Goal: Use online tool/utility: Utilize a website feature to perform a specific function

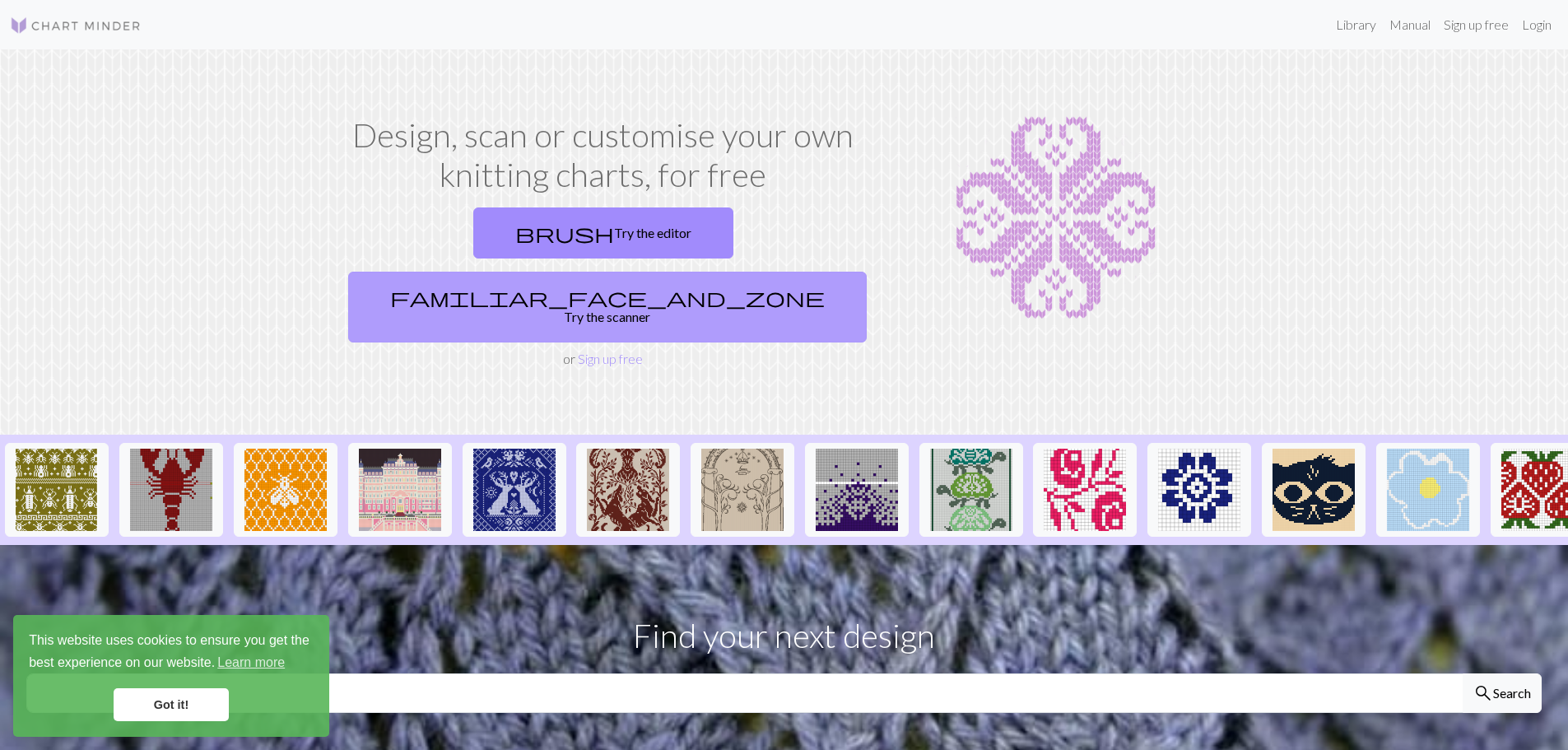
click at [718, 271] on link "familiar_face_and_zone Try the scanner" at bounding box center [607, 307] width 518 height 71
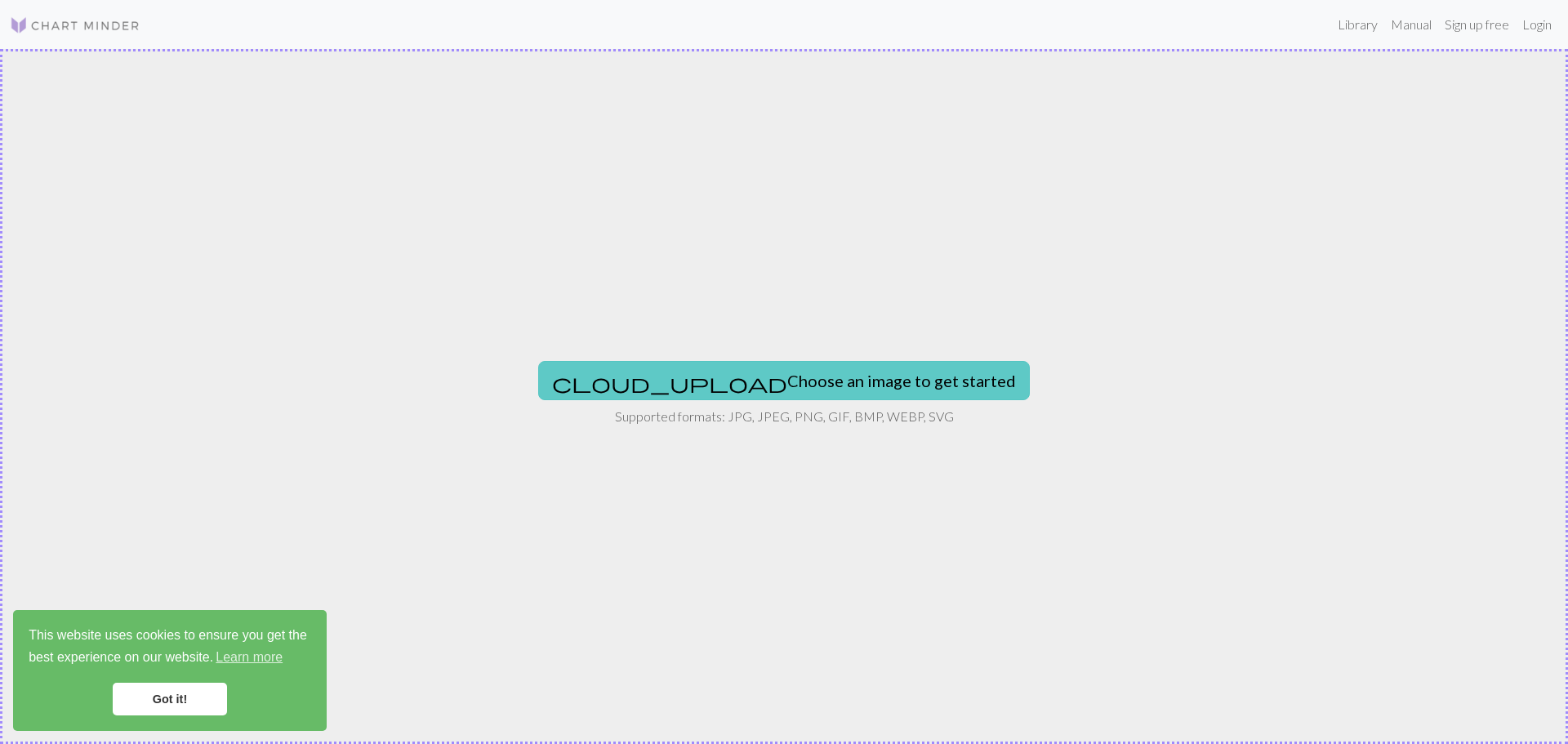
click at [711, 378] on button "cloud_upload Choose an image to get started" at bounding box center [784, 380] width 492 height 39
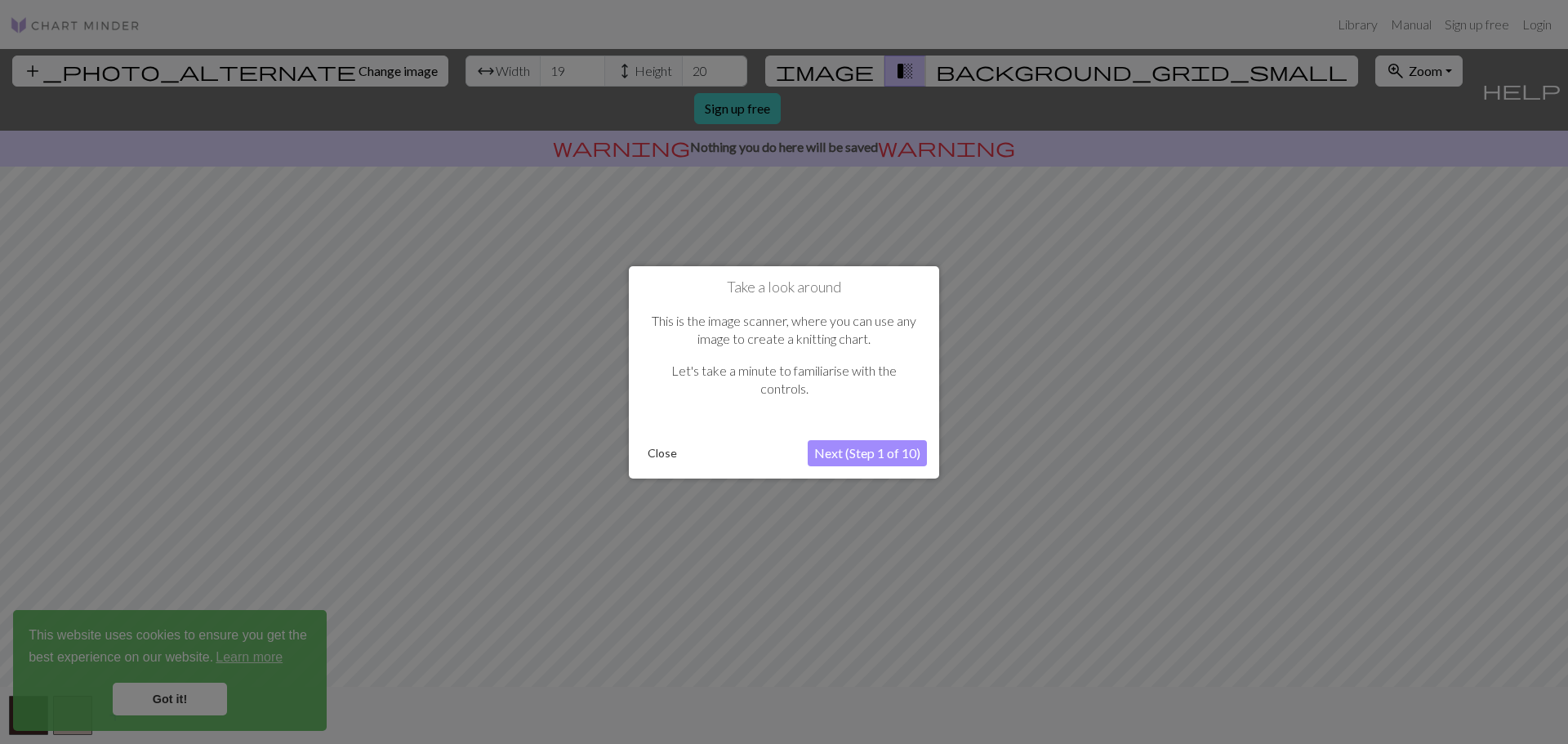
click at [831, 448] on button "Next (Step 1 of 10)" at bounding box center [867, 453] width 119 height 26
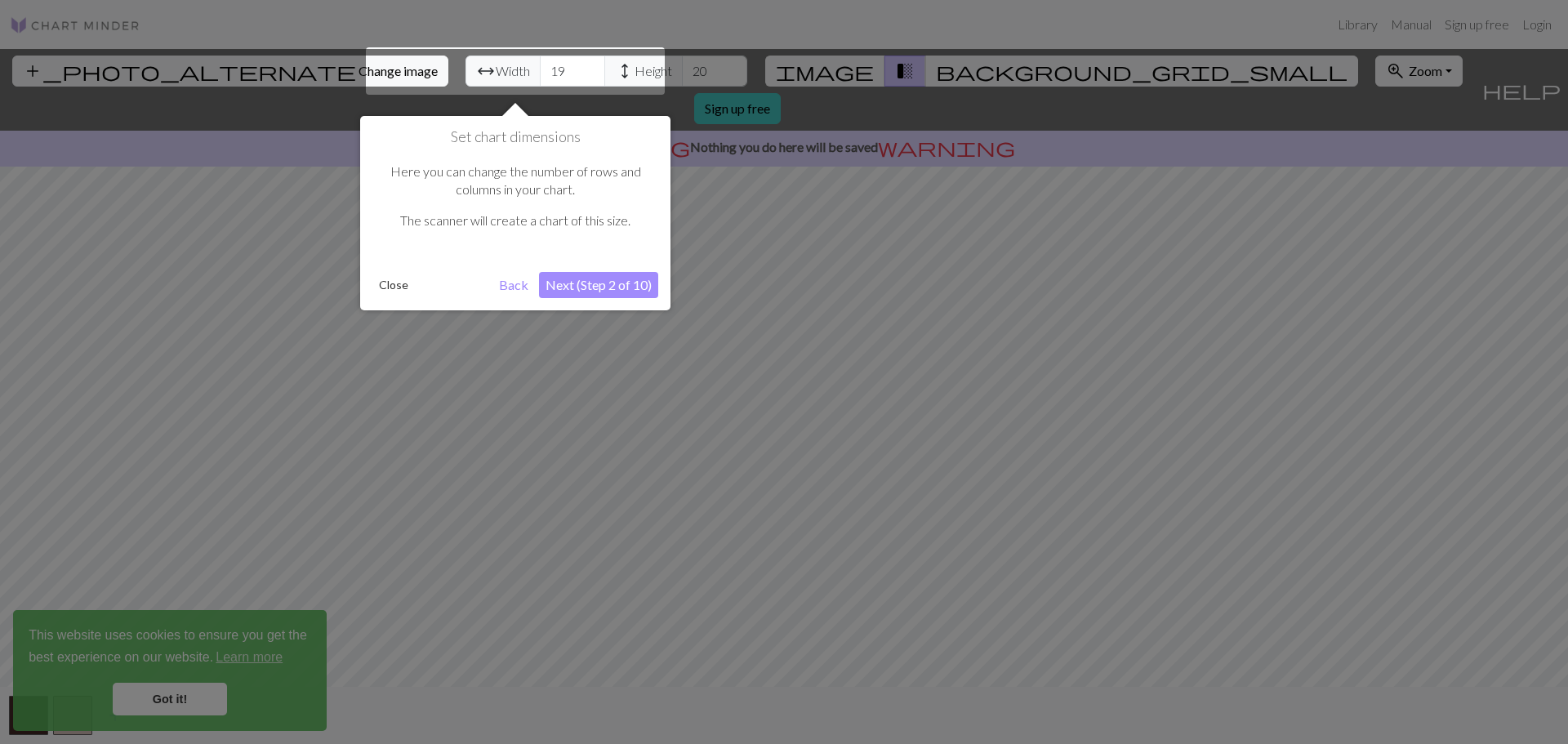
click at [582, 285] on button "Next (Step 2 of 10)" at bounding box center [598, 285] width 119 height 26
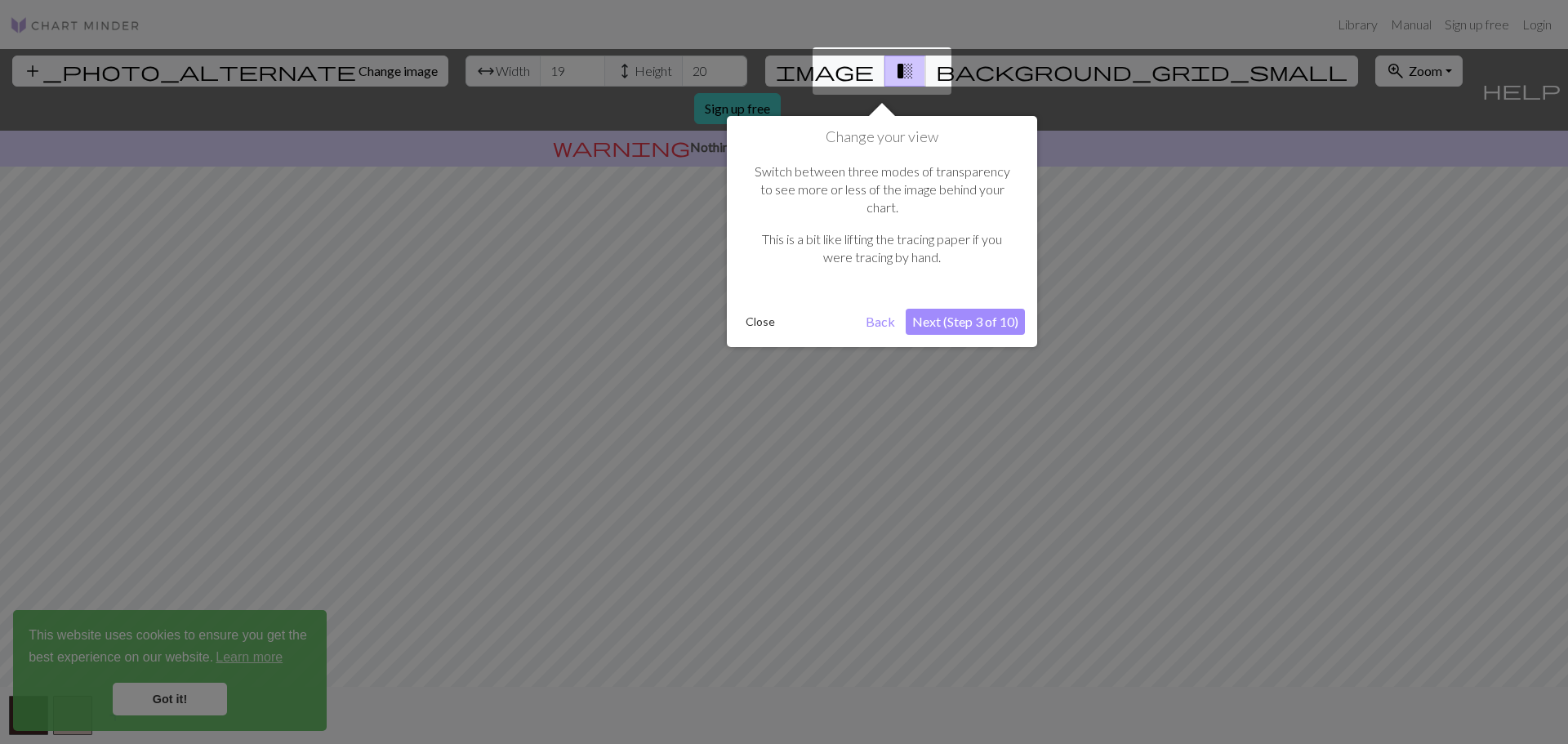
click at [959, 308] on button "Next (Step 3 of 10)" at bounding box center [965, 321] width 119 height 26
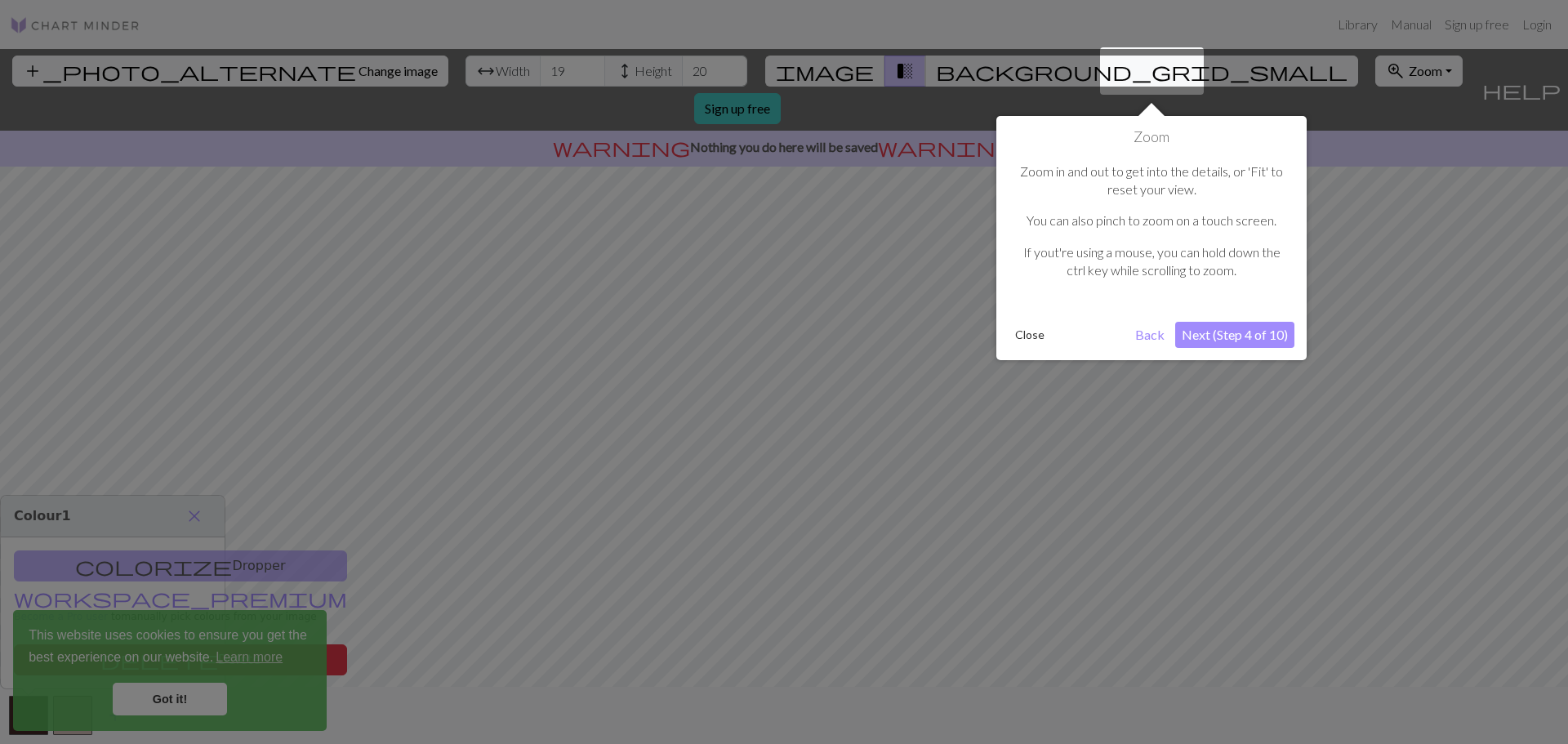
click at [1271, 333] on button "Next (Step 4 of 10)" at bounding box center [1235, 335] width 119 height 26
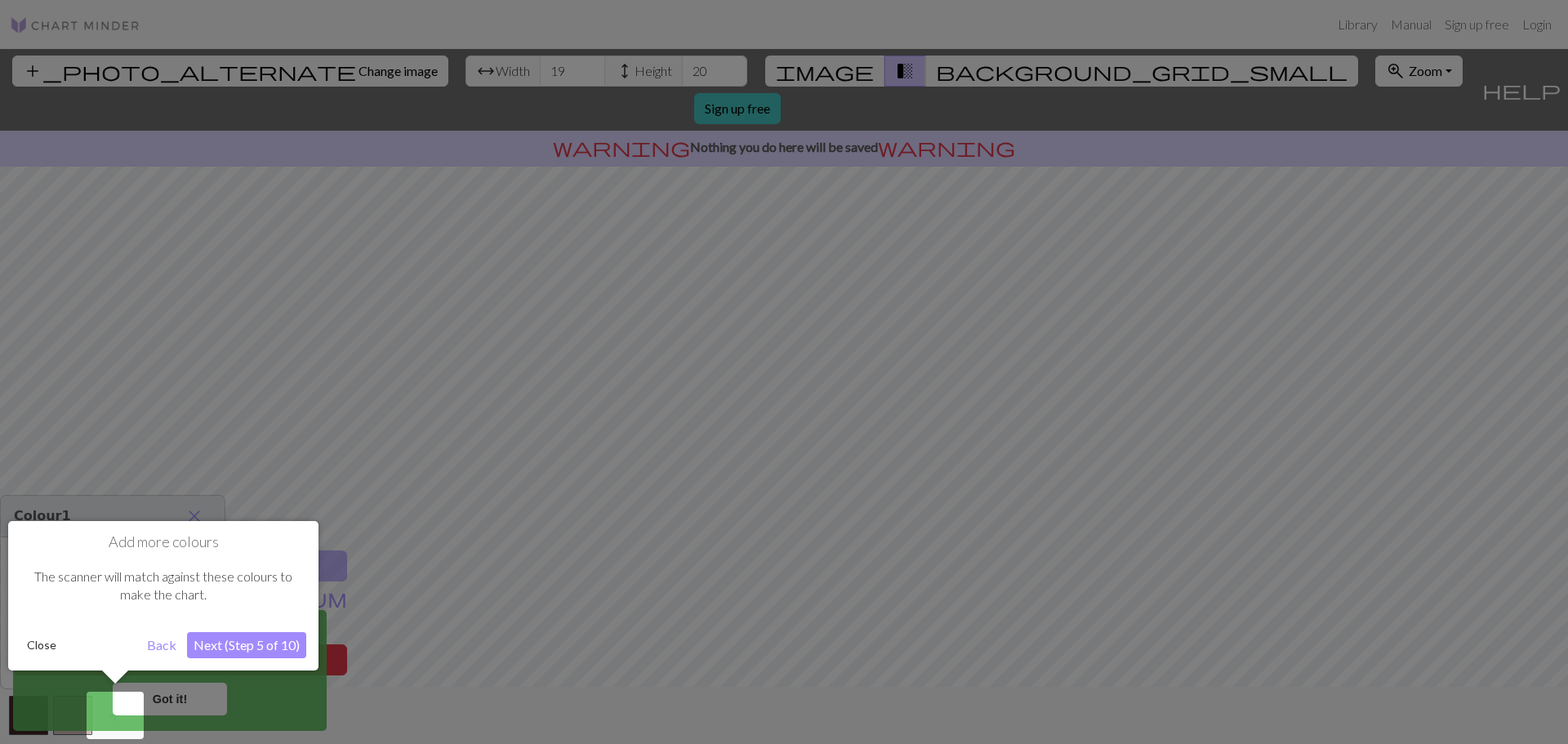
click at [35, 640] on button "Close" at bounding box center [42, 645] width 42 height 25
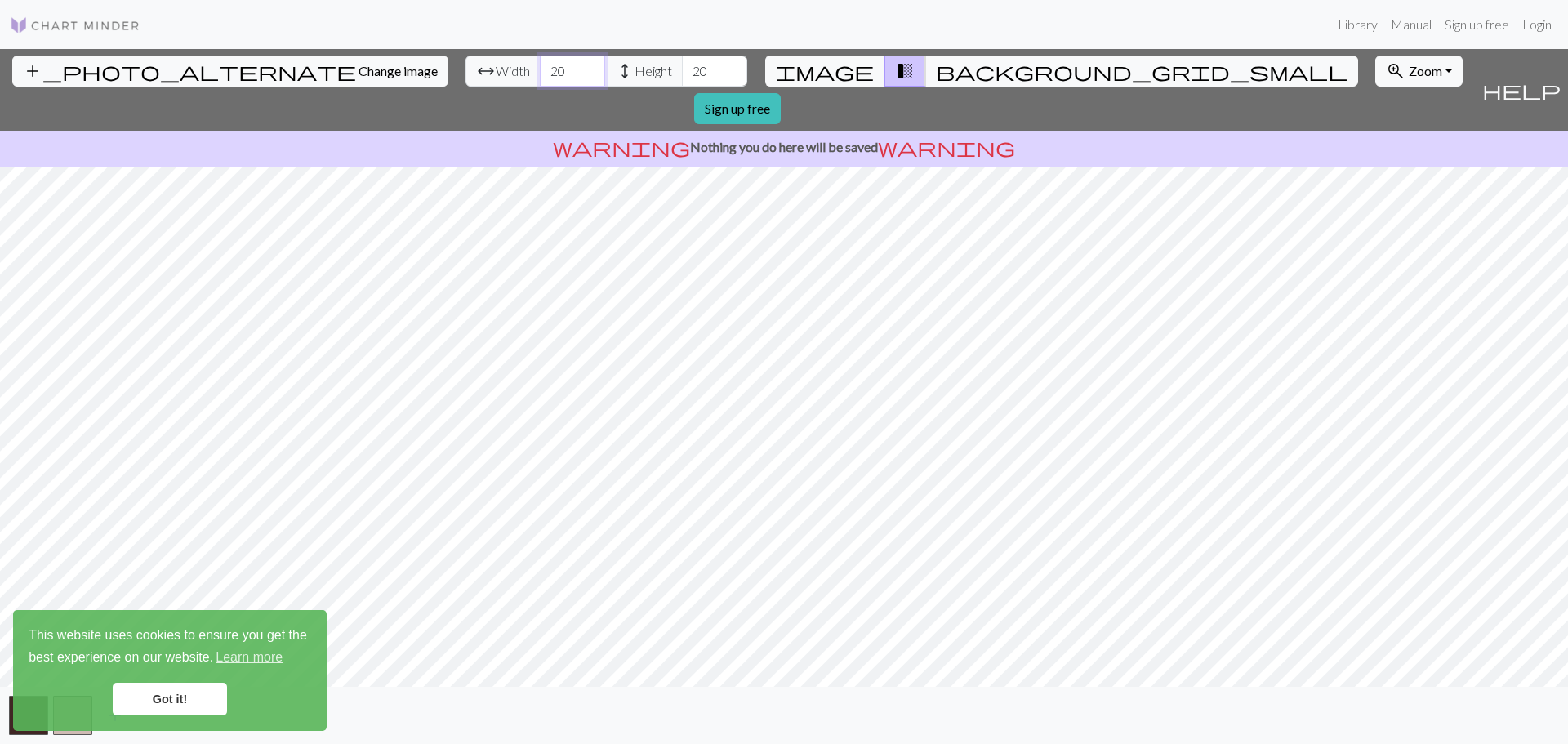
click at [540, 66] on input "20" at bounding box center [572, 70] width 65 height 31
click at [540, 66] on input "21" at bounding box center [572, 70] width 65 height 31
click at [540, 66] on input "22" at bounding box center [572, 70] width 65 height 31
click at [540, 66] on input "23" at bounding box center [572, 70] width 65 height 31
click at [540, 66] on input "24" at bounding box center [572, 70] width 65 height 31
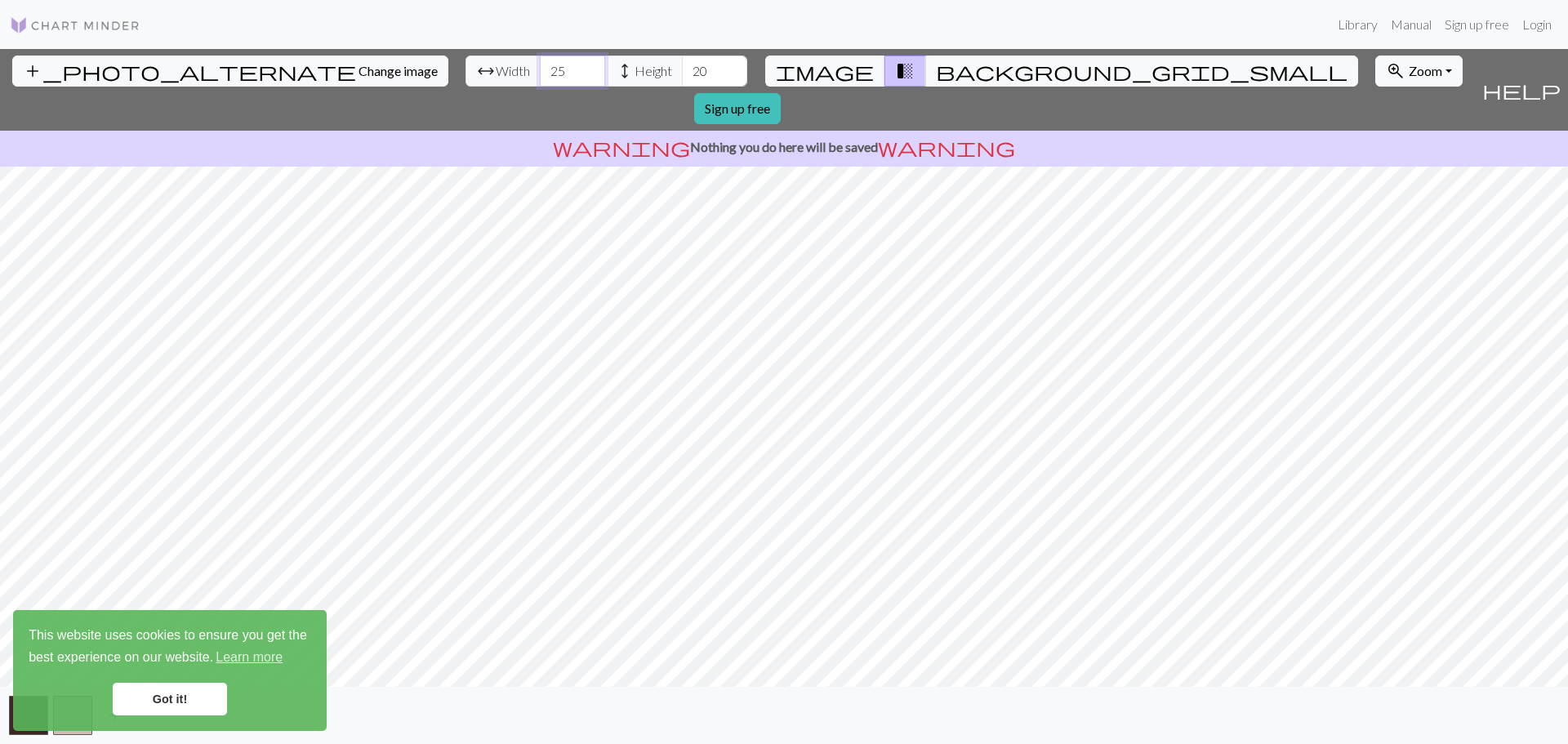
click at [540, 66] on input "25" at bounding box center [572, 70] width 65 height 31
click at [540, 66] on input "26" at bounding box center [572, 70] width 65 height 31
click at [540, 66] on input "27" at bounding box center [572, 70] width 65 height 31
click at [540, 66] on input "28" at bounding box center [572, 70] width 65 height 31
click at [540, 66] on input "29" at bounding box center [572, 70] width 65 height 31
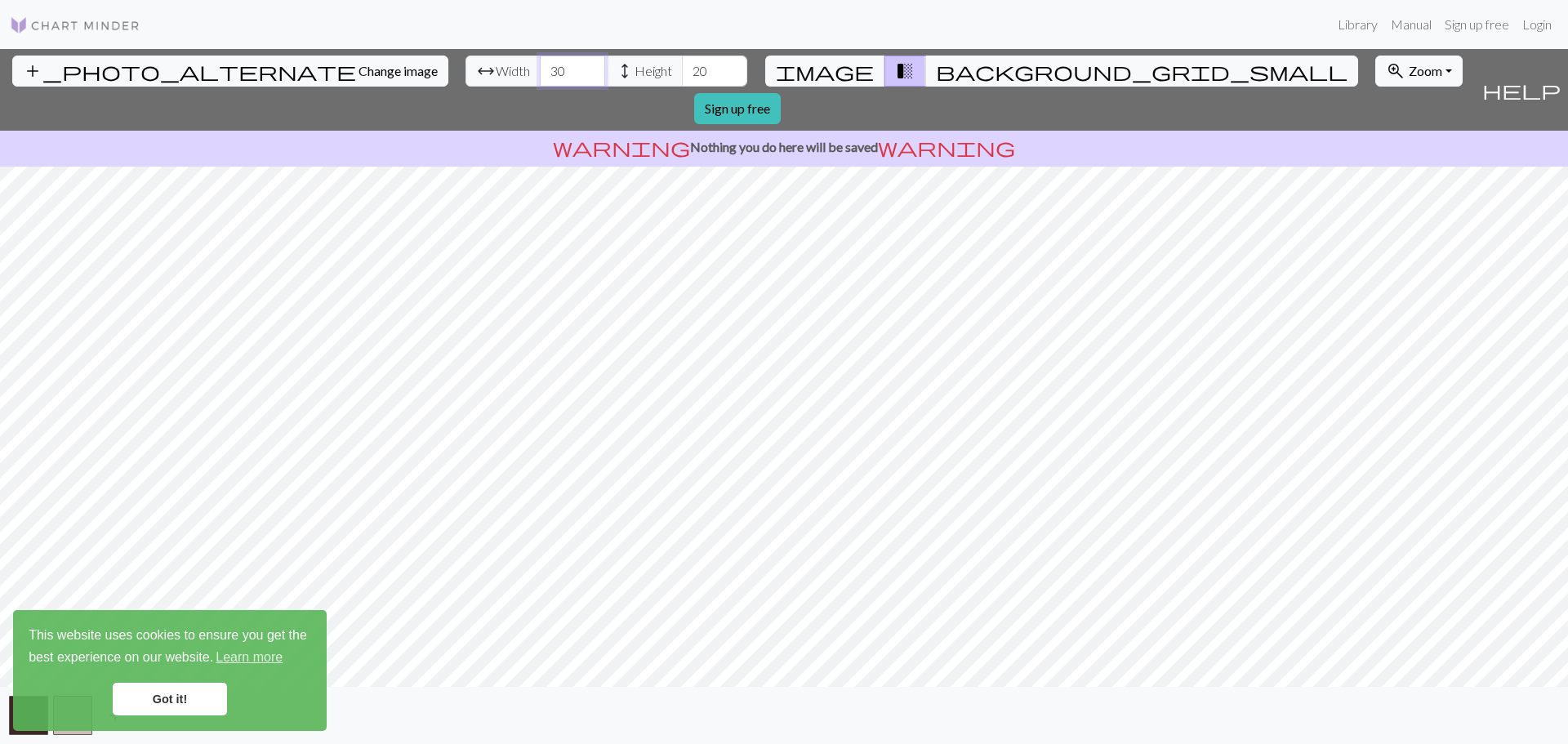
type input "30"
click at [540, 66] on input "30" at bounding box center [572, 70] width 65 height 31
click at [682, 64] on input "21" at bounding box center [714, 70] width 65 height 31
click at [682, 64] on input "22" at bounding box center [714, 70] width 65 height 31
click at [682, 64] on input "23" at bounding box center [714, 70] width 65 height 31
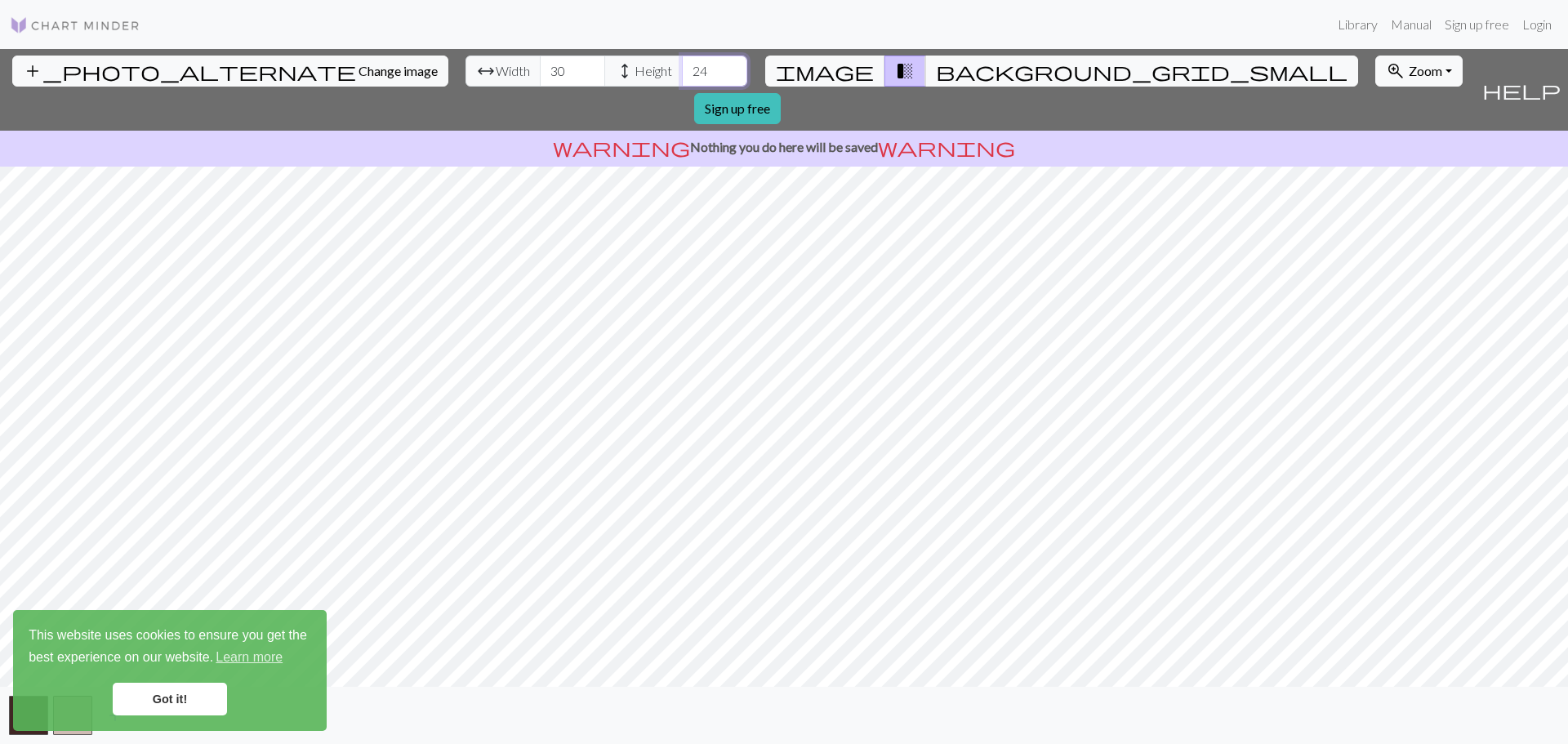
click at [682, 64] on input "24" at bounding box center [714, 70] width 65 height 31
click at [682, 64] on input "25" at bounding box center [714, 70] width 65 height 31
click at [682, 64] on input "26" at bounding box center [714, 70] width 65 height 31
click at [682, 64] on input "27" at bounding box center [714, 70] width 65 height 31
click at [682, 64] on input "28" at bounding box center [714, 70] width 65 height 31
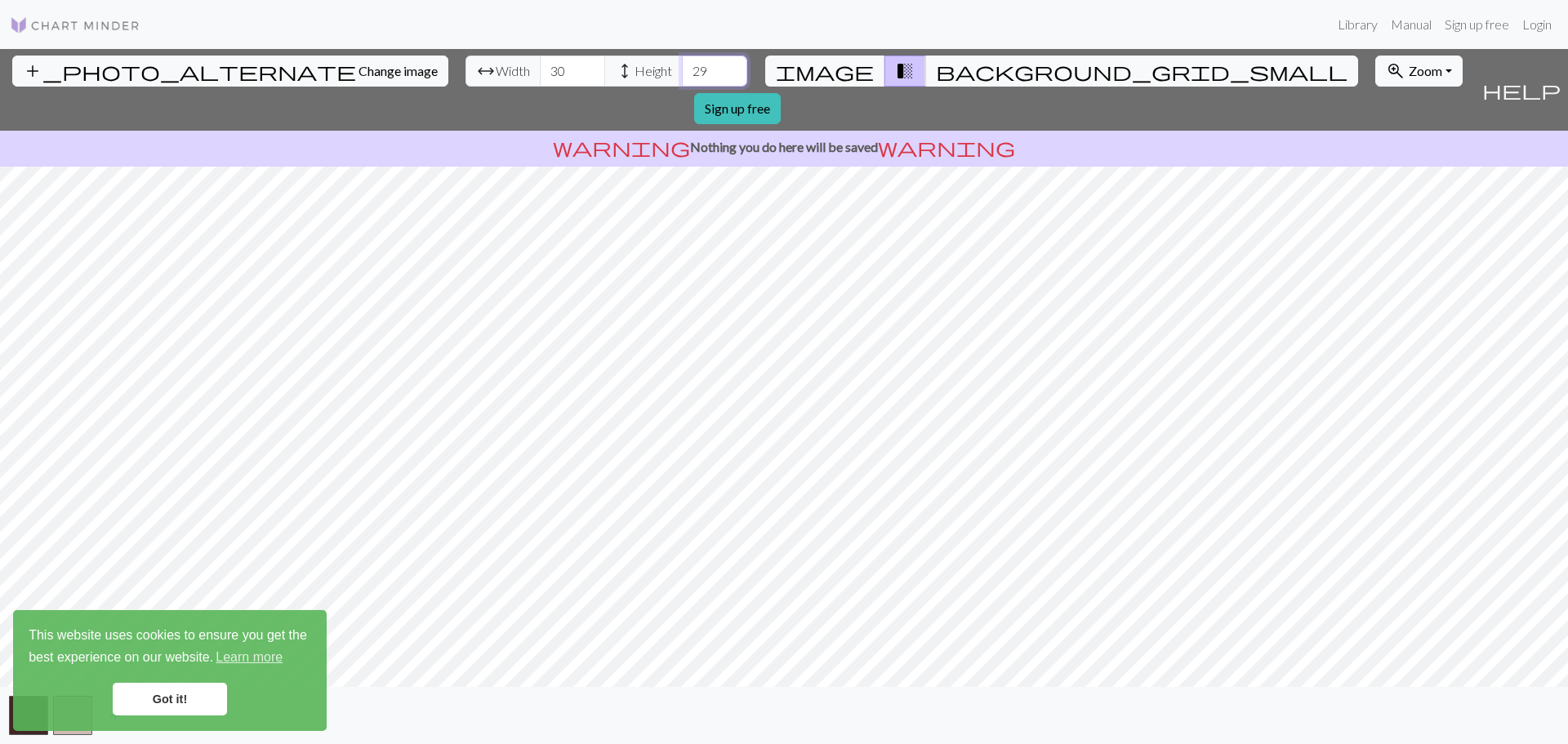
click at [682, 64] on input "29" at bounding box center [714, 70] width 65 height 31
type input "30"
click at [682, 64] on input "30" at bounding box center [714, 70] width 65 height 31
click at [540, 64] on input "31" at bounding box center [572, 70] width 65 height 31
click at [540, 64] on input "32" at bounding box center [572, 70] width 65 height 31
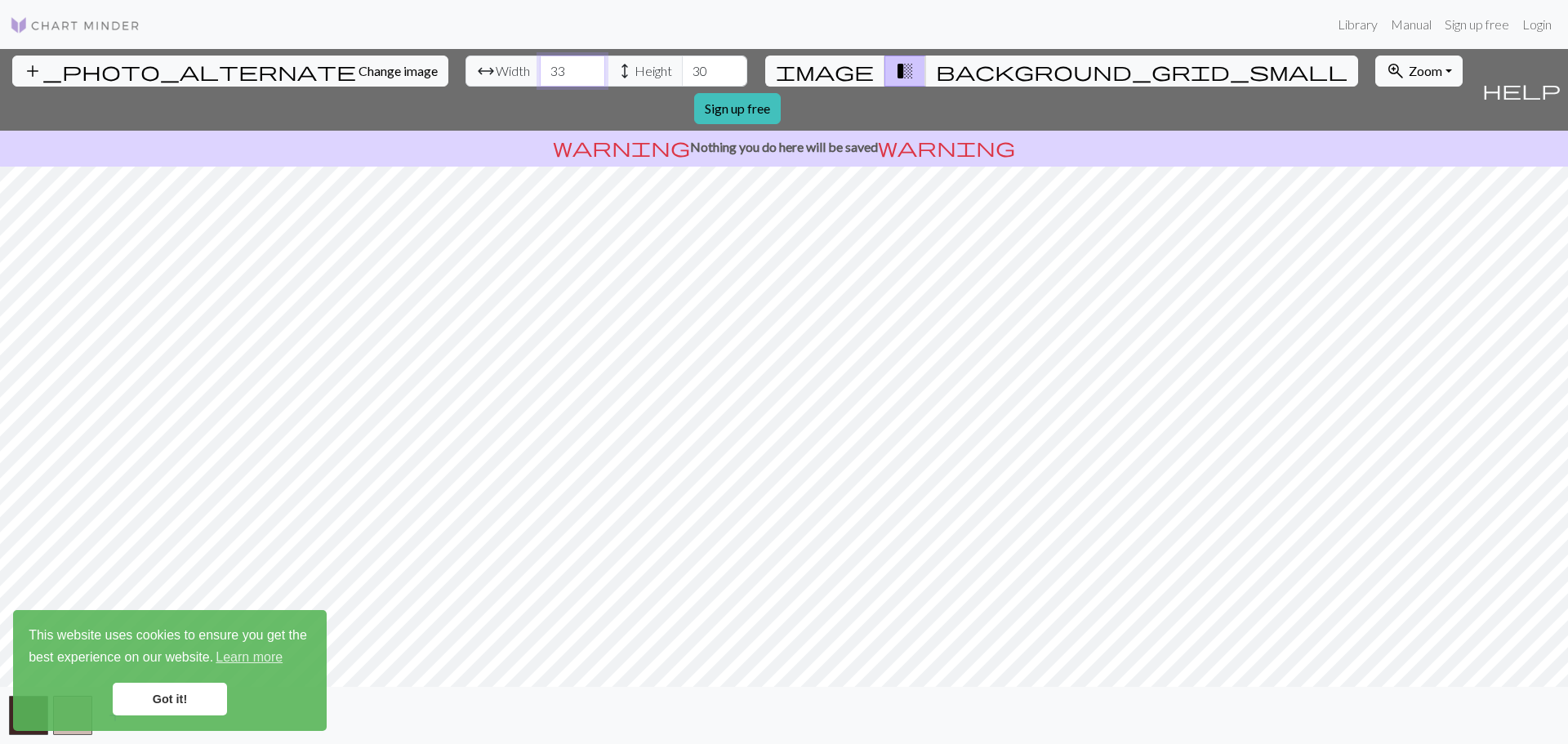
click at [540, 64] on input "33" at bounding box center [572, 70] width 65 height 31
click at [540, 64] on input "34" at bounding box center [572, 70] width 65 height 31
click at [540, 64] on input "35" at bounding box center [572, 70] width 65 height 31
click at [540, 64] on input "36" at bounding box center [572, 70] width 65 height 31
click at [540, 64] on input "37" at bounding box center [572, 70] width 65 height 31
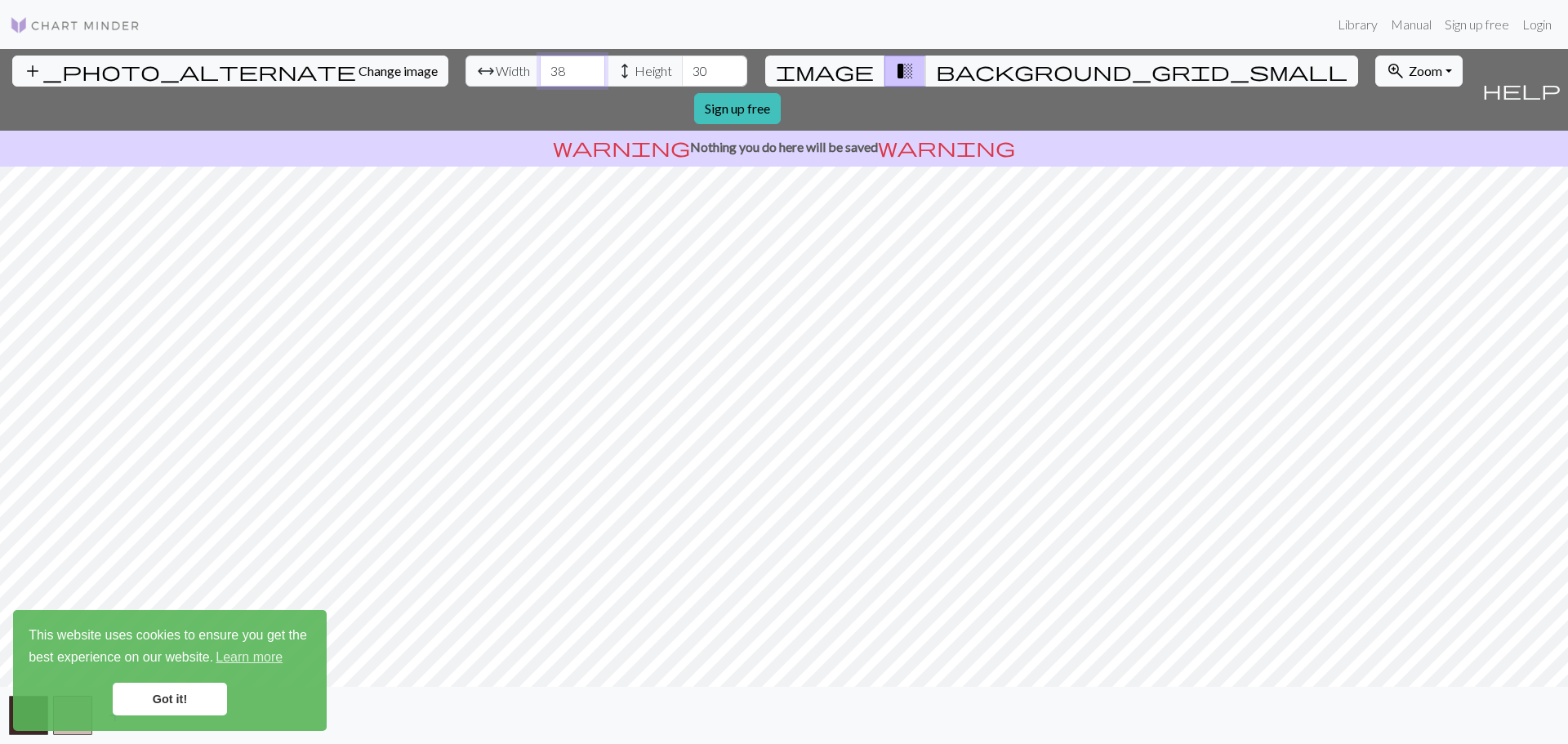
click at [540, 64] on input "38" at bounding box center [572, 70] width 65 height 31
click at [540, 64] on input "39" at bounding box center [572, 70] width 65 height 31
click at [540, 64] on input "40" at bounding box center [572, 70] width 65 height 31
click at [540, 64] on input "41" at bounding box center [572, 70] width 65 height 31
click at [540, 64] on input "42" at bounding box center [572, 70] width 65 height 31
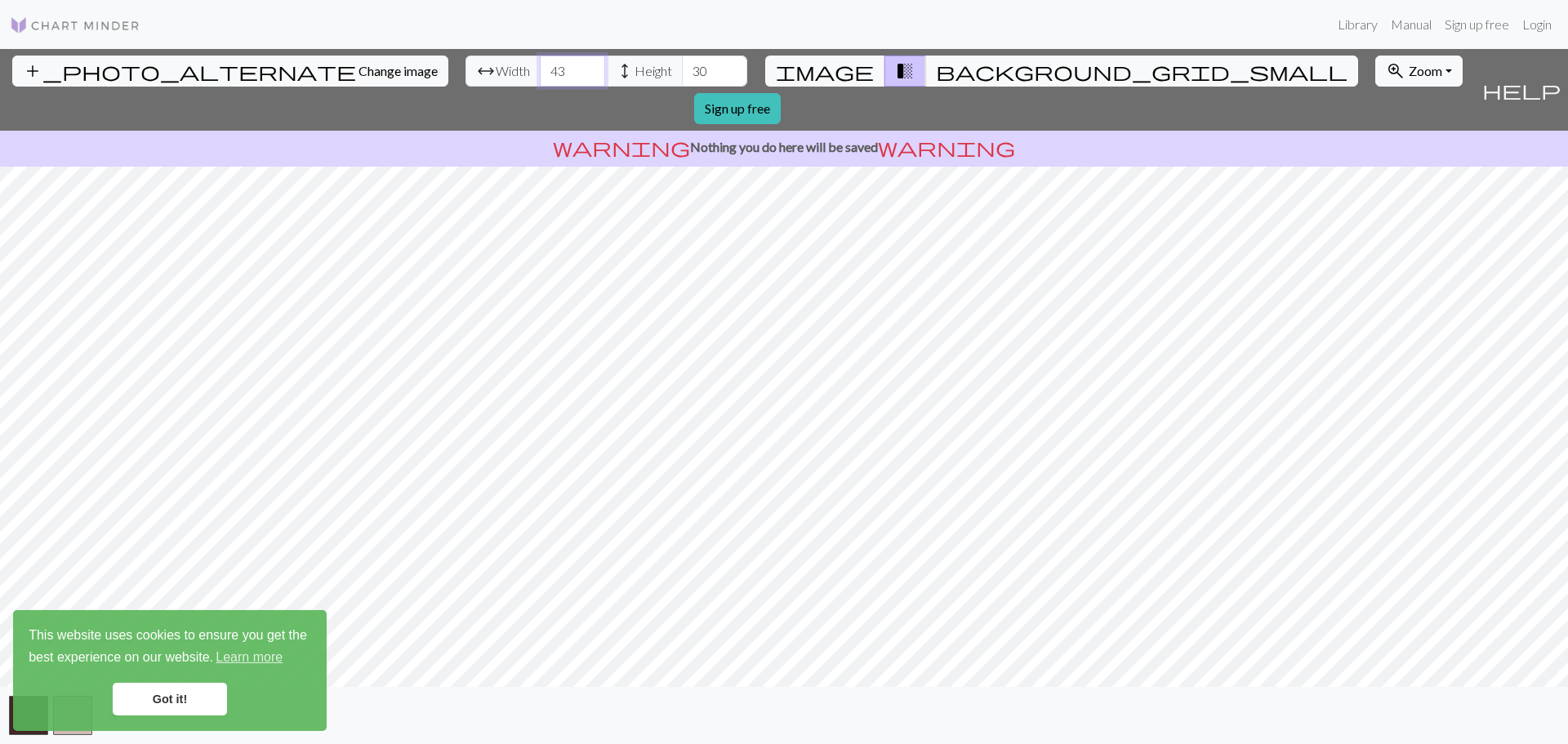
click at [540, 64] on input "43" at bounding box center [572, 70] width 65 height 31
click at [540, 64] on input "44" at bounding box center [572, 70] width 65 height 31
click at [540, 64] on input "45" at bounding box center [572, 70] width 65 height 31
click at [540, 64] on input "46" at bounding box center [572, 70] width 65 height 31
click at [540, 64] on input "47" at bounding box center [572, 70] width 65 height 31
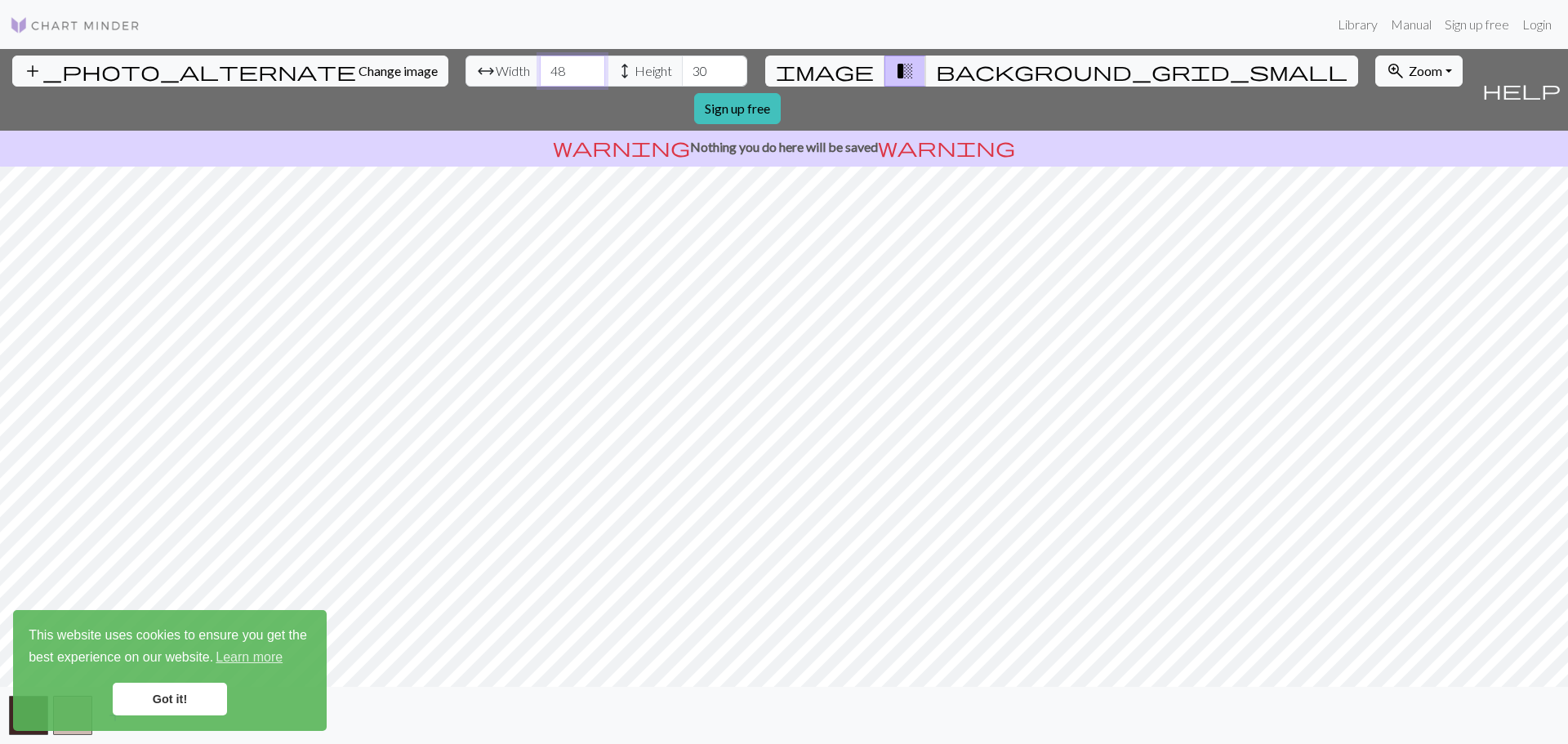
click at [540, 64] on input "48" at bounding box center [572, 70] width 65 height 31
click at [540, 64] on input "49" at bounding box center [572, 70] width 65 height 31
type input "50"
click at [540, 64] on input "50" at bounding box center [572, 70] width 65 height 31
click at [682, 64] on input "31" at bounding box center [714, 70] width 65 height 31
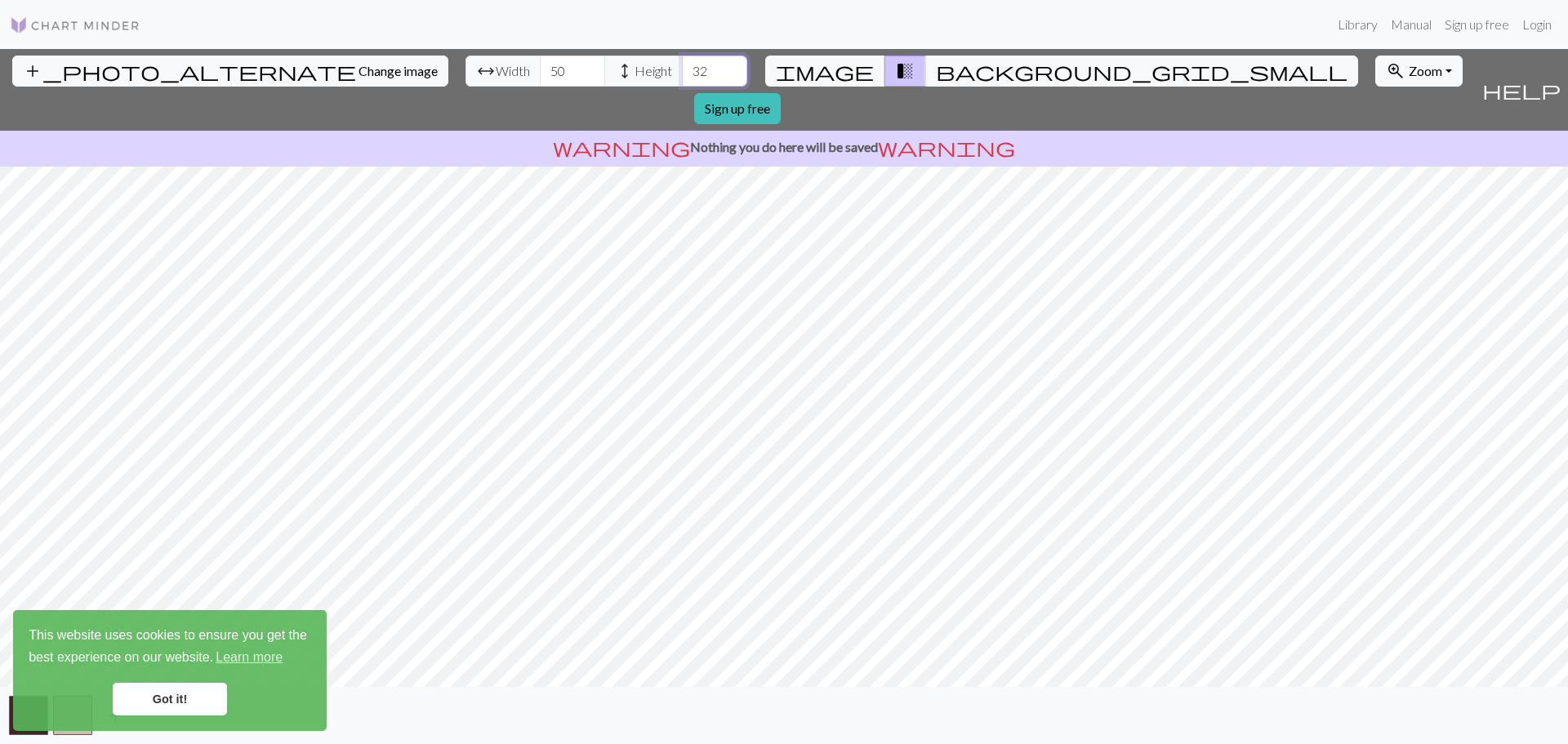
click at [682, 64] on input "32" at bounding box center [714, 70] width 65 height 31
click at [682, 64] on input "33" at bounding box center [714, 70] width 65 height 31
click at [682, 64] on input "34" at bounding box center [714, 70] width 65 height 31
click at [682, 64] on input "35" at bounding box center [714, 70] width 65 height 31
click at [682, 64] on input "36" at bounding box center [714, 70] width 65 height 31
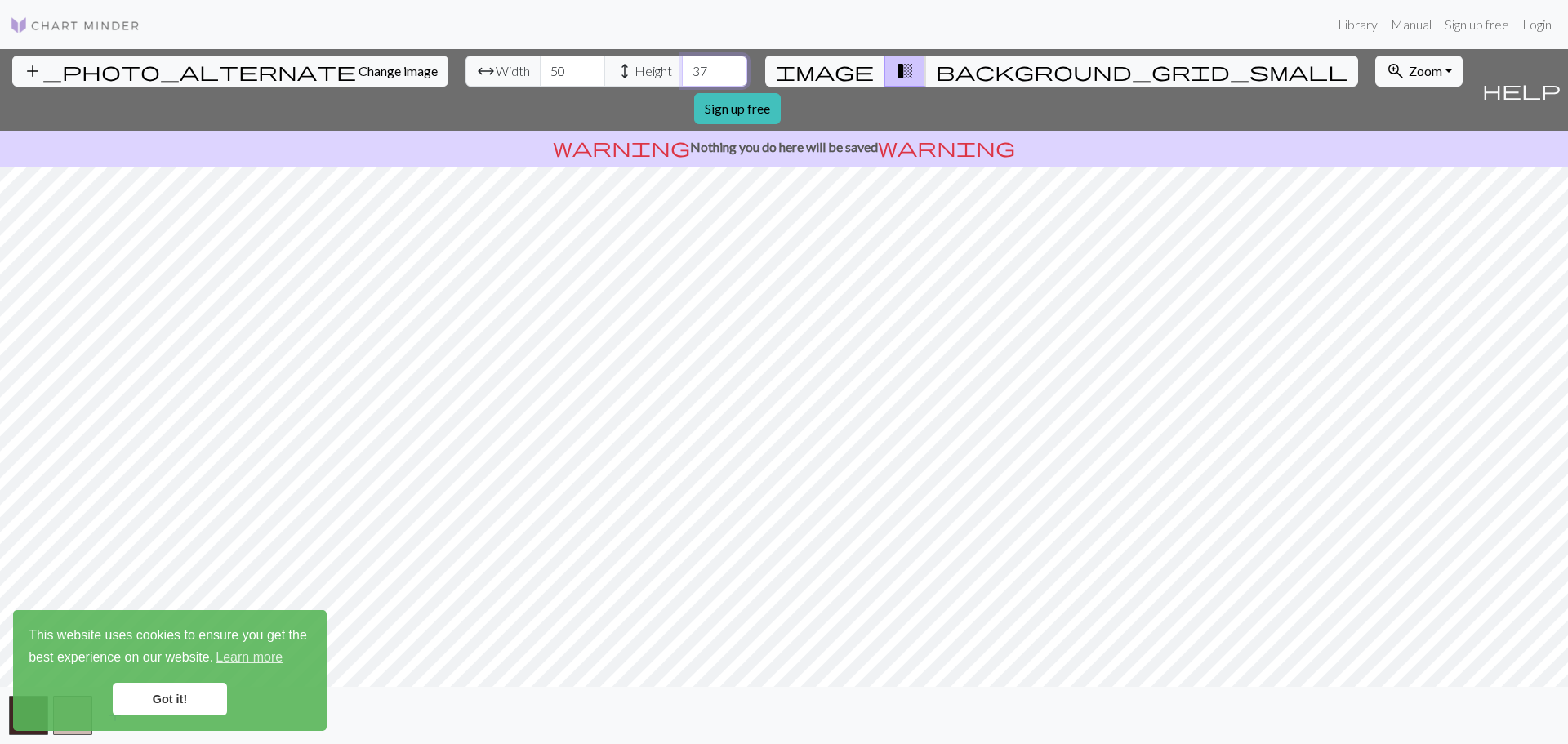
click at [682, 64] on input "37" at bounding box center [714, 70] width 65 height 31
click at [682, 64] on input "38" at bounding box center [714, 70] width 65 height 31
click at [682, 64] on input "39" at bounding box center [714, 70] width 65 height 31
click at [682, 64] on input "40" at bounding box center [714, 70] width 65 height 31
click at [682, 64] on input "41" at bounding box center [714, 70] width 65 height 31
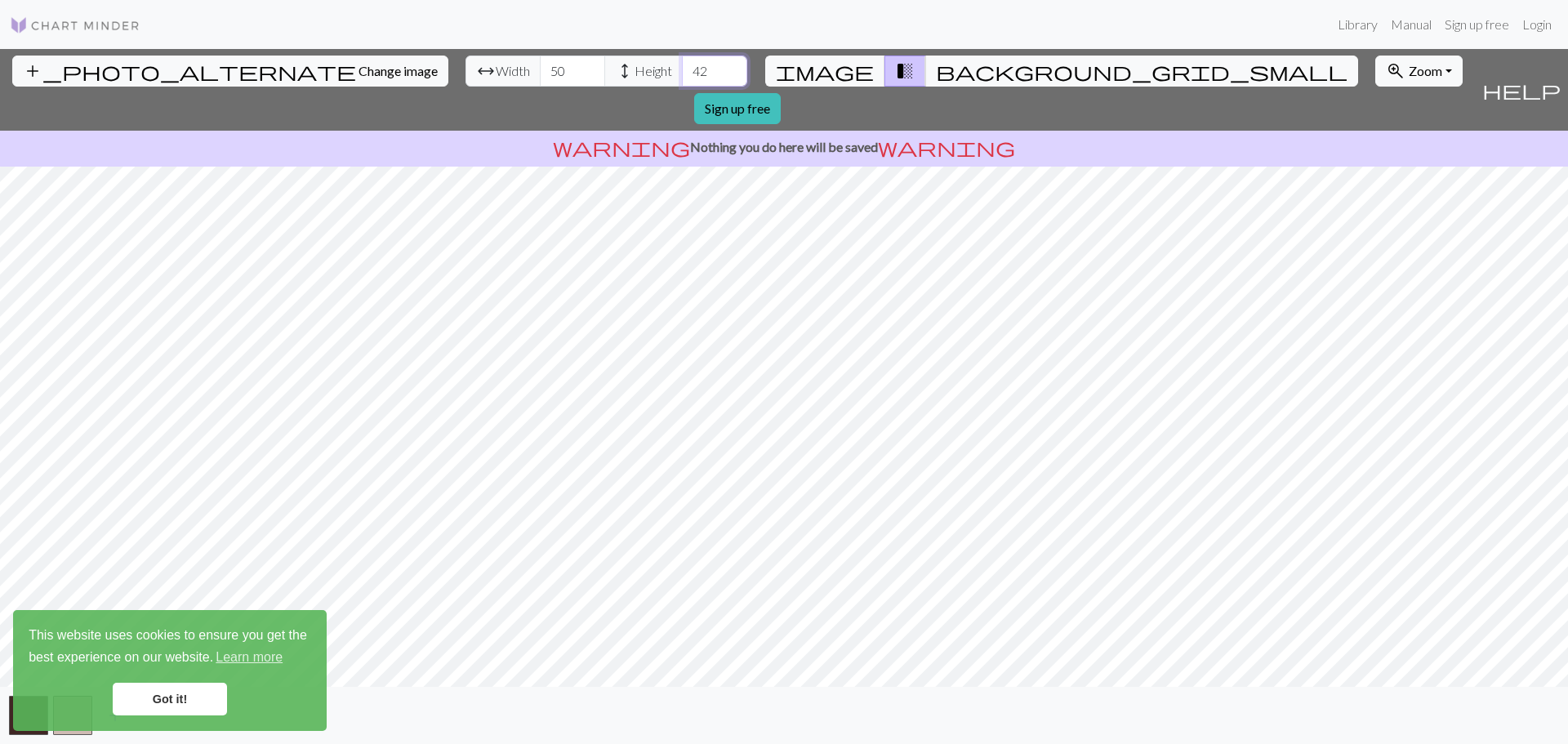
click at [682, 64] on input "42" at bounding box center [714, 70] width 65 height 31
click at [682, 64] on input "43" at bounding box center [714, 70] width 65 height 31
click at [682, 64] on input "44" at bounding box center [714, 70] width 65 height 31
click at [682, 64] on input "45" at bounding box center [714, 70] width 65 height 31
click at [682, 64] on input "46" at bounding box center [714, 70] width 65 height 31
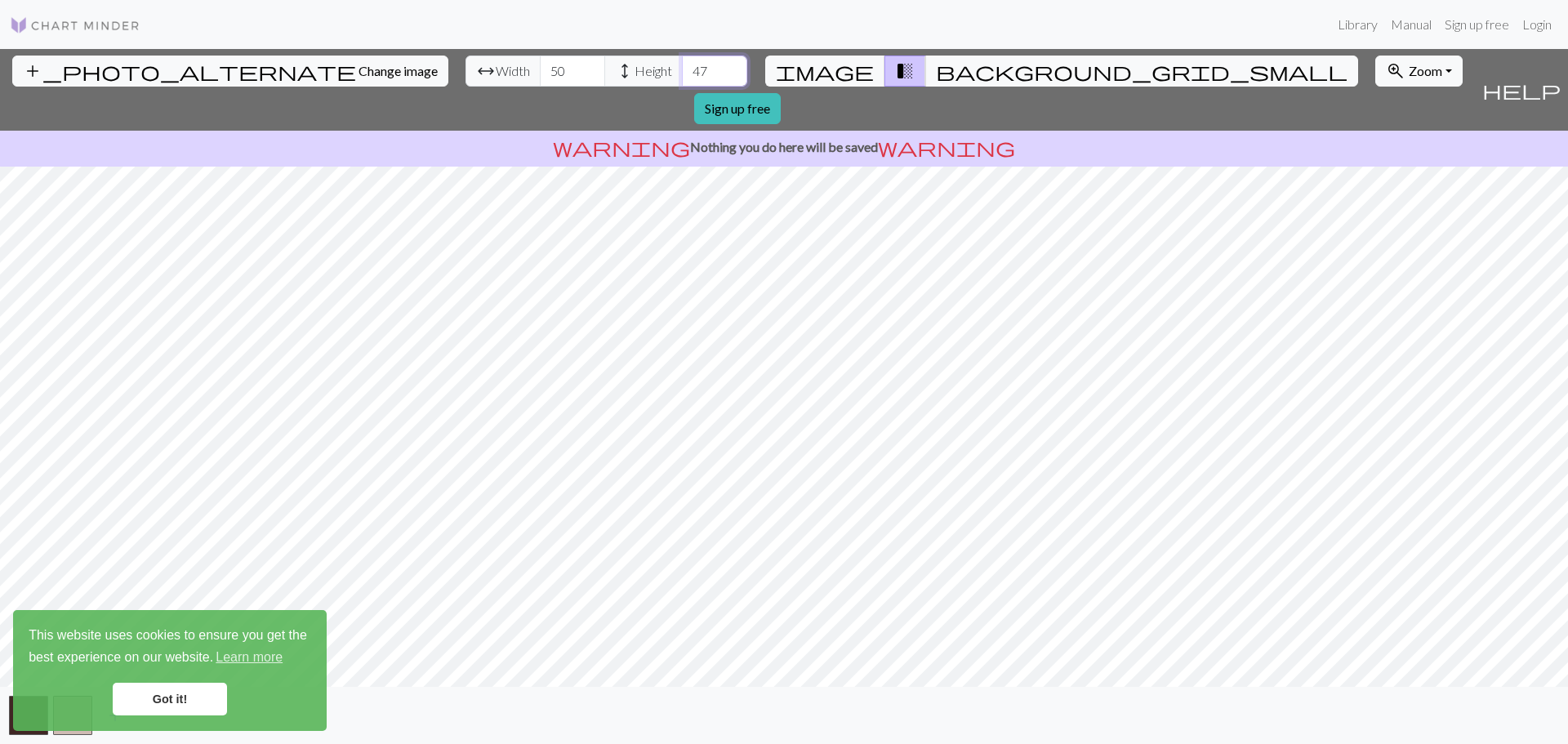
click at [682, 64] on input "47" at bounding box center [714, 70] width 65 height 31
click at [682, 64] on input "48" at bounding box center [714, 70] width 65 height 31
click at [682, 64] on input "49" at bounding box center [714, 70] width 65 height 31
type input "50"
click at [682, 64] on input "50" at bounding box center [714, 70] width 65 height 31
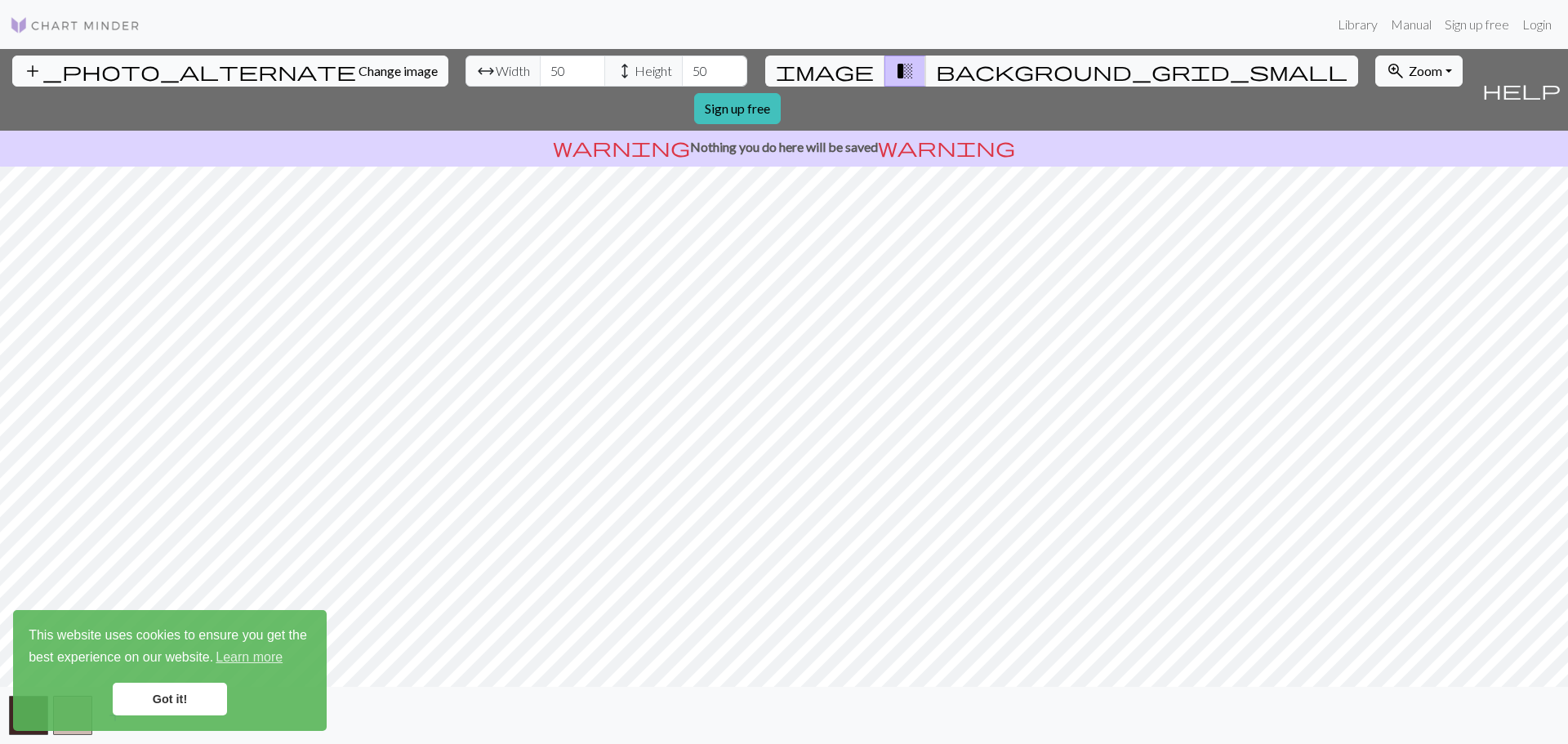
click at [359, 77] on span "Change image" at bounding box center [398, 70] width 79 height 15
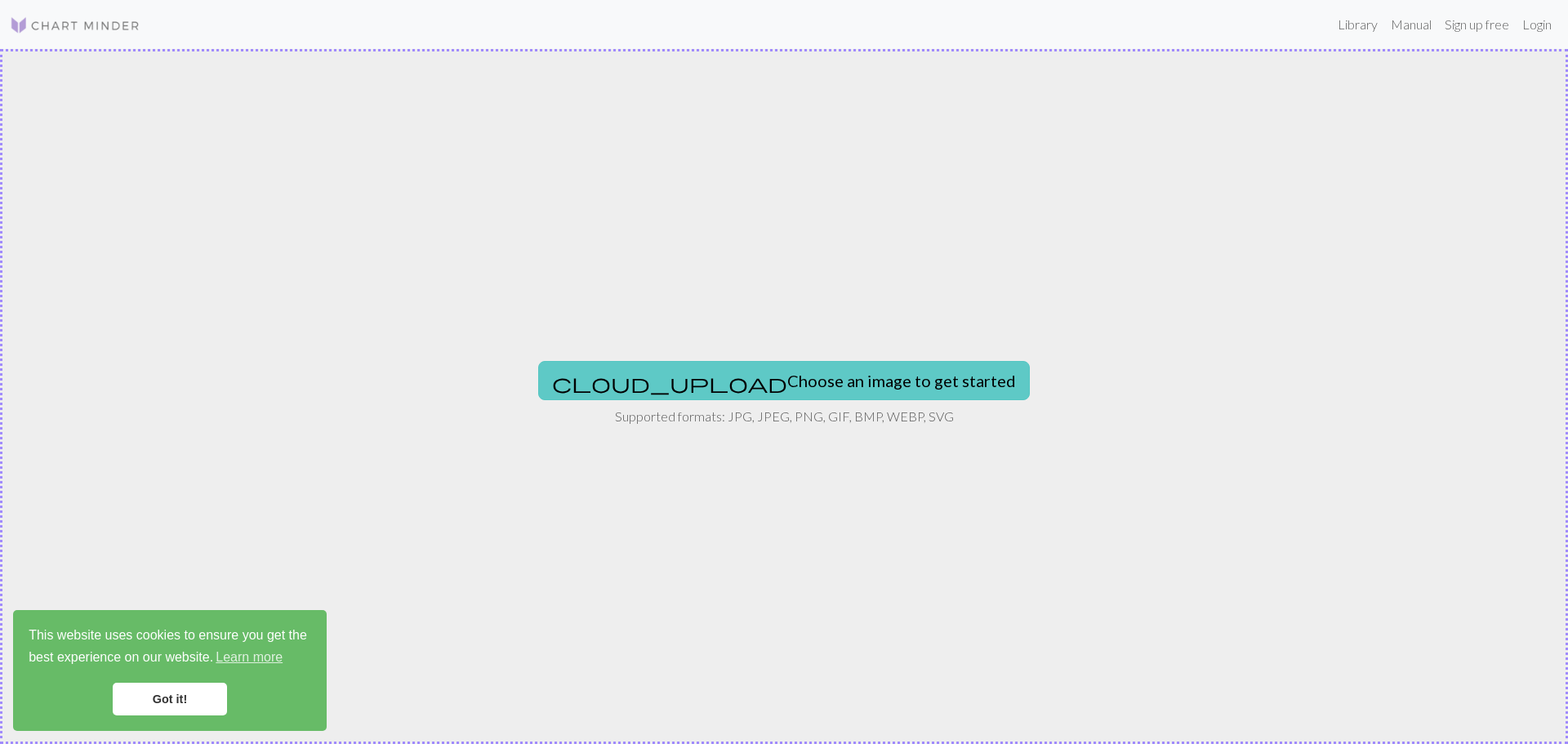
click at [775, 377] on button "cloud_upload Choose an image to get started" at bounding box center [784, 380] width 492 height 39
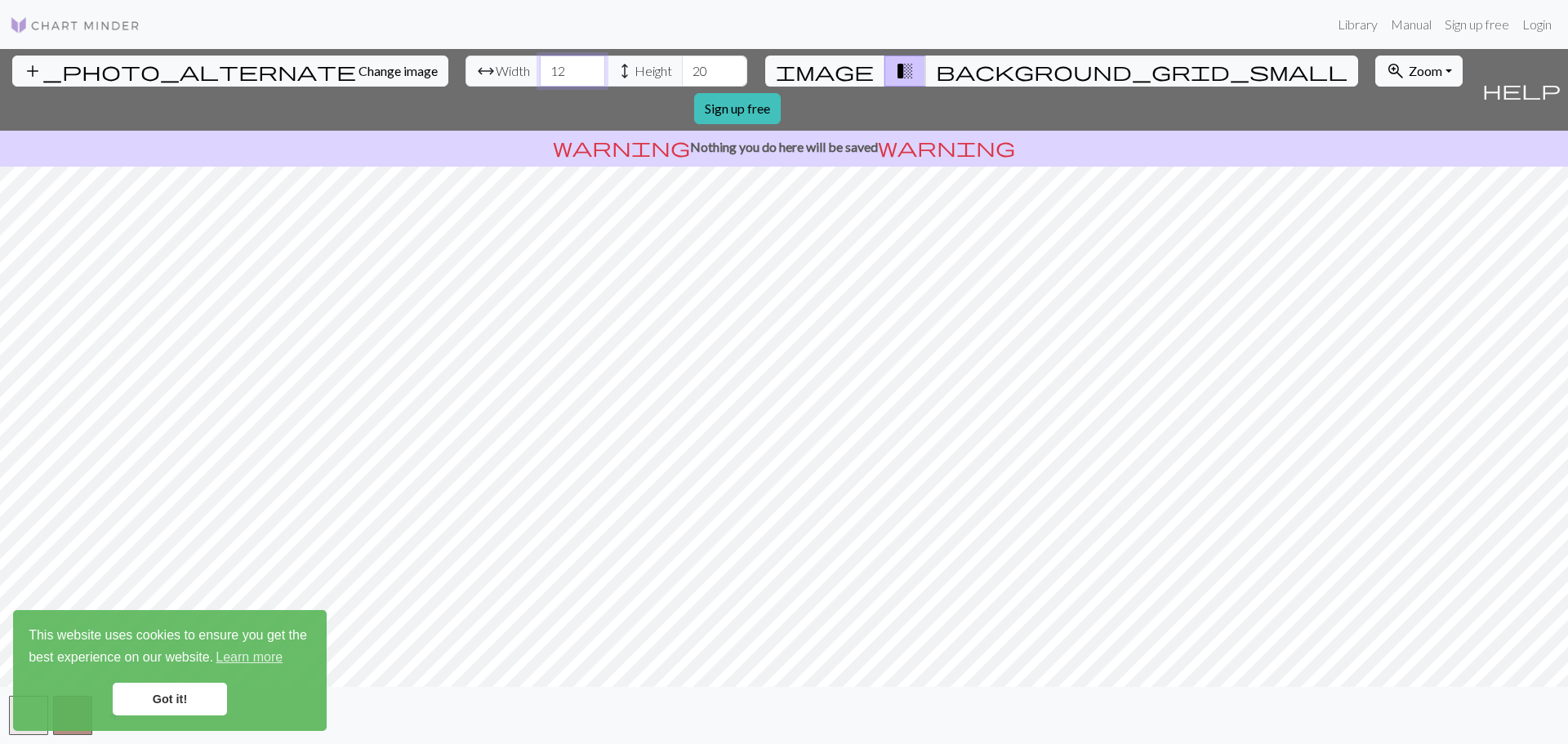
click at [540, 66] on input "12" at bounding box center [572, 70] width 65 height 31
click at [540, 66] on input "13" at bounding box center [572, 70] width 65 height 31
click at [540, 66] on input "14" at bounding box center [572, 70] width 65 height 31
click at [540, 66] on input "15" at bounding box center [572, 70] width 65 height 31
click at [540, 66] on input "16" at bounding box center [572, 70] width 65 height 31
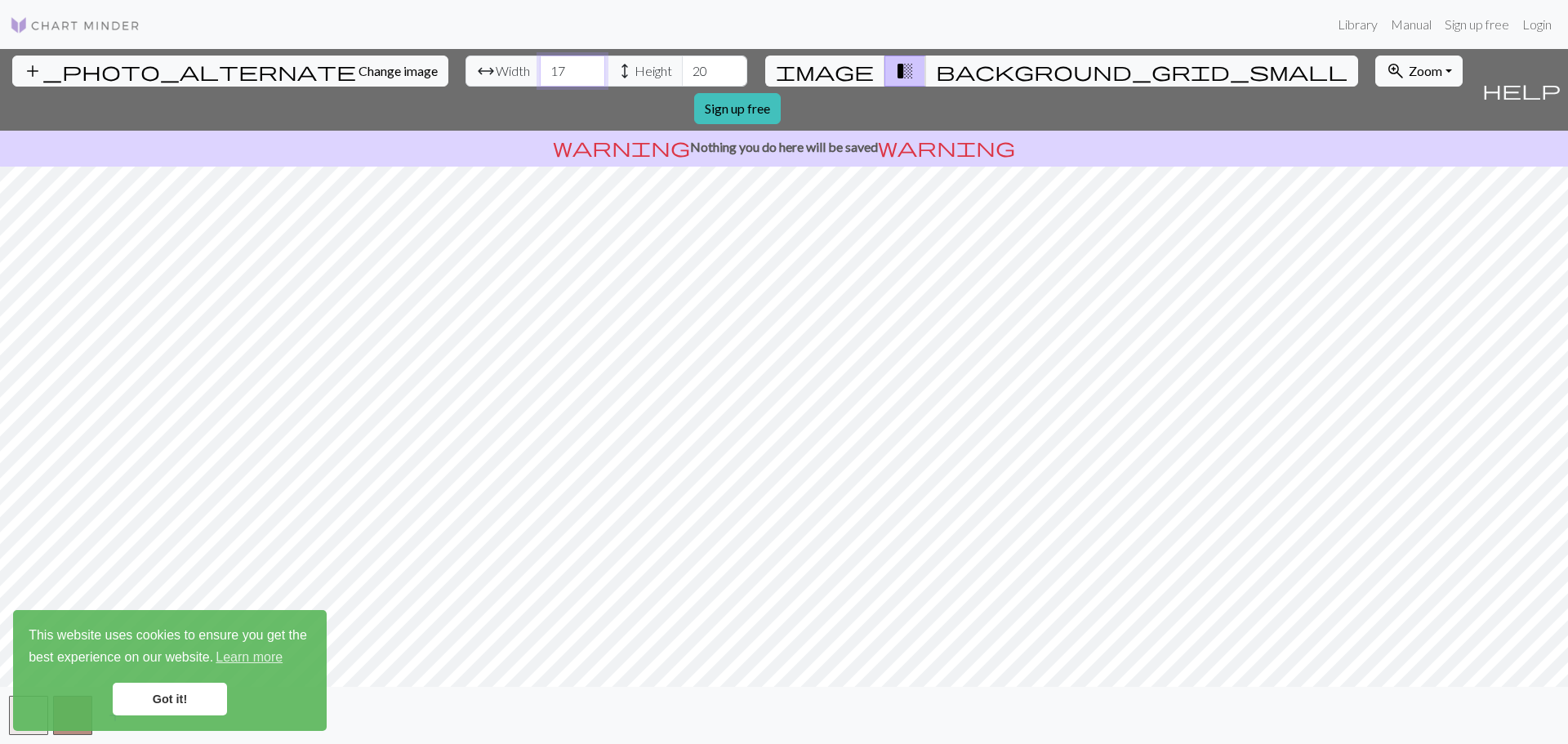
click at [540, 66] on input "17" at bounding box center [572, 70] width 65 height 31
click at [540, 66] on input "18" at bounding box center [572, 70] width 65 height 31
click at [540, 66] on input "19" at bounding box center [572, 70] width 65 height 31
click at [540, 66] on input "20" at bounding box center [572, 70] width 65 height 31
click at [540, 66] on input "21" at bounding box center [572, 70] width 65 height 31
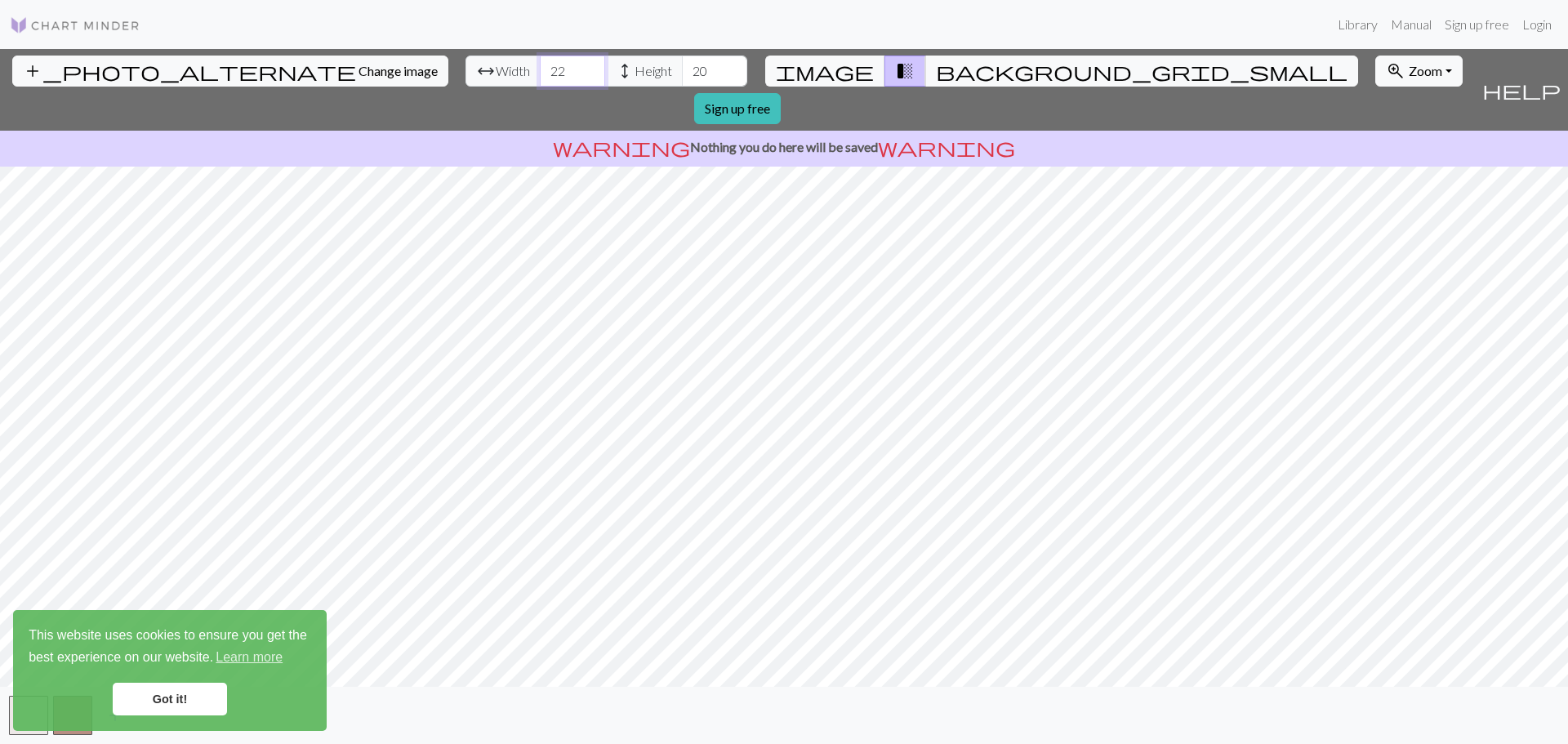
click at [540, 66] on input "22" at bounding box center [572, 70] width 65 height 31
click at [540, 66] on input "23" at bounding box center [572, 70] width 65 height 31
click at [540, 66] on input "24" at bounding box center [572, 70] width 65 height 31
click at [540, 66] on input "25" at bounding box center [572, 70] width 65 height 31
click at [540, 66] on input "26" at bounding box center [572, 70] width 65 height 31
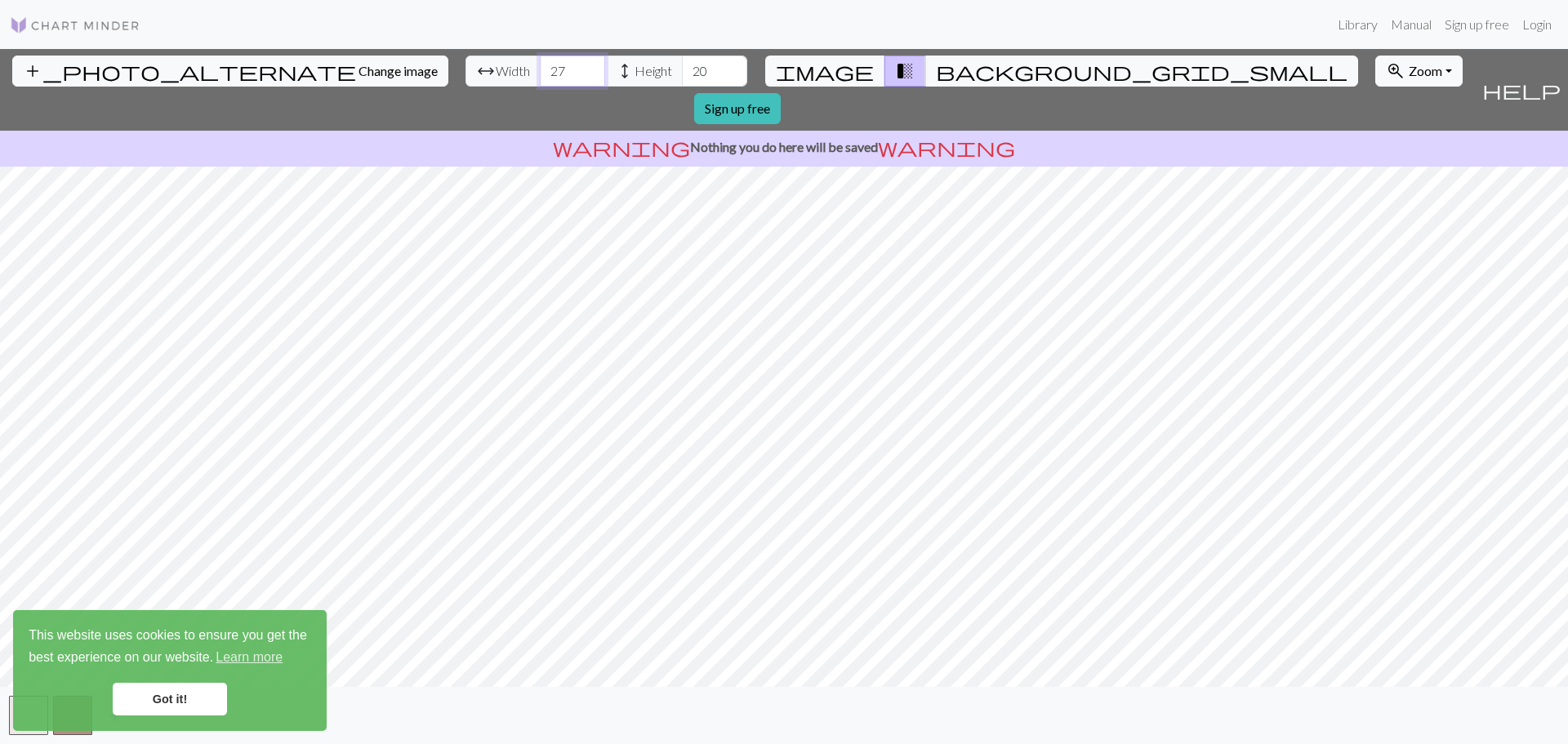
click at [540, 66] on input "27" at bounding box center [572, 70] width 65 height 31
click at [540, 66] on input "28" at bounding box center [572, 70] width 65 height 31
click at [540, 66] on input "29" at bounding box center [572, 70] width 65 height 31
click at [540, 66] on input "30" at bounding box center [572, 70] width 65 height 31
click at [540, 66] on input "31" at bounding box center [572, 70] width 65 height 31
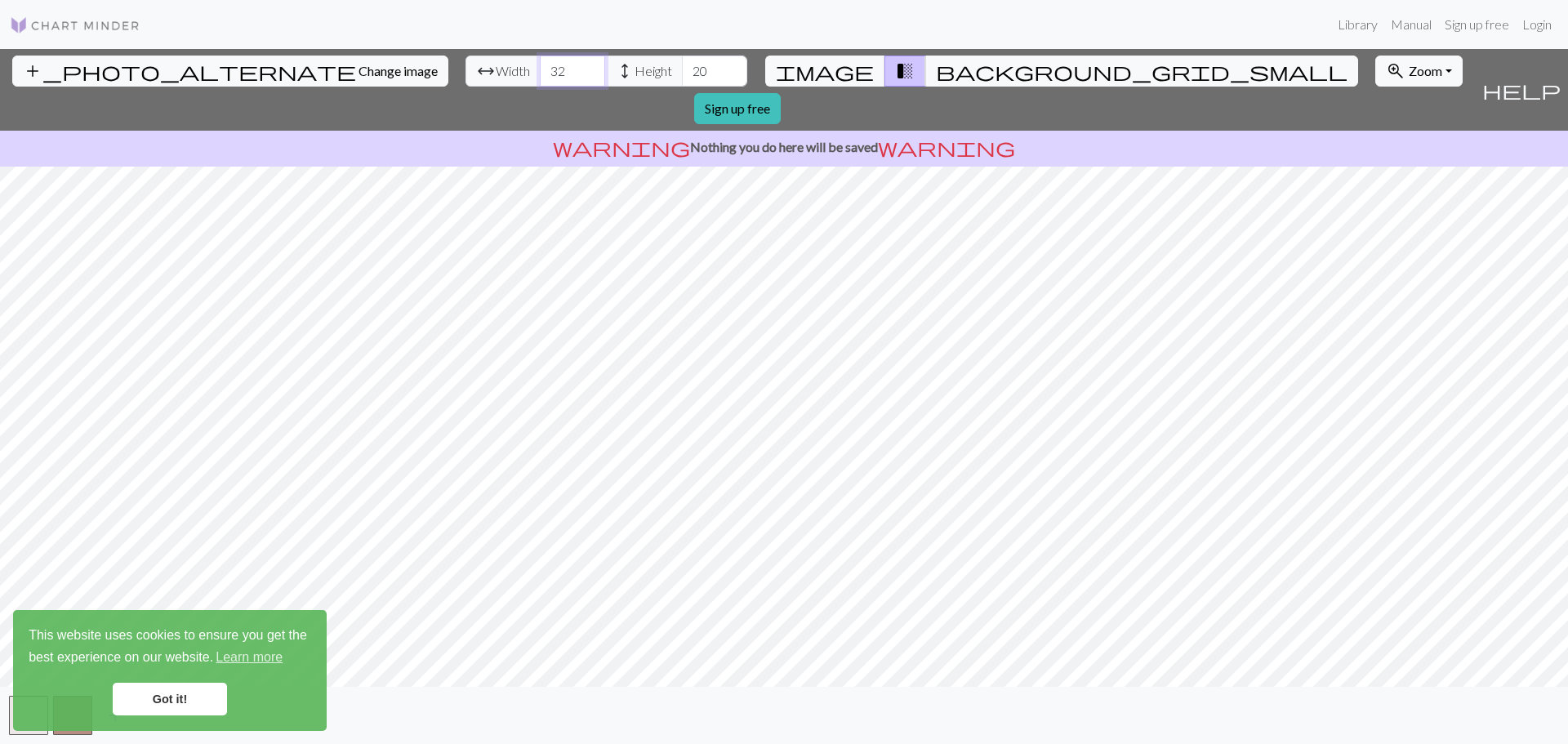
click at [540, 66] on input "32" at bounding box center [572, 70] width 65 height 31
click at [540, 66] on input "33" at bounding box center [572, 70] width 65 height 31
click at [540, 66] on input "34" at bounding box center [572, 70] width 65 height 31
click at [540, 66] on input "35" at bounding box center [572, 70] width 65 height 31
click at [540, 66] on input "36" at bounding box center [572, 70] width 65 height 31
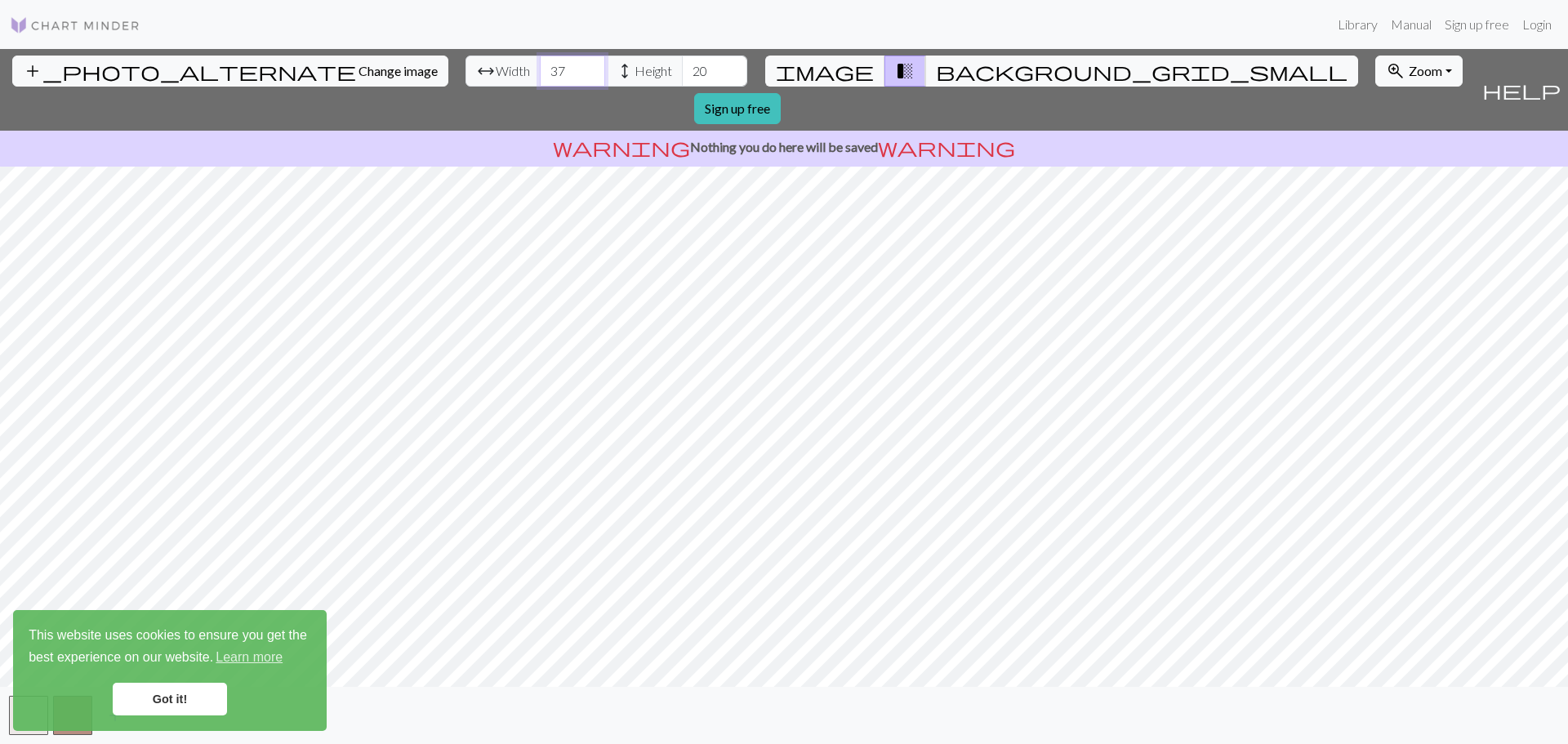
click at [540, 66] on input "37" at bounding box center [572, 70] width 65 height 31
click at [540, 66] on input "38" at bounding box center [572, 70] width 65 height 31
click at [540, 66] on input "39" at bounding box center [572, 70] width 65 height 31
click at [540, 66] on input "40" at bounding box center [572, 70] width 65 height 31
click at [540, 66] on input "41" at bounding box center [572, 70] width 65 height 31
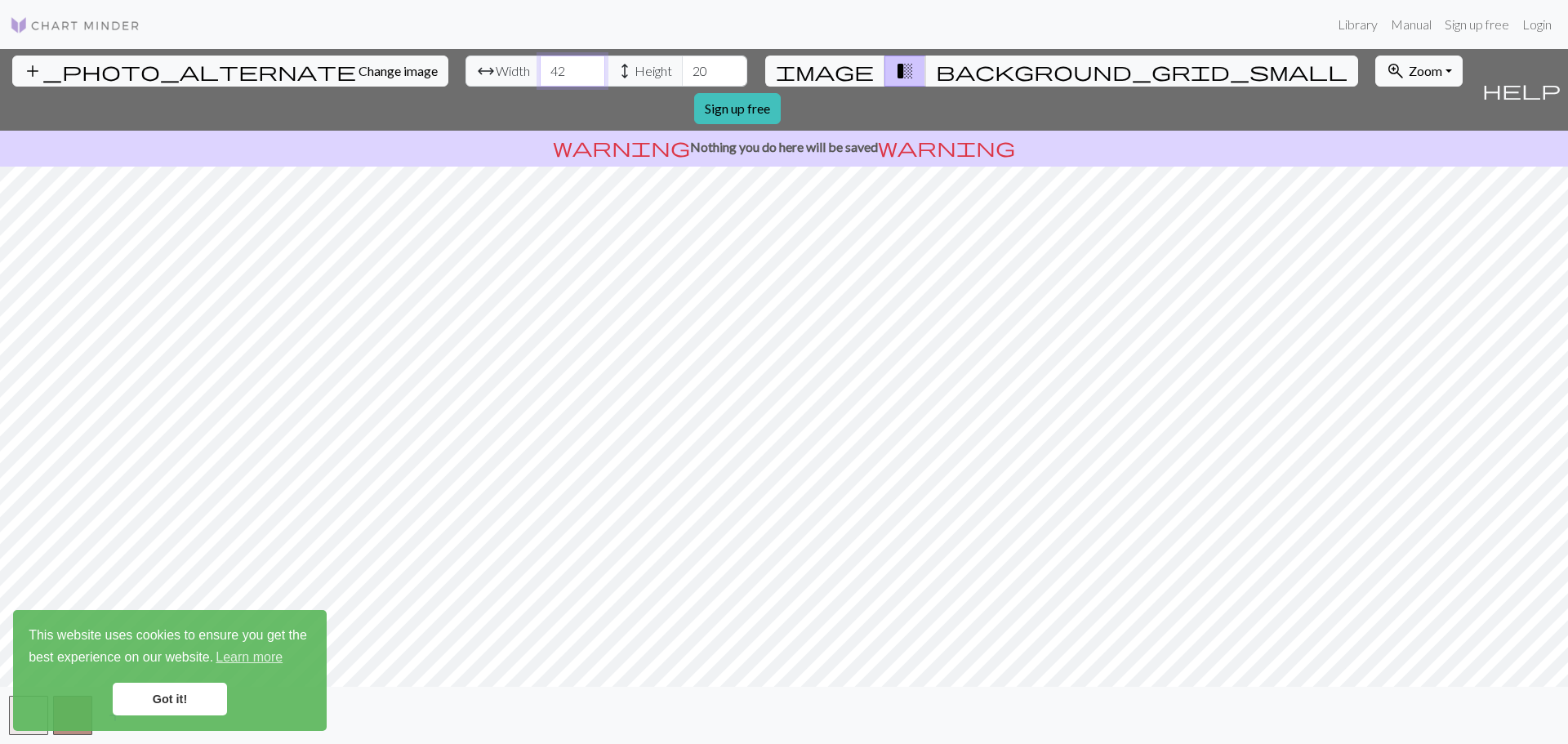
click at [540, 66] on input "42" at bounding box center [572, 70] width 65 height 31
click at [540, 66] on input "43" at bounding box center [572, 70] width 65 height 31
click at [540, 66] on input "44" at bounding box center [572, 70] width 65 height 31
click at [540, 66] on input "45" at bounding box center [572, 70] width 65 height 31
click at [540, 66] on input "46" at bounding box center [572, 70] width 65 height 31
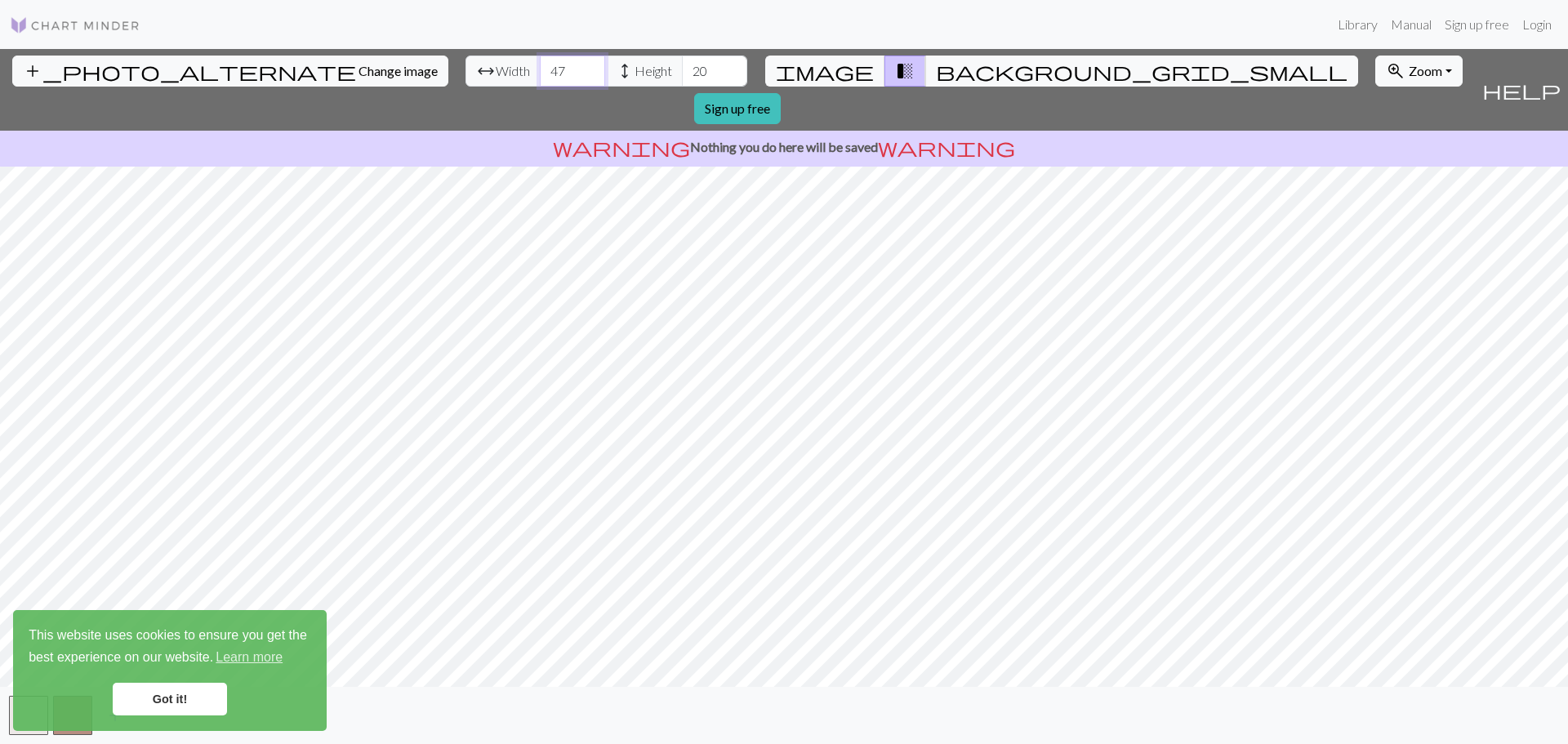
click at [540, 66] on input "47" at bounding box center [572, 70] width 65 height 31
click at [540, 66] on input "48" at bounding box center [572, 70] width 65 height 31
click at [540, 66] on input "49" at bounding box center [572, 70] width 65 height 31
type input "50"
click at [540, 66] on input "50" at bounding box center [572, 70] width 65 height 31
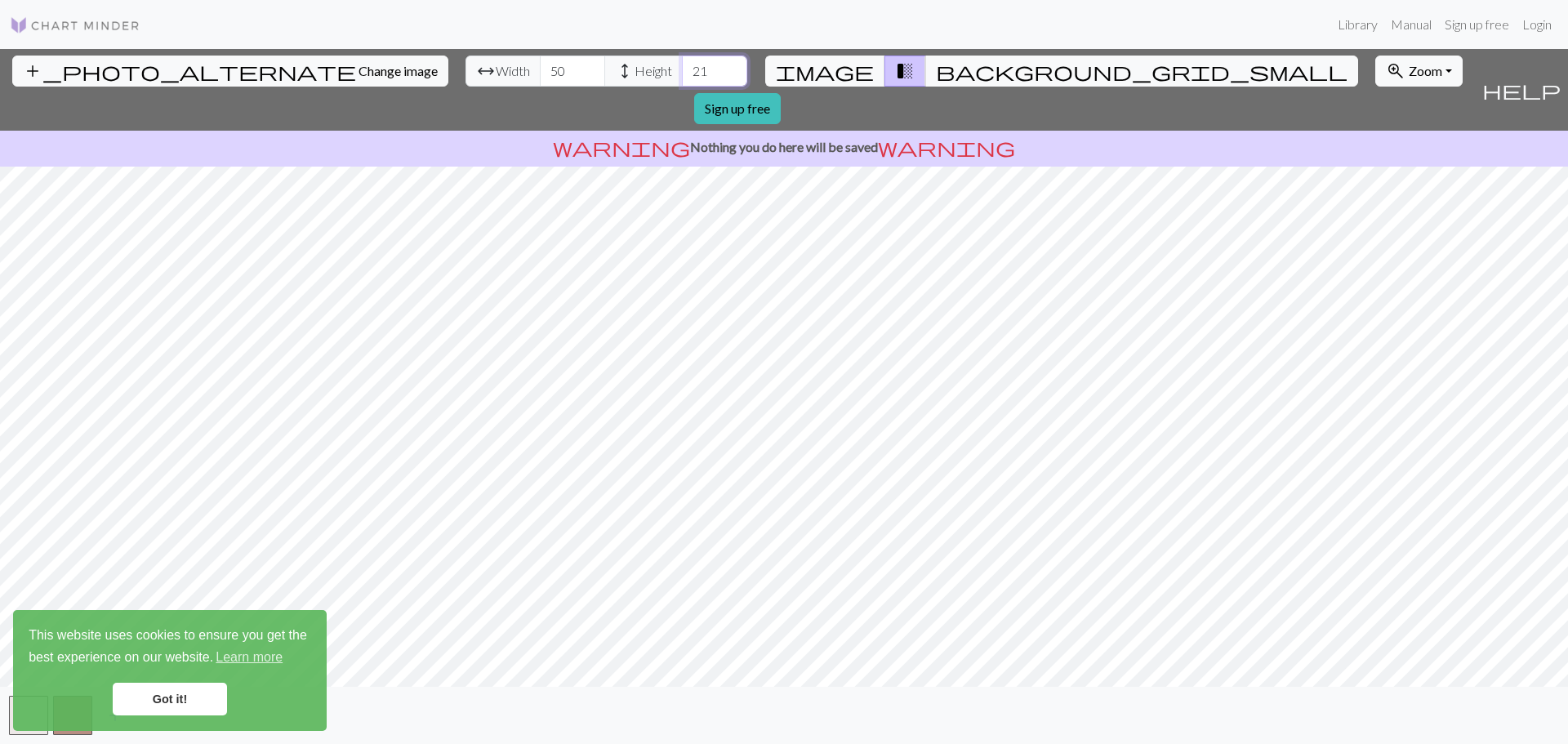
click at [682, 64] on input "21" at bounding box center [714, 70] width 65 height 31
click at [682, 64] on input "22" at bounding box center [714, 70] width 65 height 31
click at [682, 64] on input "23" at bounding box center [714, 70] width 65 height 31
click at [682, 64] on input "24" at bounding box center [714, 70] width 65 height 31
click at [682, 64] on input "25" at bounding box center [714, 70] width 65 height 31
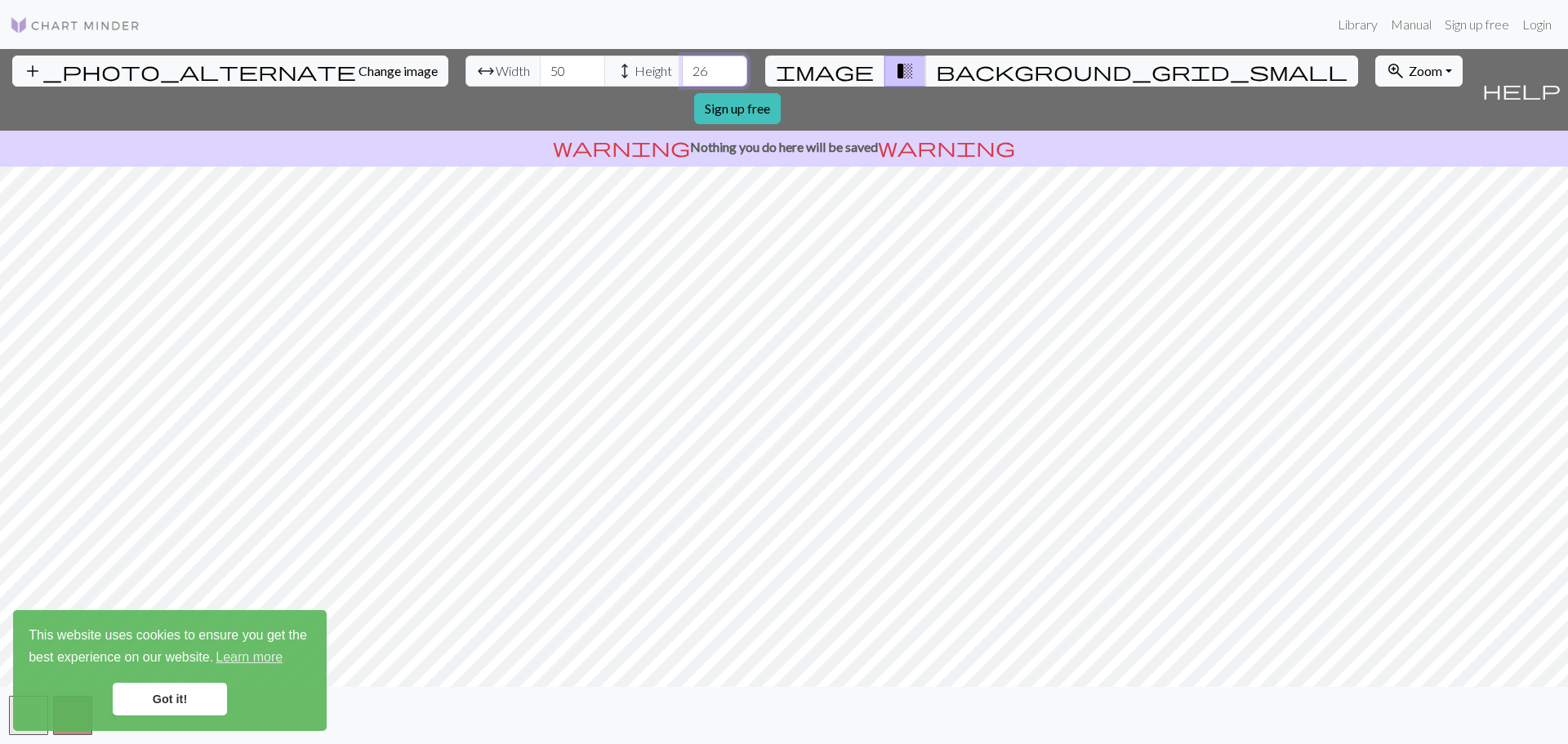
click at [682, 64] on input "26" at bounding box center [714, 70] width 65 height 31
click at [682, 64] on input "27" at bounding box center [714, 70] width 65 height 31
click at [682, 64] on input "28" at bounding box center [714, 70] width 65 height 31
click at [682, 64] on input "29" at bounding box center [714, 70] width 65 height 31
click at [682, 64] on input "30" at bounding box center [714, 70] width 65 height 31
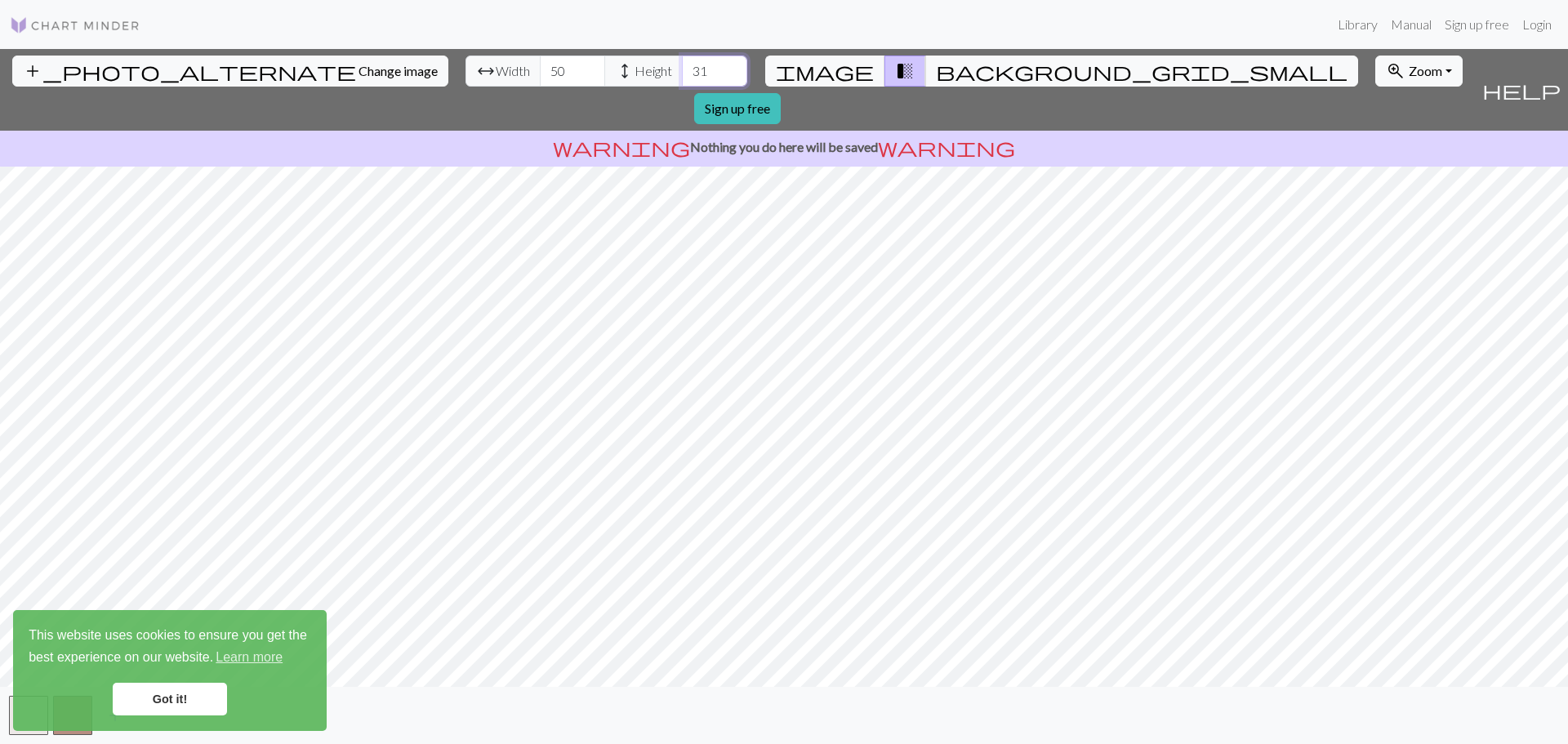
click at [682, 64] on input "31" at bounding box center [714, 70] width 65 height 31
click at [682, 64] on input "32" at bounding box center [714, 70] width 65 height 31
click at [682, 64] on input "33" at bounding box center [714, 70] width 65 height 31
click at [682, 64] on input "34" at bounding box center [714, 70] width 65 height 31
click at [682, 64] on input "35" at bounding box center [714, 70] width 65 height 31
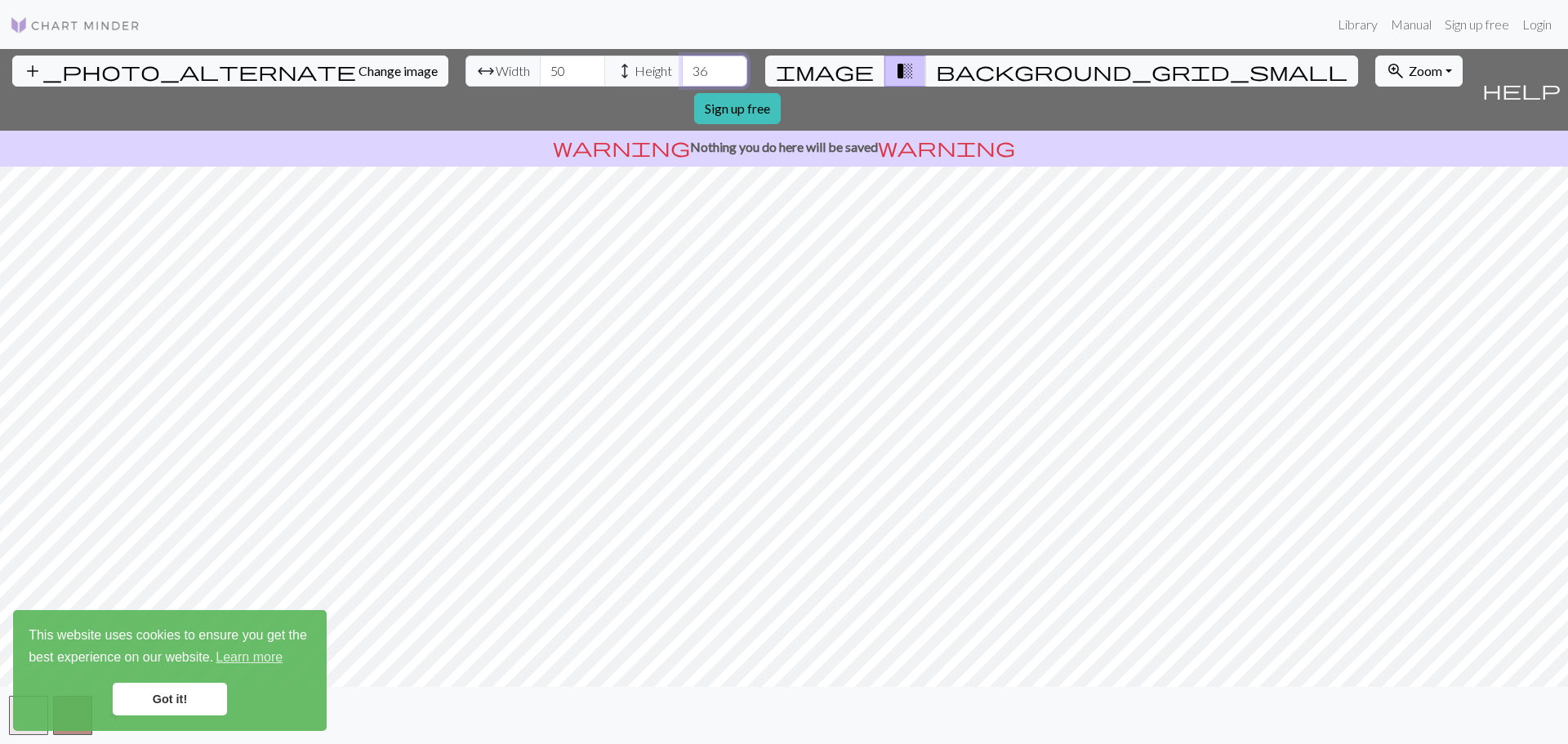
click at [682, 64] on input "36" at bounding box center [714, 70] width 65 height 31
click at [682, 64] on input "37" at bounding box center [714, 70] width 65 height 31
click at [682, 64] on input "38" at bounding box center [714, 70] width 65 height 31
click at [682, 64] on input "39" at bounding box center [714, 70] width 65 height 31
click at [682, 64] on input "40" at bounding box center [714, 70] width 65 height 31
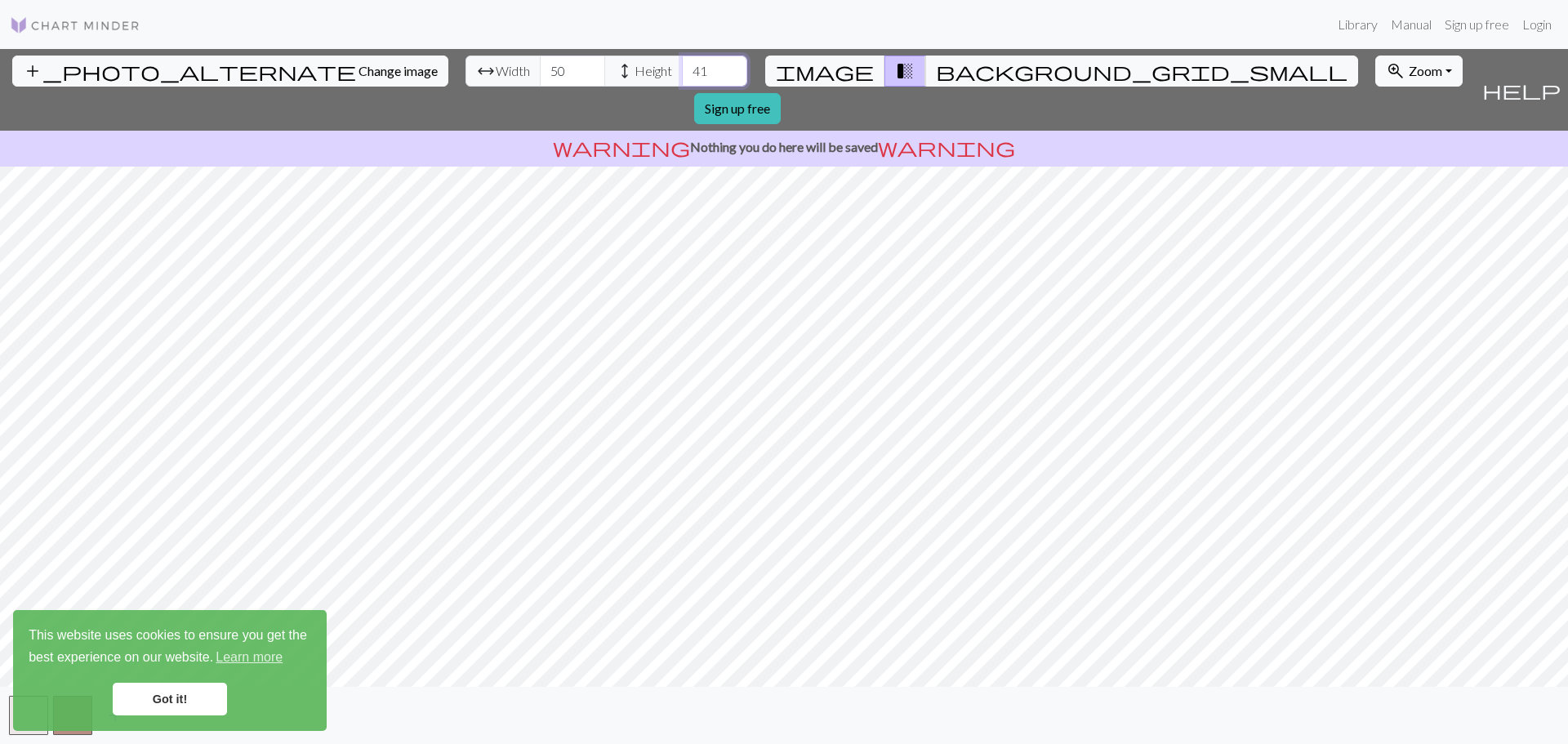
click at [682, 64] on input "41" at bounding box center [714, 70] width 65 height 31
click at [682, 64] on input "42" at bounding box center [714, 70] width 65 height 31
click at [682, 64] on input "43" at bounding box center [714, 70] width 65 height 31
click at [682, 64] on input "44" at bounding box center [714, 70] width 65 height 31
click at [682, 64] on input "45" at bounding box center [714, 70] width 65 height 31
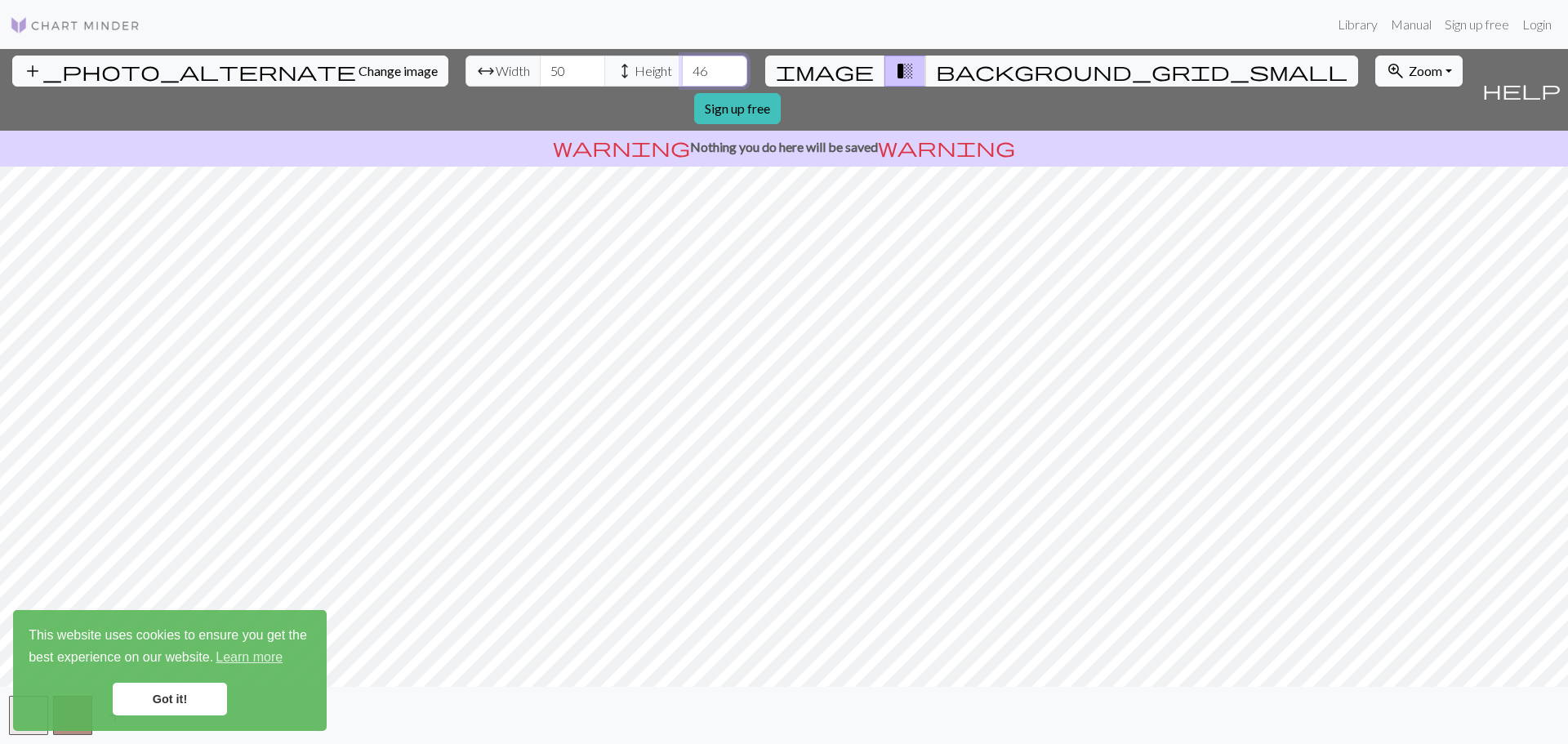
click at [682, 64] on input "46" at bounding box center [714, 70] width 65 height 31
click at [682, 64] on input "47" at bounding box center [714, 70] width 65 height 31
click at [682, 64] on input "48" at bounding box center [714, 70] width 65 height 31
click at [682, 64] on input "49" at bounding box center [714, 70] width 65 height 31
click at [682, 64] on input "50" at bounding box center [714, 70] width 65 height 31
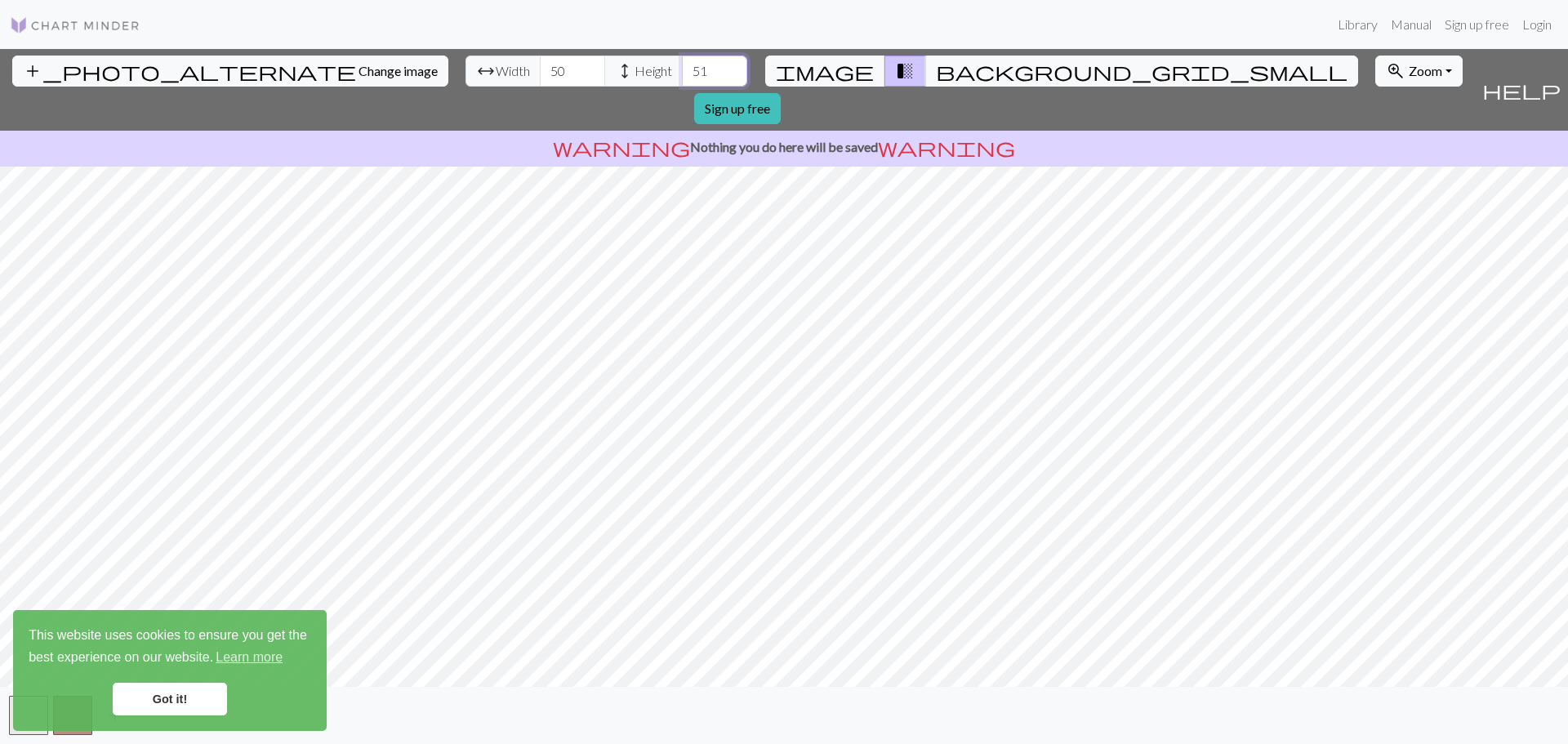
click at [682, 64] on input "51" at bounding box center [714, 70] width 65 height 31
click at [682, 64] on input "52" at bounding box center [714, 70] width 65 height 31
click at [682, 64] on input "53" at bounding box center [714, 70] width 65 height 31
click at [682, 64] on input "54" at bounding box center [714, 70] width 65 height 31
click at [682, 64] on input "55" at bounding box center [714, 70] width 65 height 31
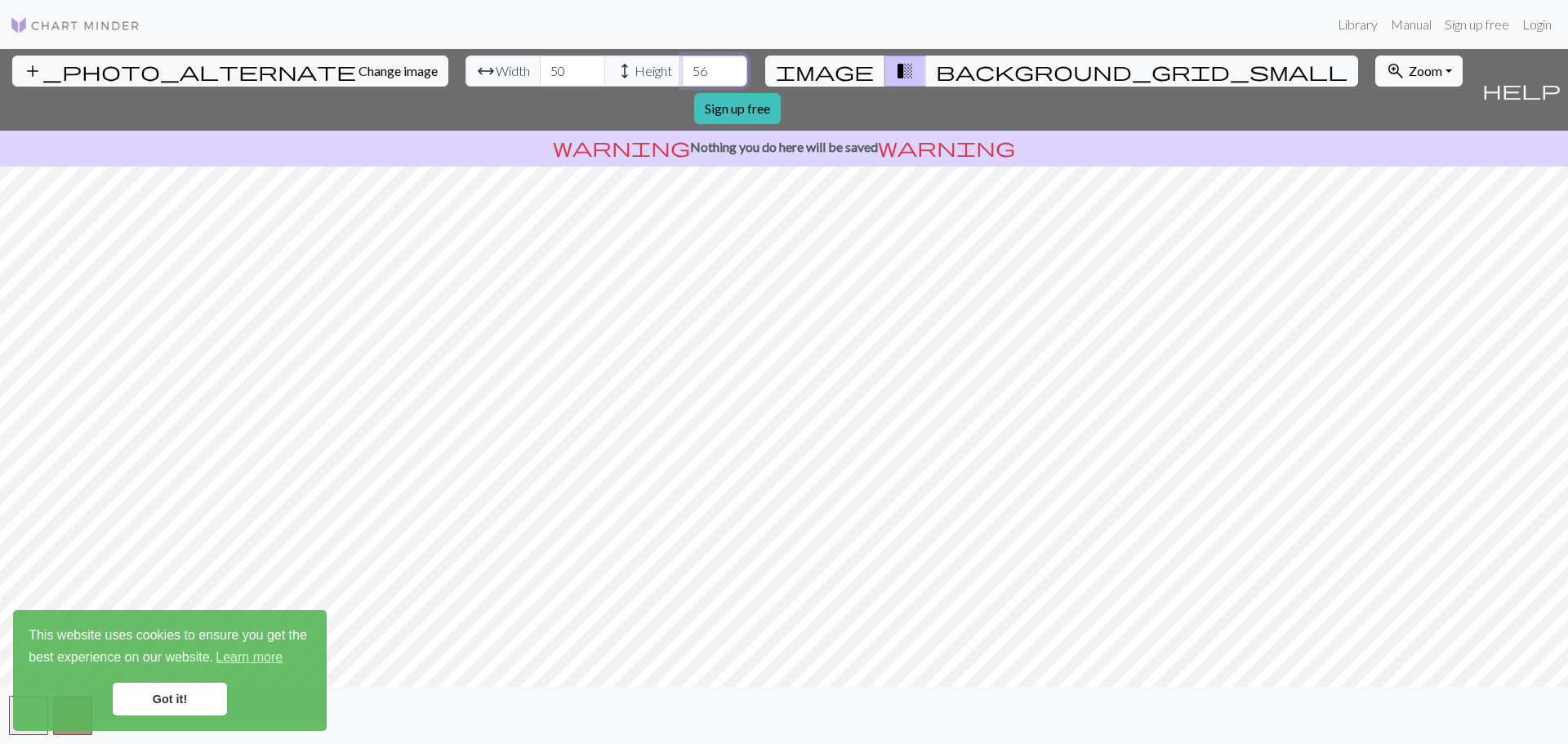
click at [682, 64] on input "56" at bounding box center [714, 70] width 65 height 31
click at [682, 64] on input "57" at bounding box center [714, 70] width 65 height 31
click at [682, 64] on input "58" at bounding box center [714, 70] width 65 height 31
click at [682, 64] on input "59" at bounding box center [714, 70] width 65 height 31
click at [682, 64] on input "60" at bounding box center [714, 70] width 65 height 31
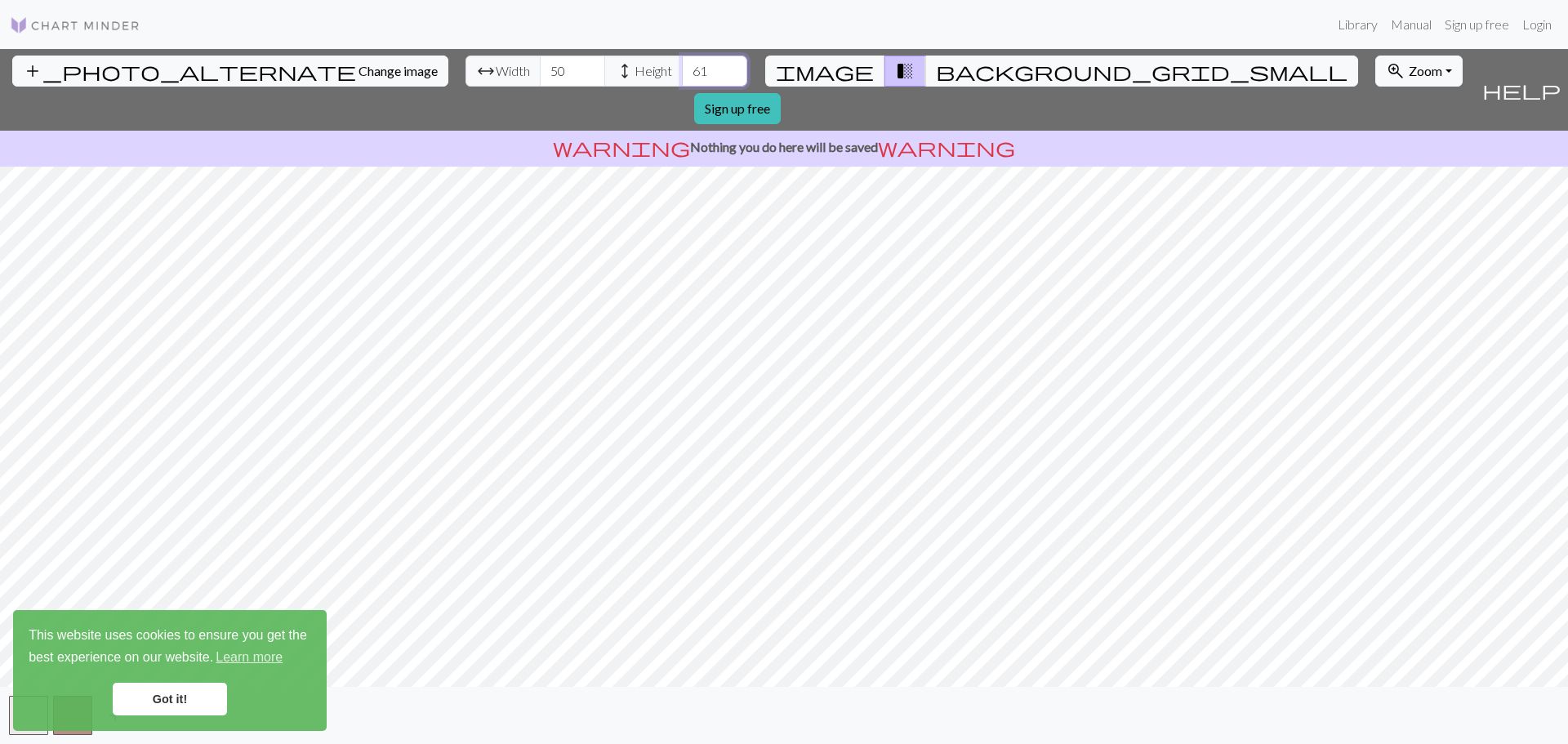
click at [682, 64] on input "61" at bounding box center [714, 70] width 65 height 31
click at [682, 64] on input "62" at bounding box center [714, 70] width 65 height 31
click at [682, 64] on input "63" at bounding box center [714, 70] width 65 height 31
click at [682, 64] on input "64" at bounding box center [714, 70] width 65 height 31
type input "65"
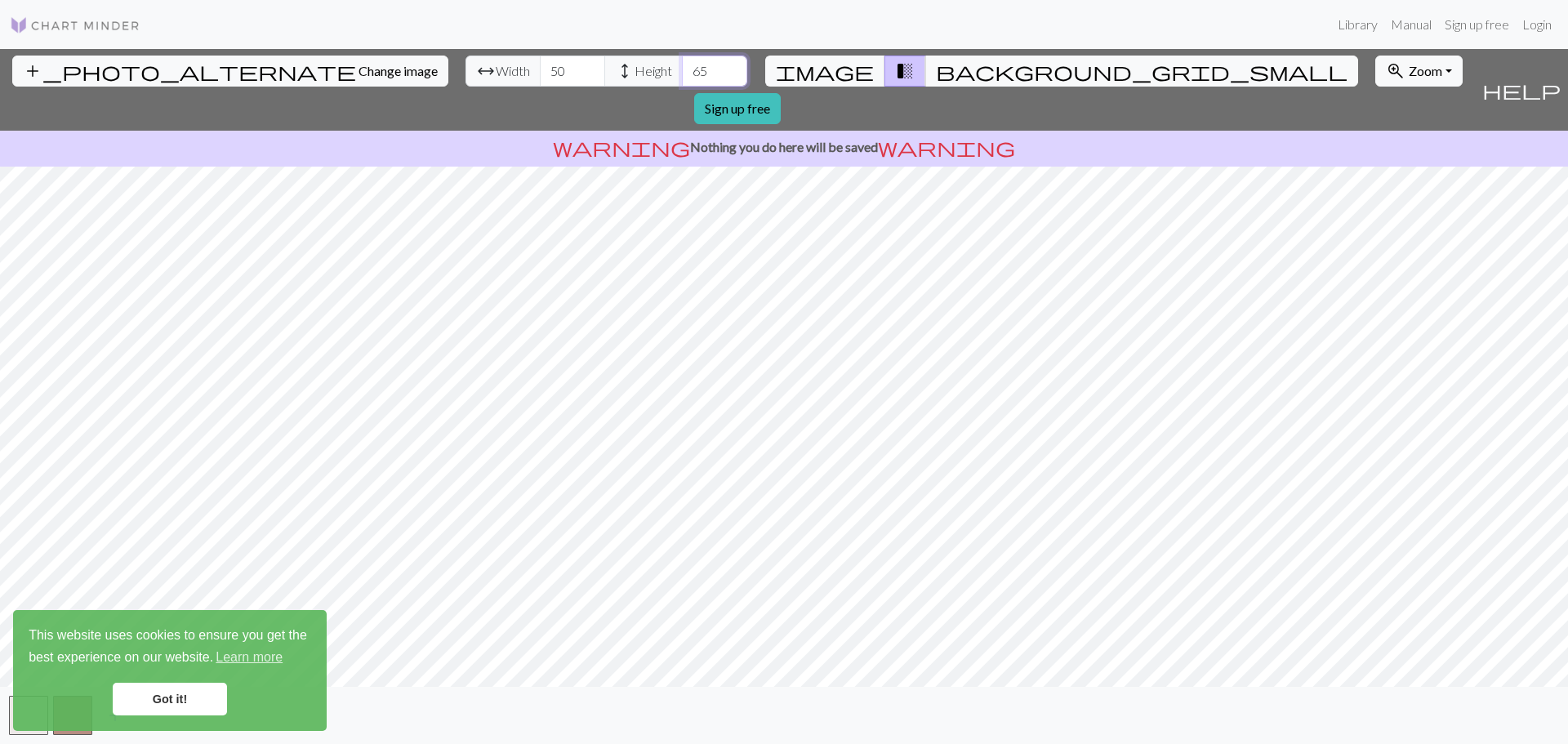
click at [682, 64] on input "65" at bounding box center [714, 70] width 65 height 31
click at [540, 65] on input "51" at bounding box center [572, 70] width 65 height 31
click at [540, 65] on input "52" at bounding box center [572, 70] width 65 height 31
click at [540, 65] on input "53" at bounding box center [572, 70] width 65 height 31
click at [540, 65] on input "54" at bounding box center [572, 70] width 65 height 31
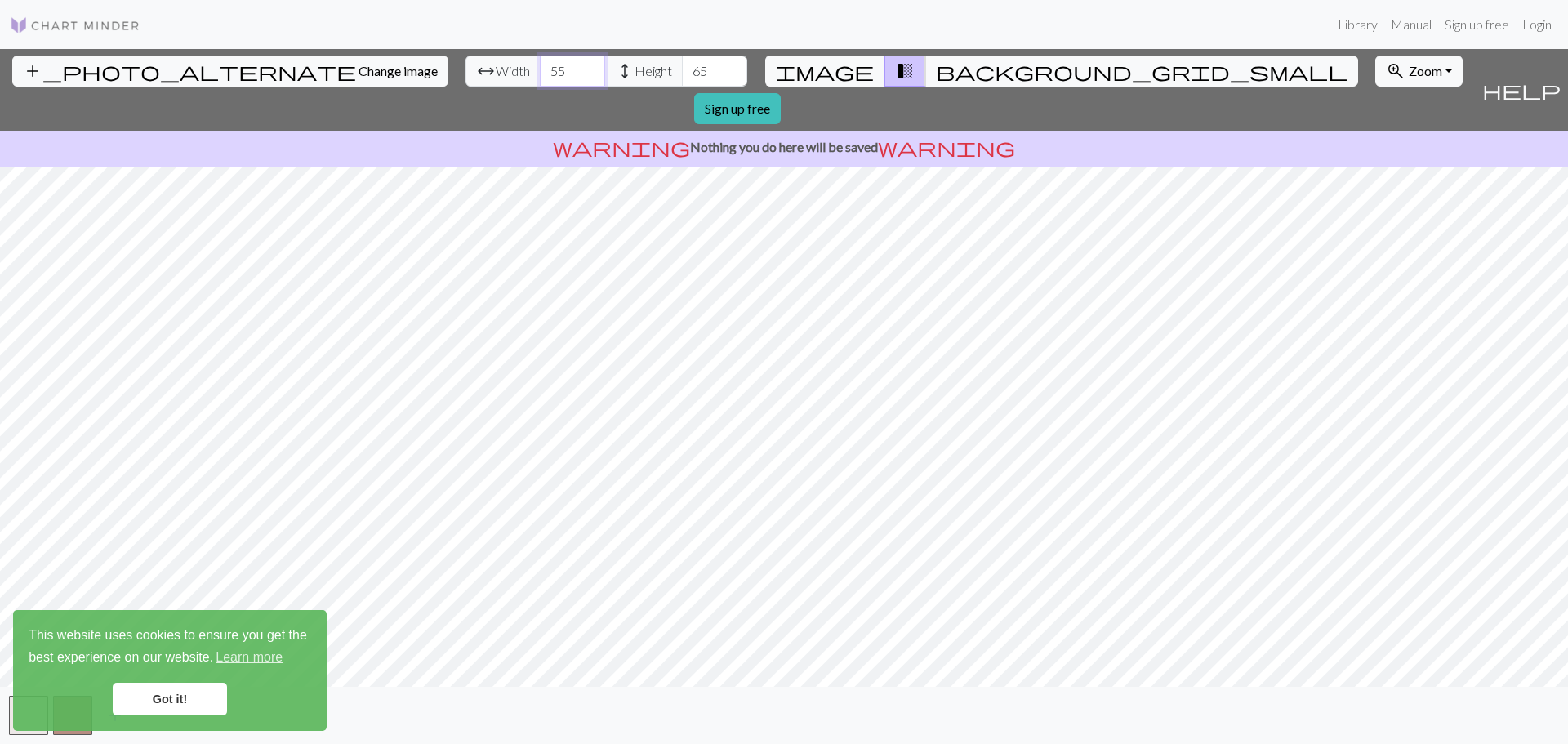
click at [540, 65] on input "55" at bounding box center [572, 70] width 65 height 31
click at [540, 65] on input "56" at bounding box center [572, 70] width 65 height 31
click at [540, 65] on input "57" at bounding box center [572, 70] width 65 height 31
click at [540, 65] on input "58" at bounding box center [572, 70] width 65 height 31
click at [540, 65] on input "59" at bounding box center [572, 70] width 65 height 31
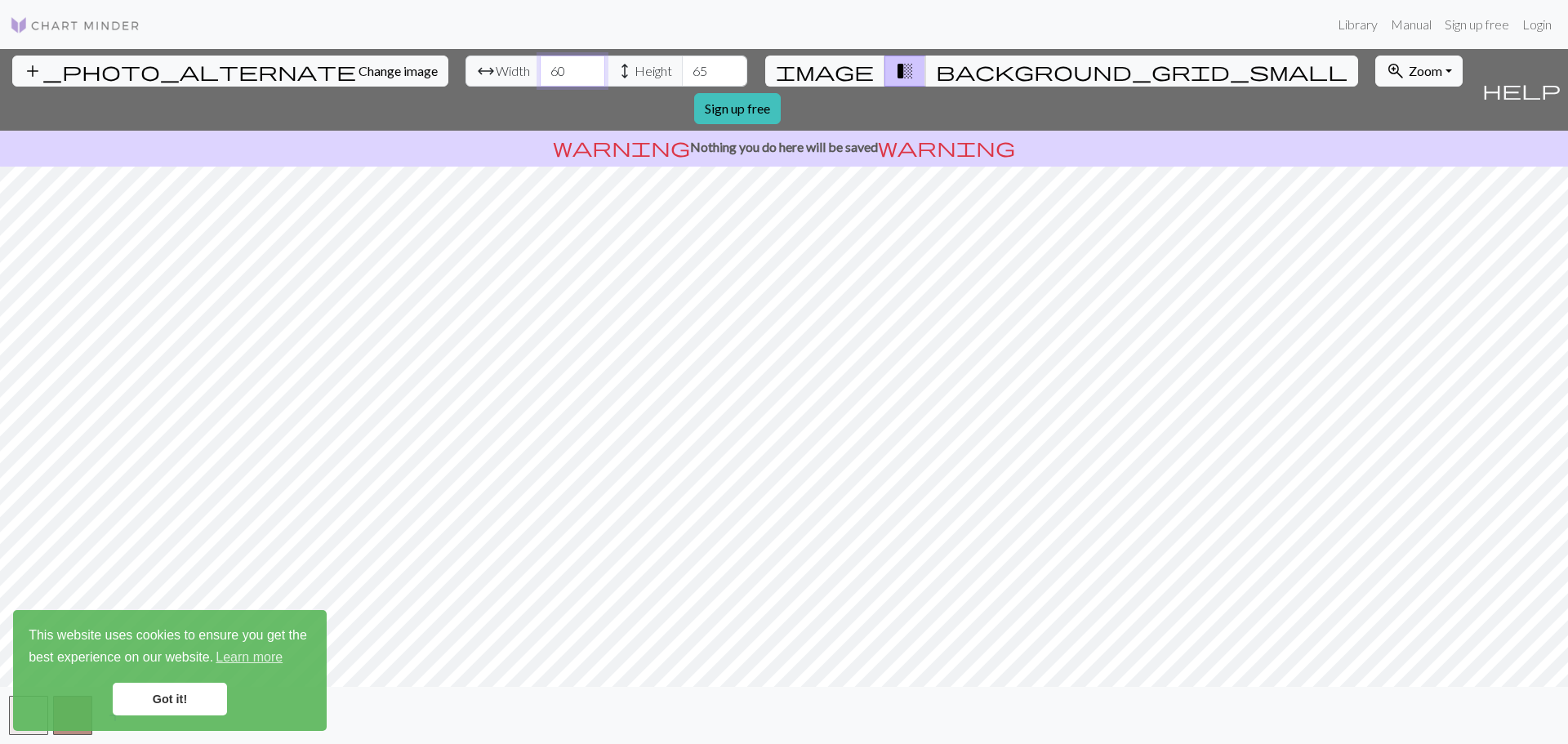
click at [540, 65] on input "60" at bounding box center [572, 70] width 65 height 31
click at [540, 65] on input "61" at bounding box center [572, 70] width 65 height 31
click at [540, 65] on input "62" at bounding box center [572, 70] width 65 height 31
click at [540, 65] on input "63" at bounding box center [572, 70] width 65 height 31
click at [540, 65] on input "64" at bounding box center [572, 70] width 65 height 31
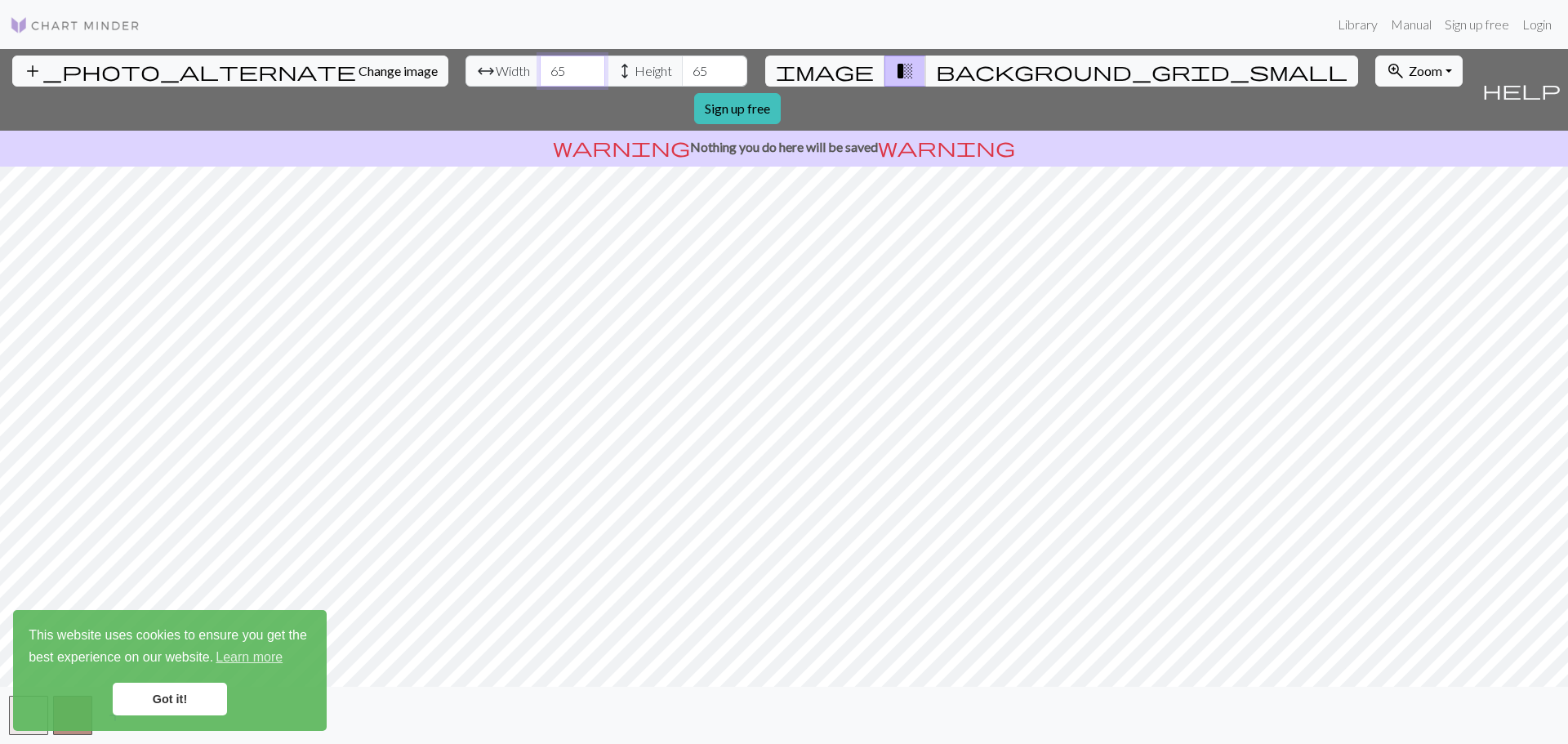
click at [540, 65] on input "65" at bounding box center [572, 70] width 65 height 31
click at [540, 65] on input "66" at bounding box center [572, 70] width 65 height 31
click at [540, 65] on input "67" at bounding box center [572, 70] width 65 height 31
click at [540, 65] on input "68" at bounding box center [572, 70] width 65 height 31
click at [540, 65] on input "69" at bounding box center [572, 70] width 65 height 31
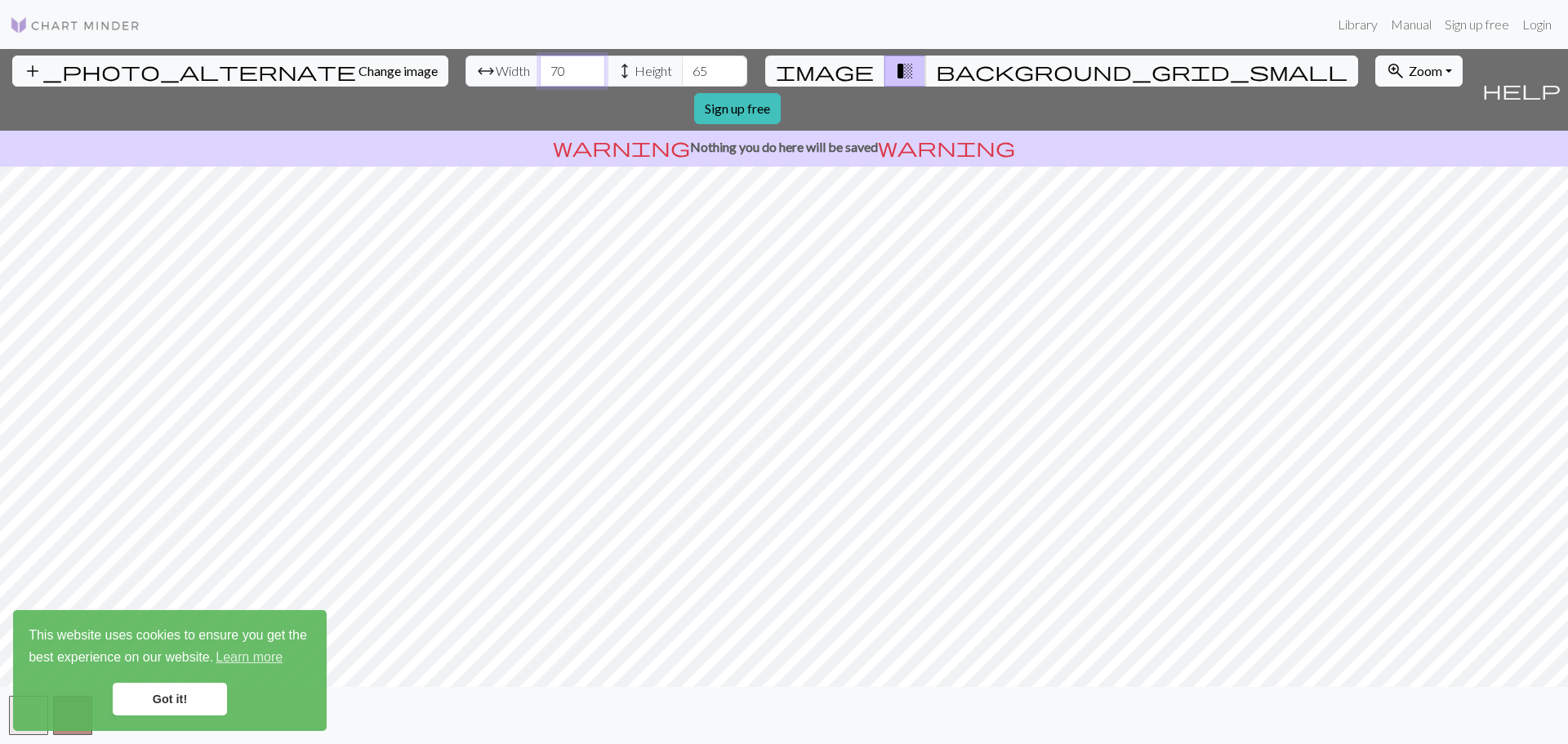
click at [540, 65] on input "70" at bounding box center [572, 70] width 65 height 31
click at [540, 65] on input "71" at bounding box center [572, 70] width 65 height 31
type input "70"
click at [540, 76] on input "70" at bounding box center [572, 70] width 65 height 31
click at [682, 66] on input "66" at bounding box center [714, 70] width 65 height 31
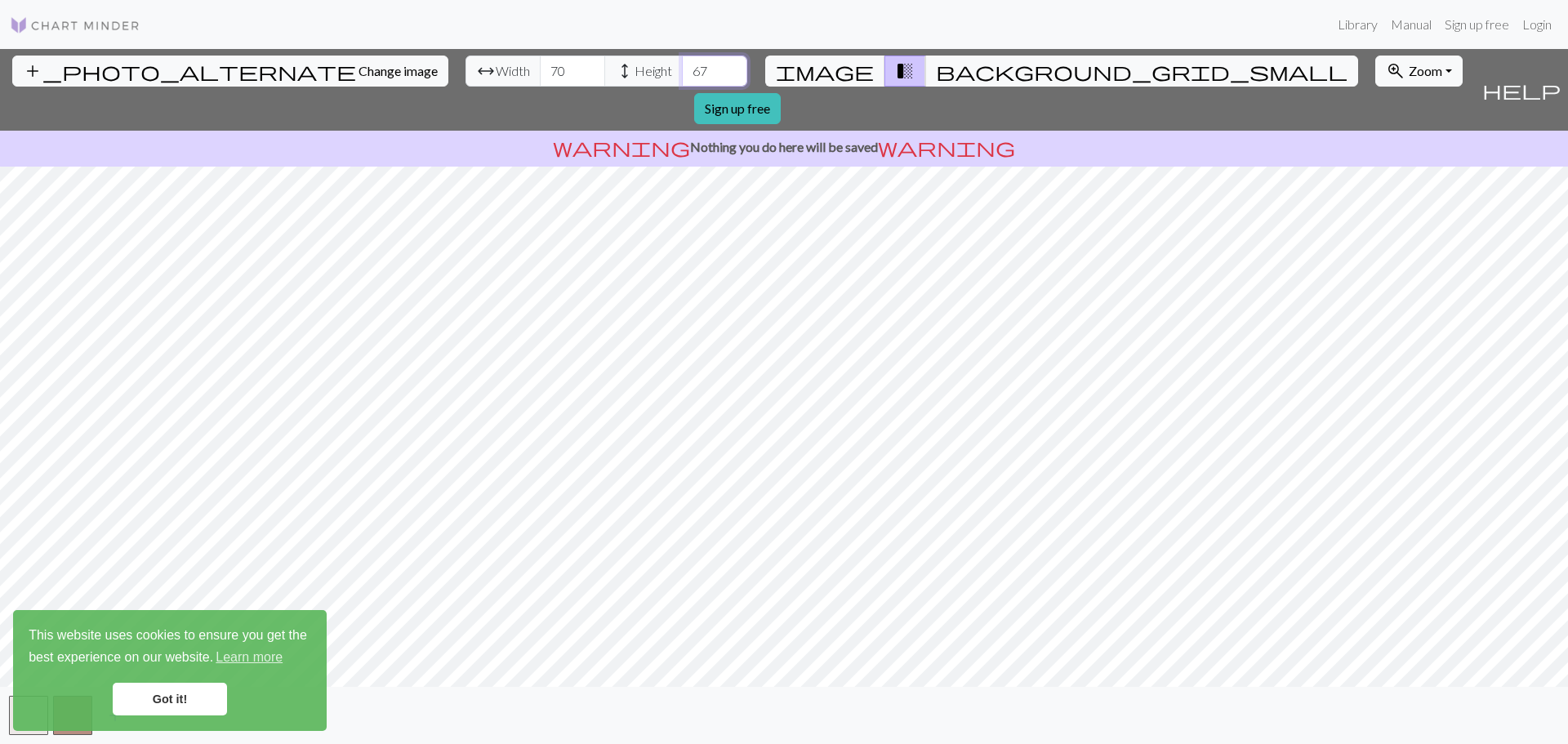
click at [682, 66] on input "67" at bounding box center [714, 70] width 65 height 31
click at [682, 66] on input "68" at bounding box center [714, 70] width 65 height 31
click at [682, 66] on input "69" at bounding box center [714, 70] width 65 height 31
type input "70"
click at [682, 66] on input "70" at bounding box center [714, 70] width 65 height 31
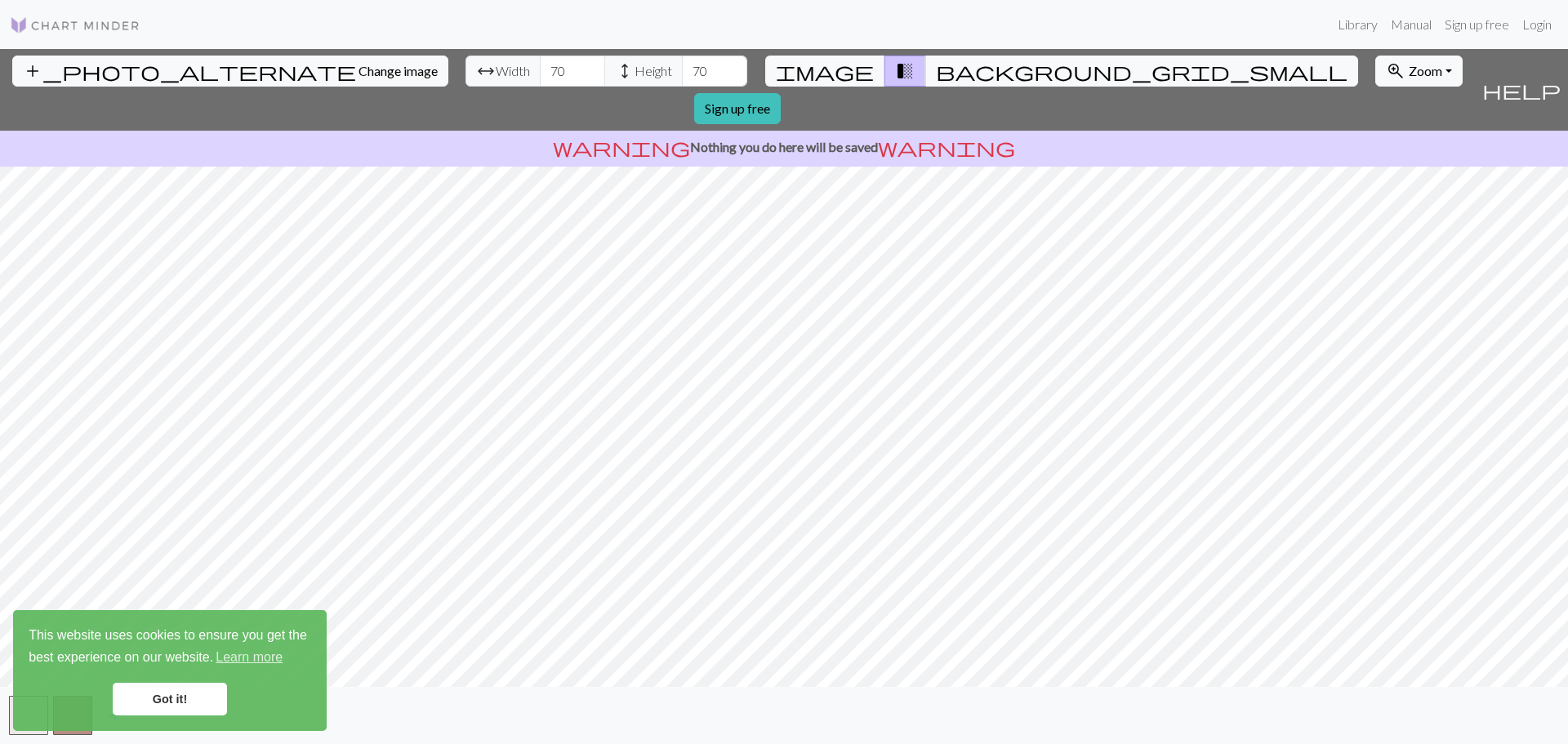
click at [178, 696] on link "Got it!" at bounding box center [170, 698] width 115 height 32
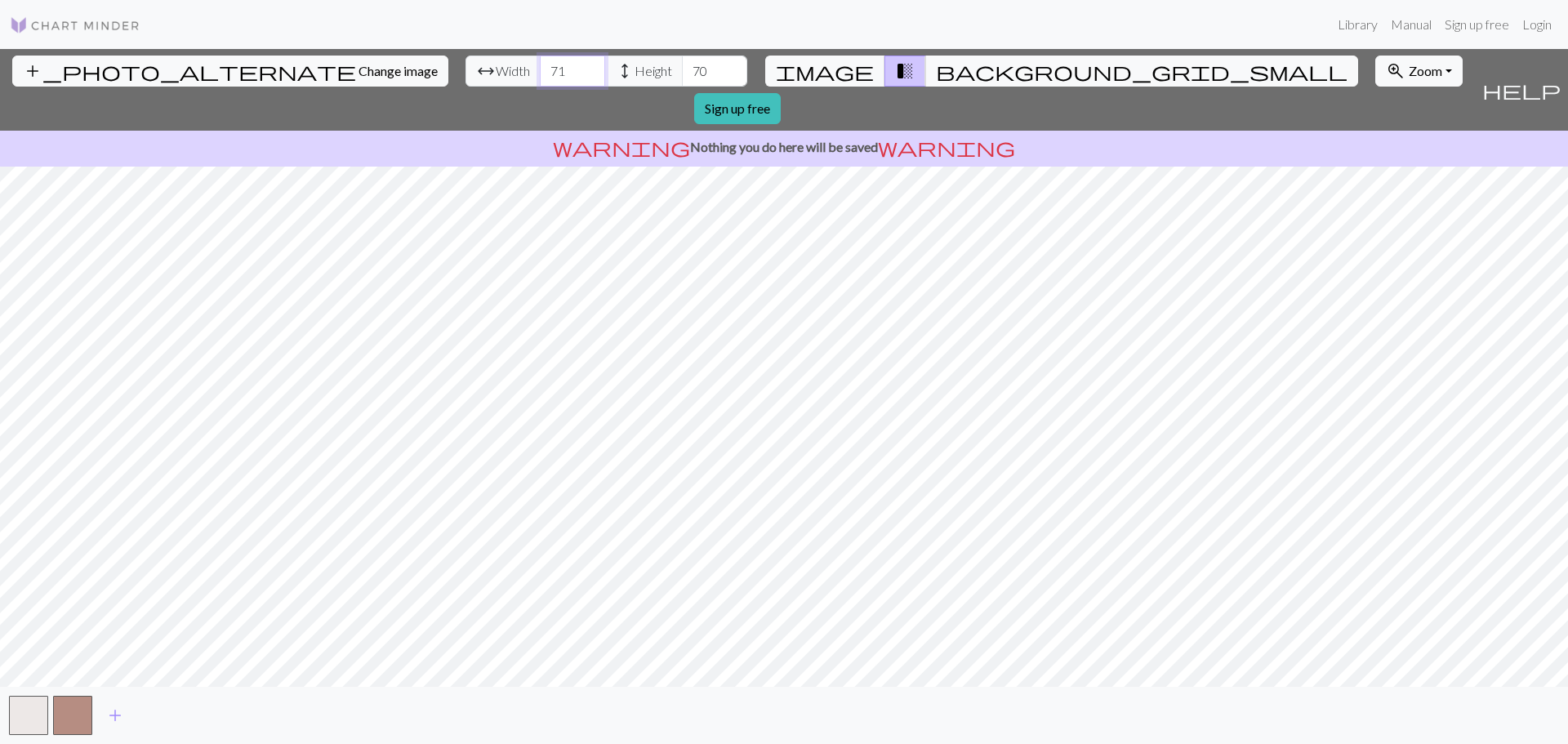
click at [540, 65] on input "71" at bounding box center [572, 70] width 65 height 31
click at [540, 65] on input "72" at bounding box center [572, 70] width 65 height 31
click at [540, 65] on input "73" at bounding box center [572, 70] width 65 height 31
click at [540, 65] on input "74" at bounding box center [572, 70] width 65 height 31
click at [540, 65] on input "75" at bounding box center [572, 70] width 65 height 31
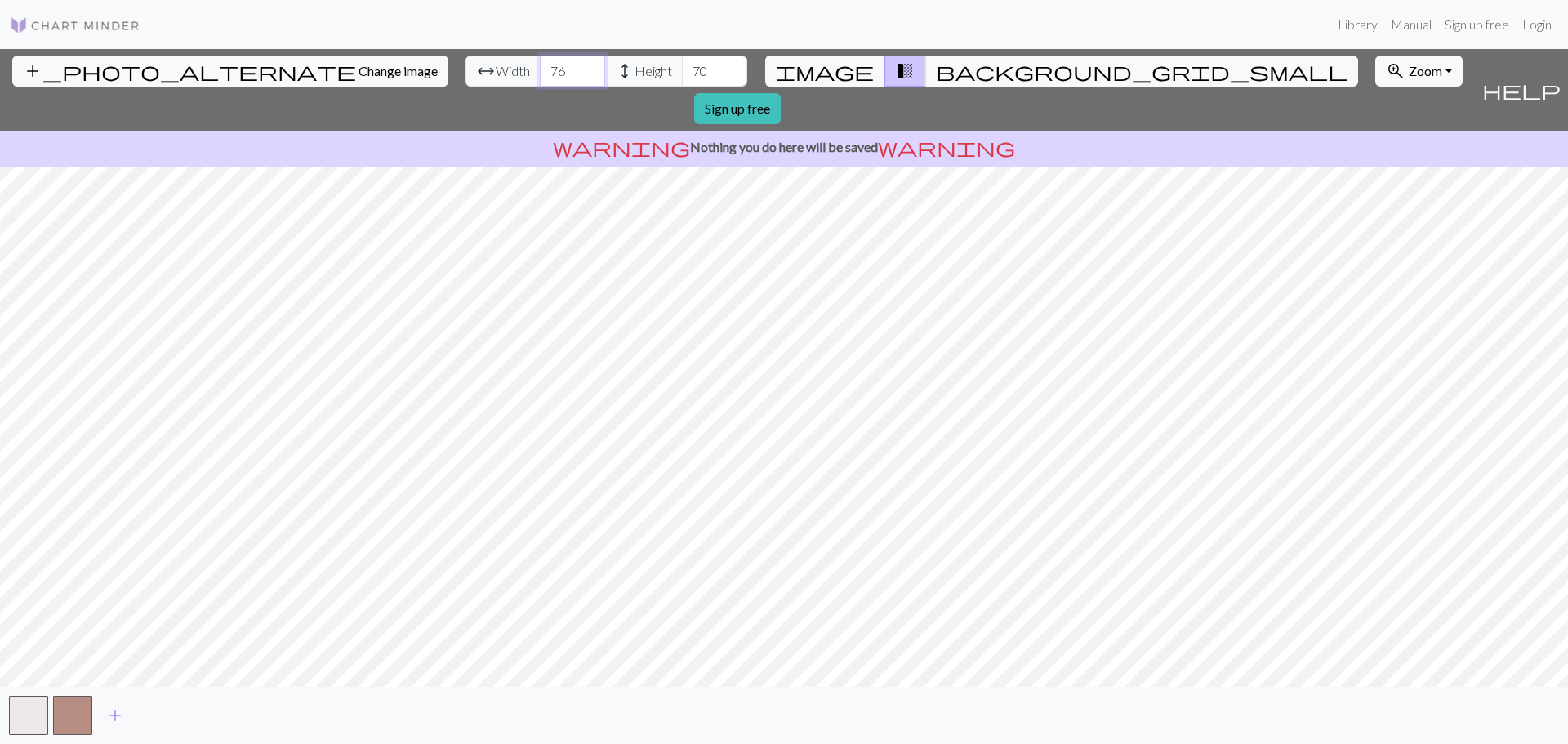
click at [540, 65] on input "76" at bounding box center [572, 70] width 65 height 31
click at [540, 65] on input "77" at bounding box center [572, 70] width 65 height 31
click at [540, 65] on input "78" at bounding box center [572, 70] width 65 height 31
click at [540, 65] on input "79" at bounding box center [572, 70] width 65 height 31
type input "80"
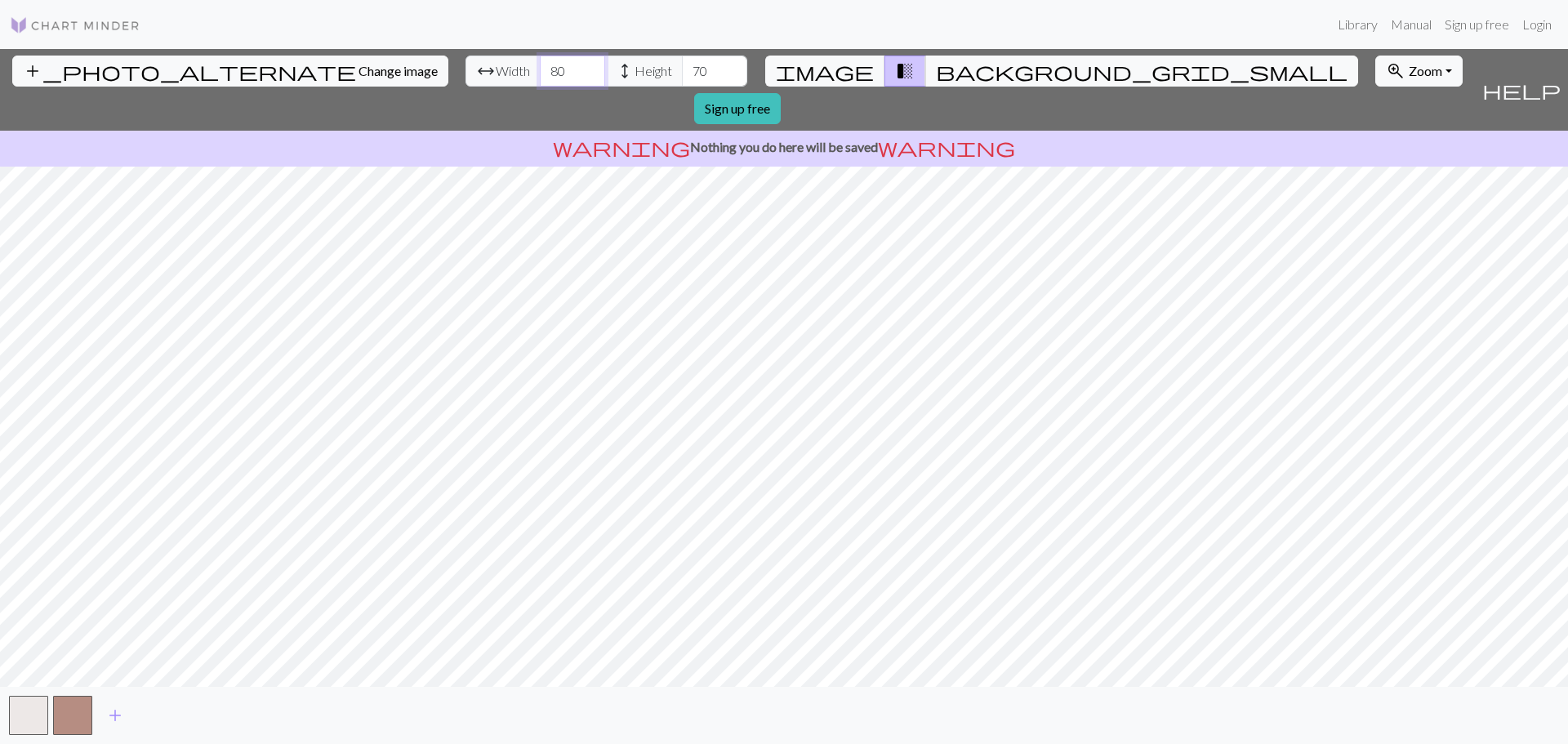
click at [540, 65] on input "80" at bounding box center [572, 70] width 65 height 31
click at [682, 65] on input "71" at bounding box center [714, 70] width 65 height 31
click at [682, 65] on input "72" at bounding box center [714, 70] width 65 height 31
click at [682, 65] on input "73" at bounding box center [714, 70] width 65 height 31
click at [682, 65] on input "74" at bounding box center [714, 70] width 65 height 31
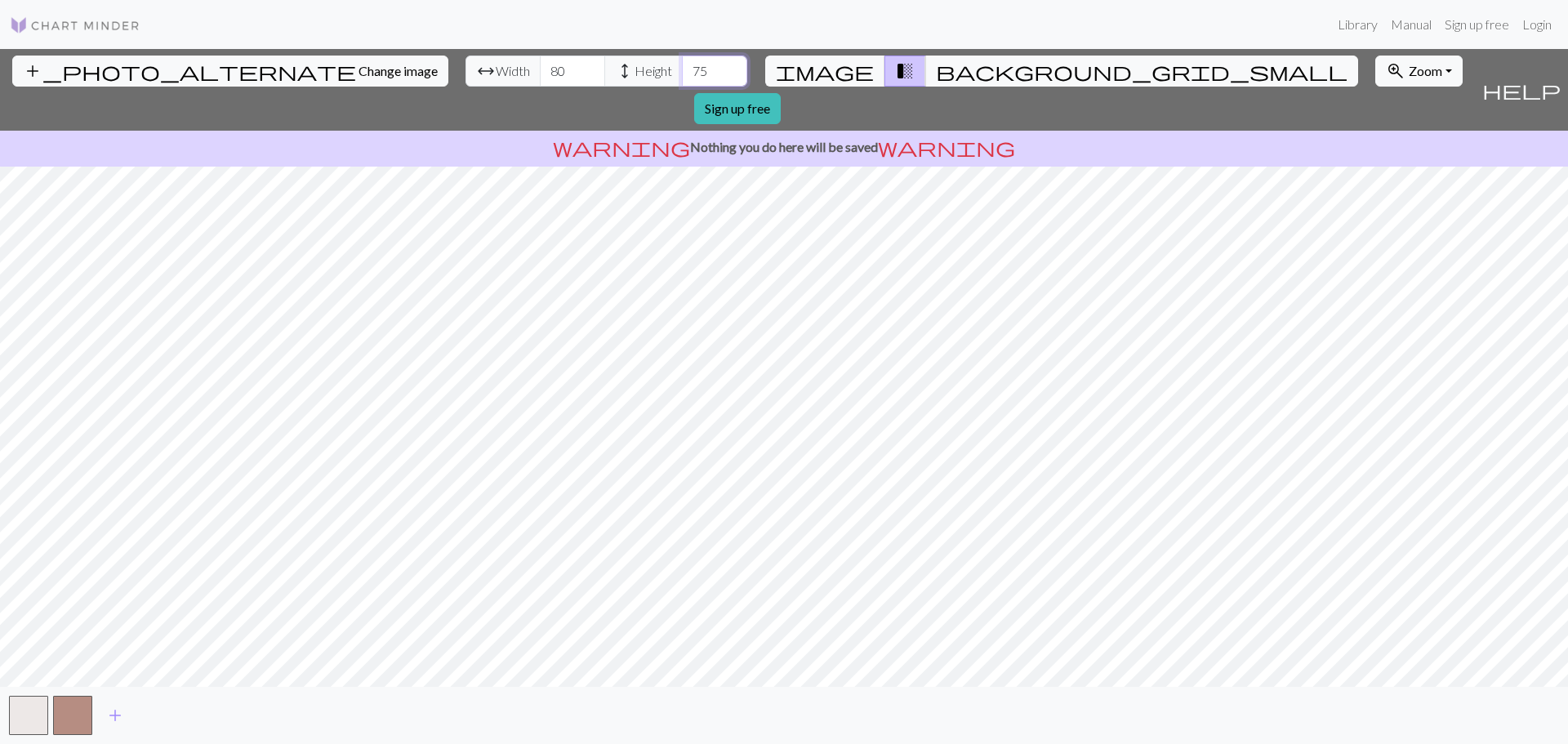
click at [682, 65] on input "75" at bounding box center [714, 70] width 65 height 31
click at [682, 65] on input "76" at bounding box center [714, 70] width 65 height 31
click at [682, 65] on input "77" at bounding box center [714, 70] width 65 height 31
click at [682, 65] on input "78" at bounding box center [714, 70] width 65 height 31
click at [682, 65] on input "79" at bounding box center [714, 70] width 65 height 31
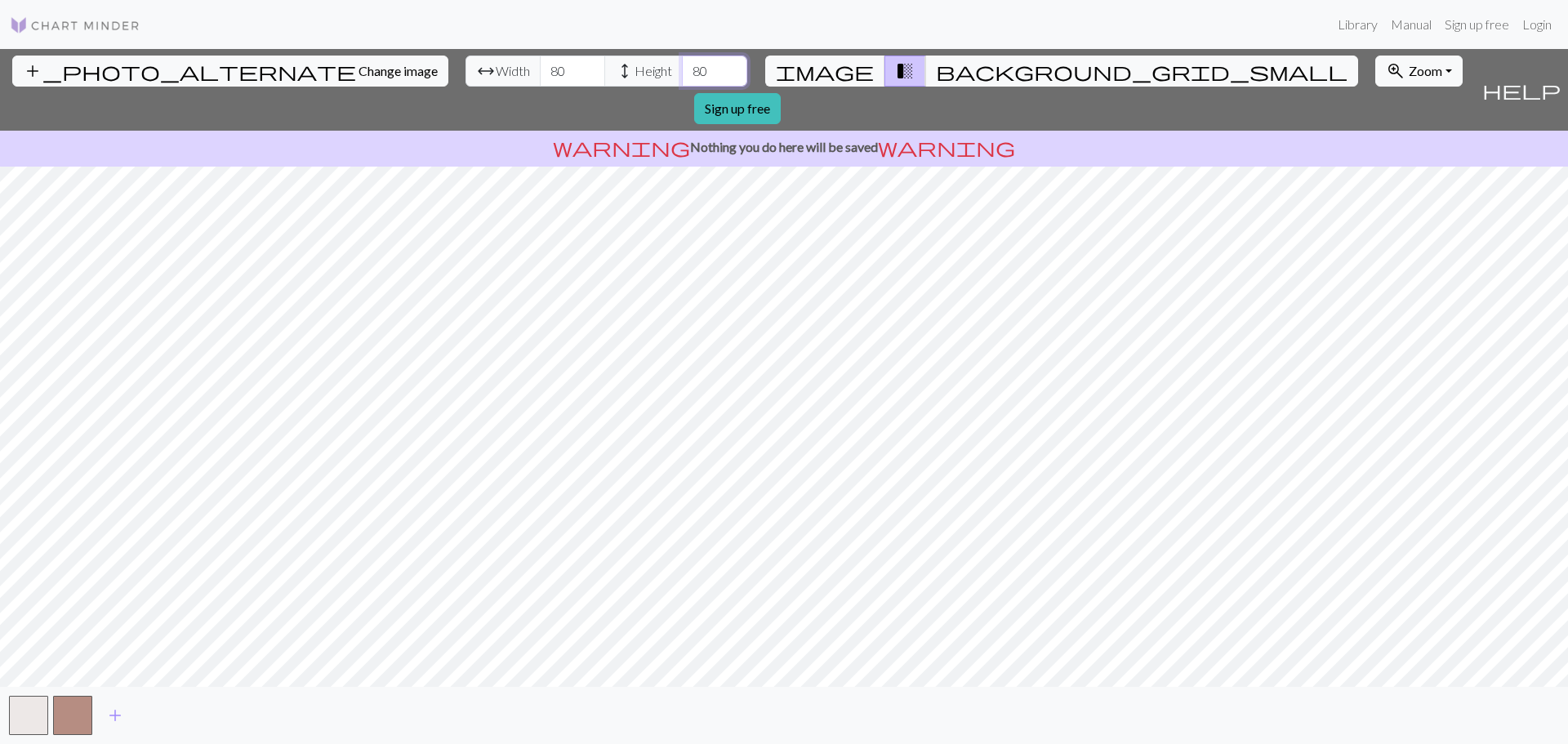
click at [682, 65] on input "80" at bounding box center [714, 70] width 65 height 31
click at [682, 65] on input "81" at bounding box center [714, 70] width 65 height 31
click at [682, 65] on input "82" at bounding box center [714, 70] width 65 height 31
click at [682, 65] on input "83" at bounding box center [714, 70] width 65 height 31
click at [682, 65] on input "84" at bounding box center [714, 70] width 65 height 31
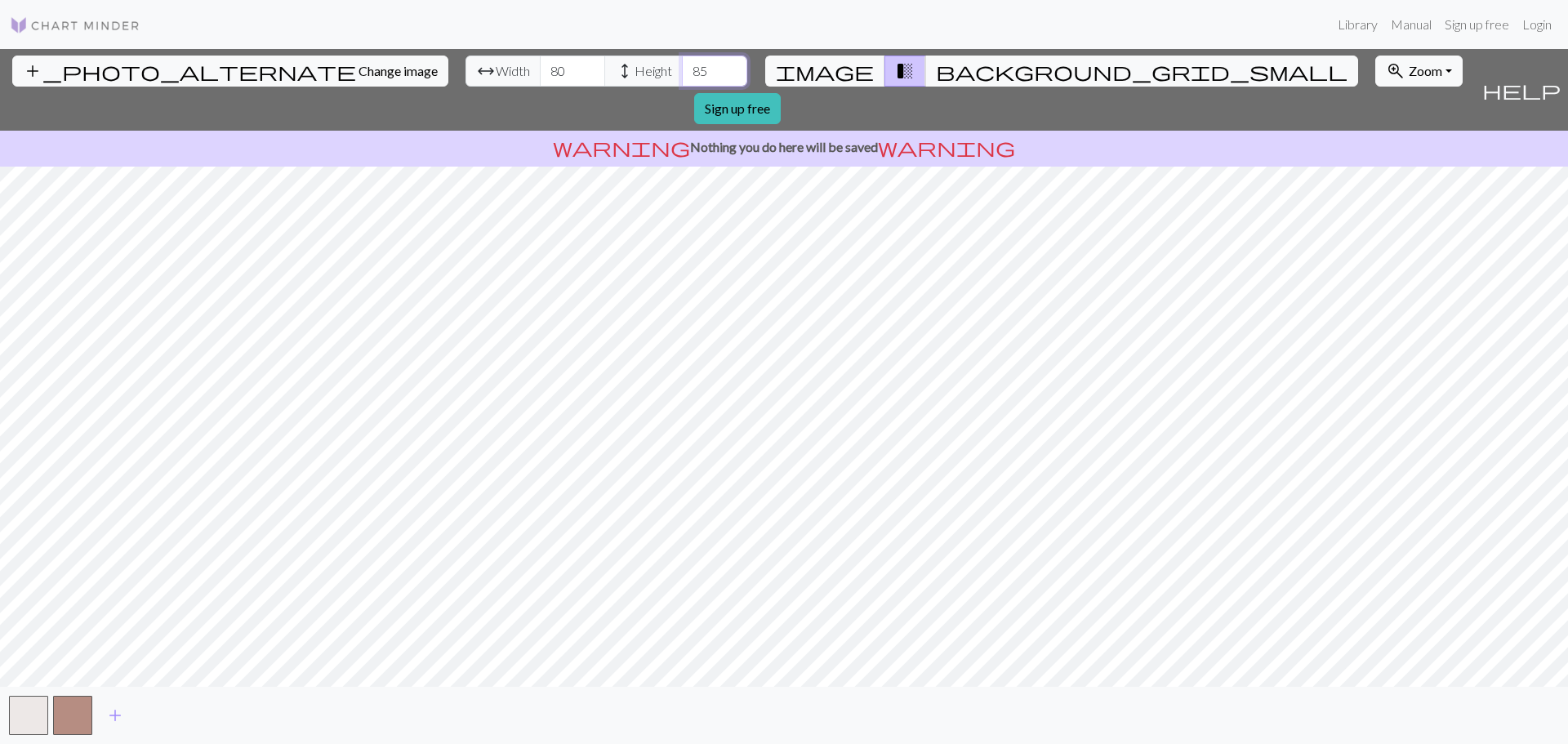
click at [682, 65] on input "85" at bounding box center [714, 70] width 65 height 31
click at [682, 65] on input "86" at bounding box center [714, 70] width 65 height 31
click at [682, 65] on input "87" at bounding box center [714, 70] width 65 height 31
click at [682, 65] on input "88" at bounding box center [714, 70] width 65 height 31
click at [682, 65] on input "89" at bounding box center [714, 70] width 65 height 31
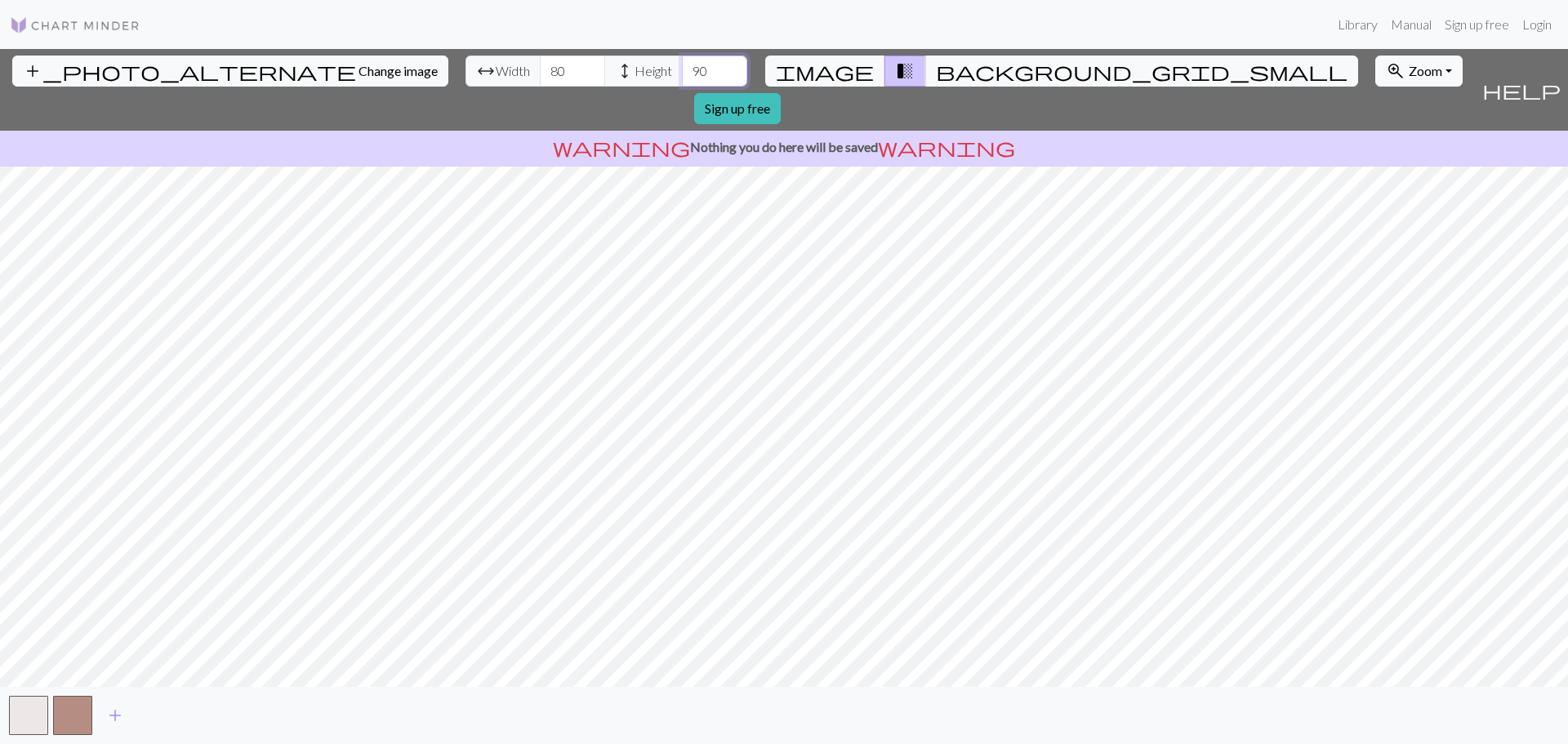
click at [682, 65] on input "90" at bounding box center [714, 70] width 65 height 31
click at [682, 65] on input "91" at bounding box center [714, 70] width 65 height 31
click at [682, 65] on input "92" at bounding box center [714, 70] width 65 height 31
click at [682, 65] on input "93" at bounding box center [714, 70] width 65 height 31
click at [682, 65] on input "94" at bounding box center [714, 70] width 65 height 31
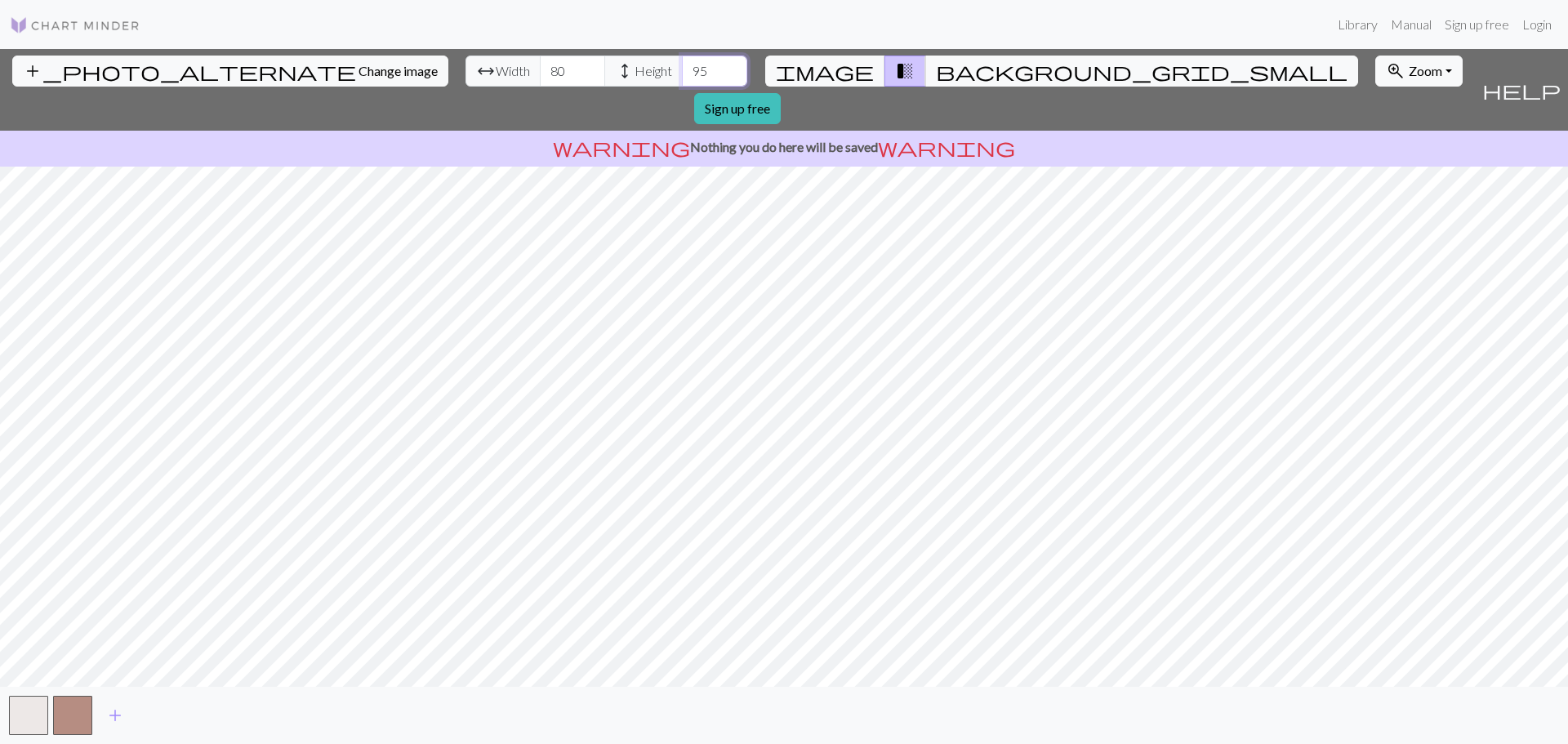
click at [682, 65] on input "95" at bounding box center [714, 70] width 65 height 31
click at [682, 65] on input "96" at bounding box center [714, 70] width 65 height 31
click at [682, 65] on input "97" at bounding box center [714, 70] width 65 height 31
click at [682, 65] on input "98" at bounding box center [714, 70] width 65 height 31
click at [682, 65] on input "99" at bounding box center [714, 70] width 65 height 31
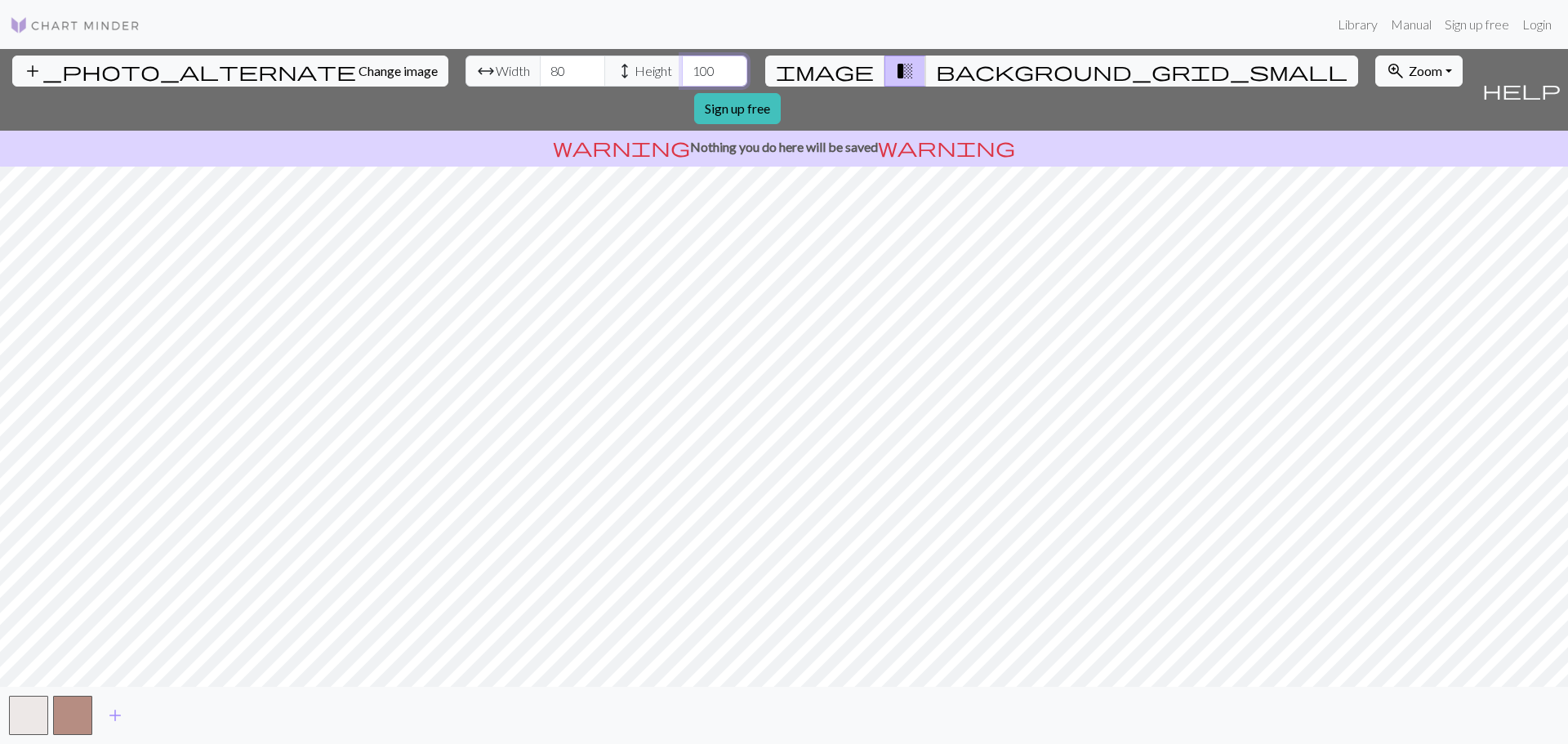
type input "100"
click at [682, 65] on input "100" at bounding box center [714, 70] width 65 height 31
click at [116, 718] on span "add" at bounding box center [115, 714] width 20 height 23
click at [110, 716] on button "button" at bounding box center [116, 715] width 39 height 39
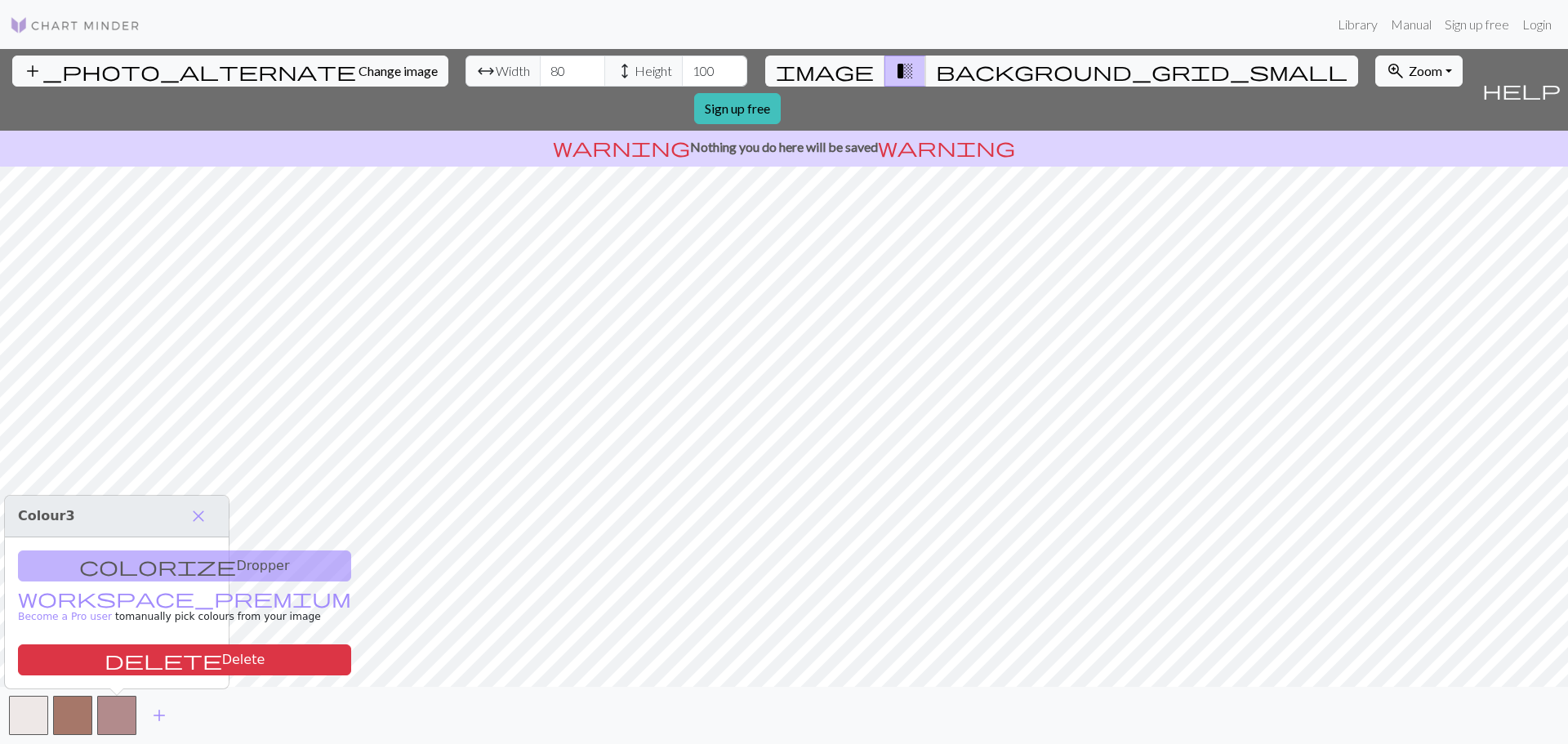
click at [122, 566] on div "colorize Dropper workspace_premium Become a Pro user to manually pick colours f…" at bounding box center [116, 612] width 224 height 151
drag, startPoint x: 94, startPoint y: 565, endPoint x: 131, endPoint y: 526, distance: 53.8
click at [131, 526] on div "Colour 3 close colorize Dropper workspace_premium Become a Pro user to manually…" at bounding box center [116, 591] width 224 height 193
click at [201, 510] on span "close" at bounding box center [198, 516] width 20 height 23
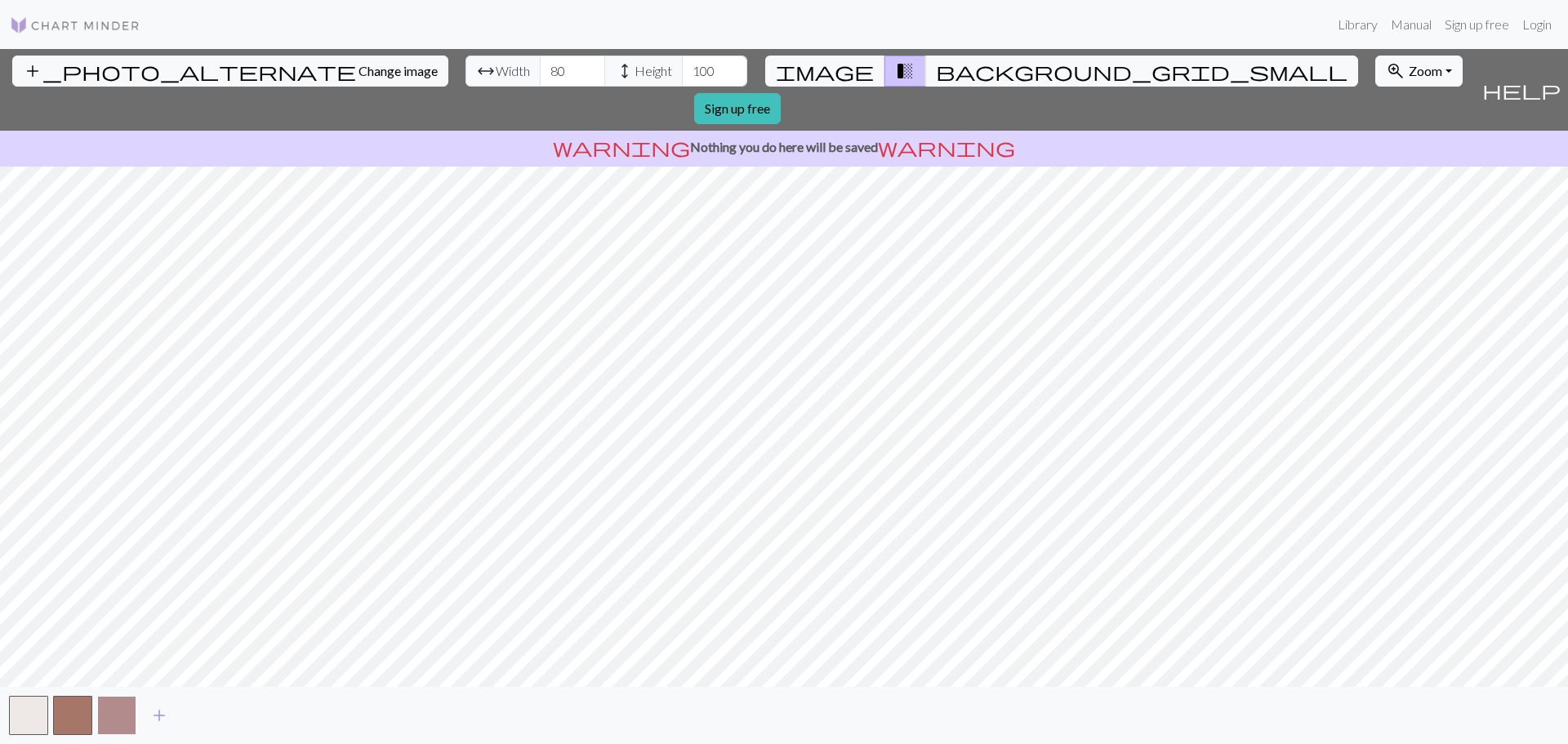
click at [127, 700] on button "button" at bounding box center [116, 715] width 39 height 39
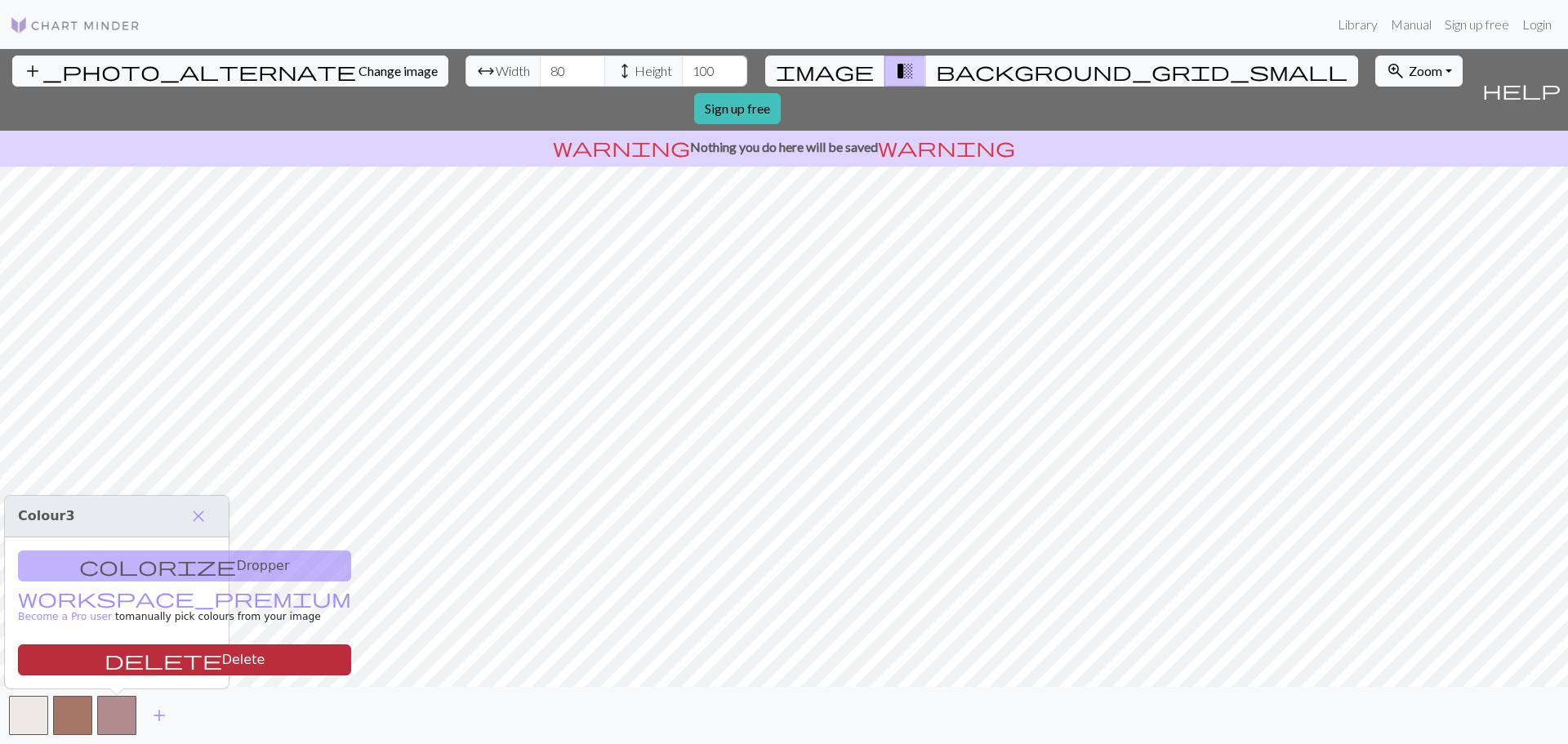
click at [116, 663] on button "delete Delete" at bounding box center [184, 659] width 333 height 31
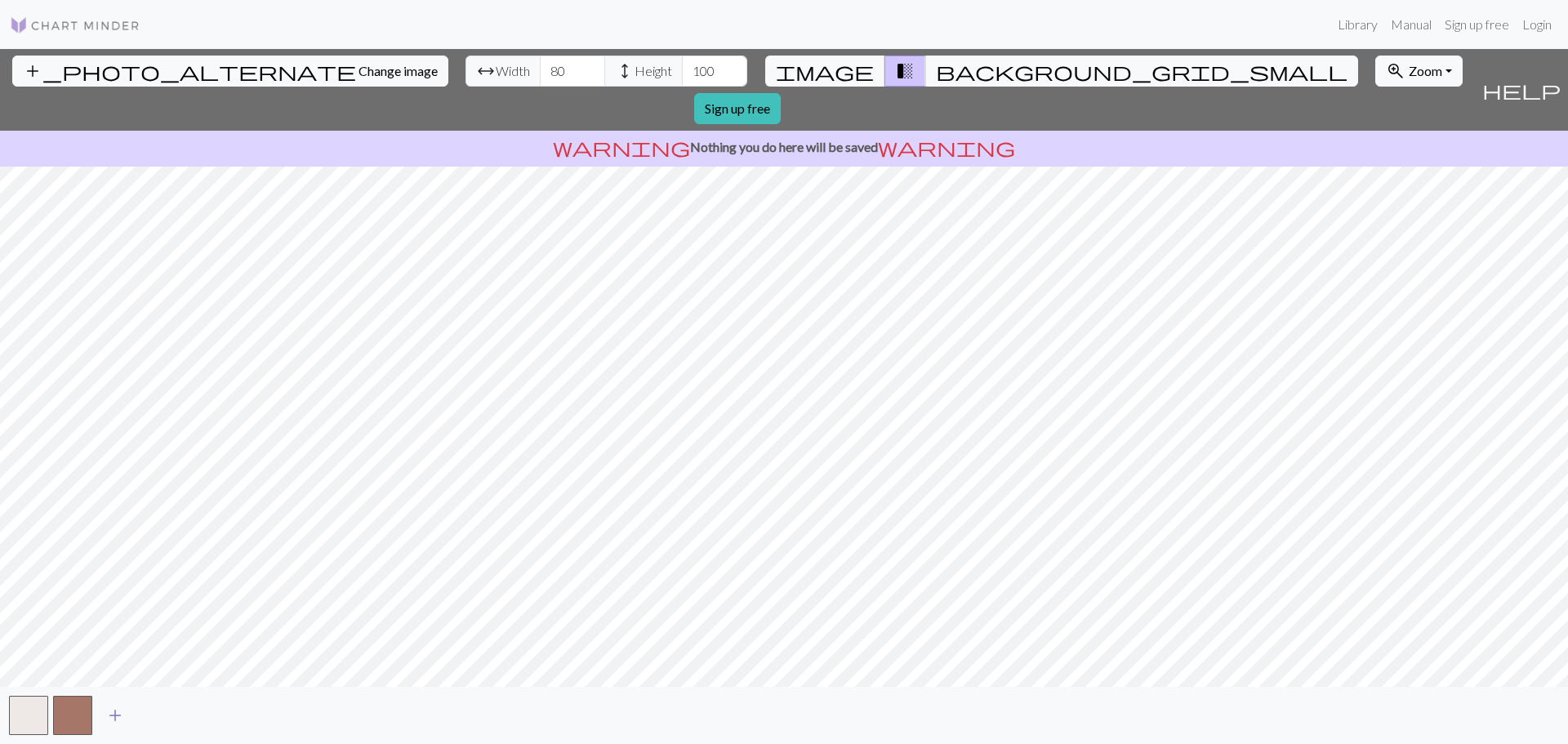
click at [113, 713] on span "add" at bounding box center [115, 714] width 20 height 23
click at [162, 711] on span "add" at bounding box center [159, 714] width 20 height 23
click at [118, 716] on button "button" at bounding box center [116, 715] width 39 height 39
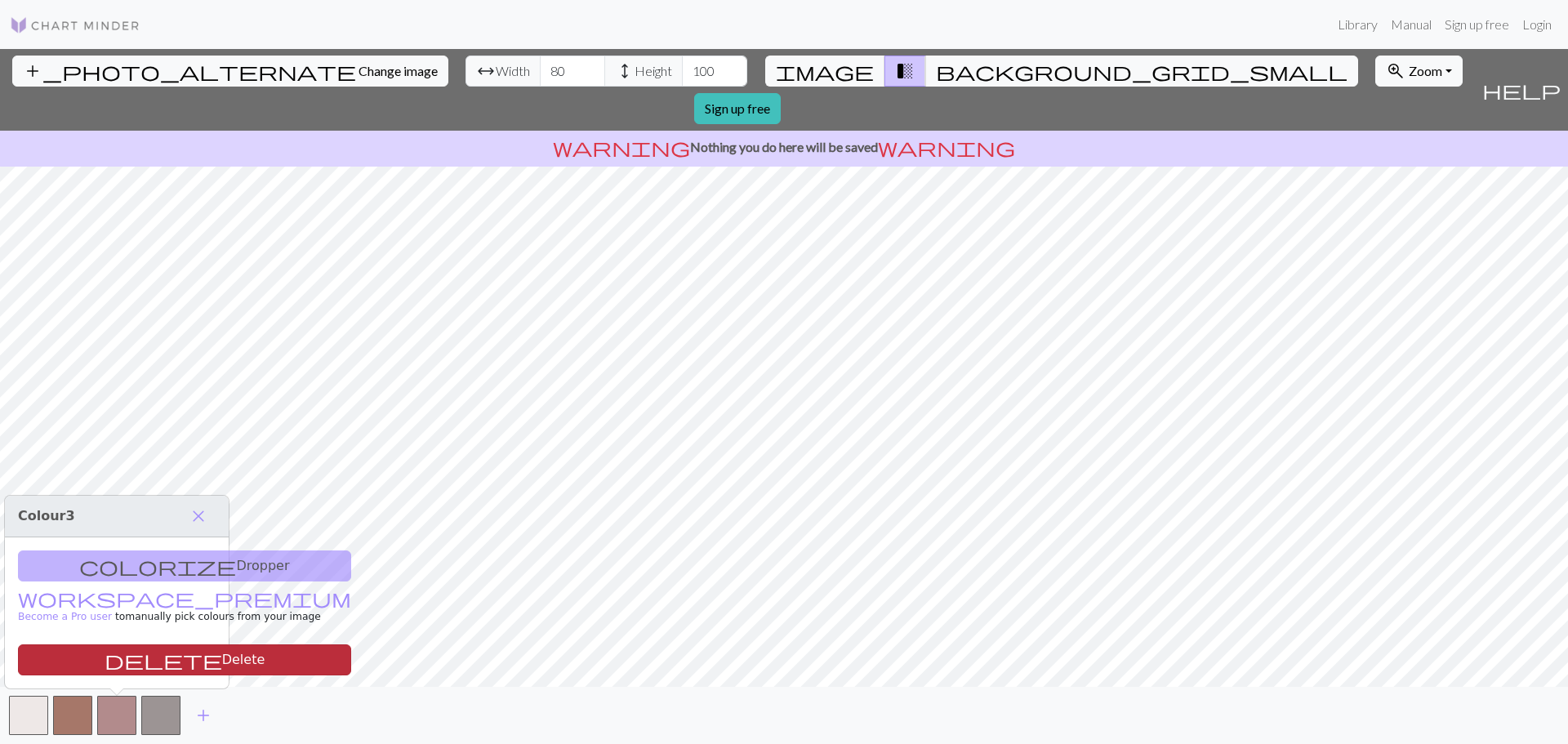
click at [125, 657] on button "delete Delete" at bounding box center [184, 659] width 333 height 31
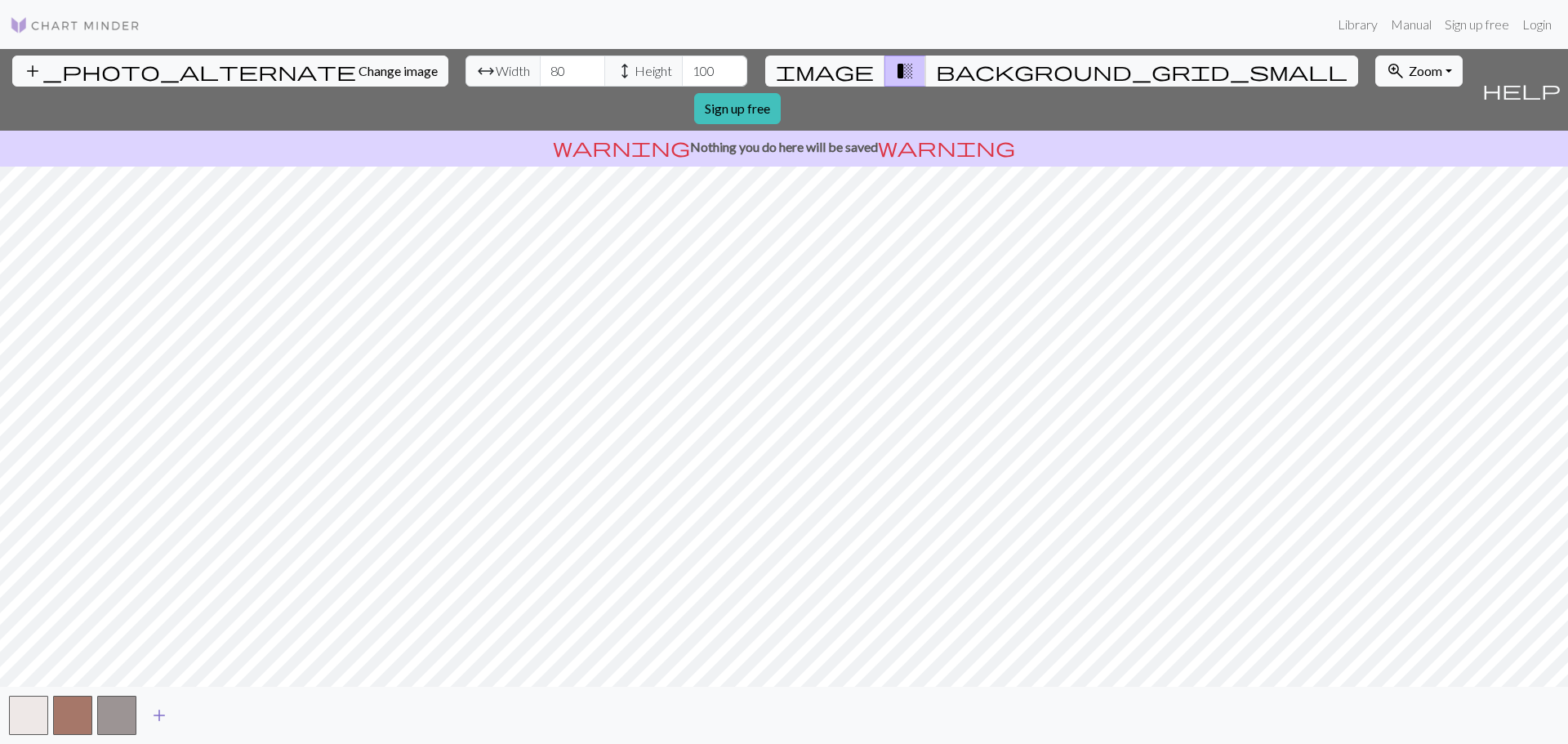
click at [164, 718] on span "add" at bounding box center [159, 714] width 20 height 23
click at [208, 716] on span "add" at bounding box center [203, 714] width 20 height 23
click at [252, 713] on span "add" at bounding box center [247, 714] width 20 height 23
click at [290, 714] on span "add" at bounding box center [292, 714] width 20 height 23
click at [340, 714] on span "add" at bounding box center [335, 714] width 20 height 23
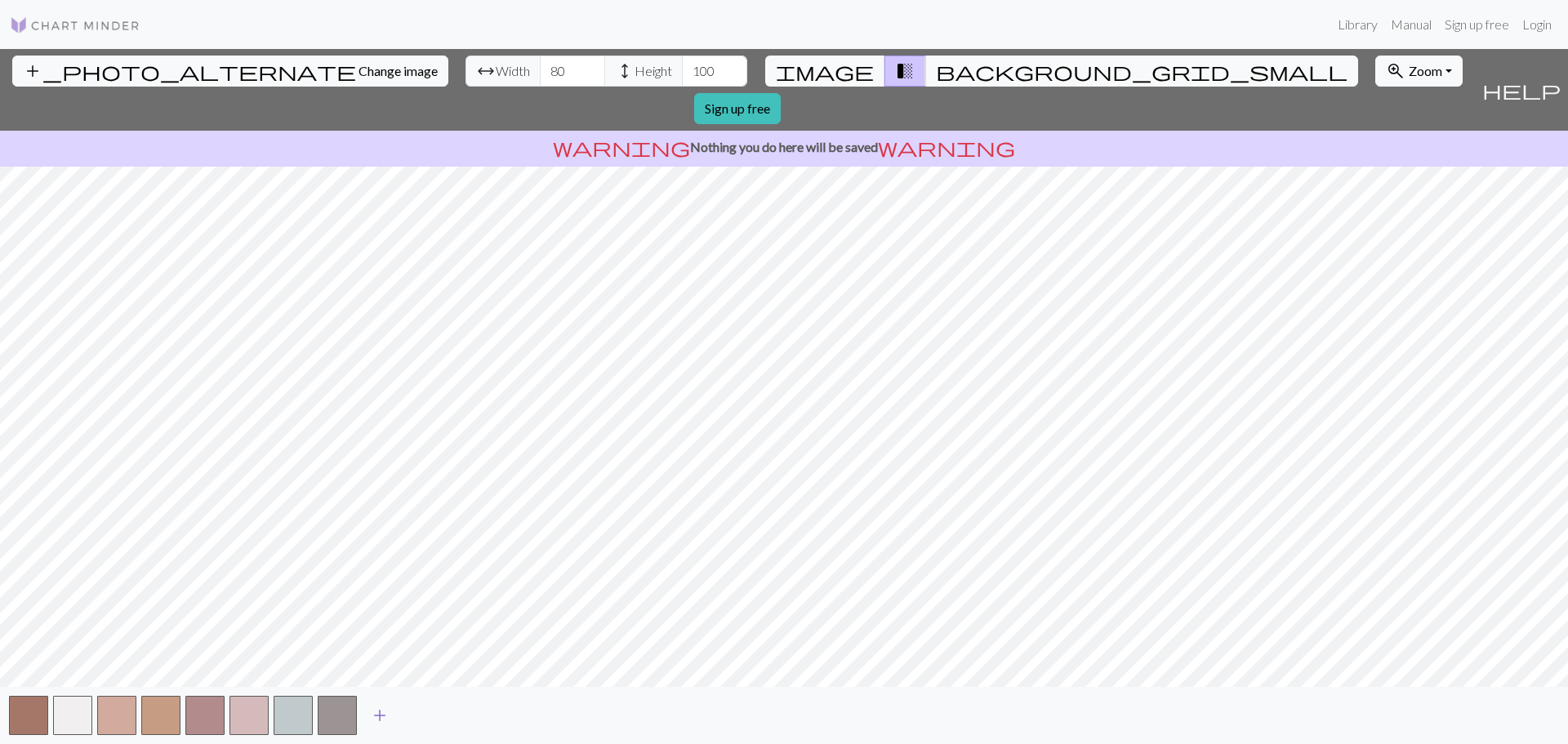
click at [384, 708] on span "add" at bounding box center [379, 714] width 20 height 23
click at [425, 706] on span "add" at bounding box center [423, 714] width 20 height 23
click at [472, 713] on span "add" at bounding box center [467, 714] width 20 height 23
click at [502, 706] on span "add" at bounding box center [512, 714] width 20 height 23
click at [557, 711] on span "add" at bounding box center [556, 714] width 20 height 23
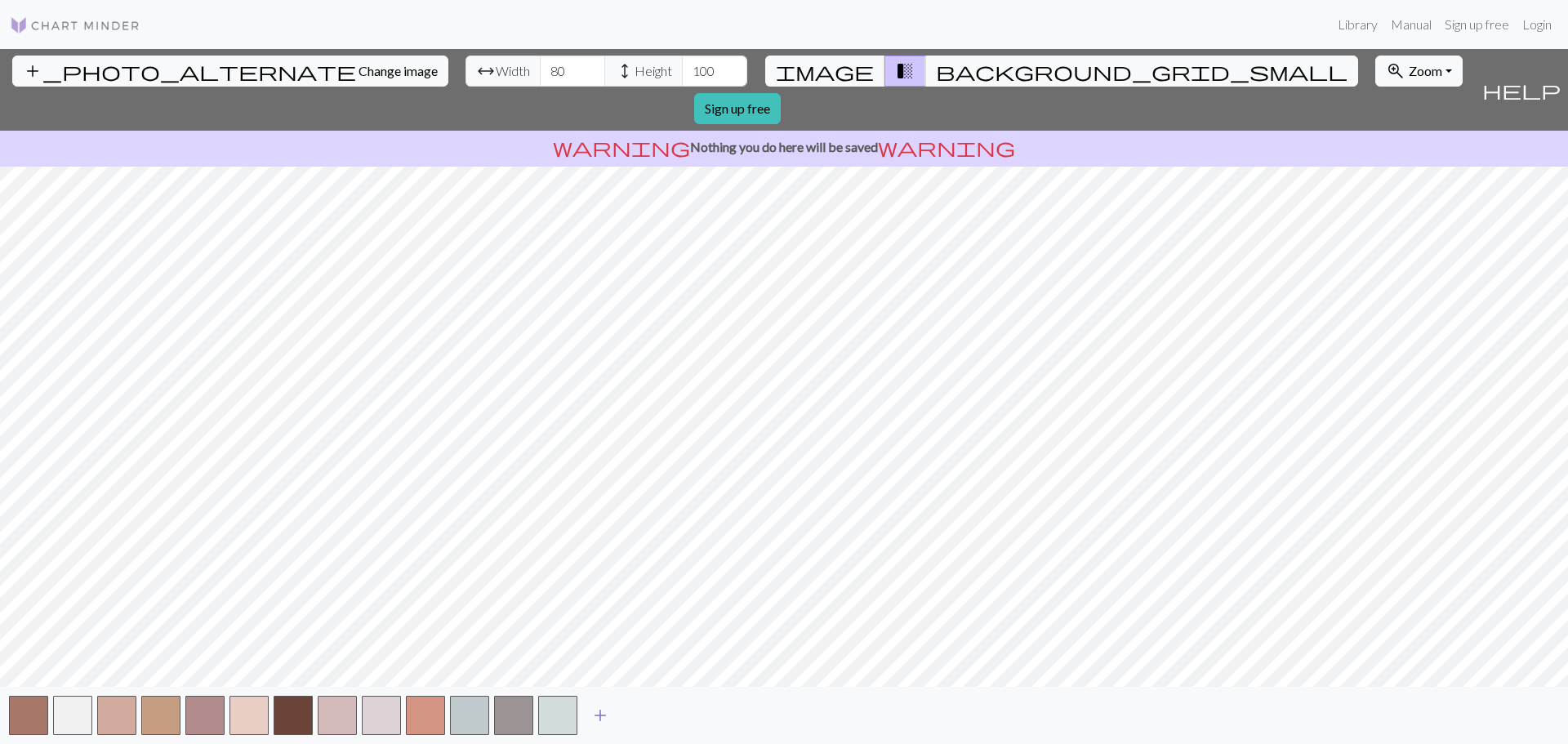
click at [601, 719] on span "add" at bounding box center [600, 714] width 20 height 23
click at [647, 718] on span "add" at bounding box center [644, 714] width 20 height 23
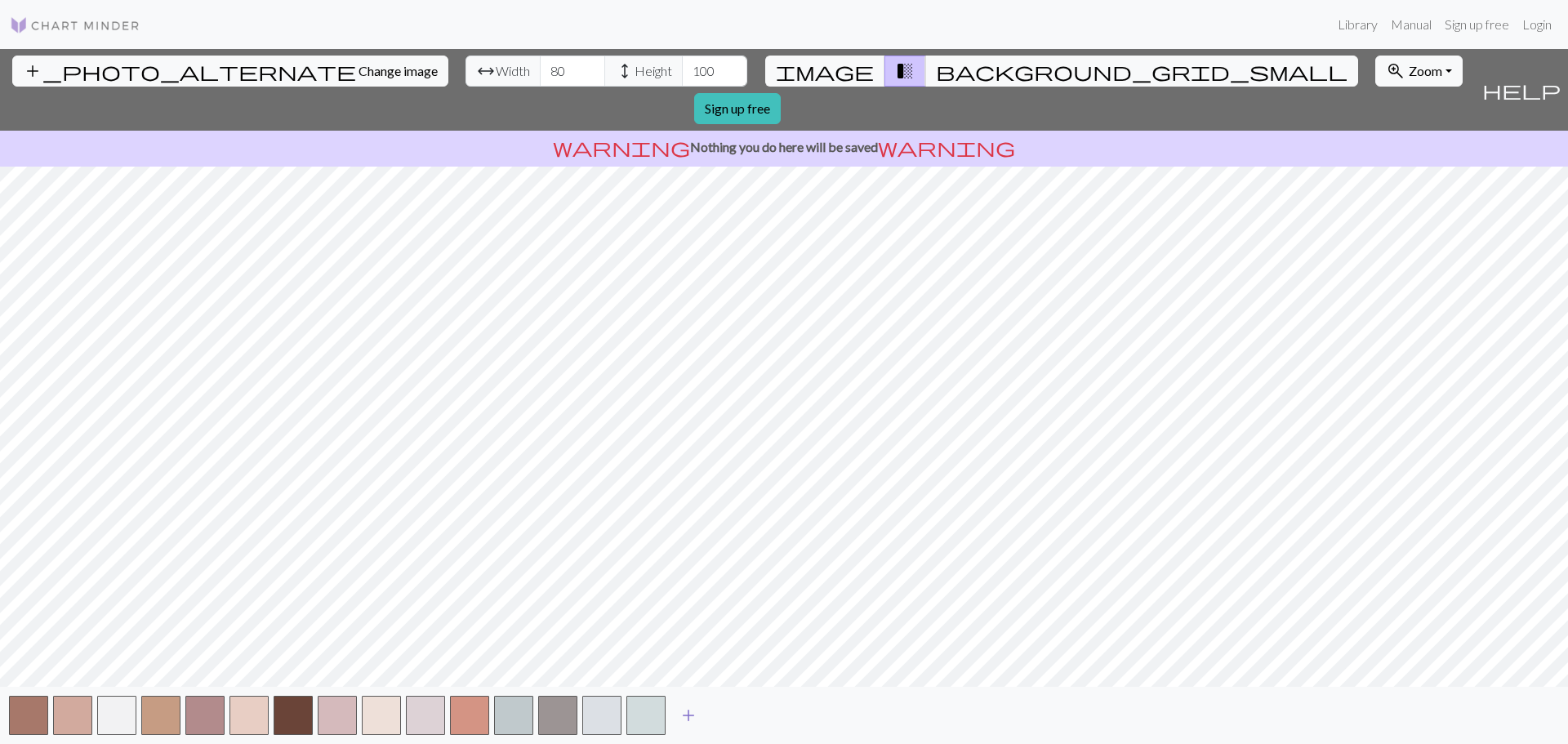
click at [682, 713] on span "add" at bounding box center [688, 714] width 20 height 23
click at [735, 710] on span "add" at bounding box center [733, 714] width 20 height 23
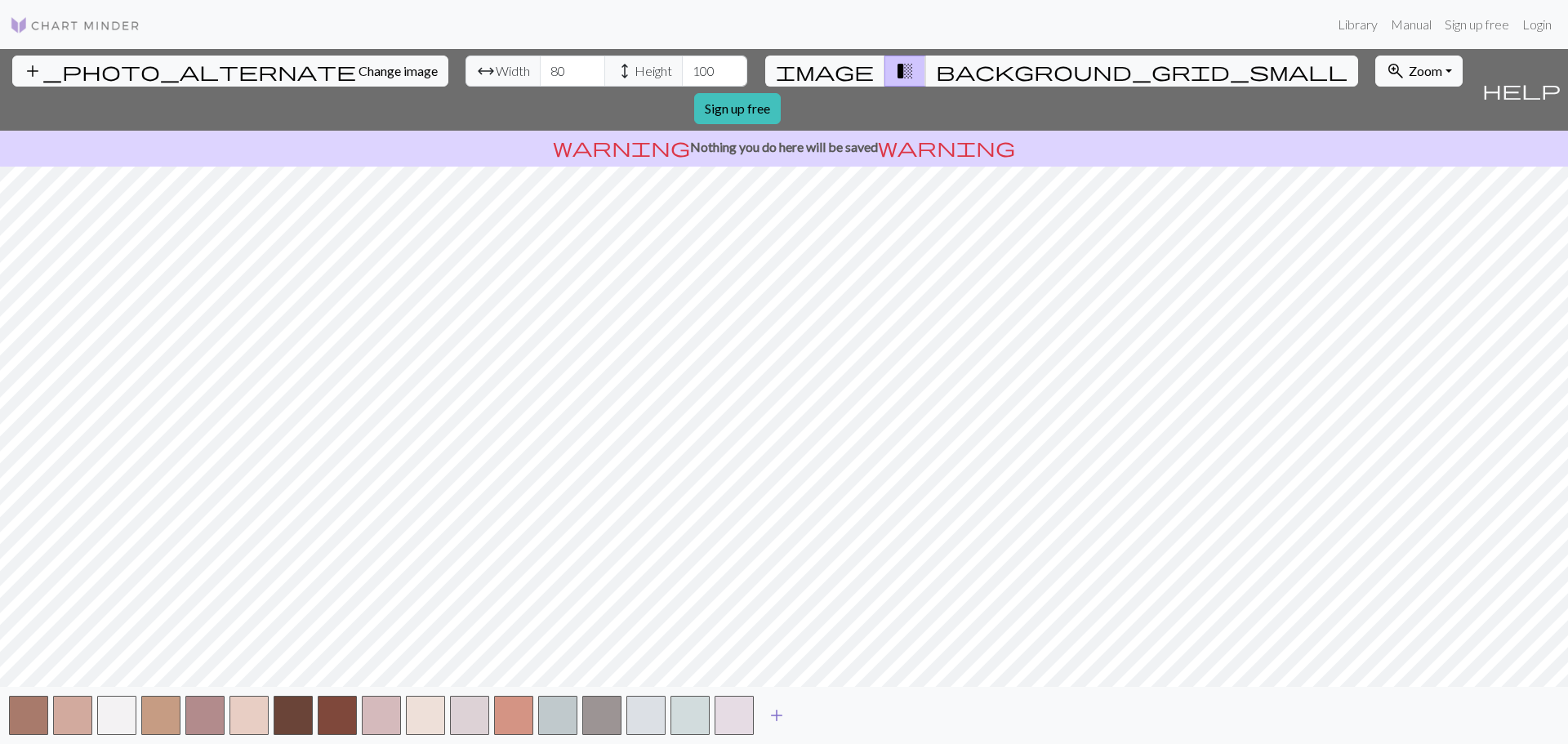
click at [771, 717] on span "add" at bounding box center [776, 714] width 20 height 23
click at [817, 715] on span "add" at bounding box center [820, 714] width 20 height 23
click at [863, 716] on span "add" at bounding box center [864, 714] width 20 height 23
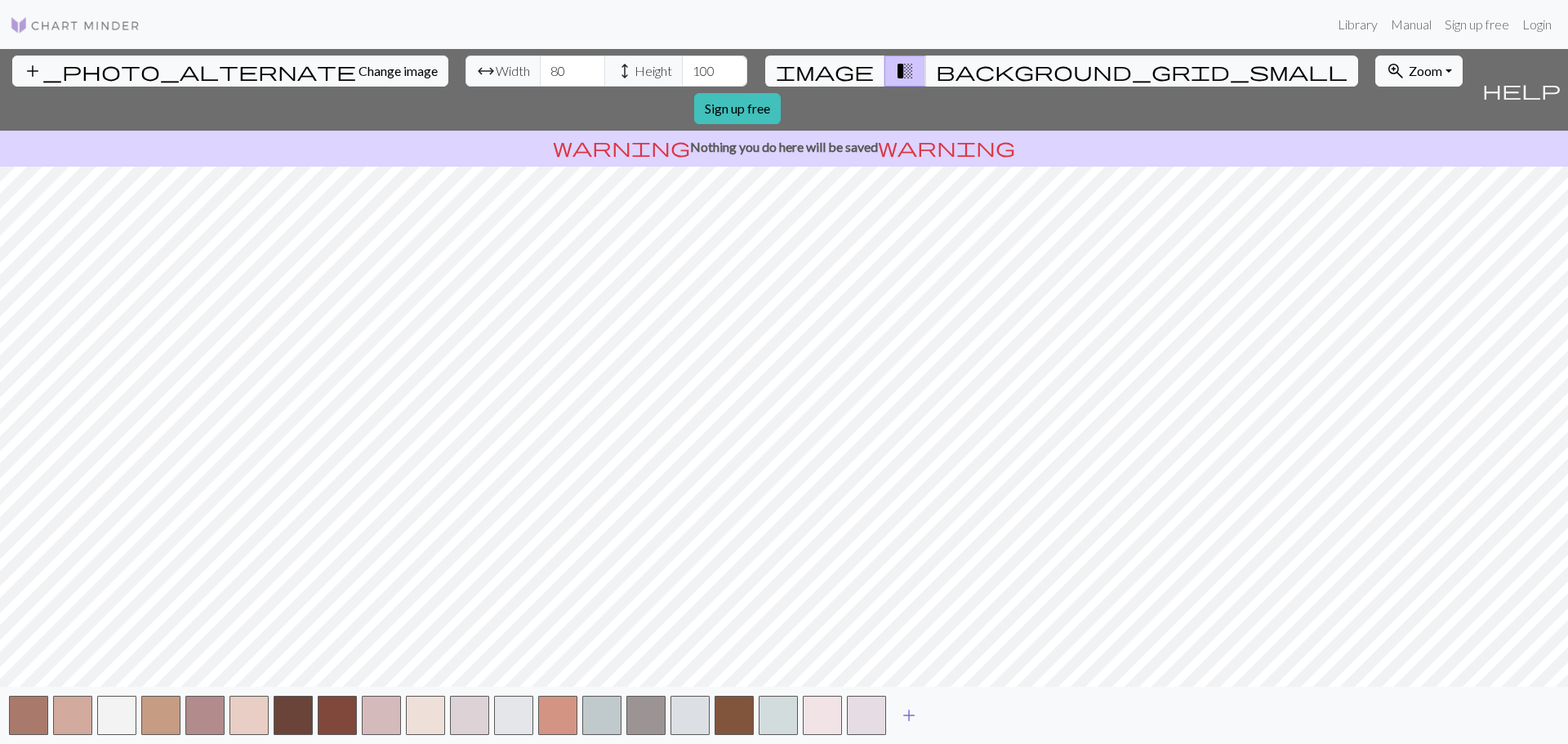
click at [906, 712] on span "add" at bounding box center [909, 714] width 20 height 23
click at [948, 710] on span "add" at bounding box center [953, 714] width 20 height 23
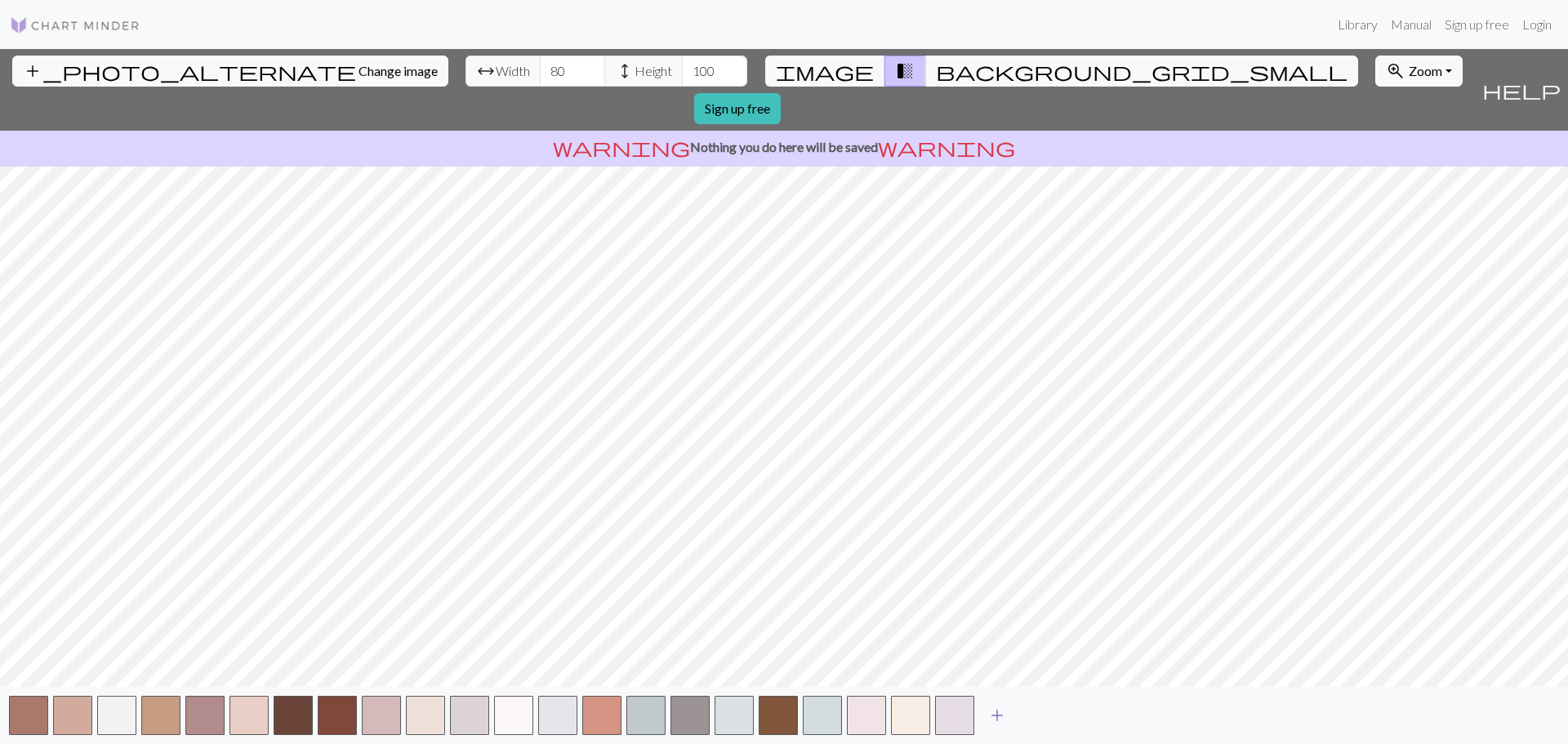
click at [993, 711] on span "add" at bounding box center [997, 714] width 20 height 23
click at [1045, 711] on span "add" at bounding box center [1041, 714] width 20 height 23
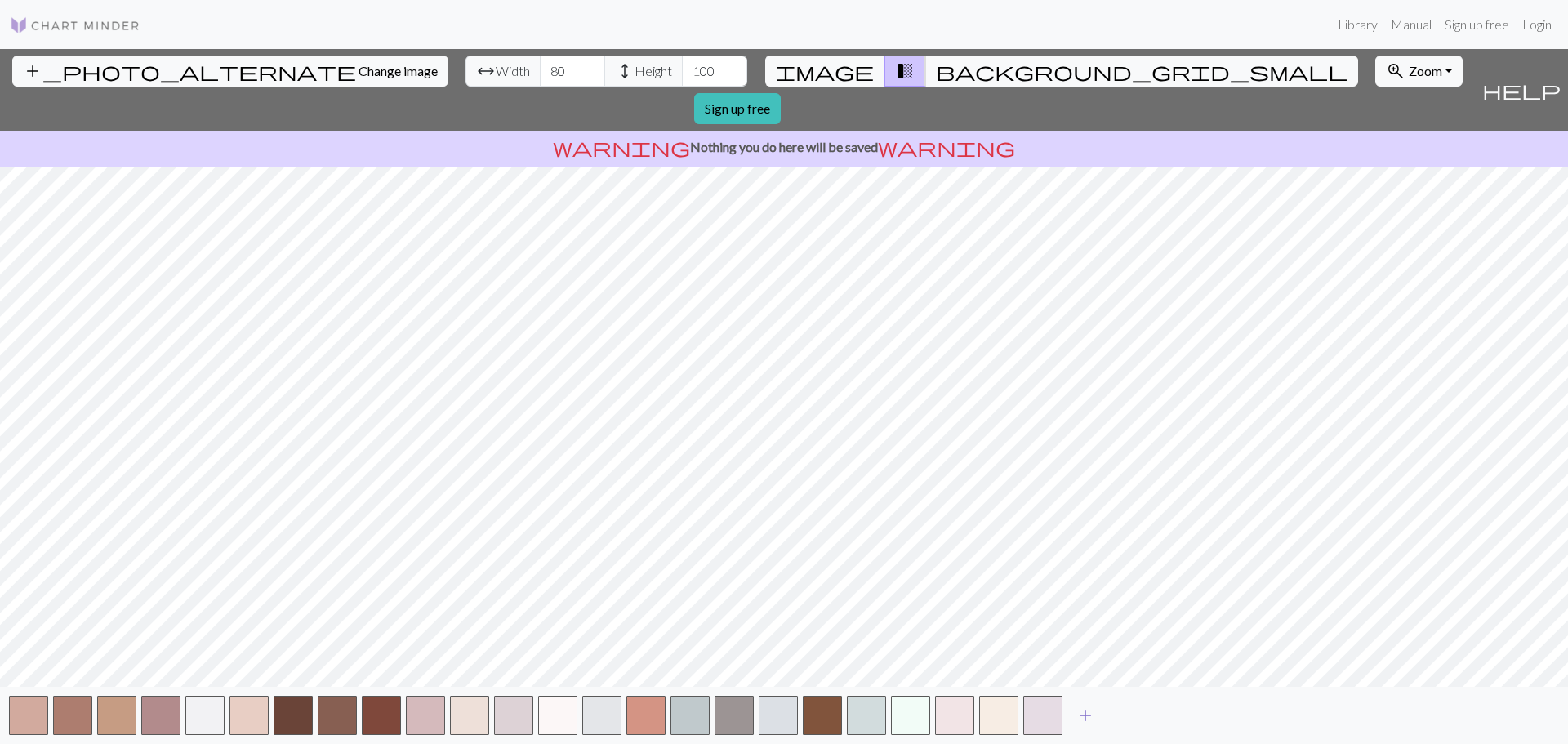
click at [1083, 711] on span "add" at bounding box center [1085, 714] width 20 height 23
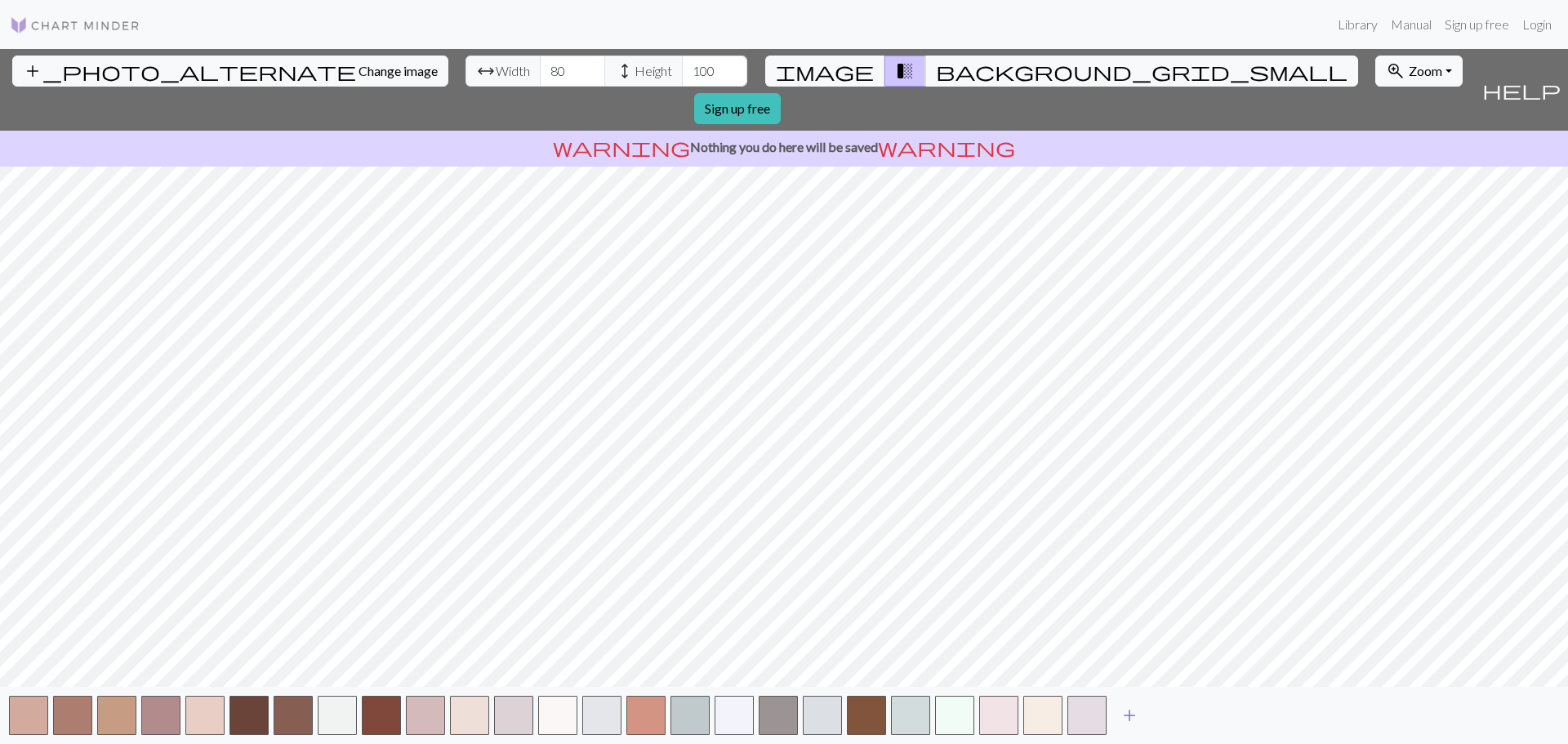
click at [1134, 709] on span "add" at bounding box center [1129, 714] width 20 height 23
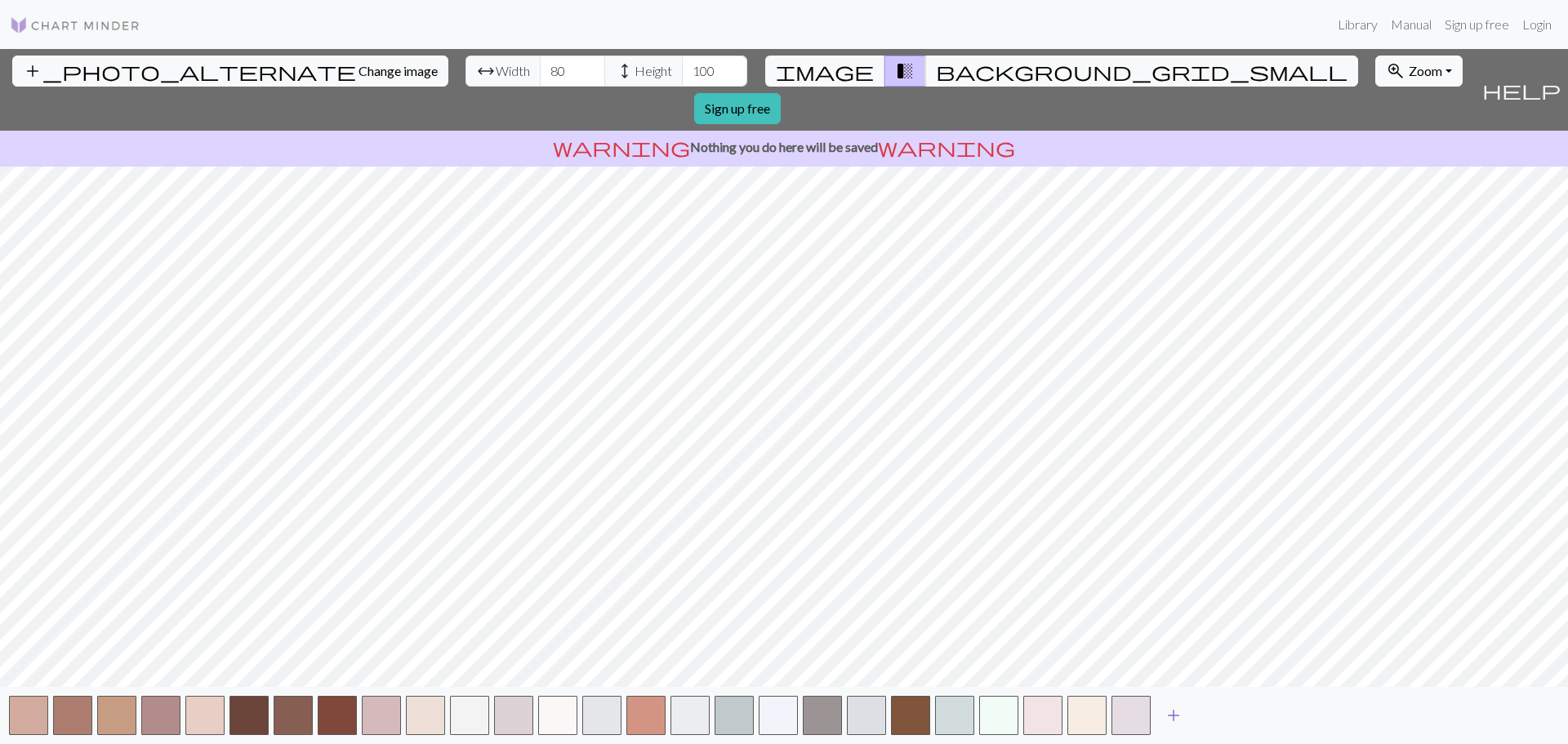
click at [1176, 706] on span "add" at bounding box center [1174, 714] width 20 height 23
click at [1217, 716] on span "add" at bounding box center [1217, 714] width 20 height 23
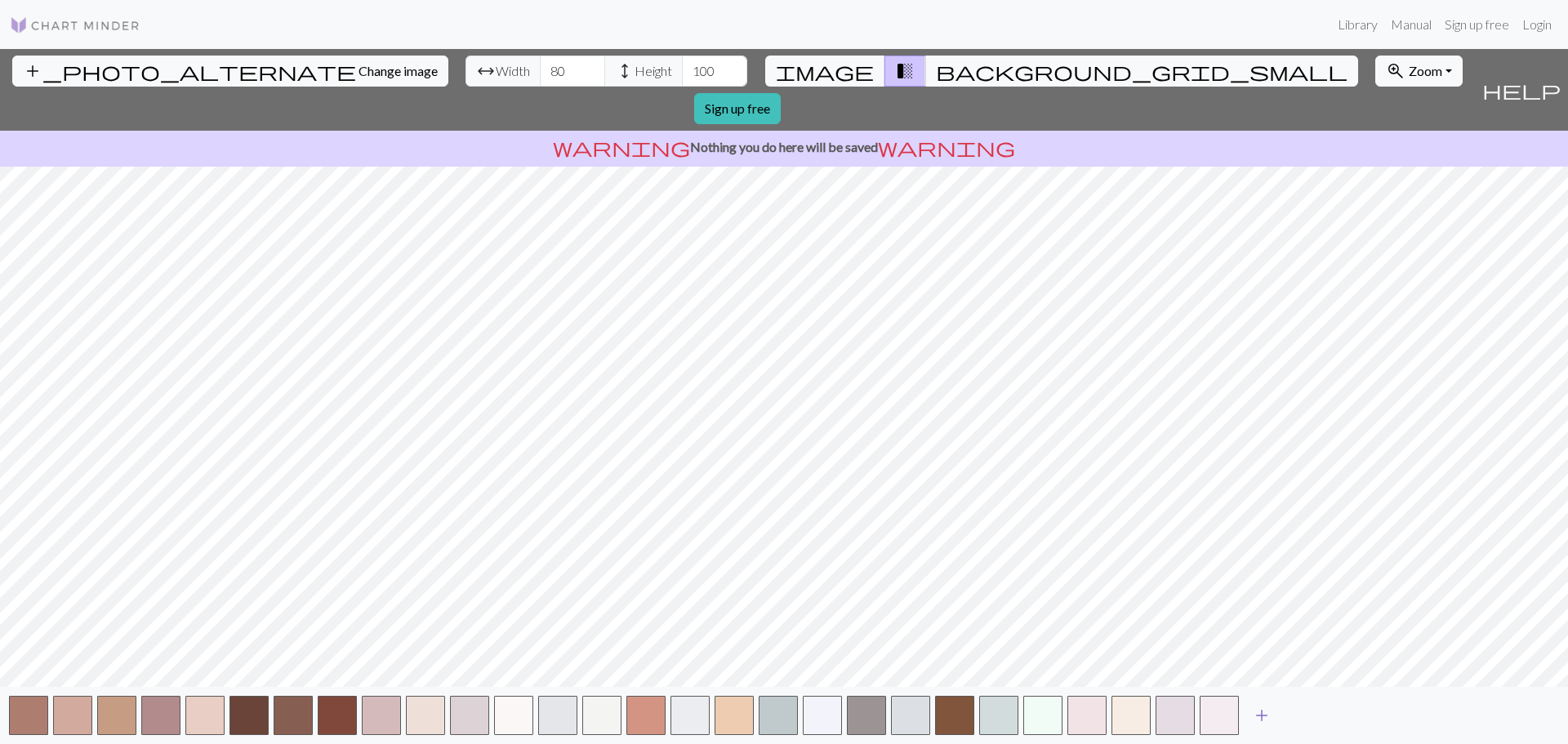
click at [1256, 711] on span "add" at bounding box center [1261, 714] width 20 height 23
click at [1307, 713] on span "add" at bounding box center [1305, 714] width 20 height 23
click at [1346, 718] on span "add" at bounding box center [1350, 714] width 20 height 23
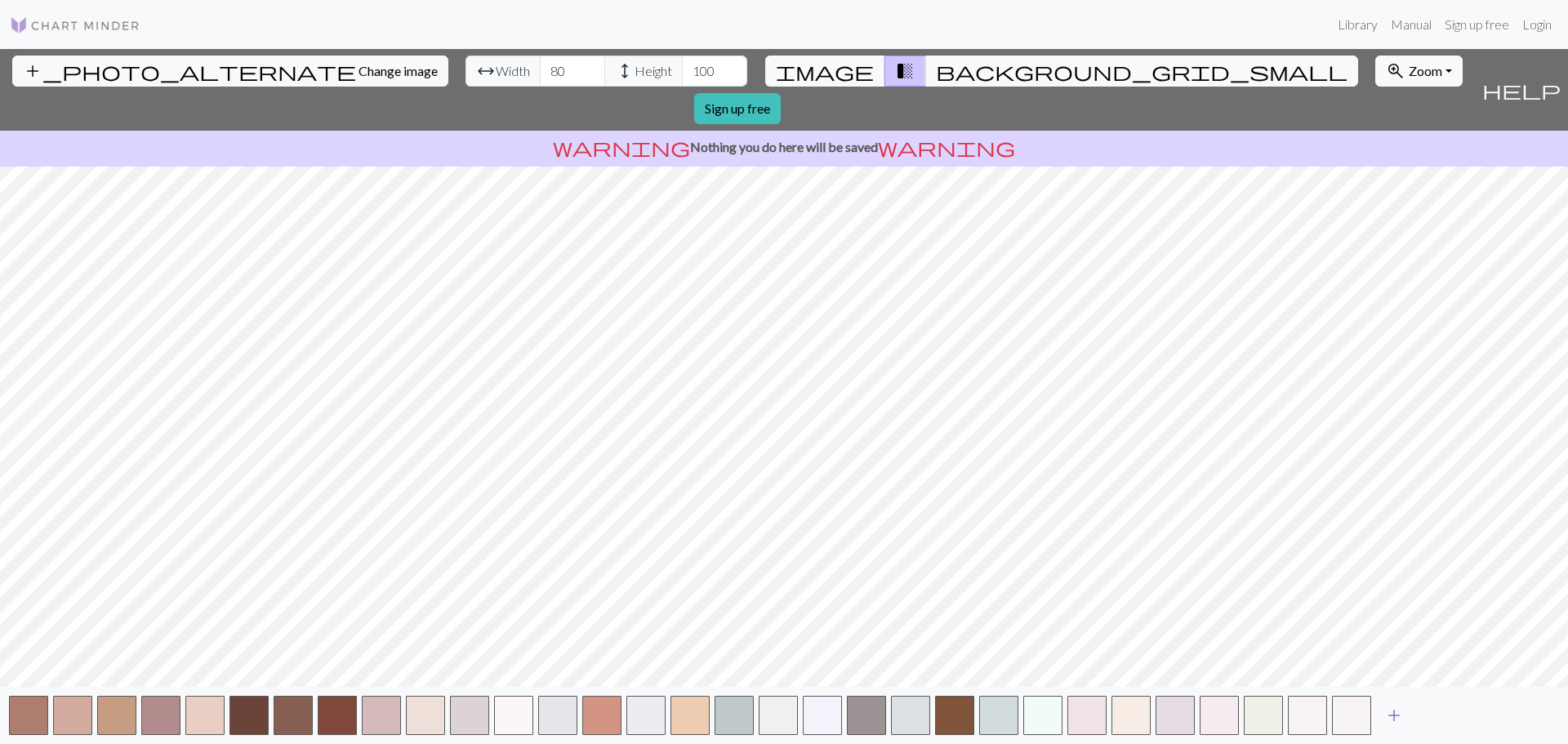
click at [1388, 713] on span "add" at bounding box center [1394, 714] width 20 height 23
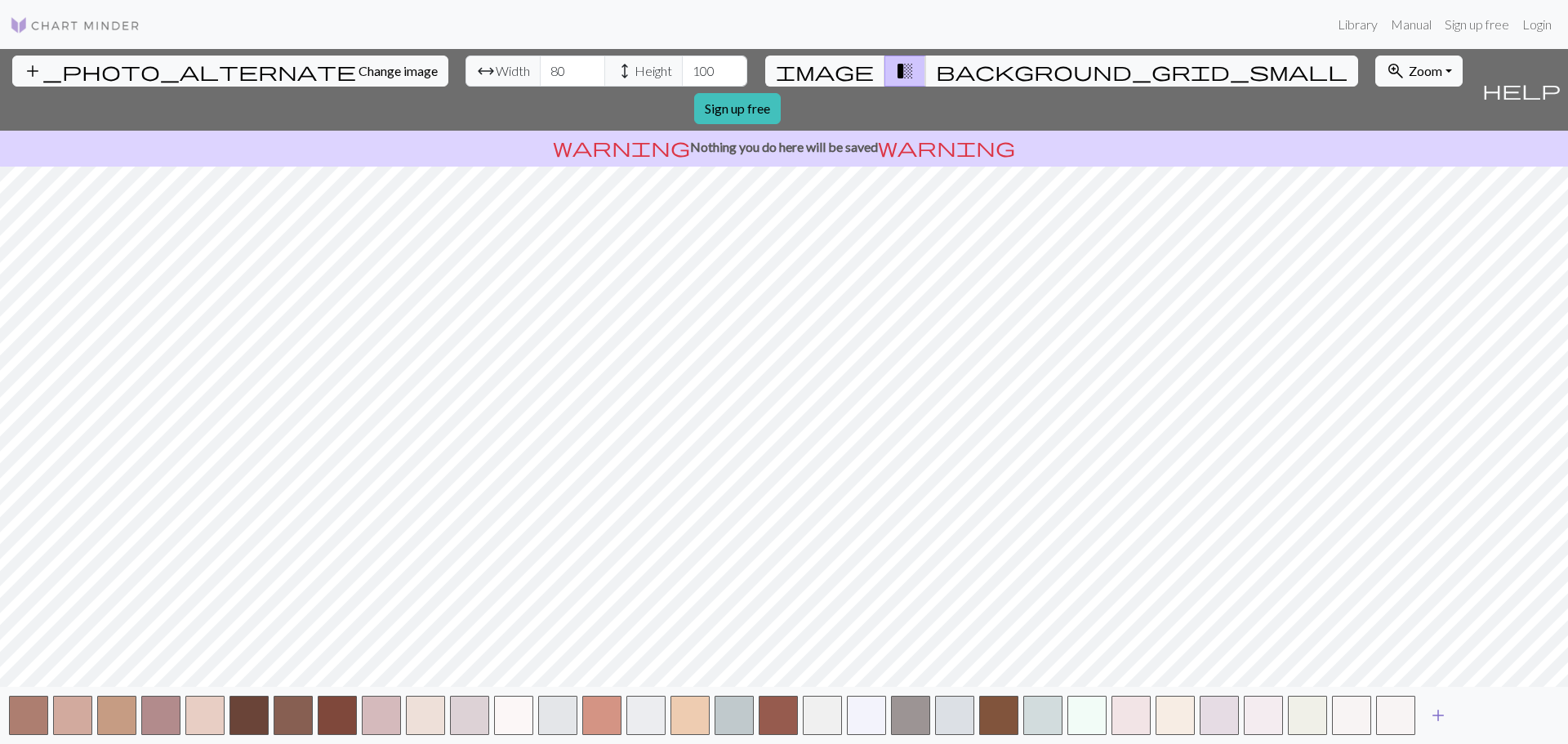
click at [1433, 710] on span "add" at bounding box center [1438, 714] width 20 height 23
click at [1486, 707] on span "add" at bounding box center [1482, 714] width 20 height 23
click at [1483, 713] on button "button" at bounding box center [1484, 715] width 39 height 39
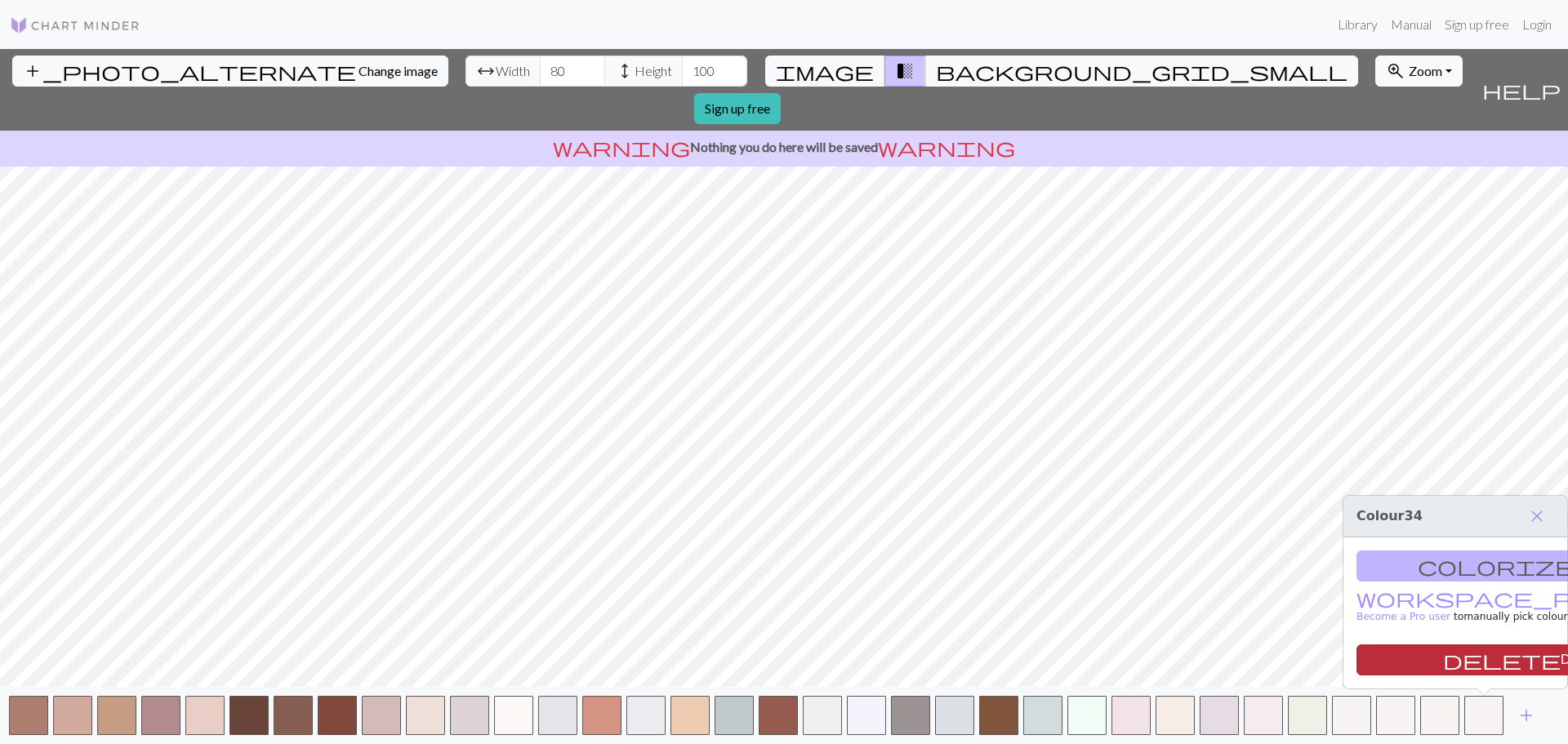
click at [1469, 657] on button "delete Delete" at bounding box center [1523, 659] width 333 height 31
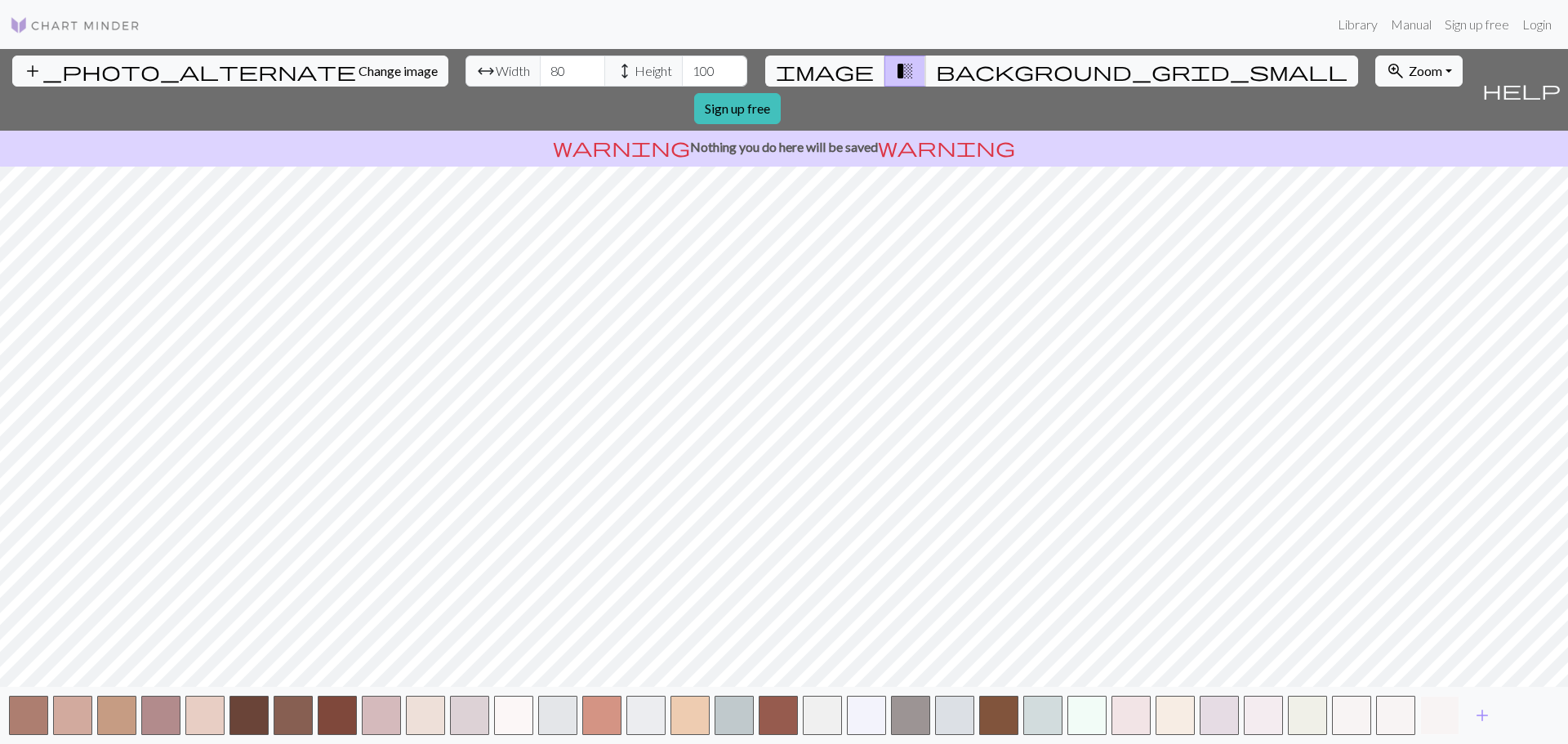
click at [1441, 716] on button "button" at bounding box center [1440, 715] width 39 height 39
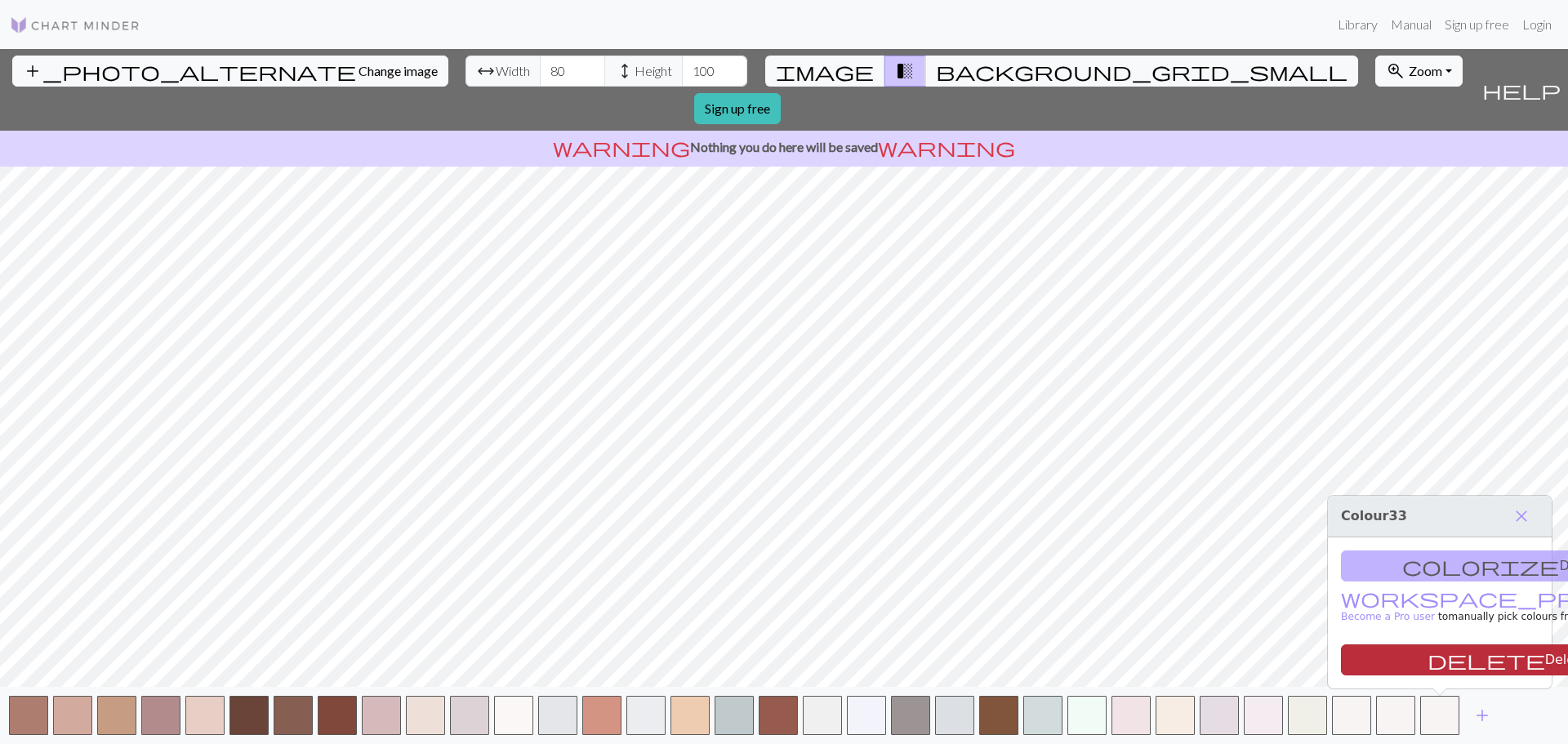
click at [1435, 657] on button "delete Delete" at bounding box center [1508, 659] width 333 height 31
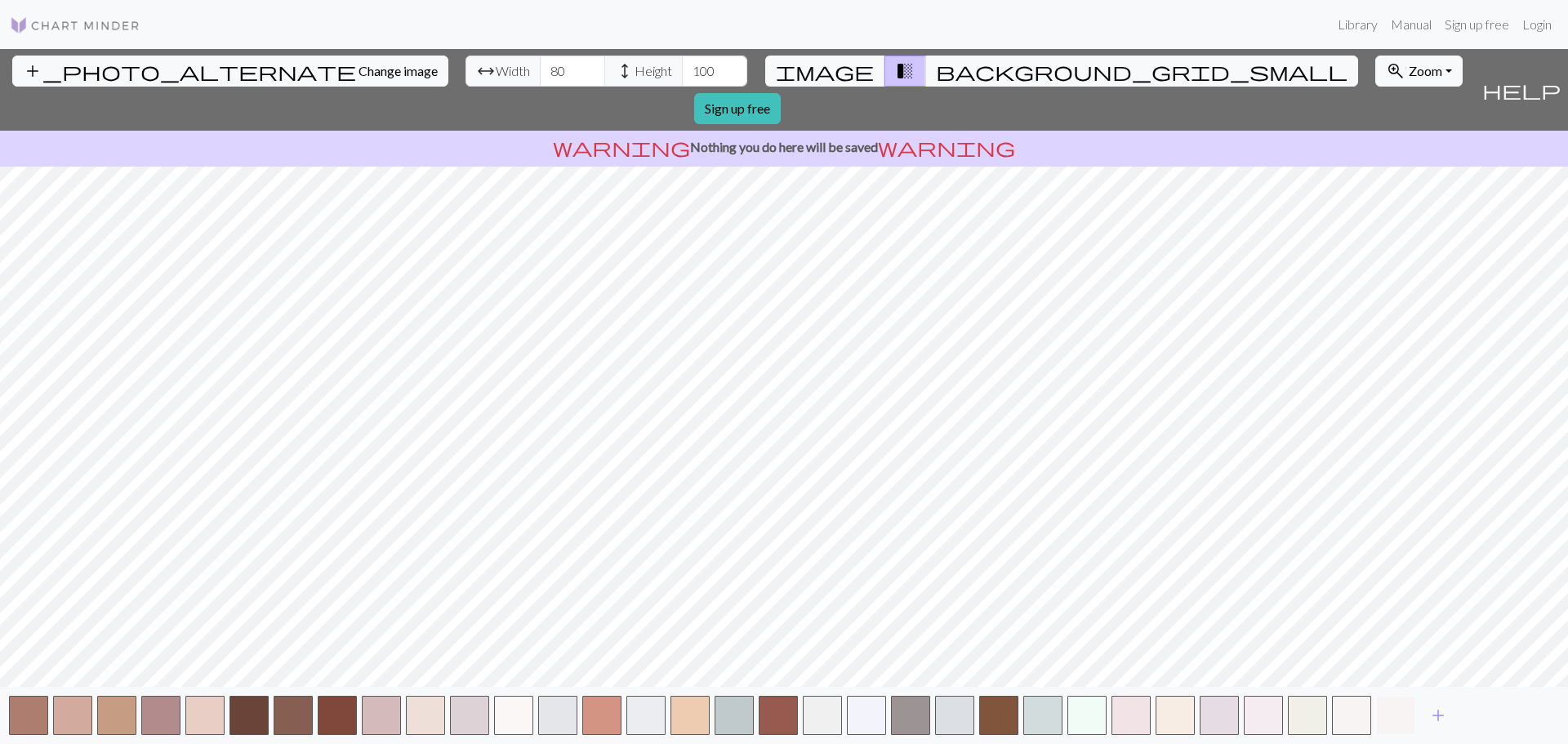
click at [1395, 717] on button "button" at bounding box center [1395, 715] width 39 height 39
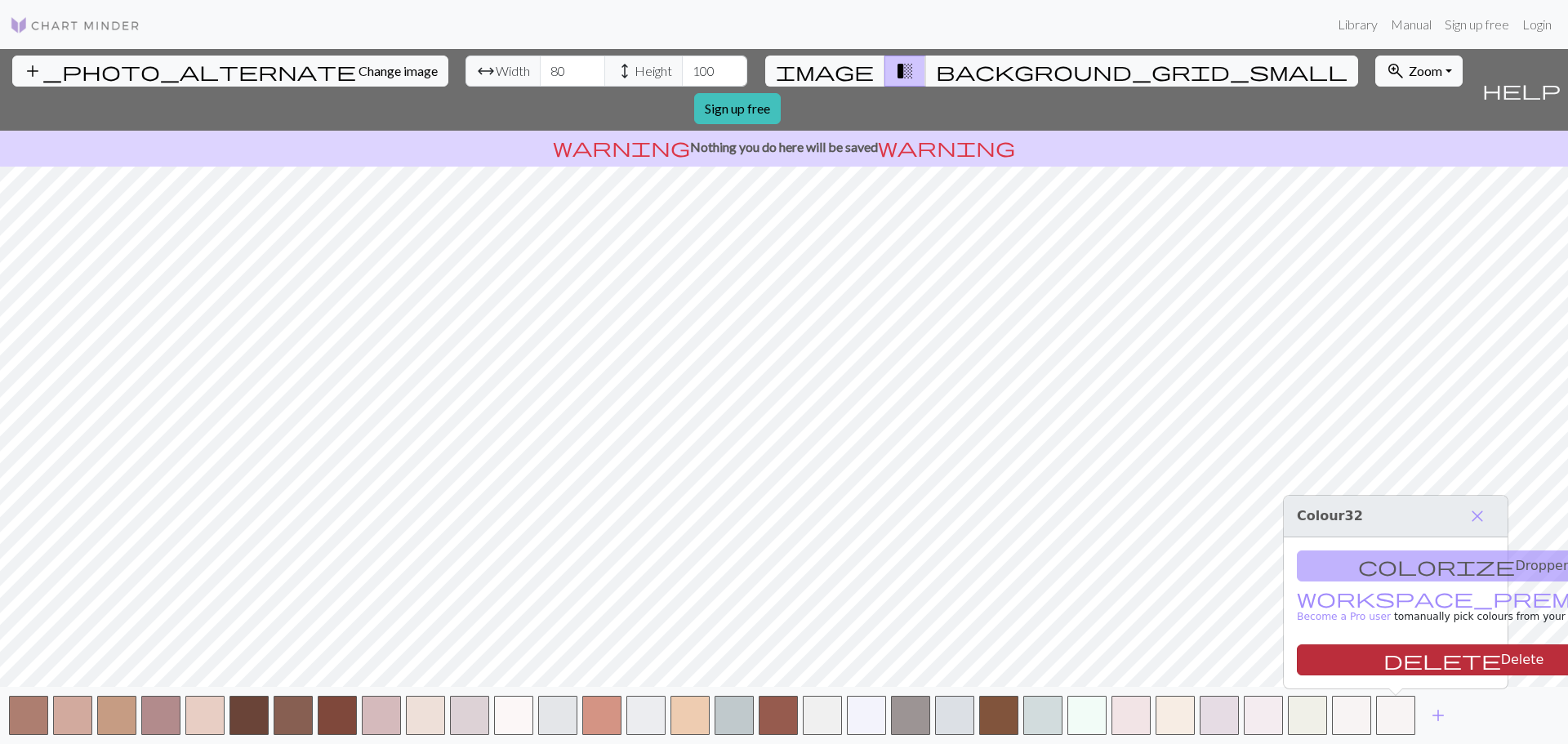
click at [1391, 654] on button "delete Delete" at bounding box center [1463, 659] width 333 height 31
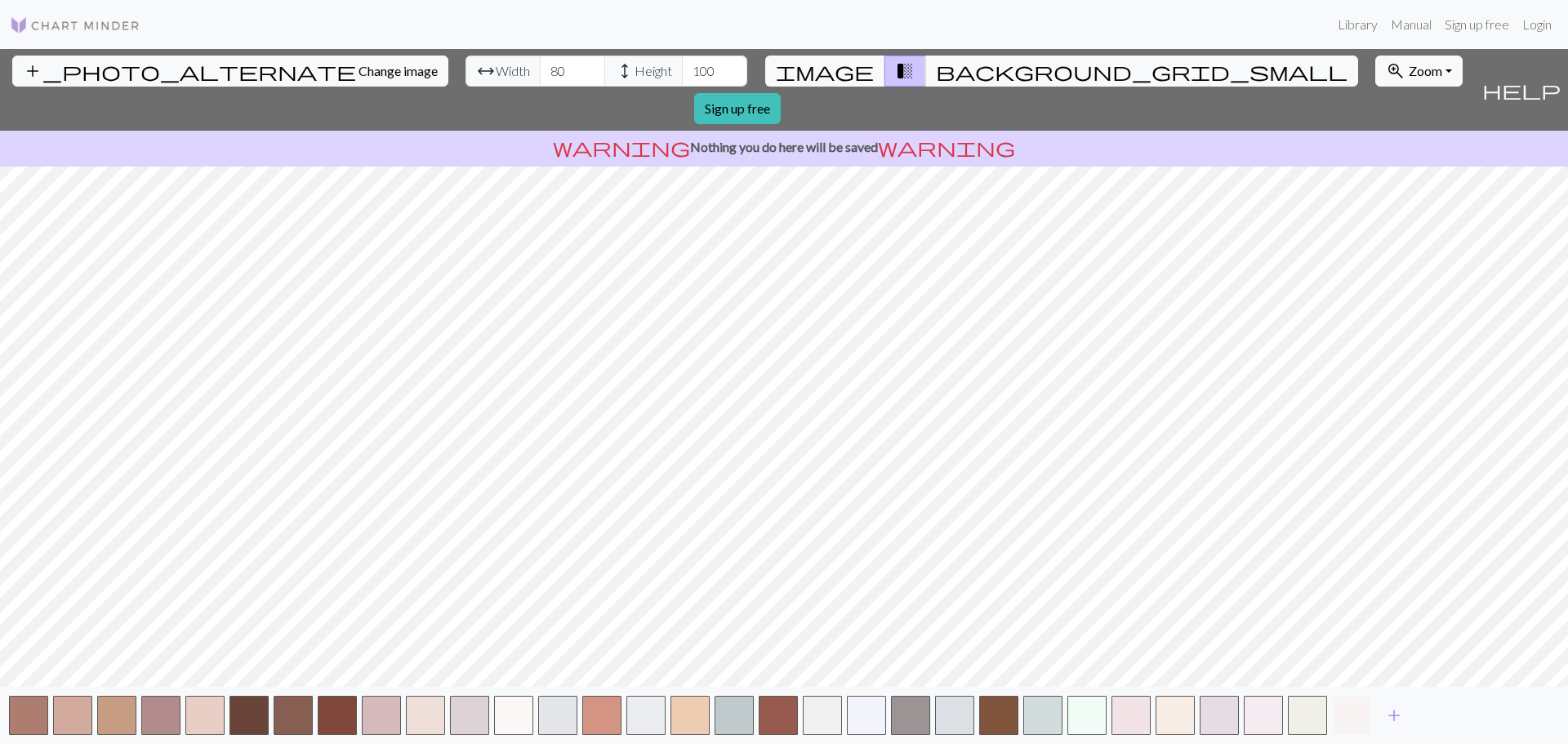
click at [1354, 710] on button "button" at bounding box center [1351, 715] width 39 height 39
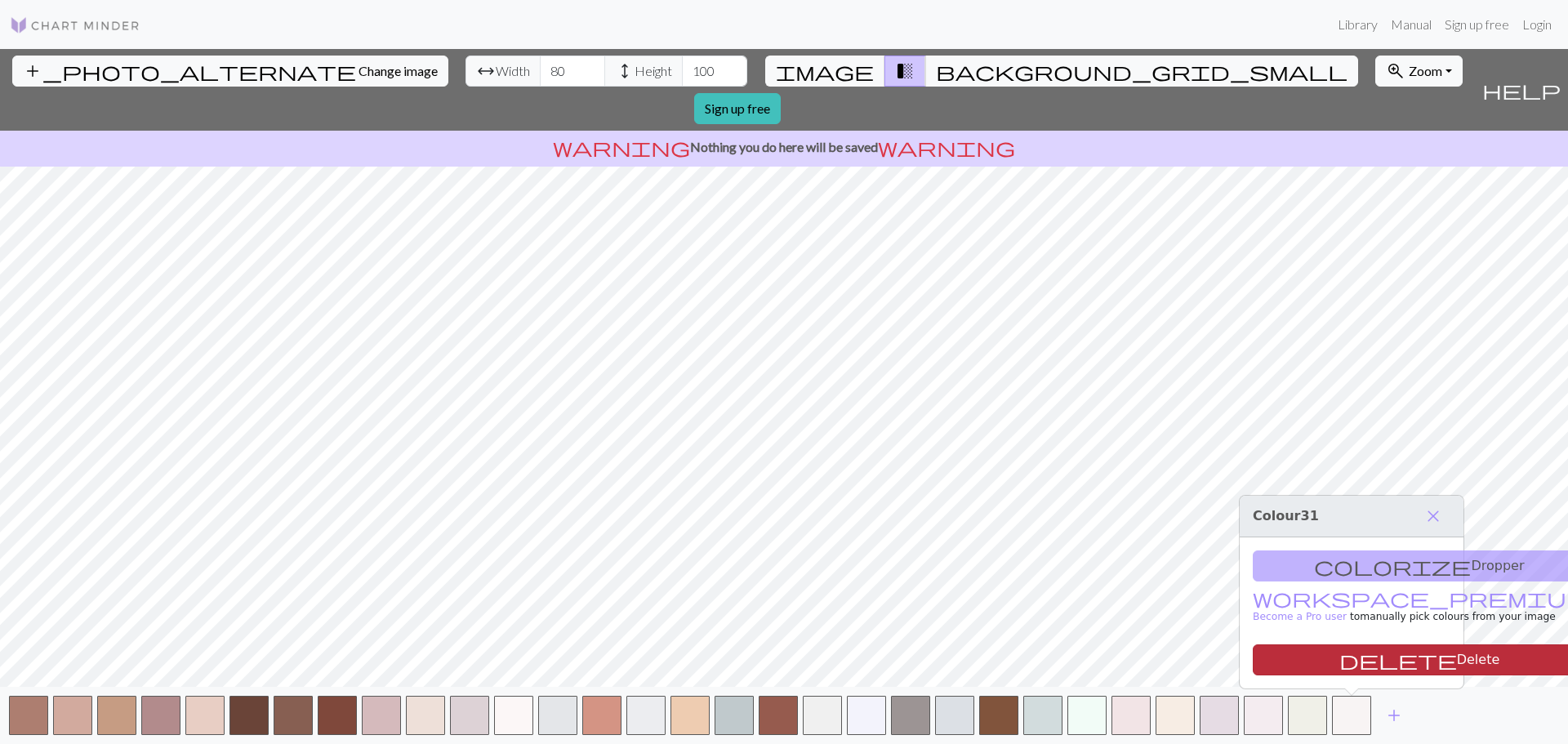
click at [1356, 660] on button "delete Delete" at bounding box center [1419, 659] width 333 height 31
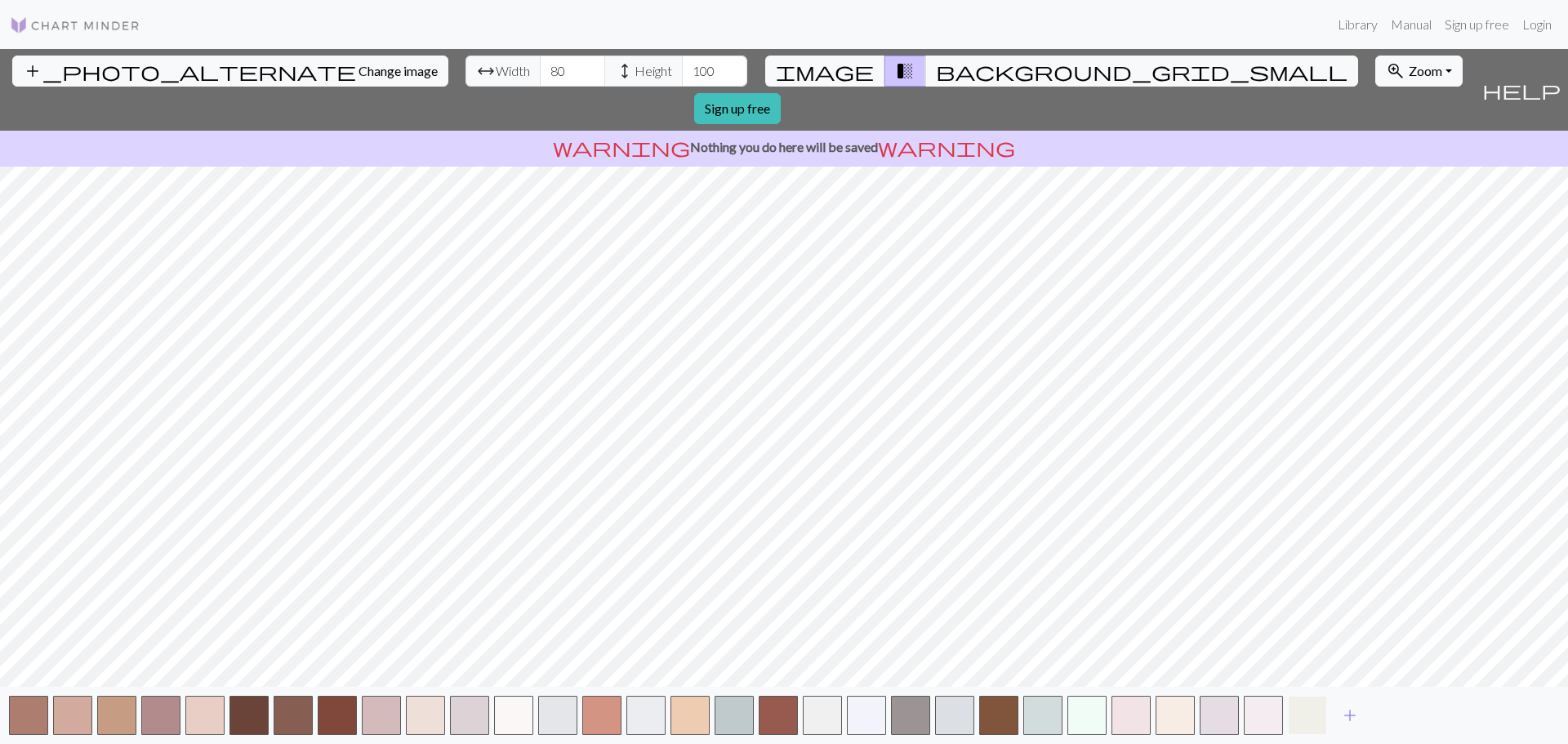
click at [1310, 719] on button "button" at bounding box center [1308, 715] width 39 height 39
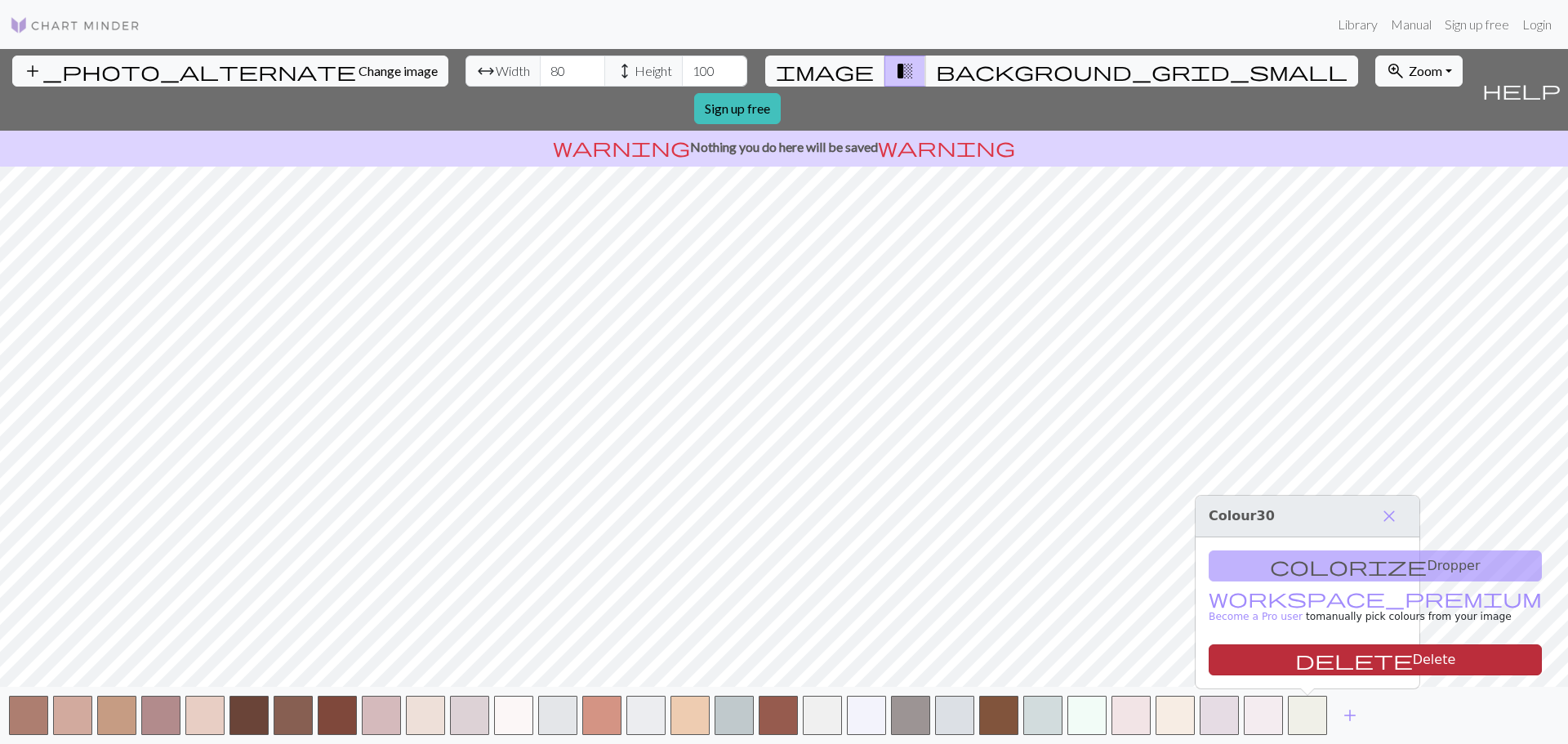
click at [1305, 660] on button "delete Delete" at bounding box center [1375, 659] width 333 height 31
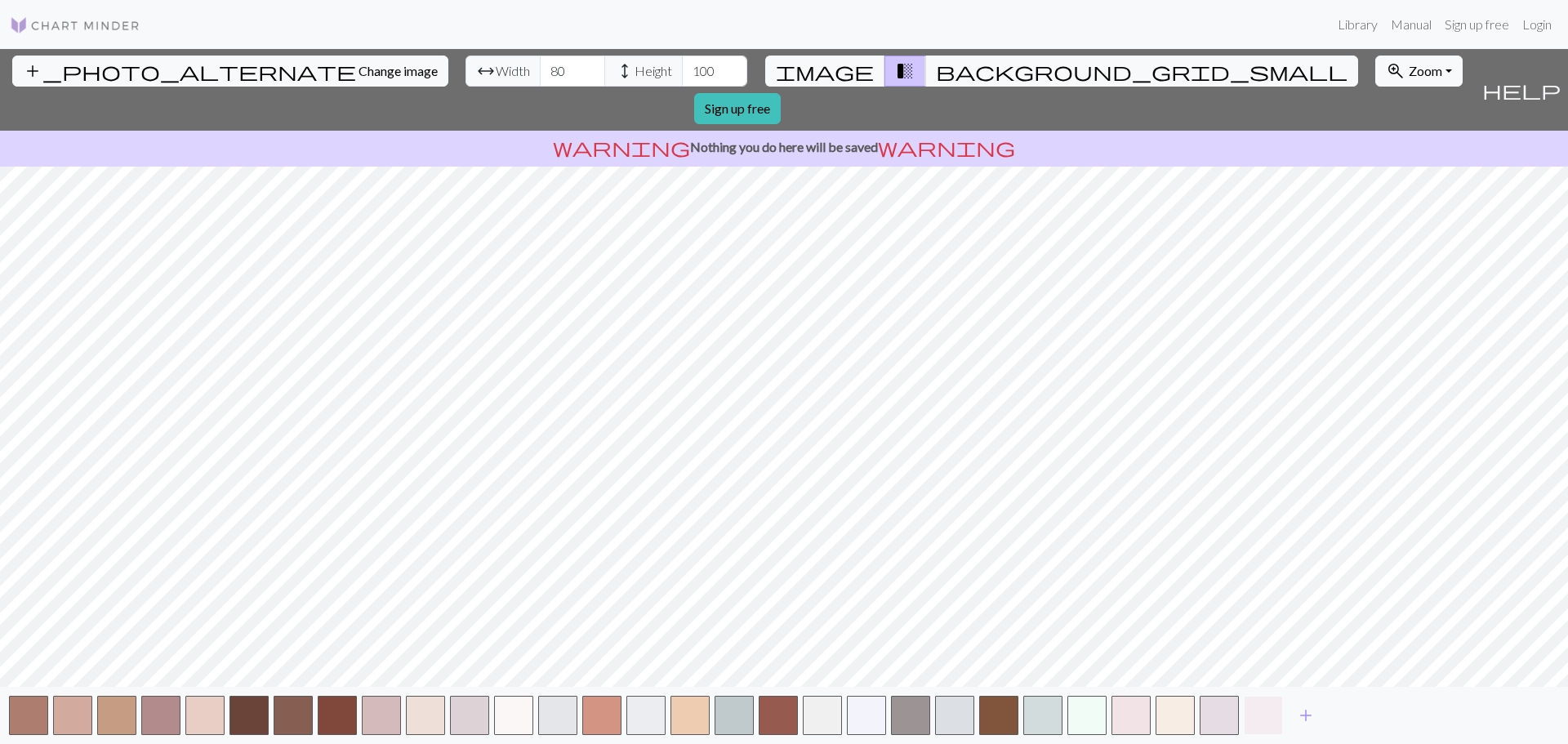
click at [1274, 702] on button "button" at bounding box center [1264, 715] width 39 height 39
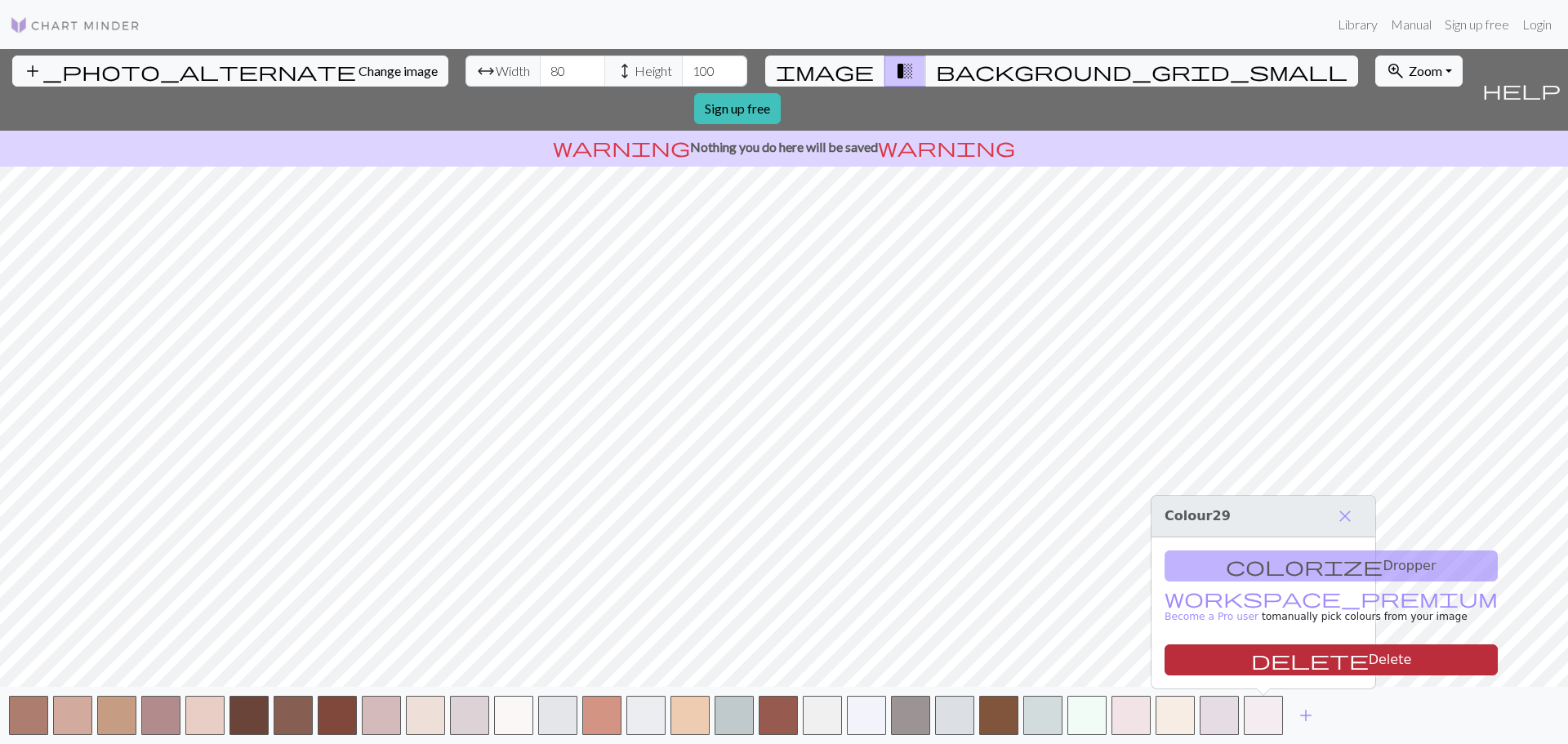
click at [1265, 658] on button "delete Delete" at bounding box center [1331, 659] width 333 height 31
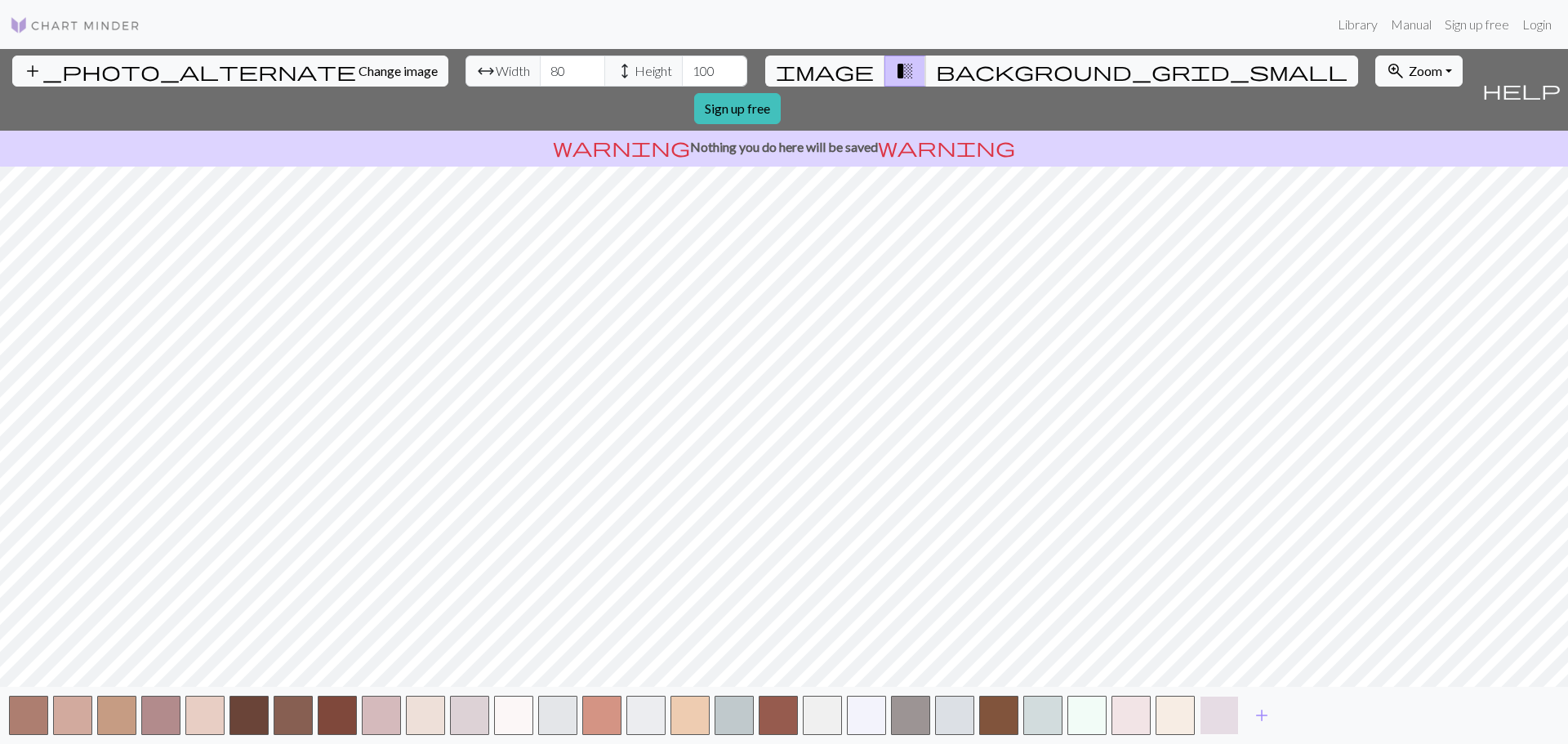
click at [1227, 709] on button "button" at bounding box center [1220, 715] width 39 height 39
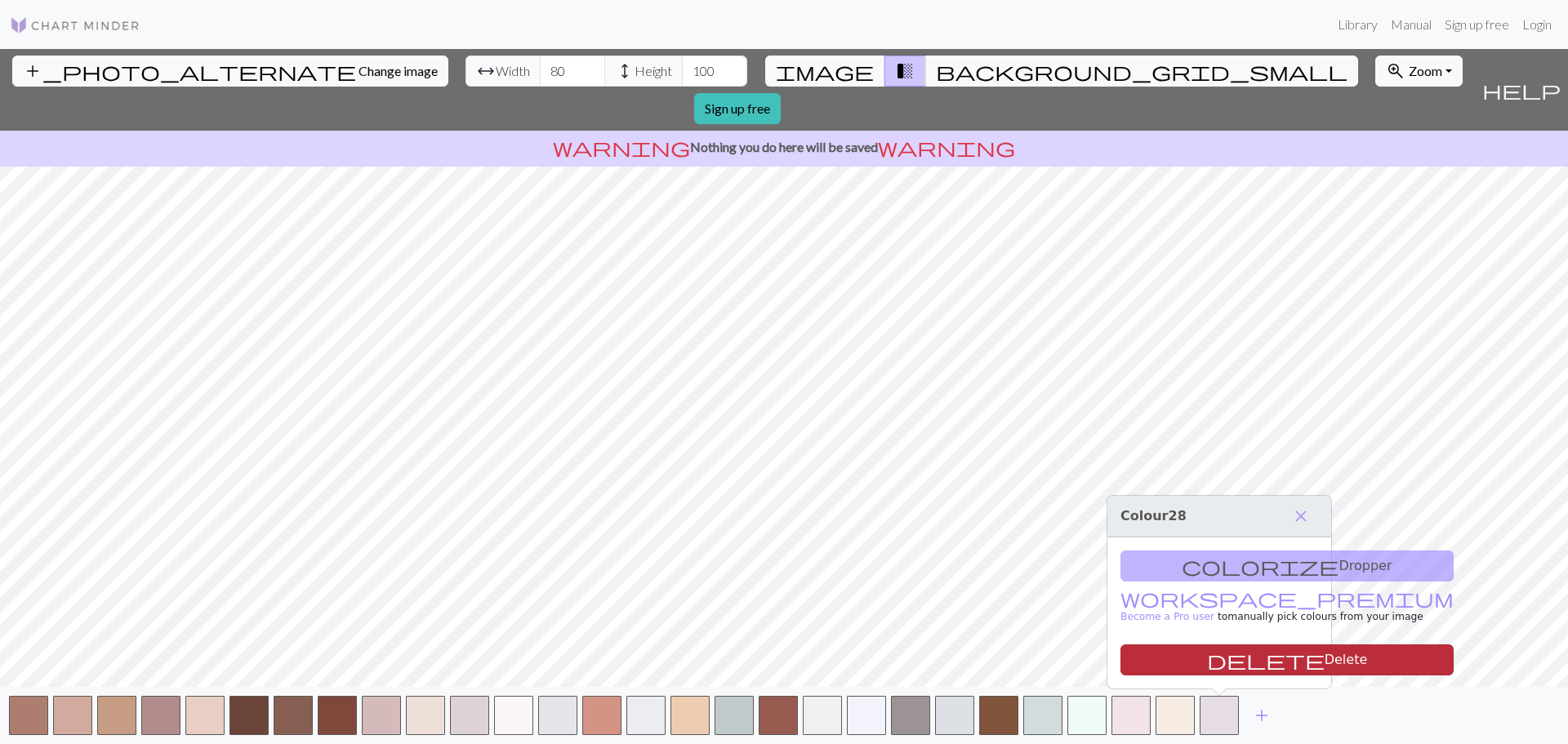
click at [1220, 660] on button "delete Delete" at bounding box center [1288, 659] width 333 height 31
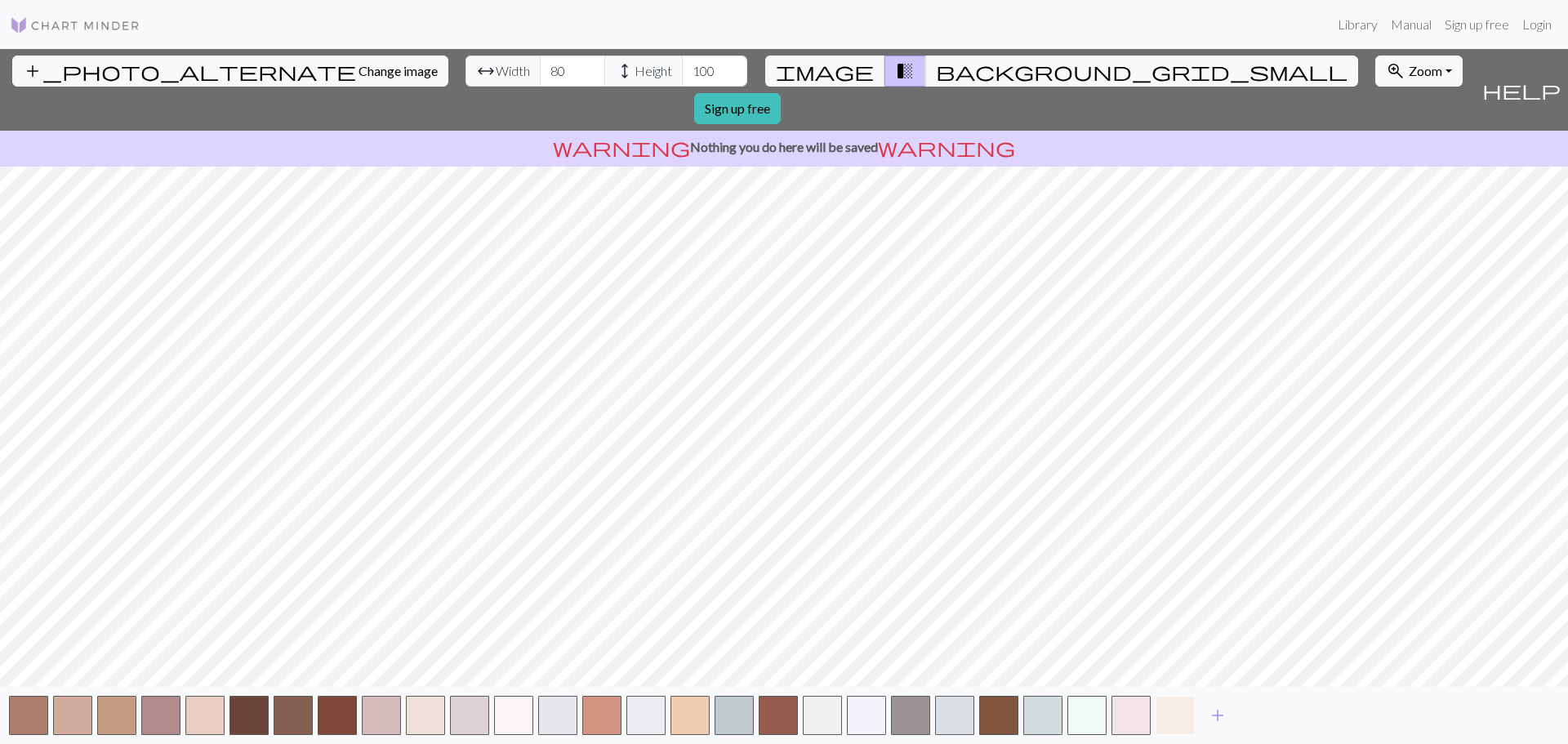
click at [1183, 711] on button "button" at bounding box center [1175, 715] width 39 height 39
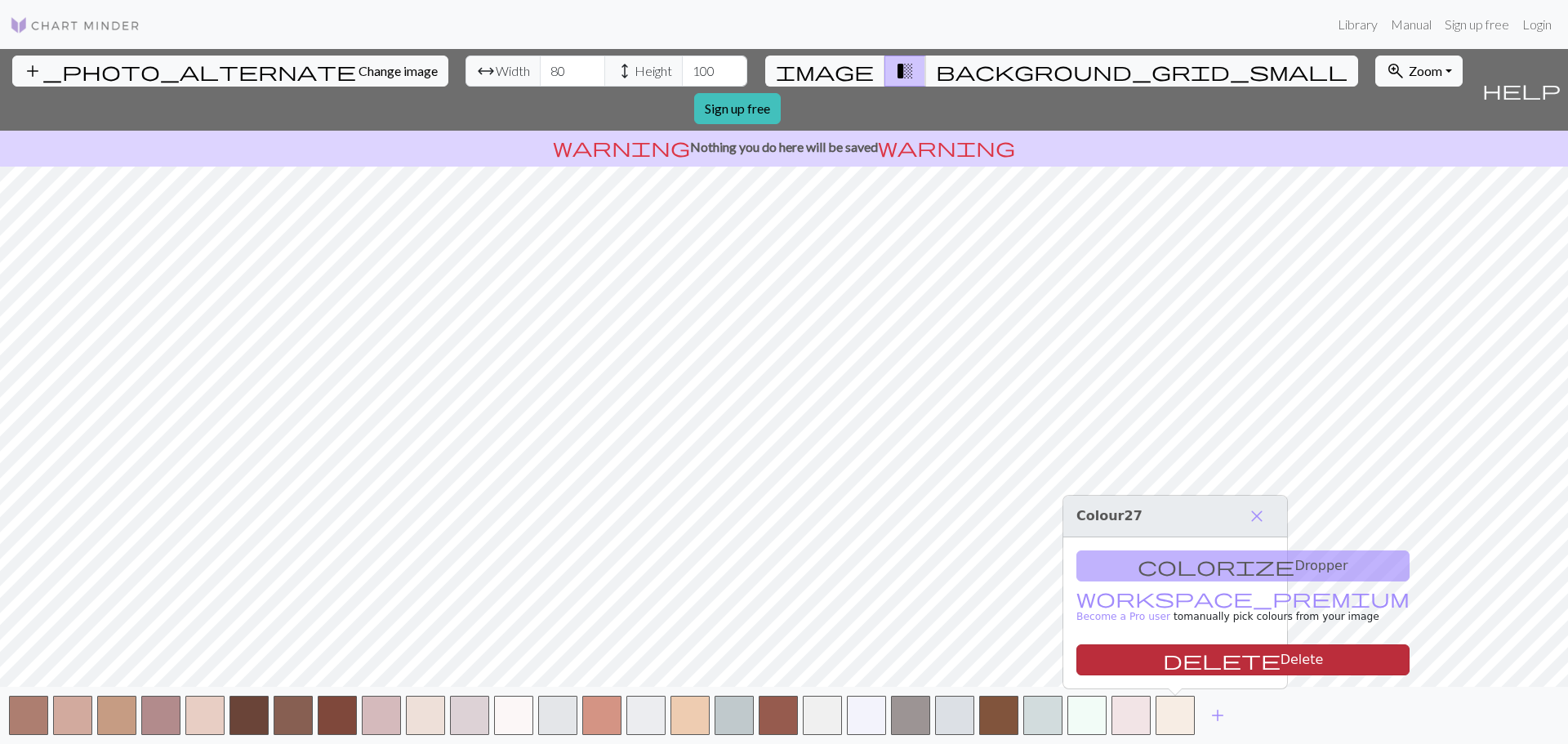
click at [1174, 660] on button "delete Delete" at bounding box center [1243, 659] width 333 height 31
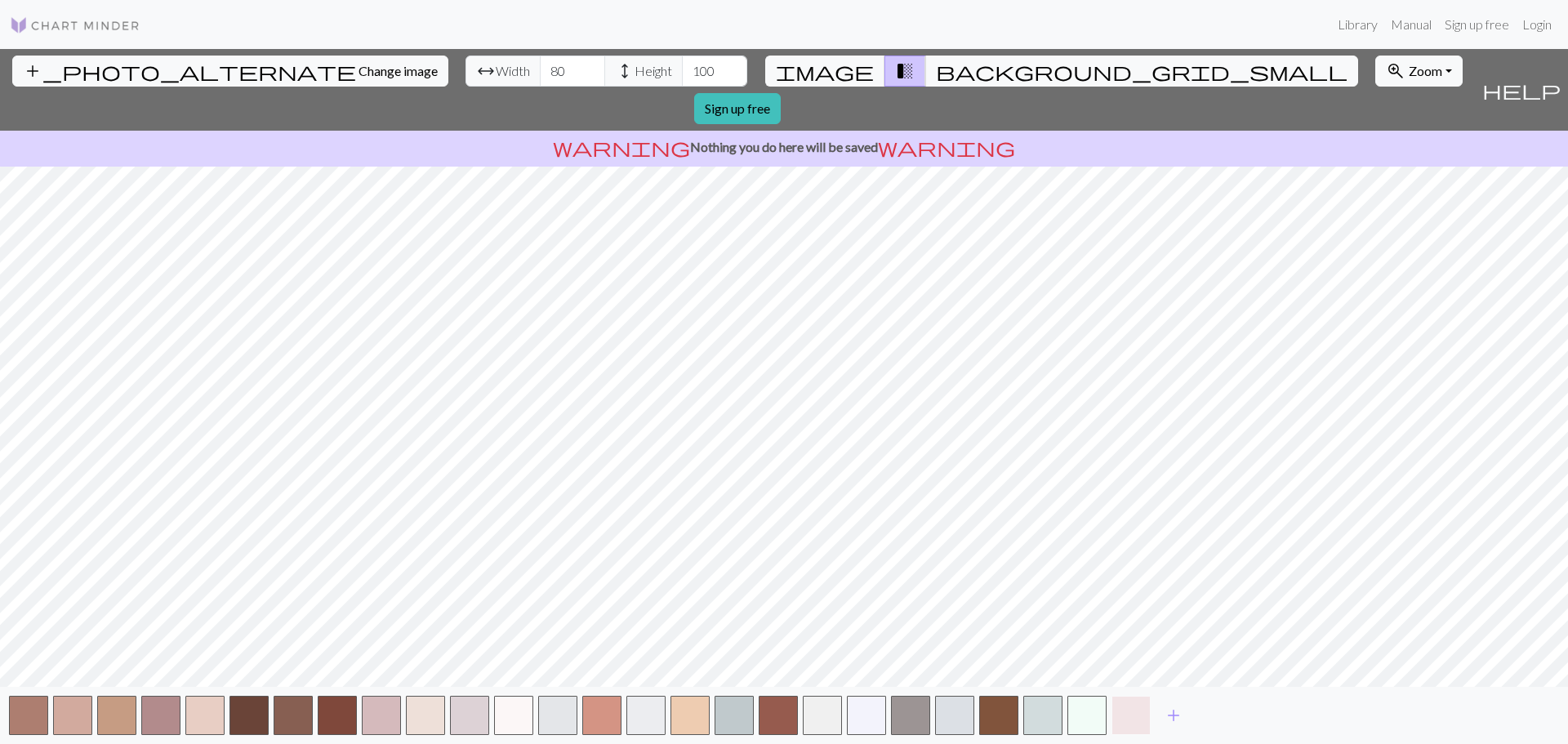
click at [1142, 714] on button "button" at bounding box center [1131, 715] width 39 height 39
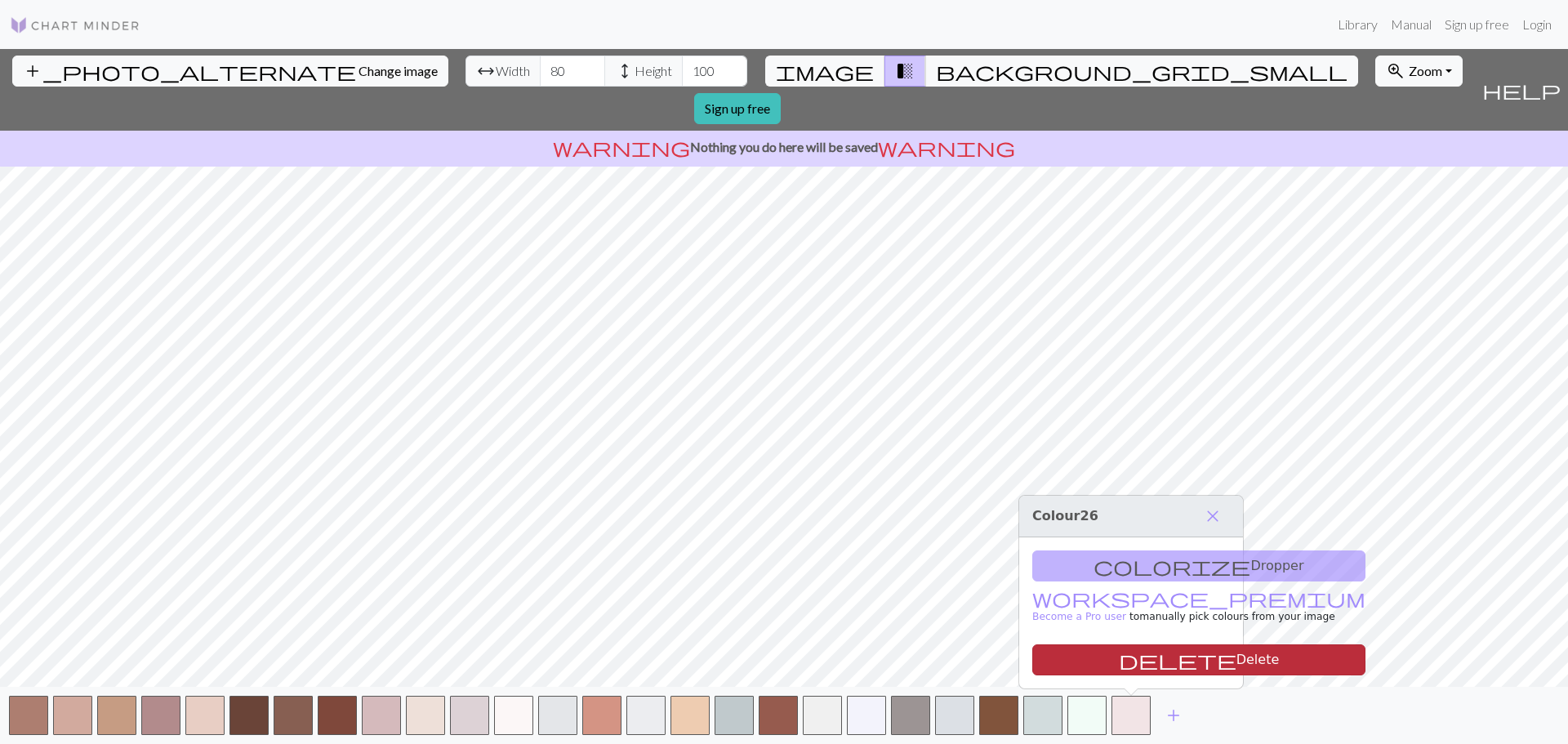
click at [1133, 657] on button "delete Delete" at bounding box center [1199, 659] width 333 height 31
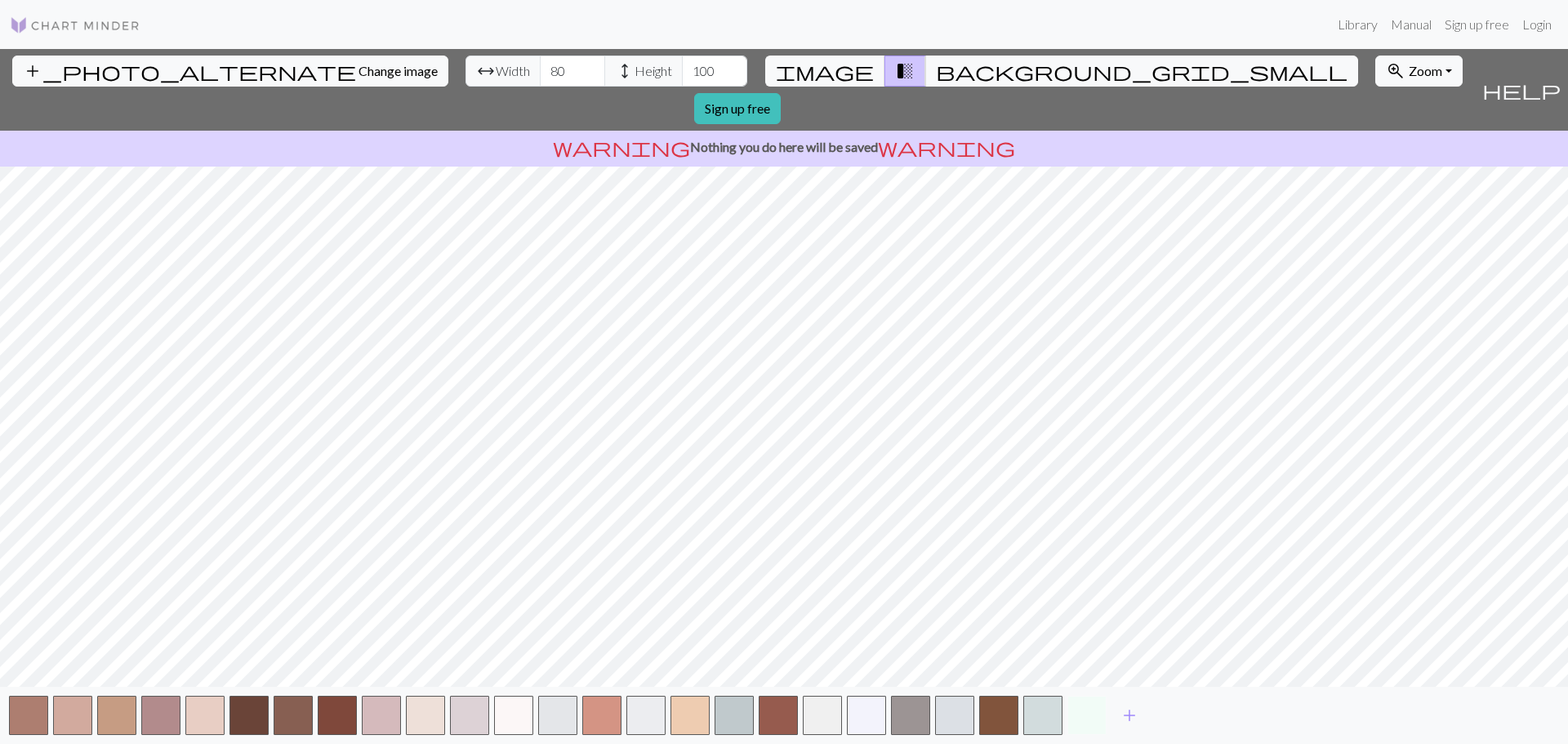
click at [1080, 719] on button "button" at bounding box center [1087, 715] width 39 height 39
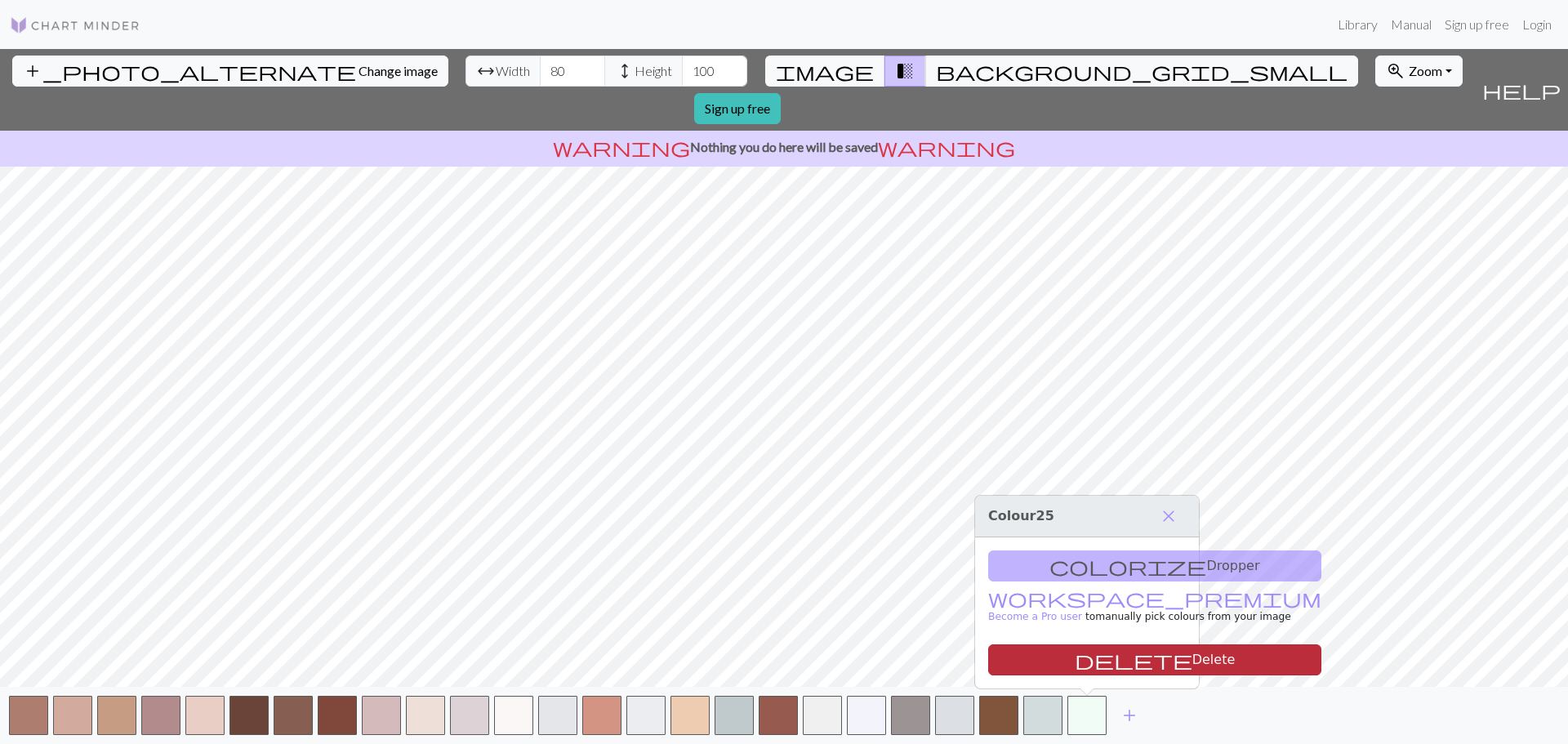
click at [1081, 660] on button "delete Delete" at bounding box center [1155, 659] width 333 height 31
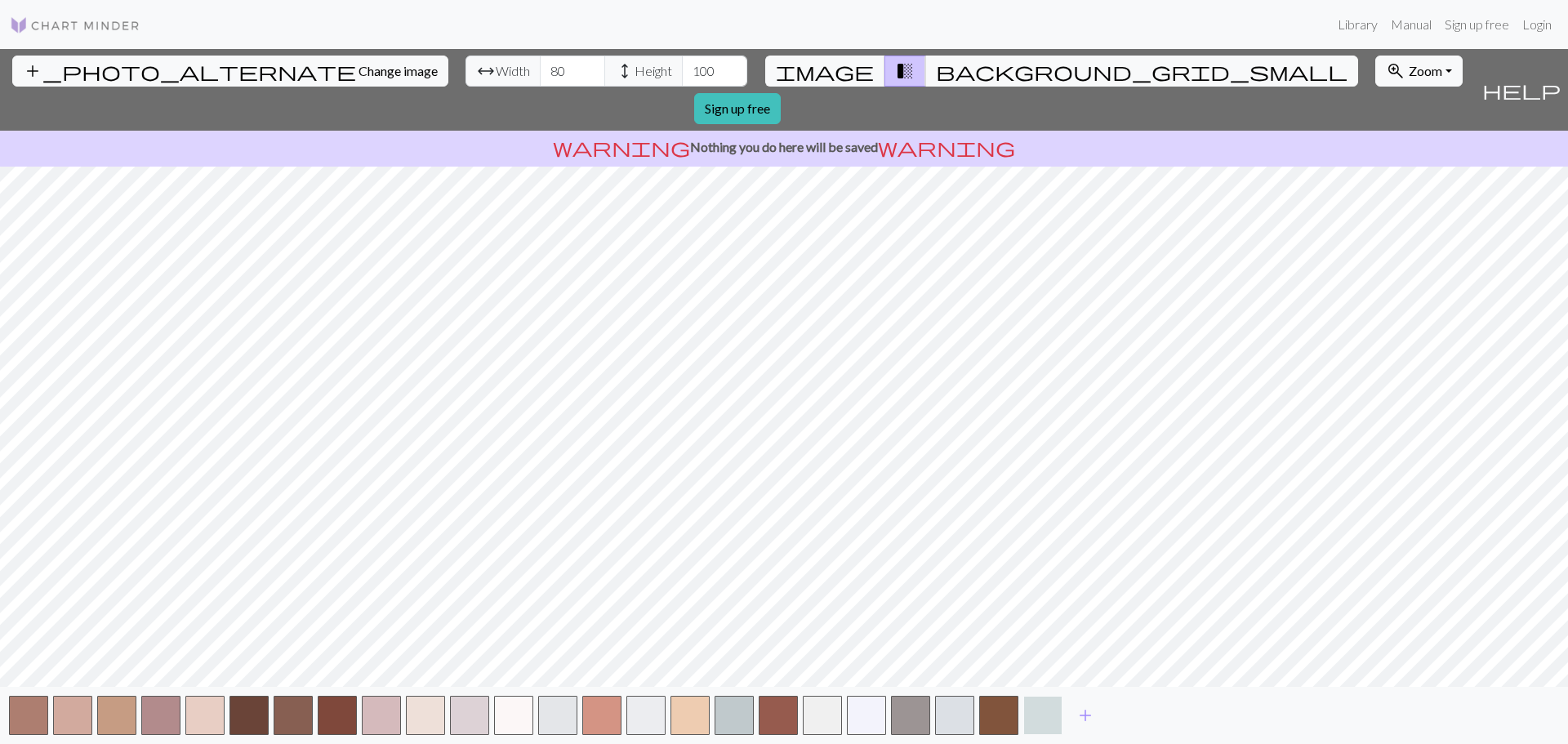
click at [1046, 709] on button "button" at bounding box center [1043, 715] width 39 height 39
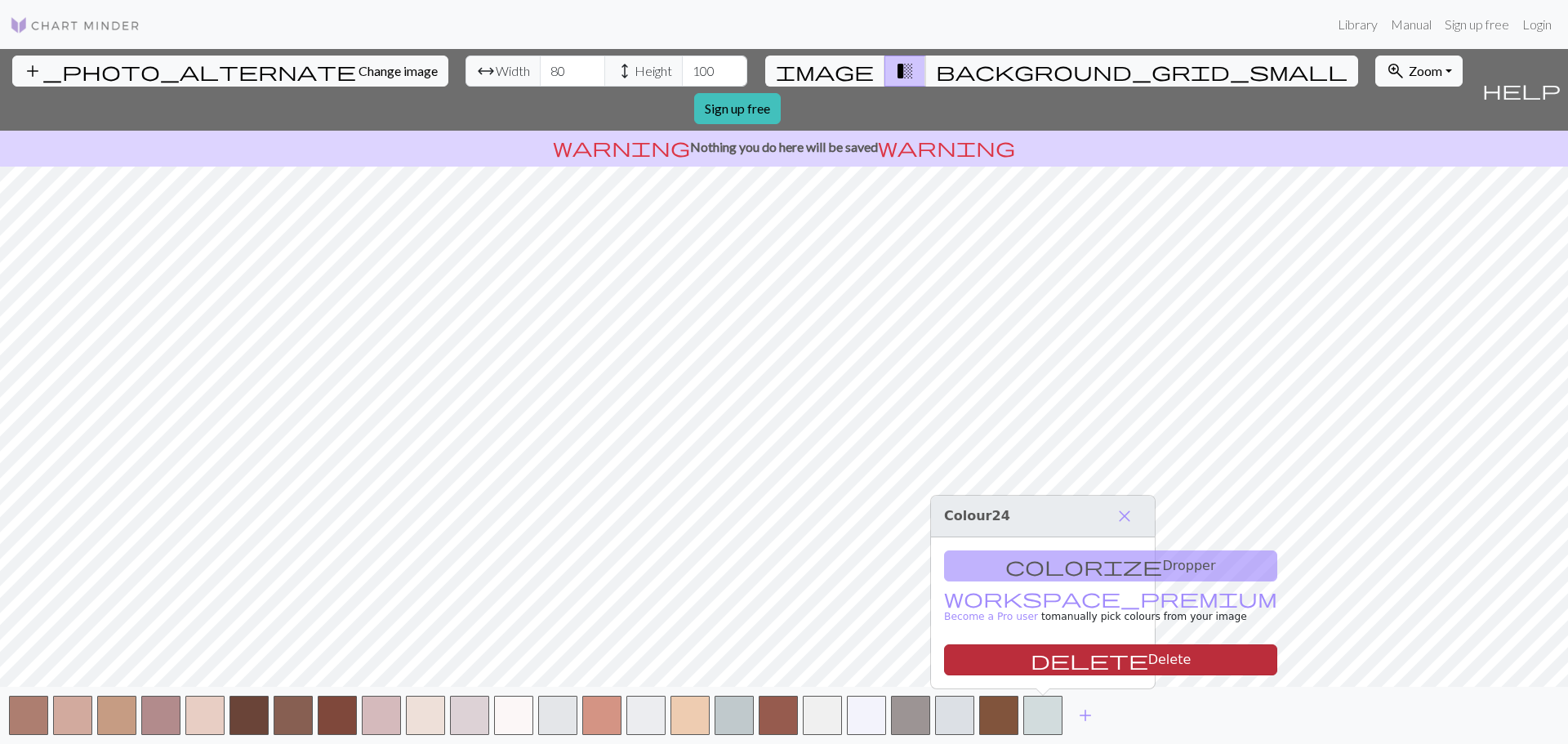
click at [1051, 661] on button "delete Delete" at bounding box center [1111, 659] width 333 height 31
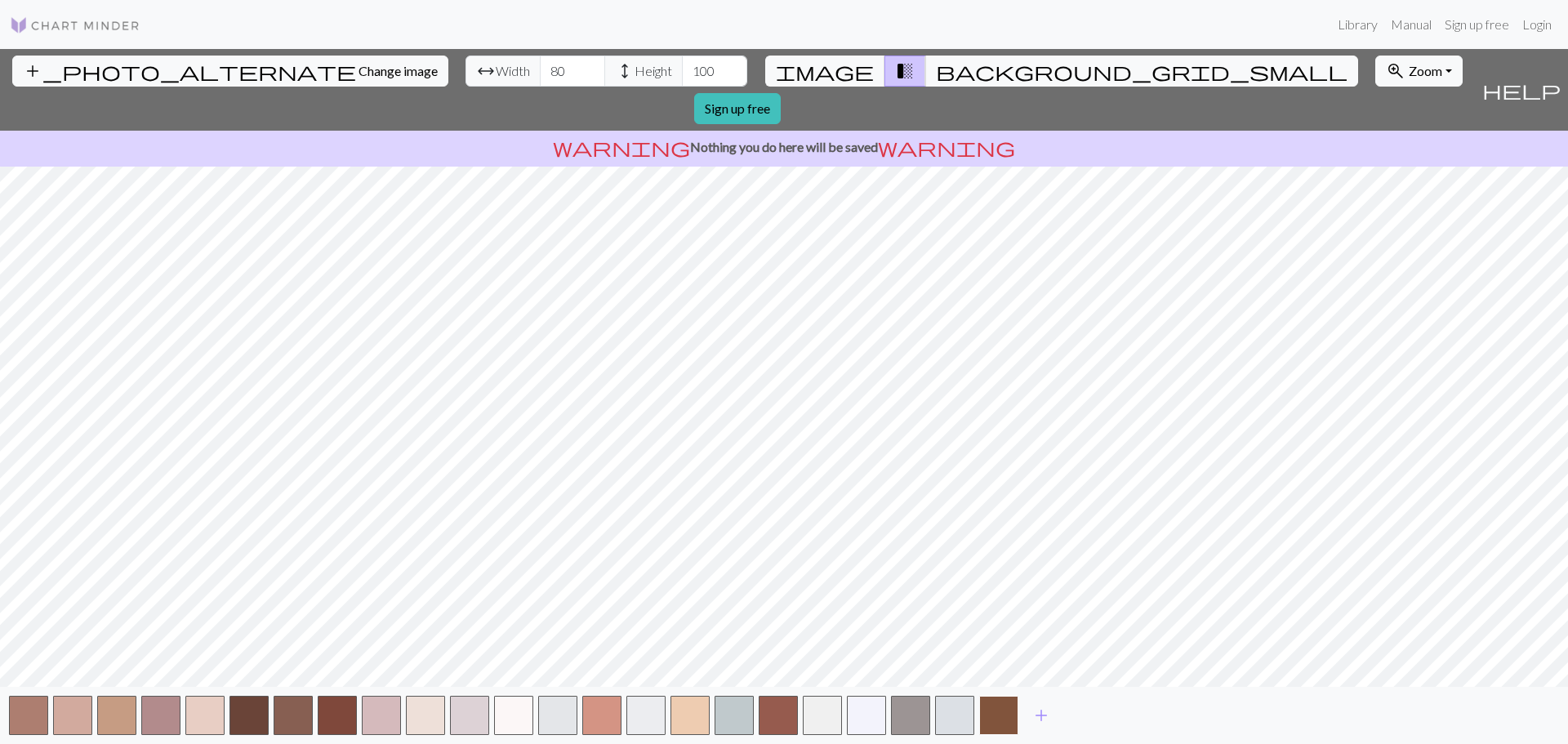
click at [1002, 707] on button "button" at bounding box center [999, 715] width 39 height 39
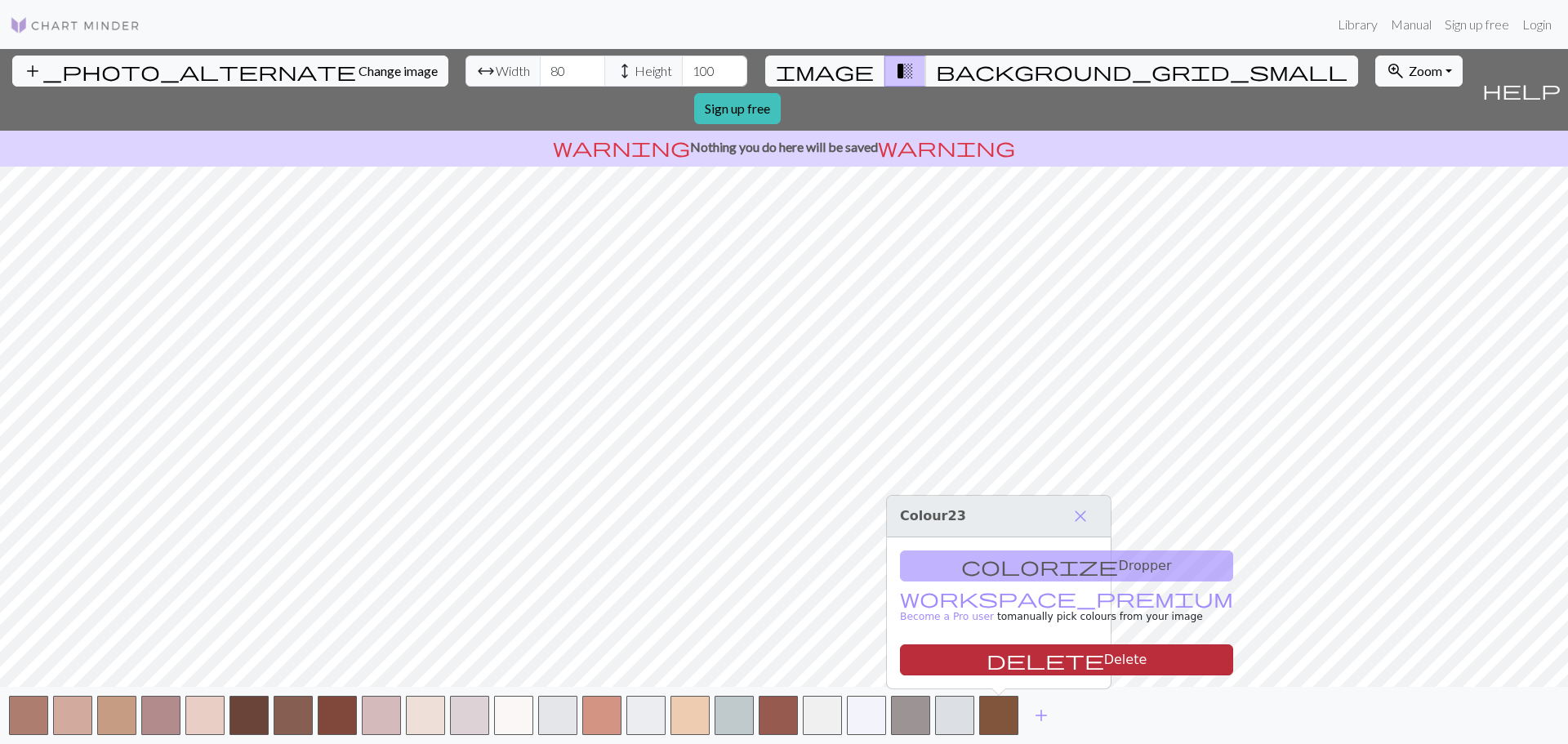
click at [1008, 654] on button "delete Delete" at bounding box center [1067, 659] width 333 height 31
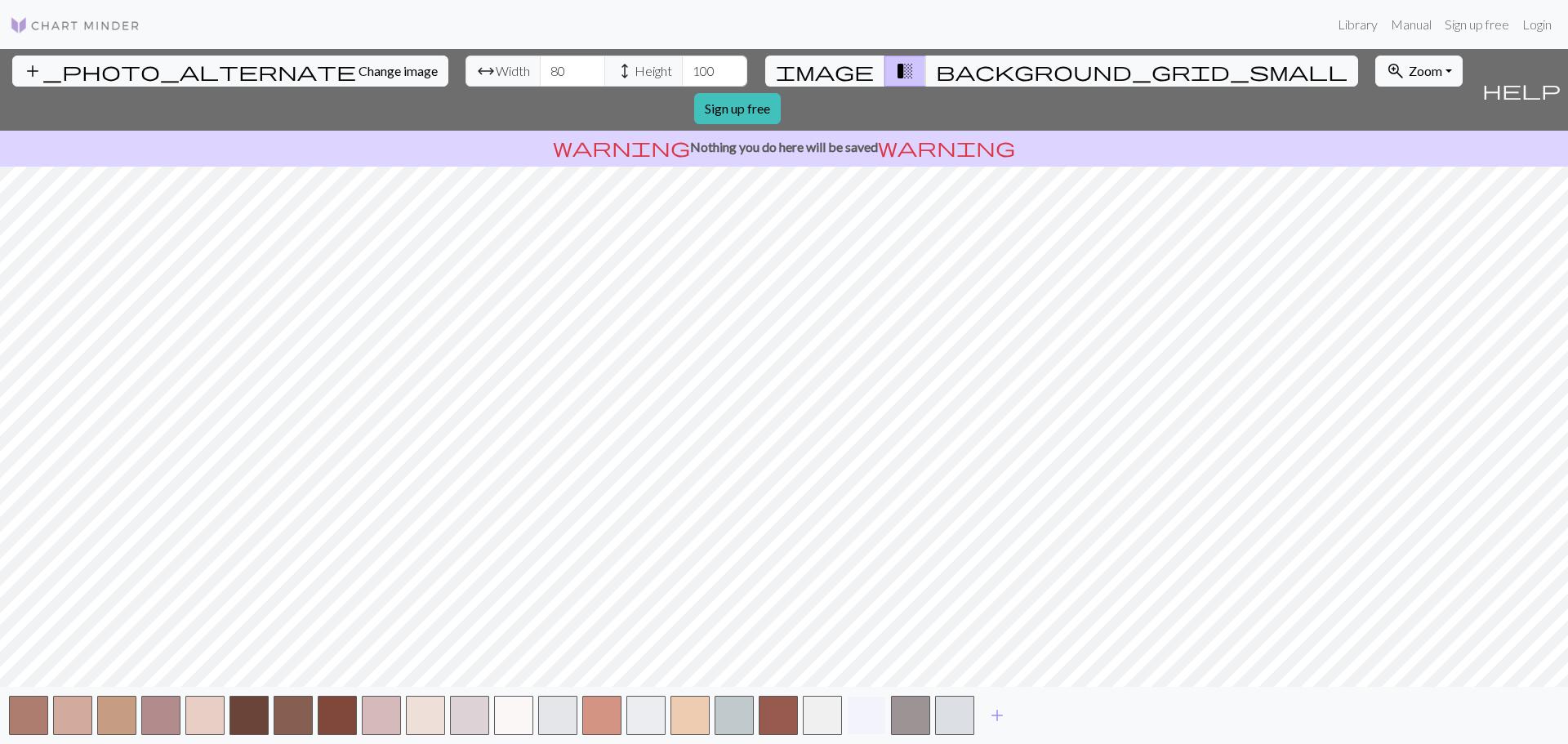
click at [873, 716] on button "button" at bounding box center [867, 715] width 39 height 39
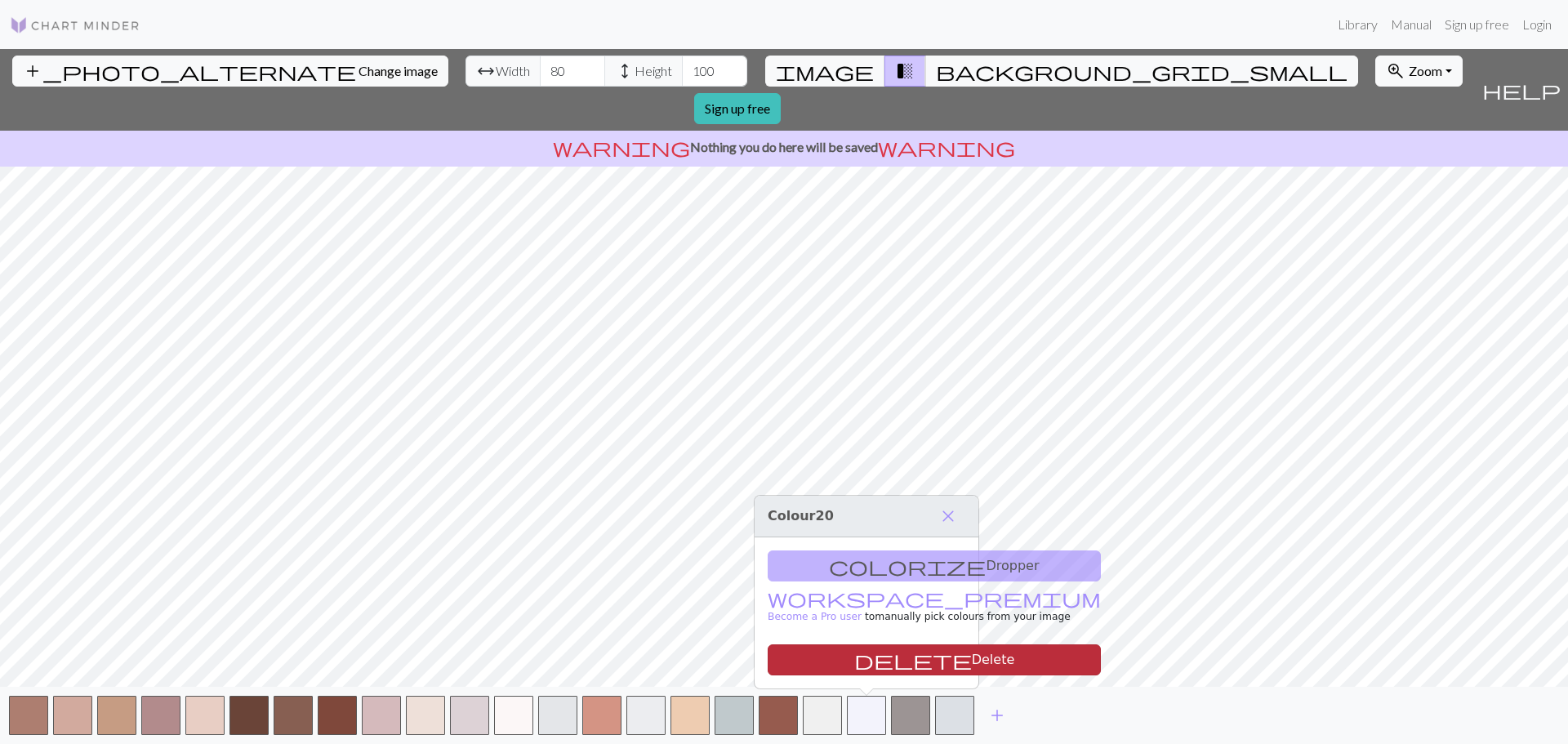
click at [880, 657] on button "delete Delete" at bounding box center [934, 659] width 333 height 31
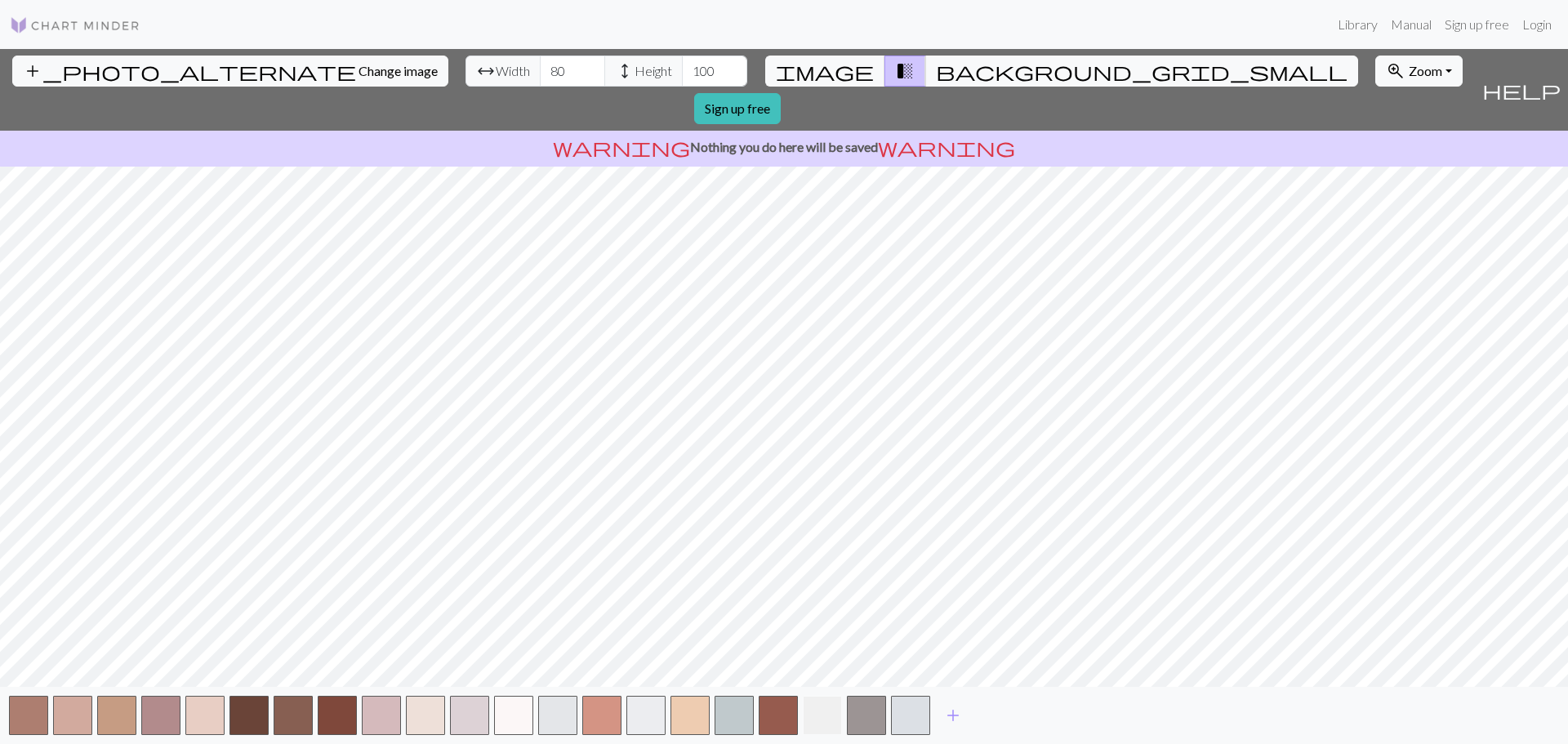
click at [818, 715] on button "button" at bounding box center [823, 715] width 39 height 39
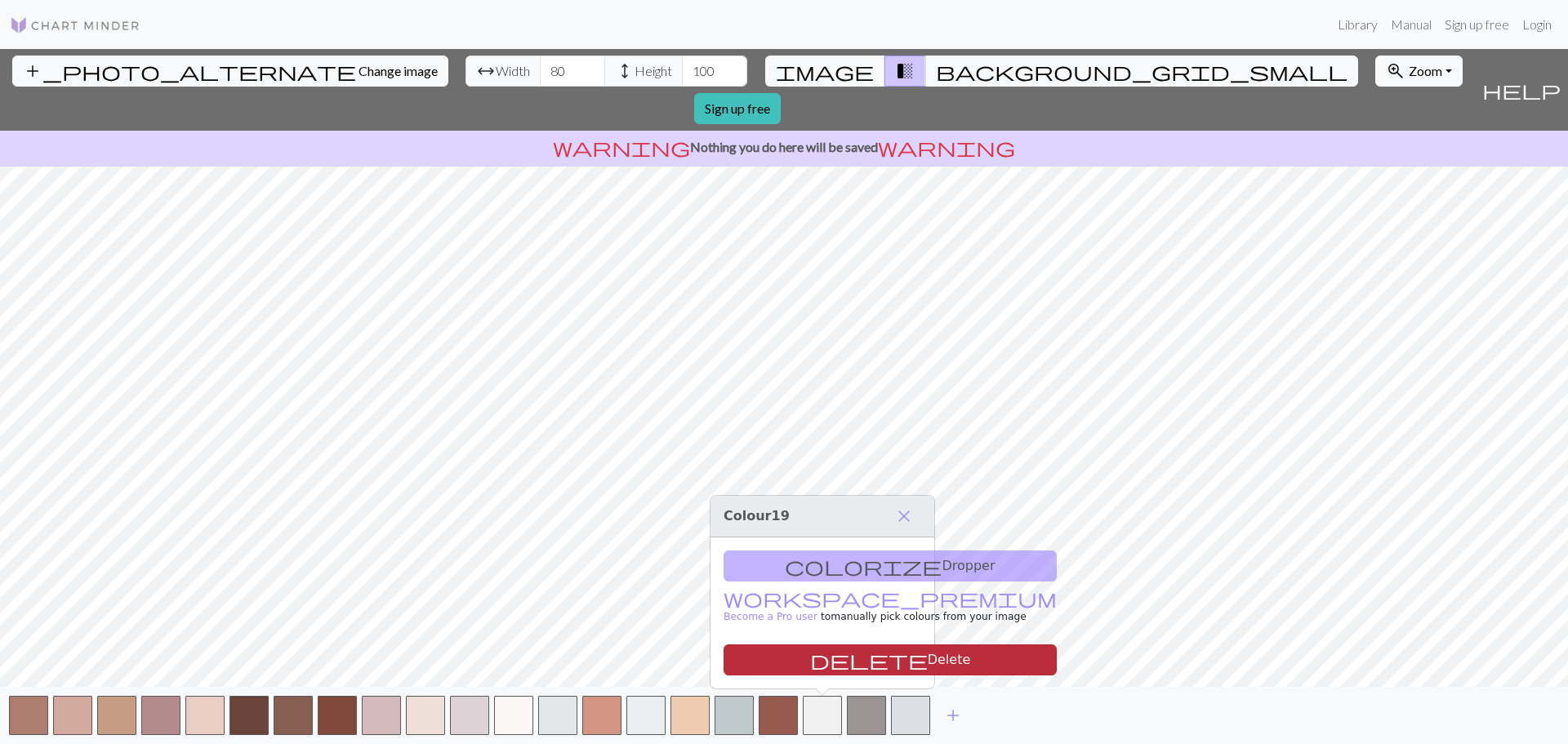
click at [831, 659] on button "delete Delete" at bounding box center [891, 659] width 333 height 31
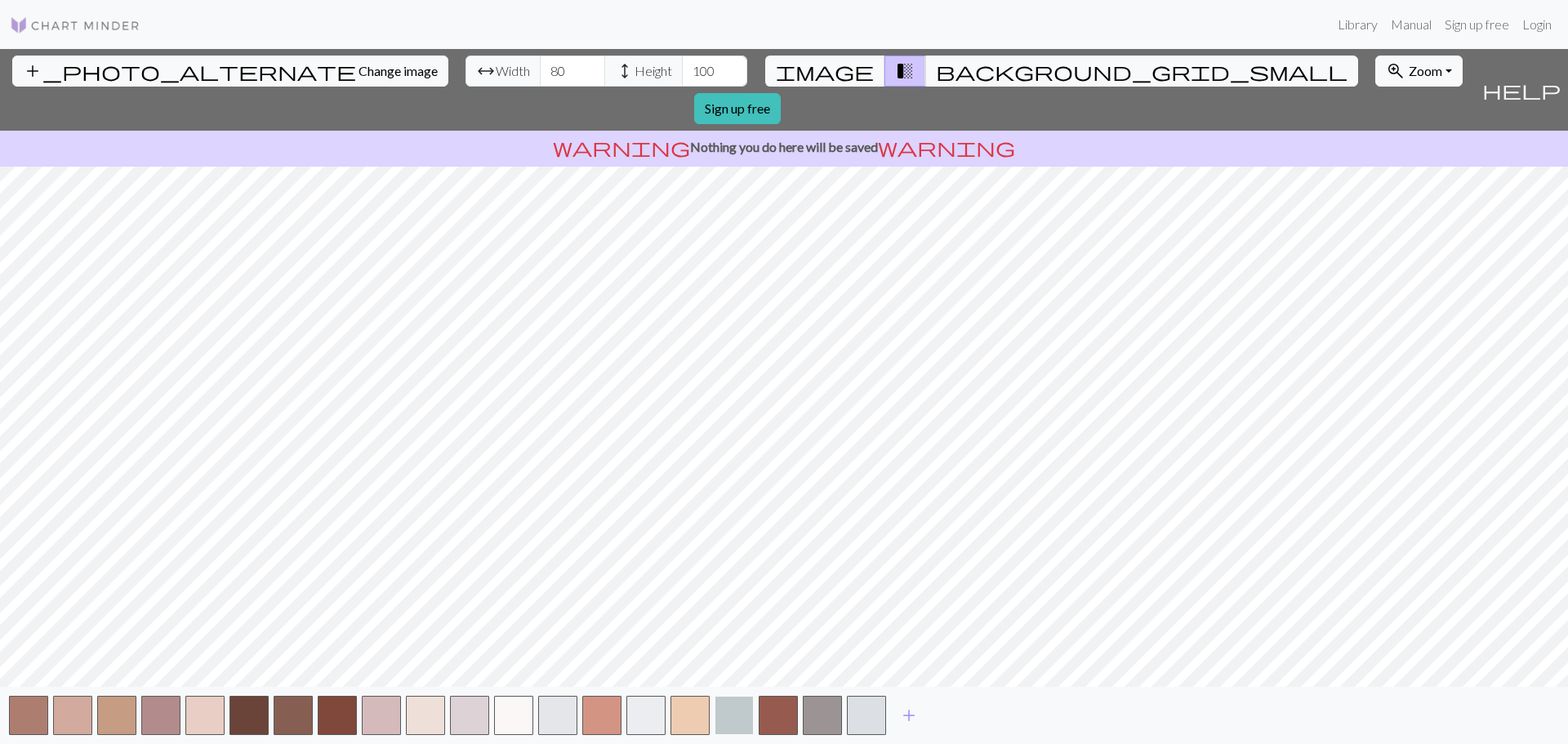
click at [733, 719] on button "button" at bounding box center [734, 715] width 39 height 39
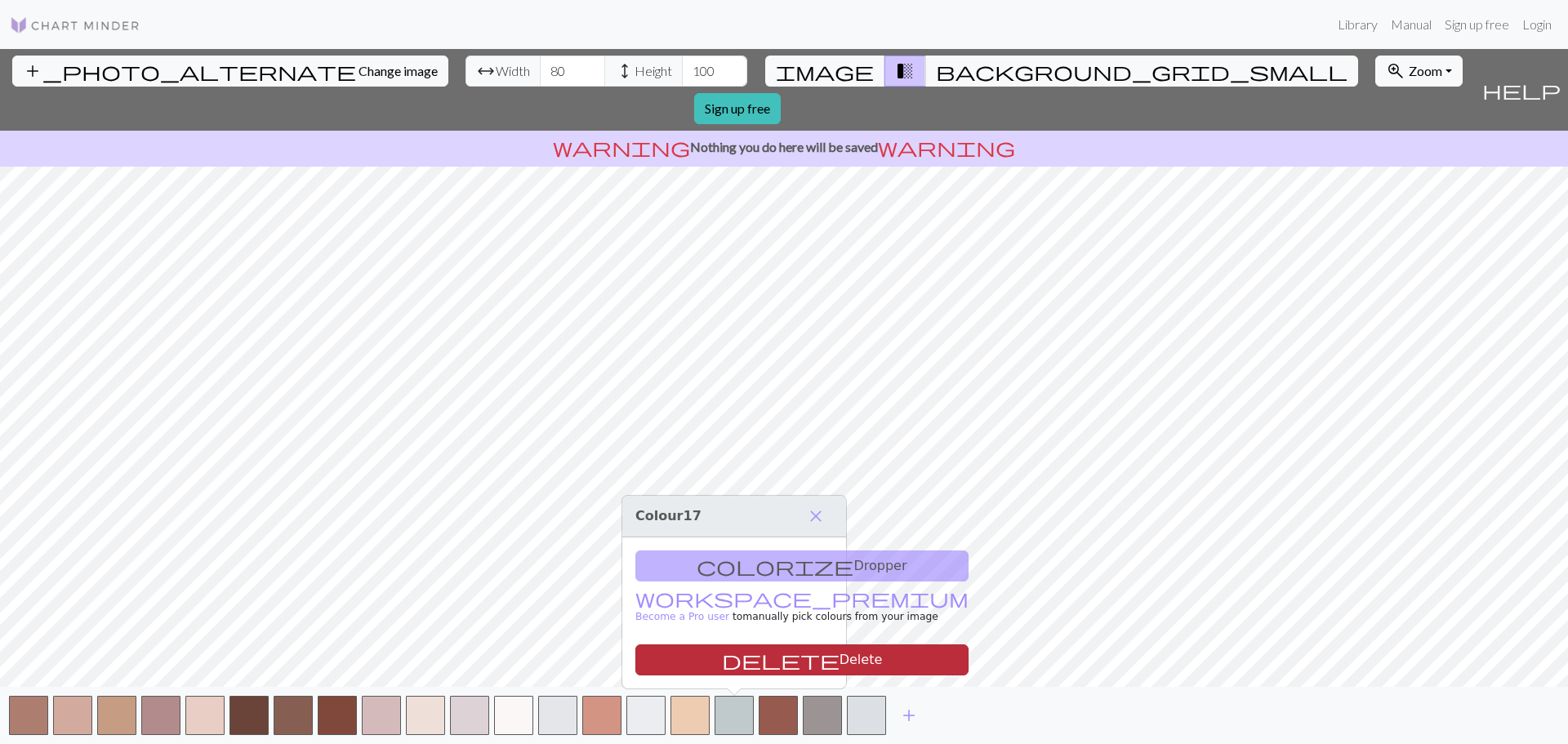
click at [751, 662] on button "delete Delete" at bounding box center [802, 659] width 333 height 31
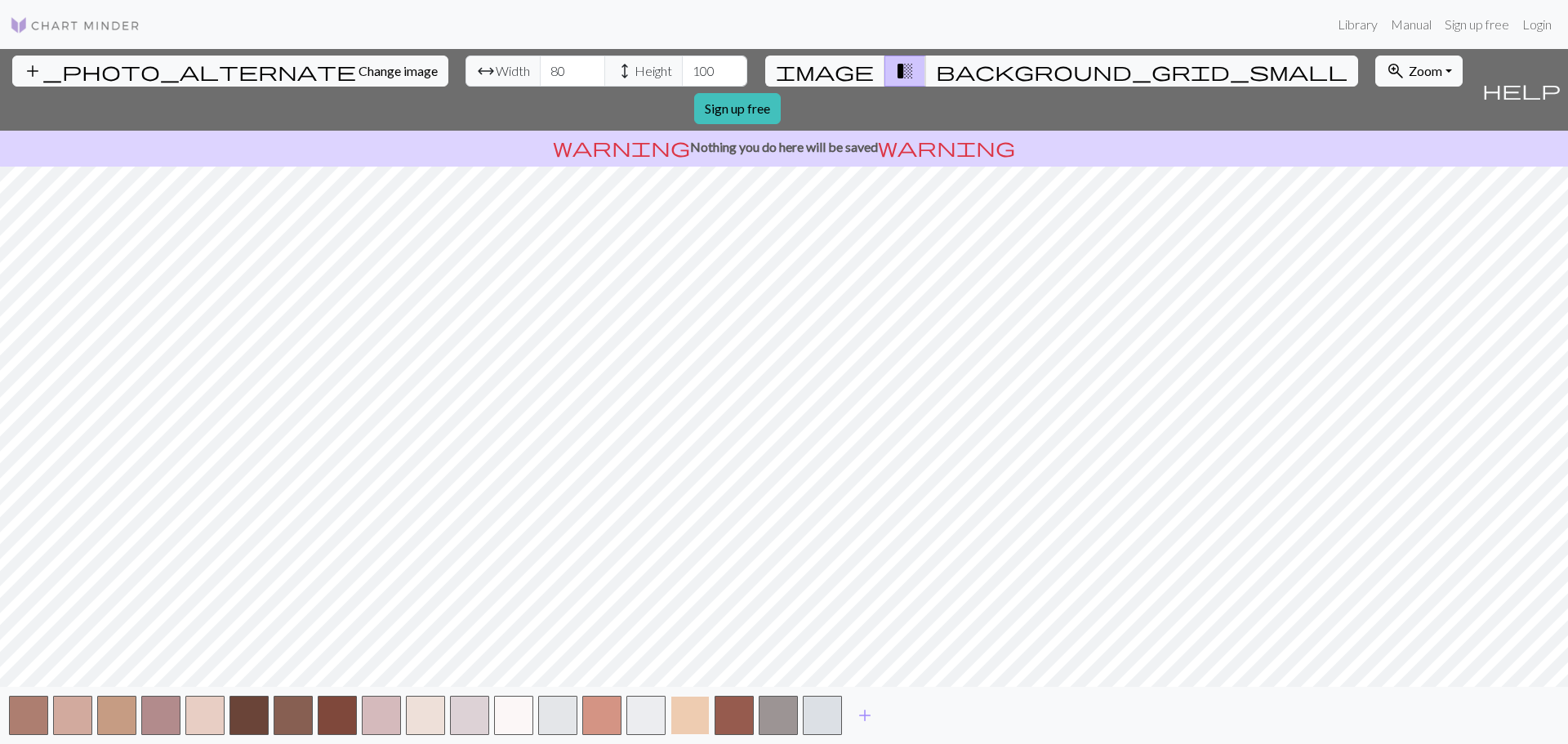
click at [693, 702] on button "button" at bounding box center [690, 715] width 39 height 39
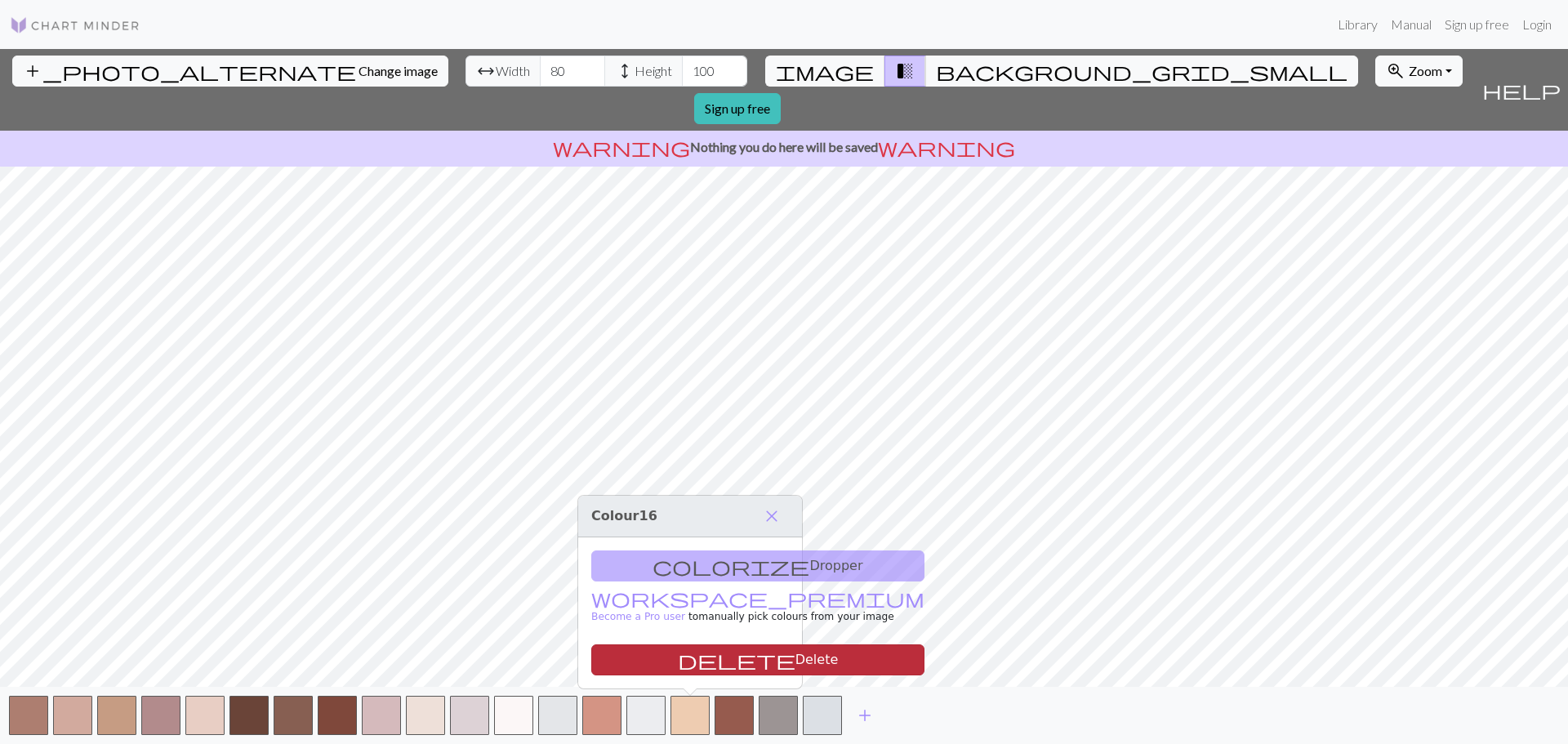
click at [691, 663] on button "delete Delete" at bounding box center [758, 659] width 333 height 31
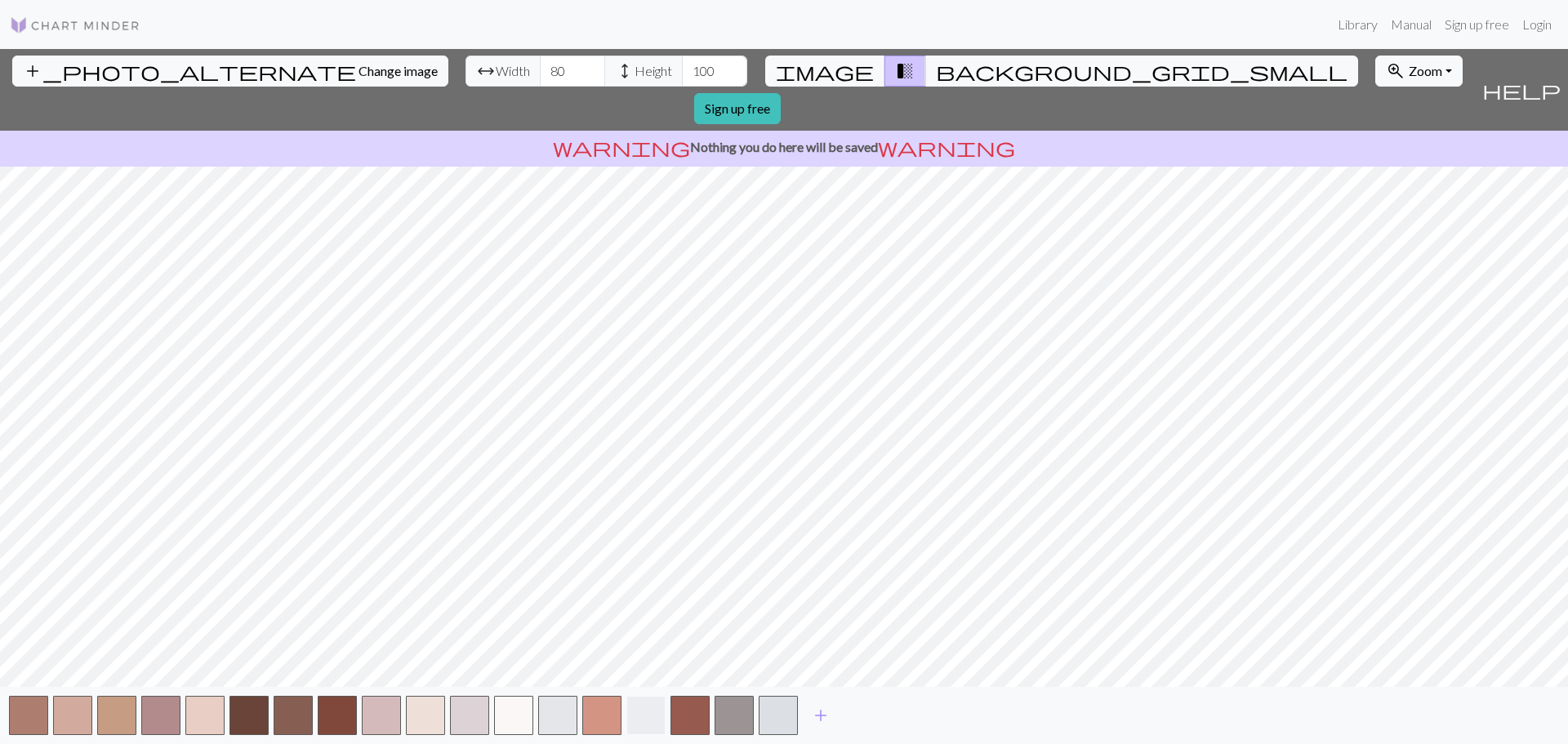
click at [649, 712] on button "button" at bounding box center [646, 715] width 39 height 39
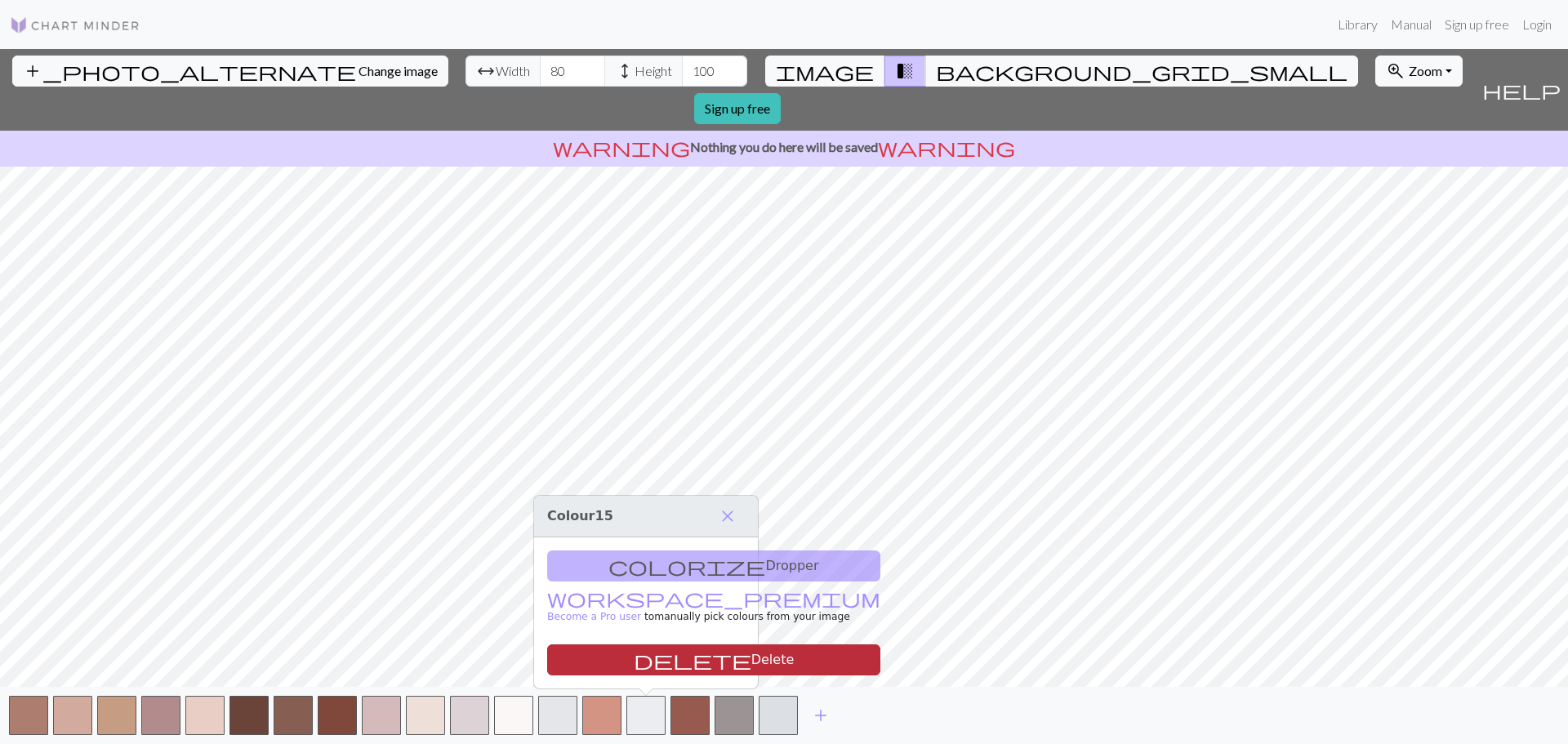
click at [656, 670] on button "delete Delete" at bounding box center [714, 659] width 333 height 31
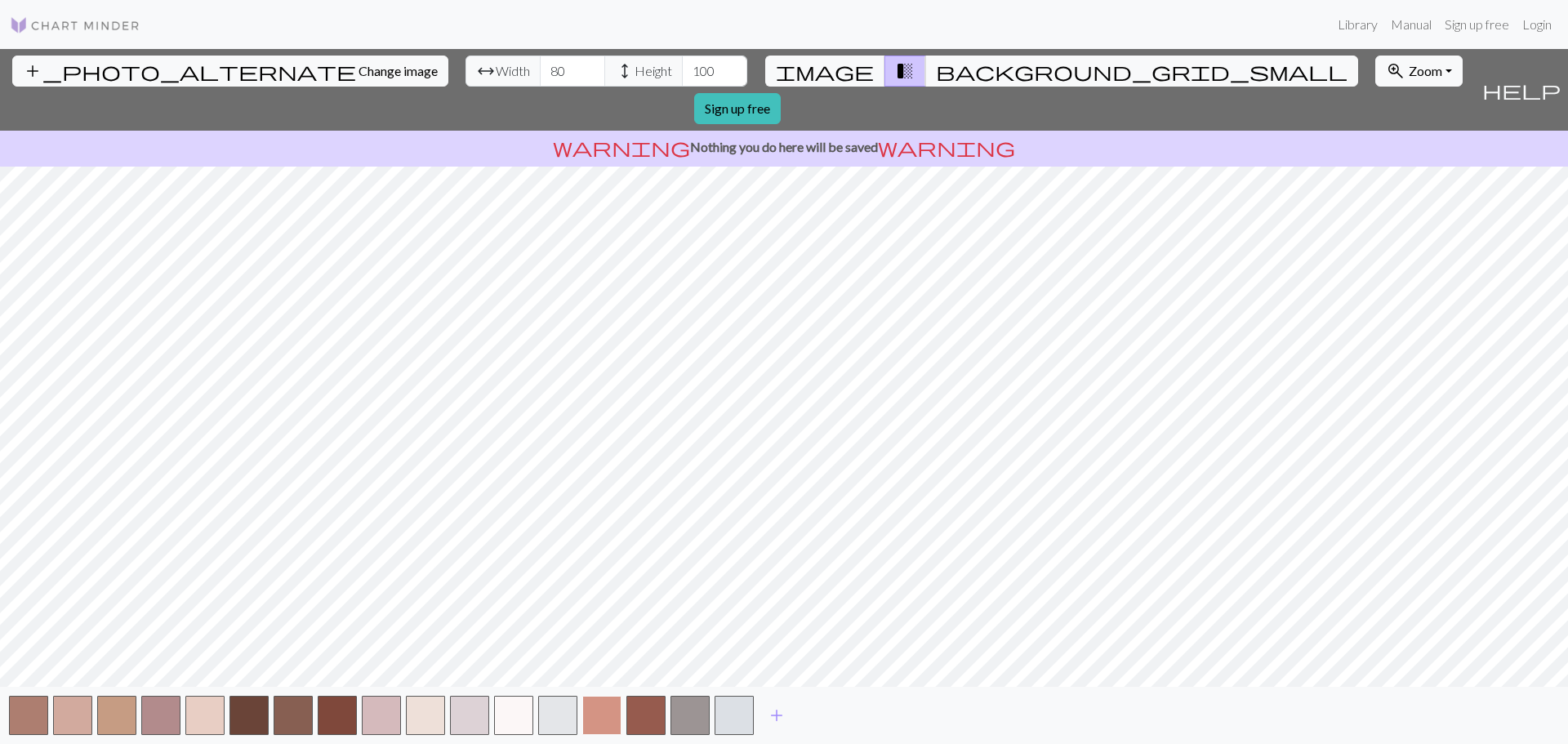
click at [600, 719] on button "button" at bounding box center [602, 715] width 39 height 39
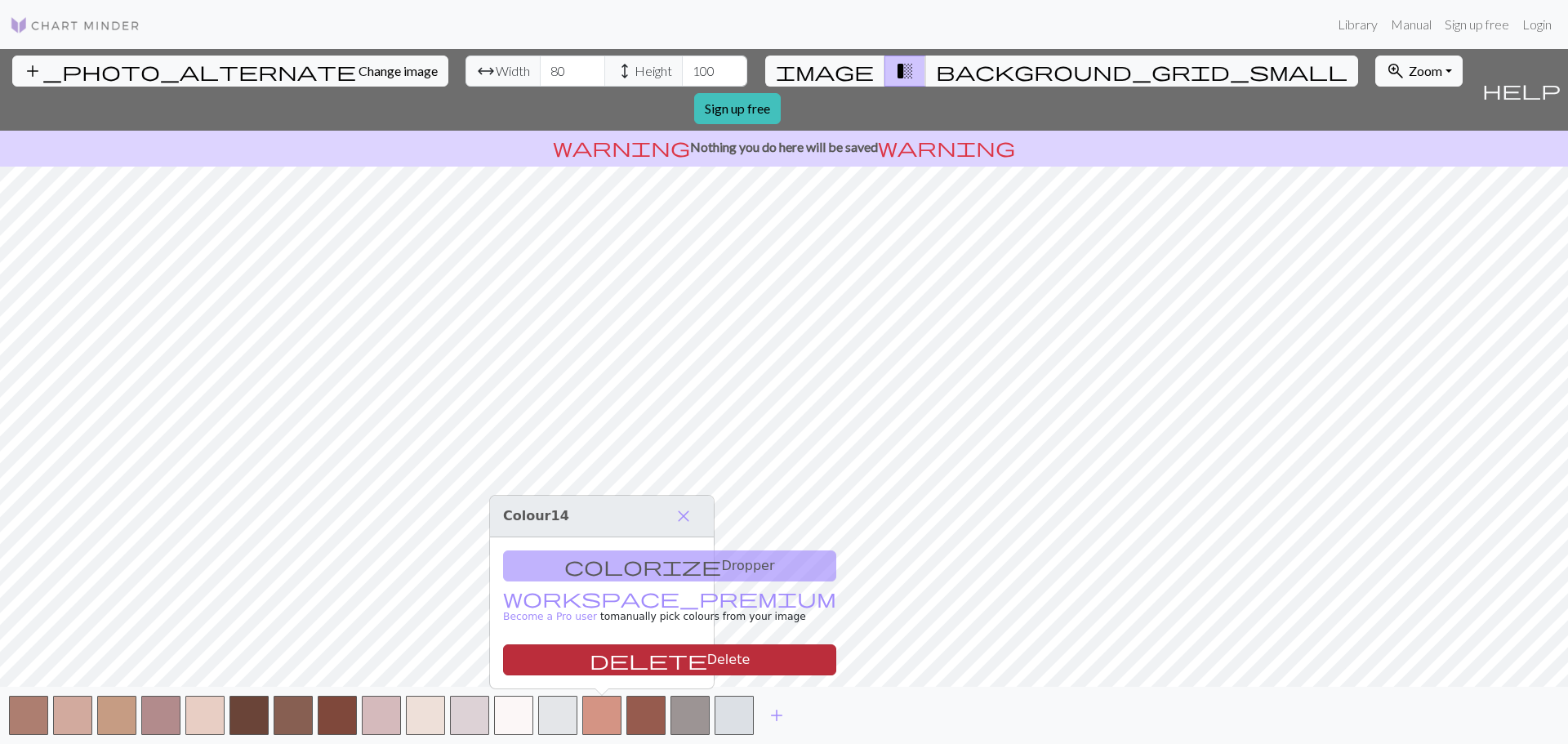
click at [604, 668] on button "delete Delete" at bounding box center [670, 659] width 333 height 31
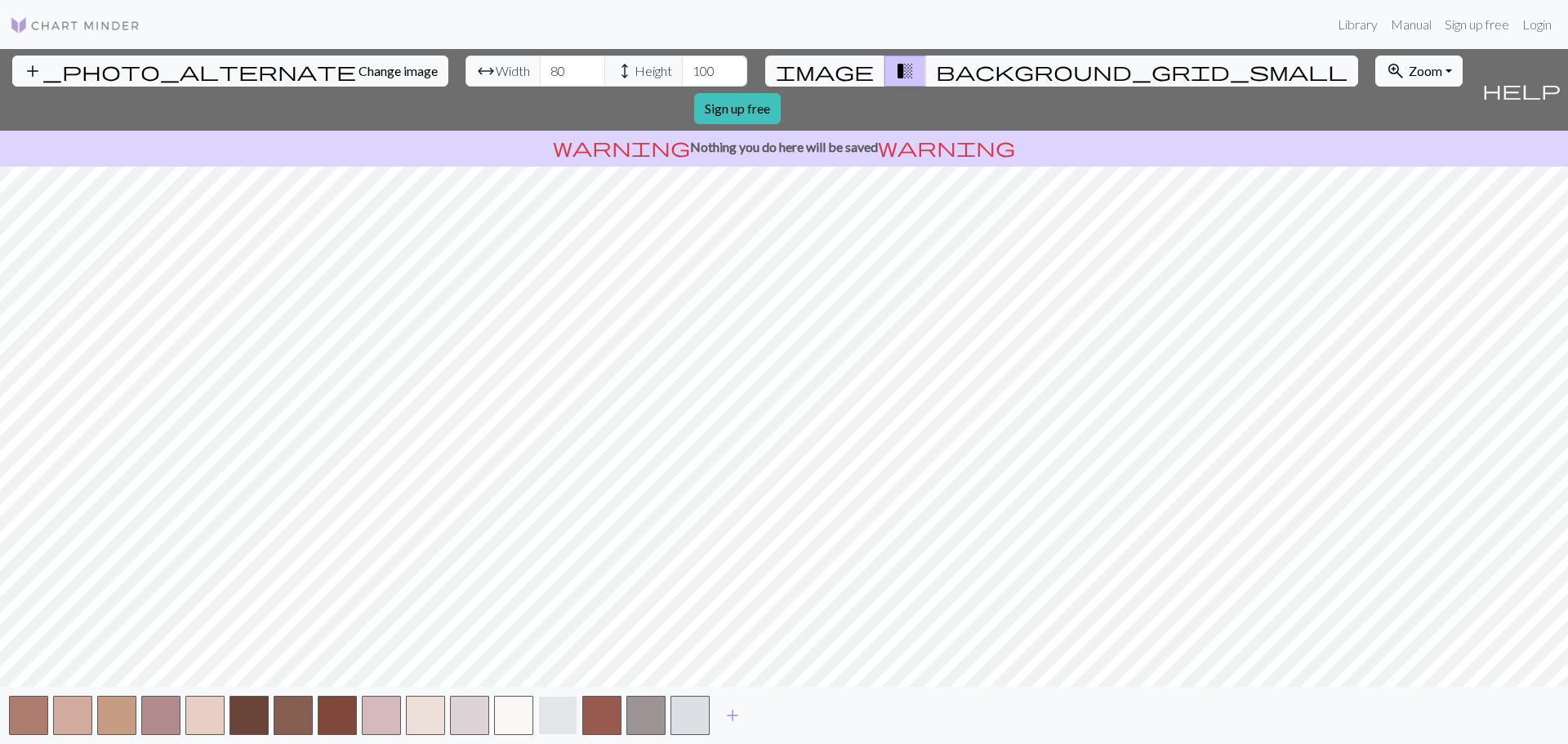
click at [567, 711] on button "button" at bounding box center [558, 715] width 39 height 39
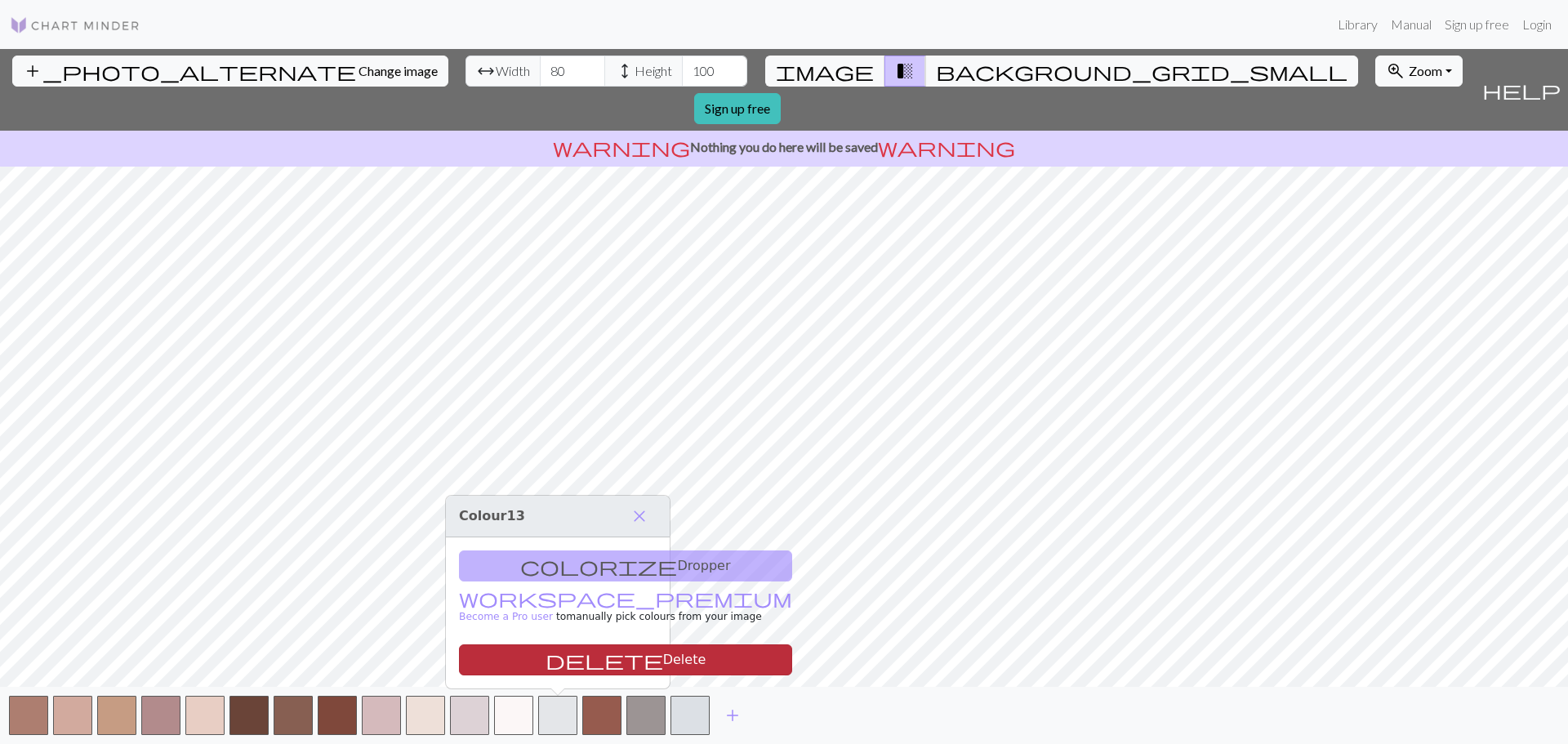
click at [556, 658] on button "delete Delete" at bounding box center [626, 659] width 333 height 31
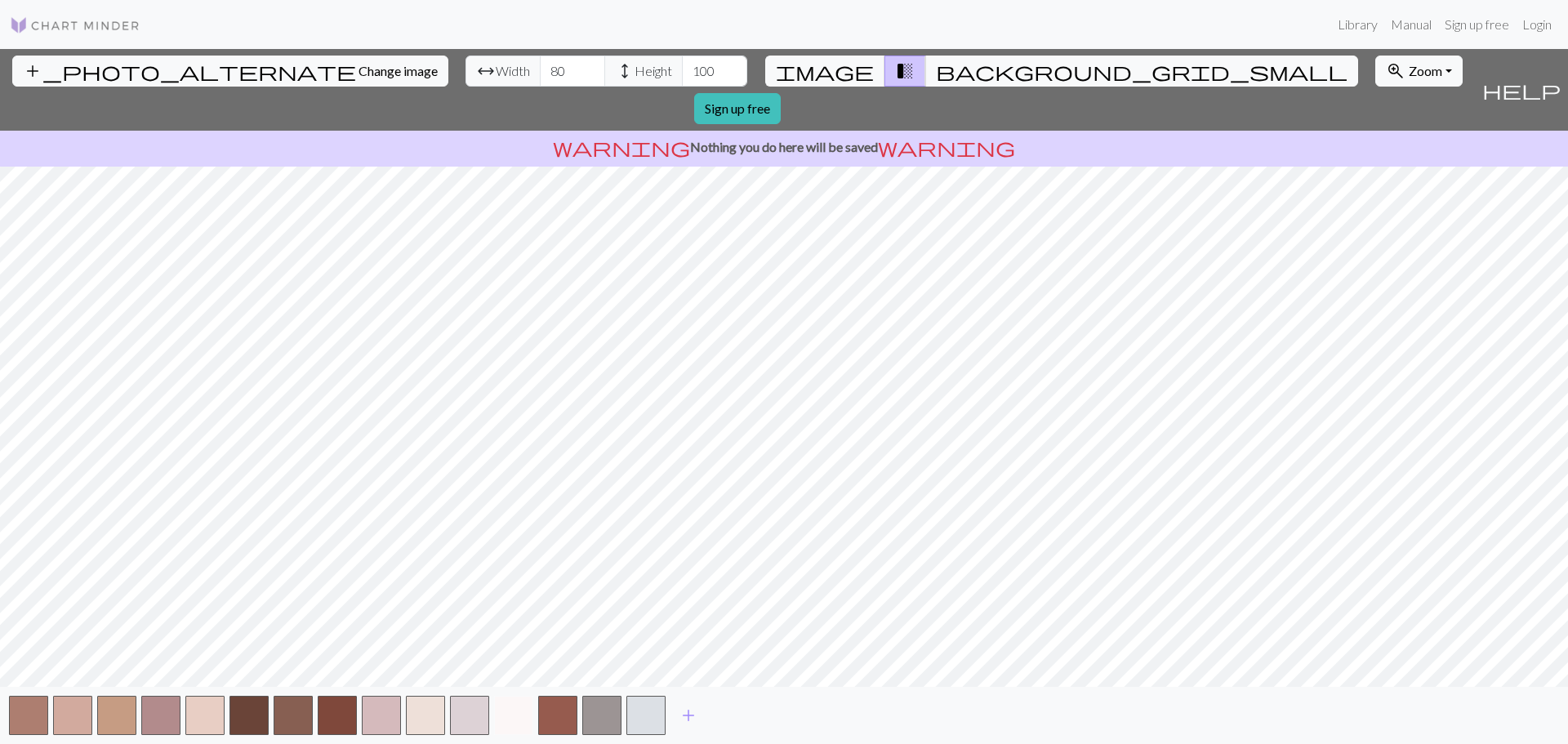
click at [524, 701] on button "button" at bounding box center [513, 715] width 39 height 39
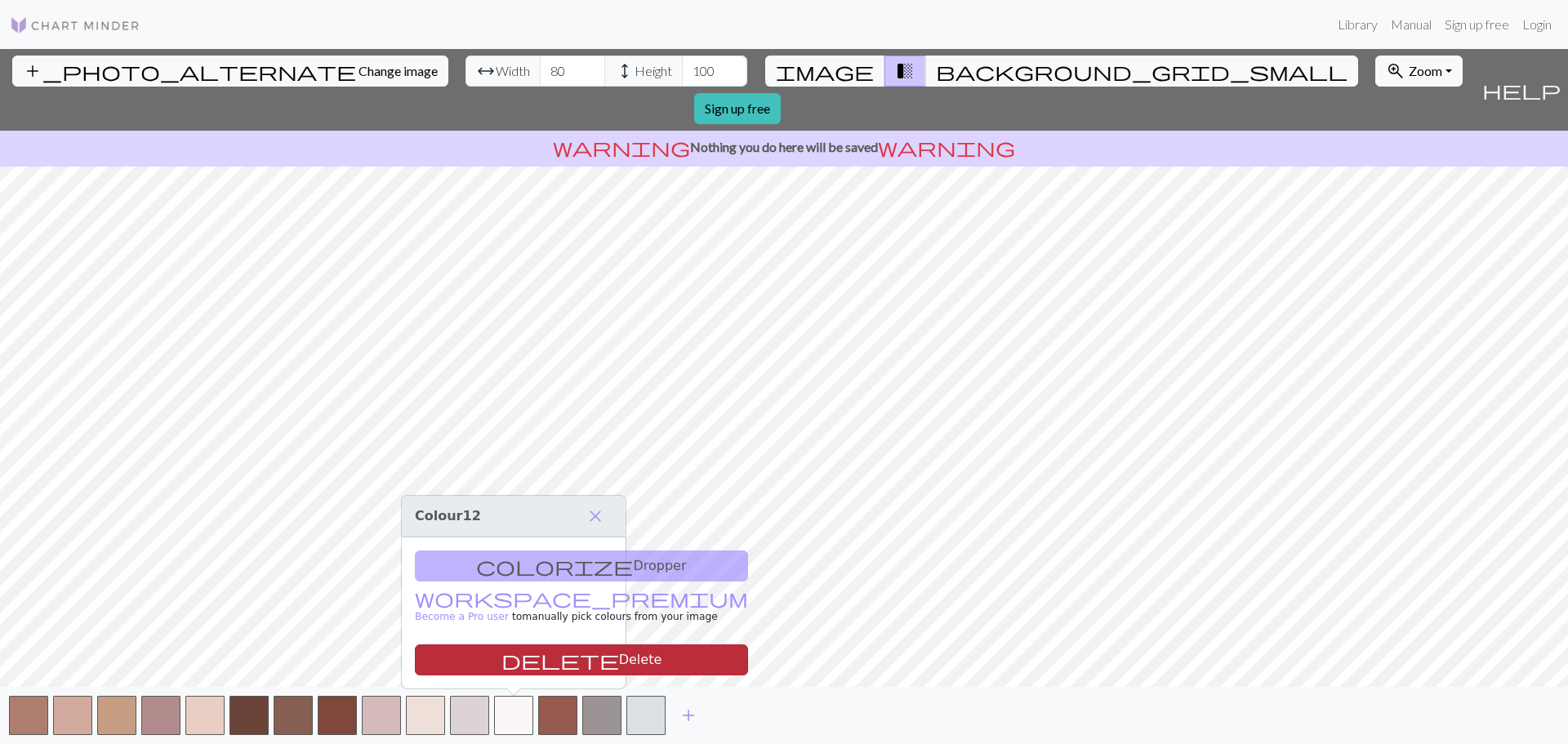
click at [532, 659] on button "delete Delete" at bounding box center [581, 659] width 333 height 31
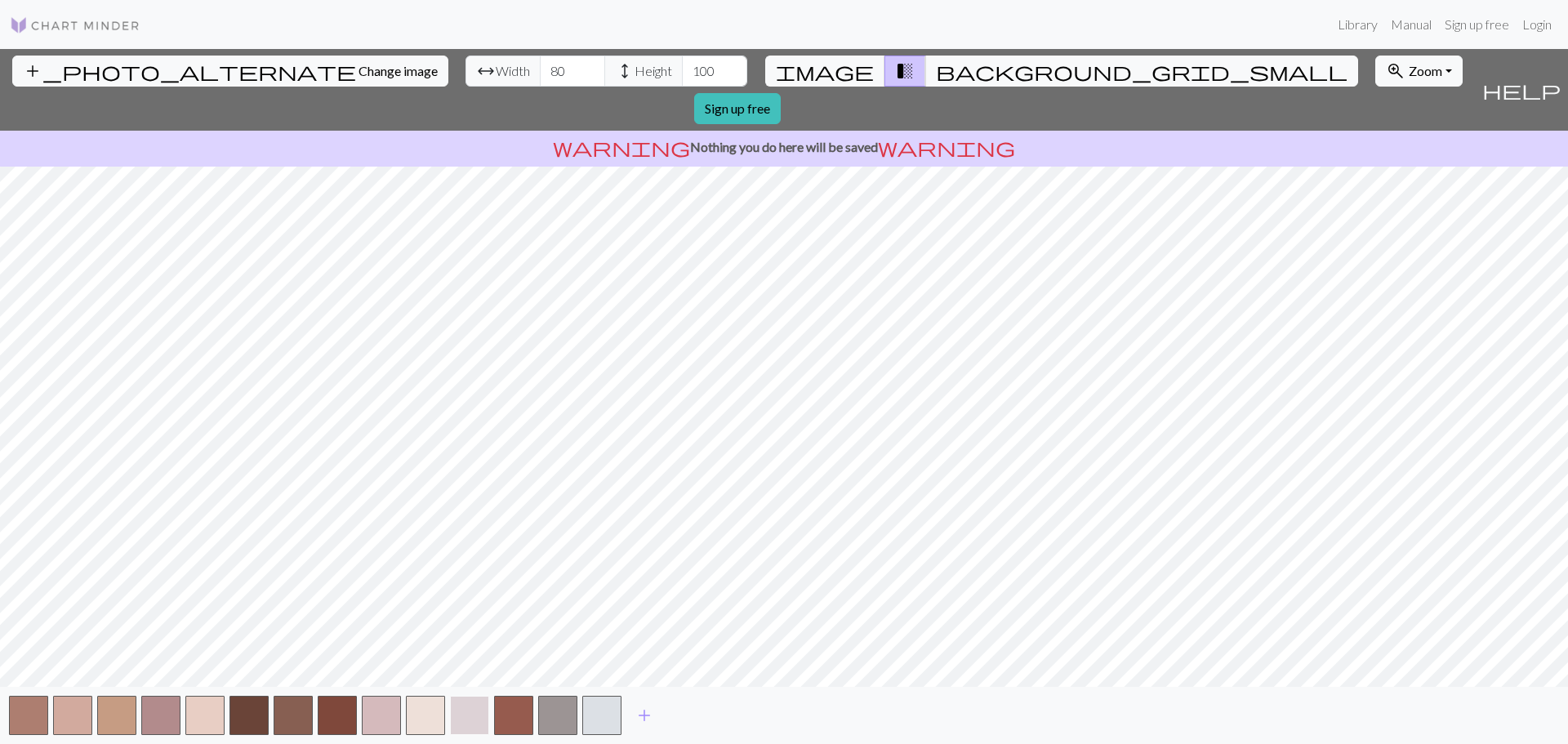
click at [467, 710] on button "button" at bounding box center [470, 715] width 39 height 39
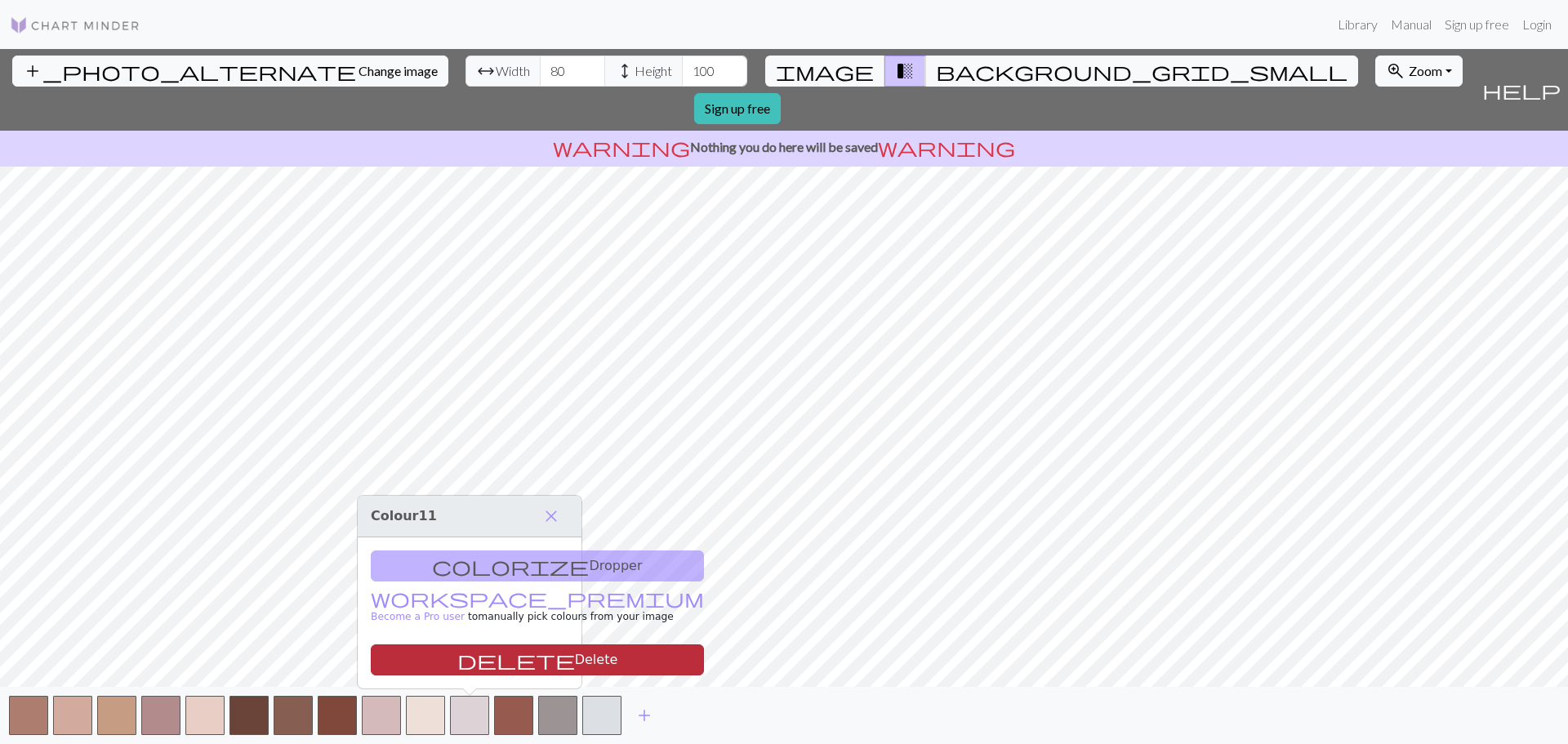
click at [468, 658] on button "delete Delete" at bounding box center [537, 659] width 333 height 31
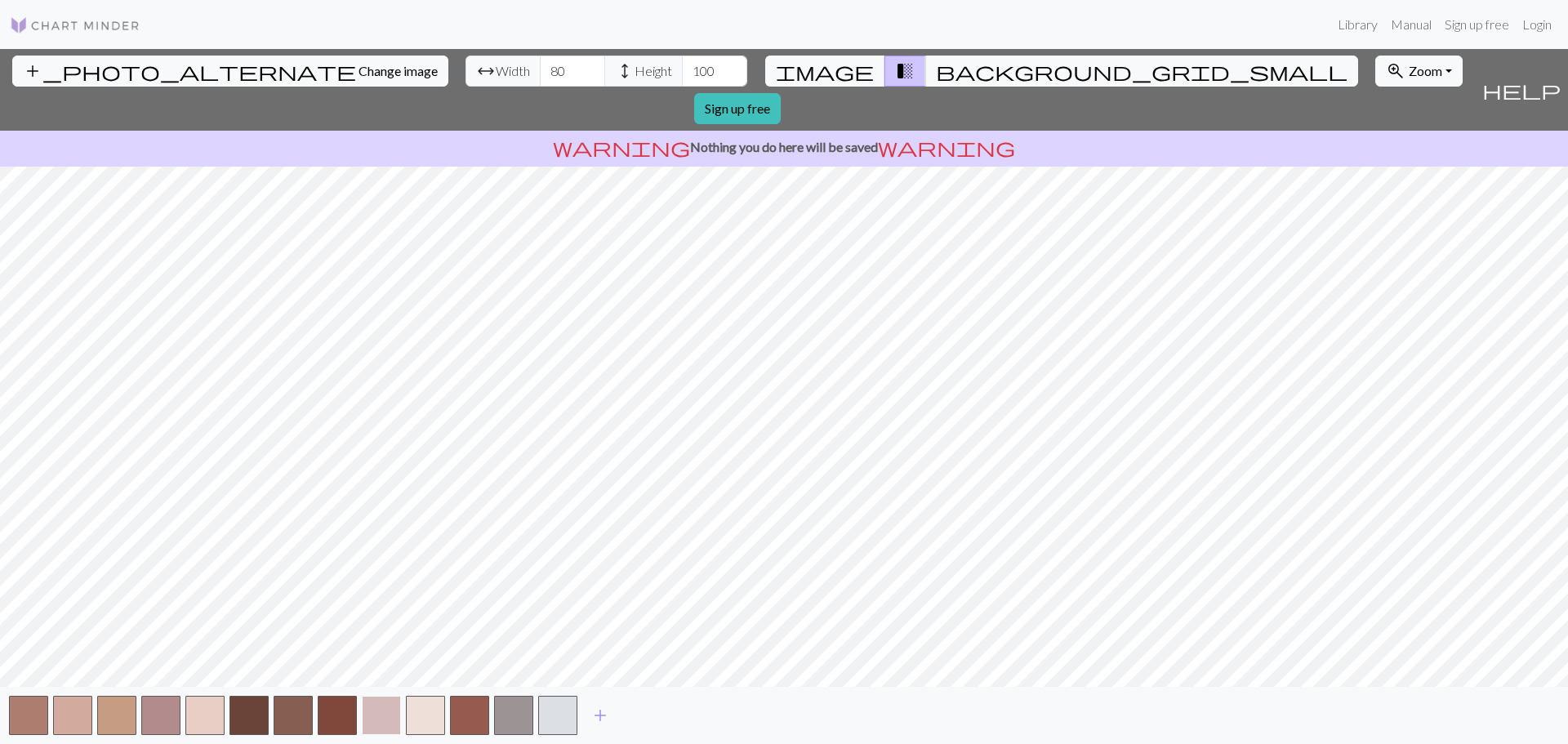
click at [384, 718] on button "button" at bounding box center [382, 715] width 39 height 39
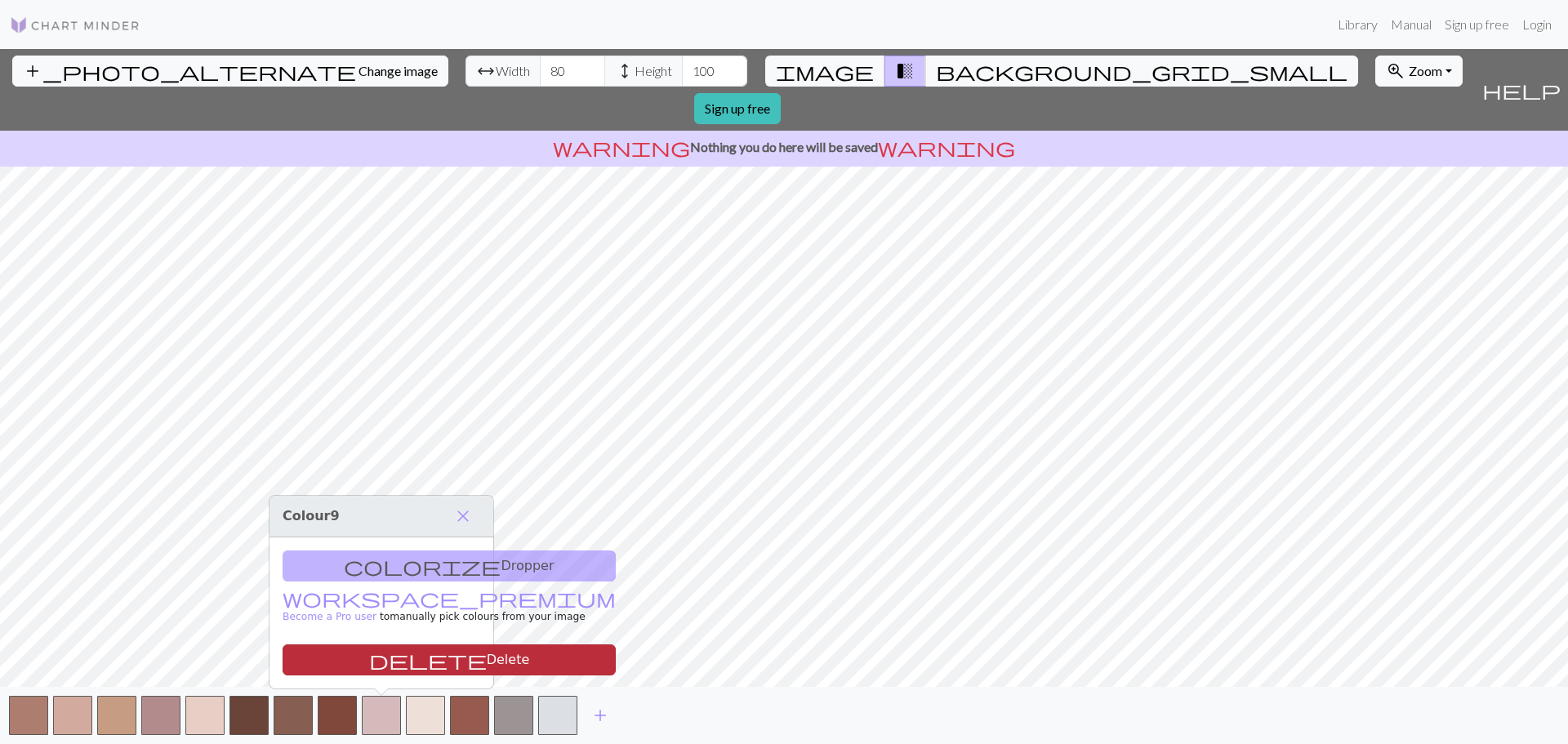
click at [382, 652] on button "delete Delete" at bounding box center [450, 659] width 333 height 31
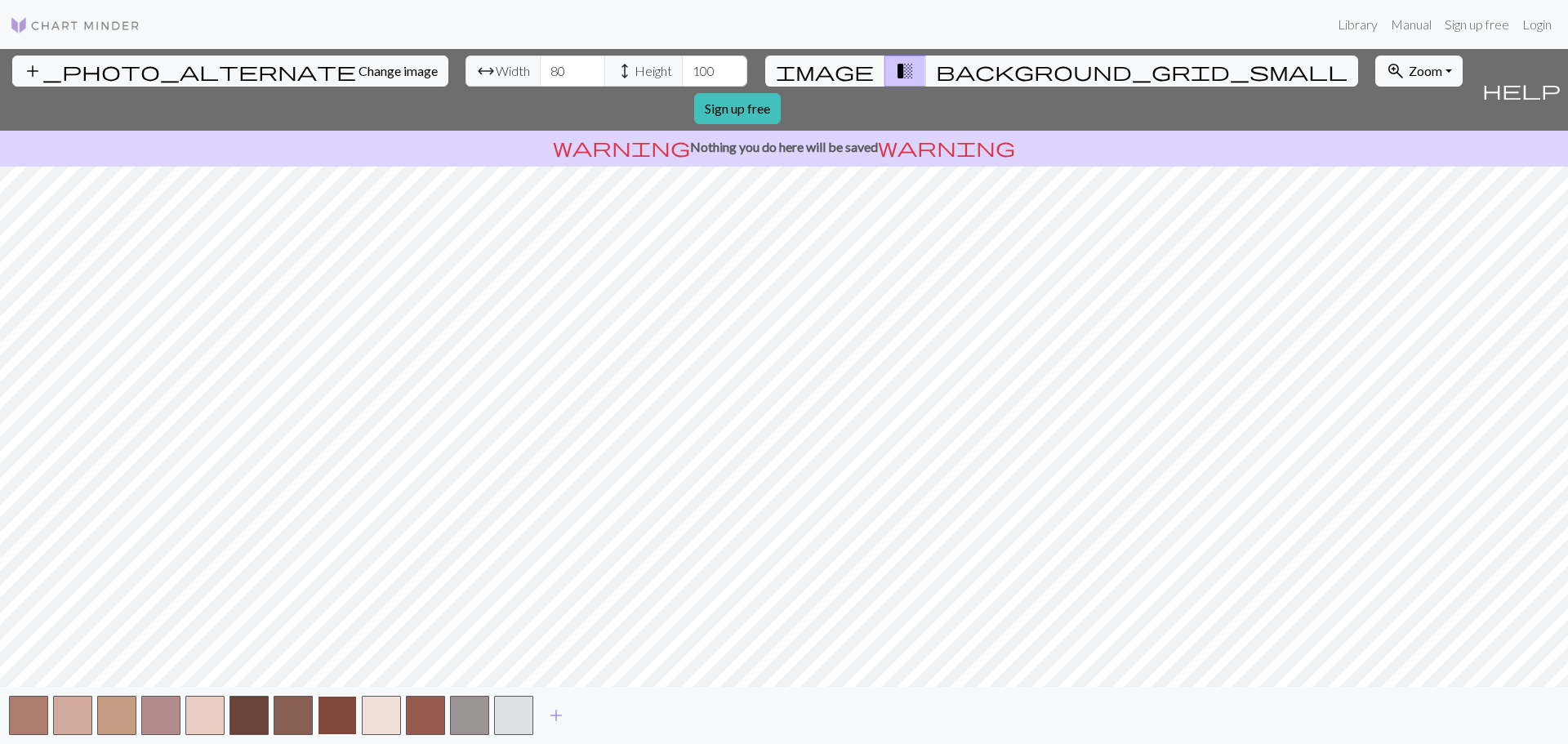
click at [331, 714] on button "button" at bounding box center [337, 715] width 39 height 39
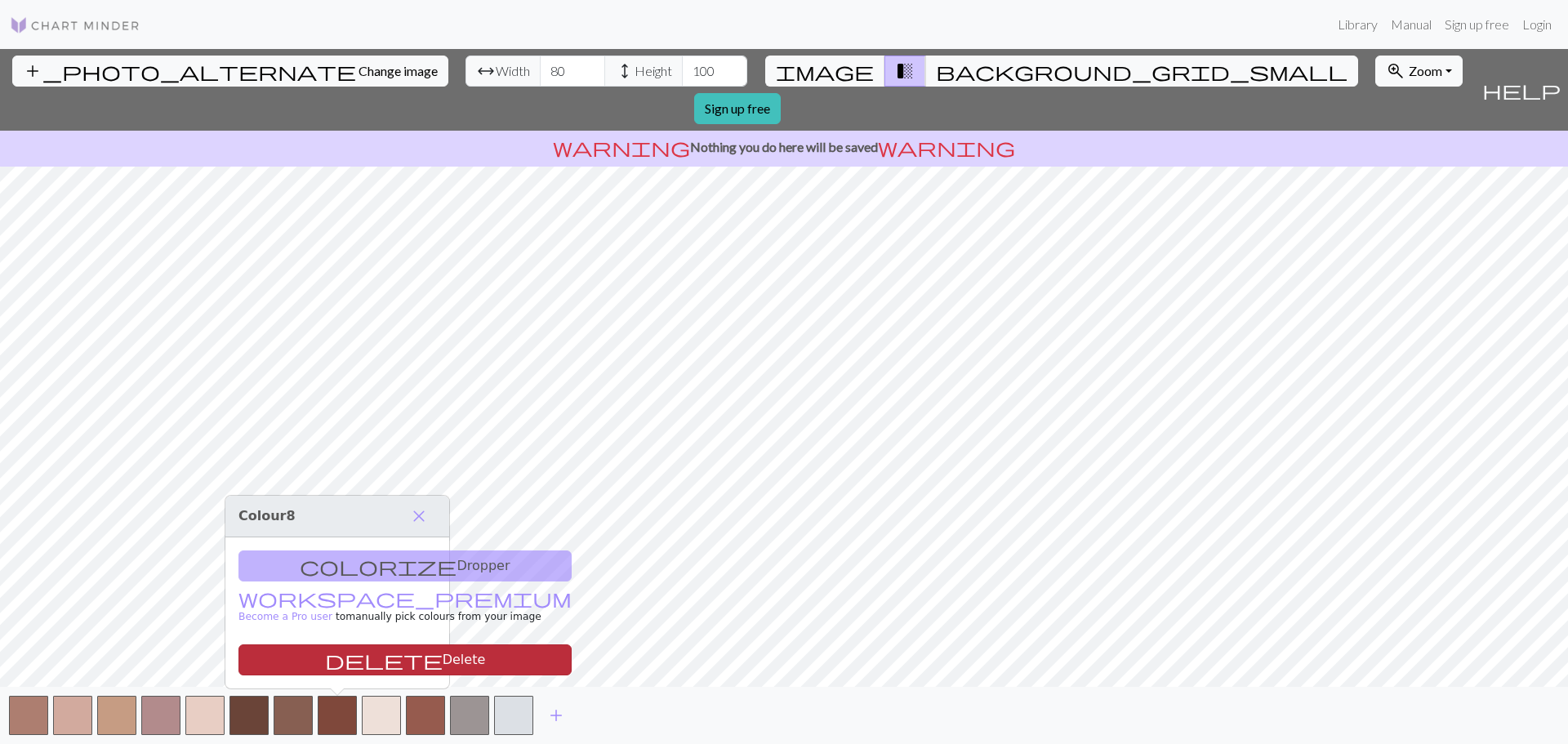
click at [348, 668] on button "delete Delete" at bounding box center [405, 659] width 333 height 31
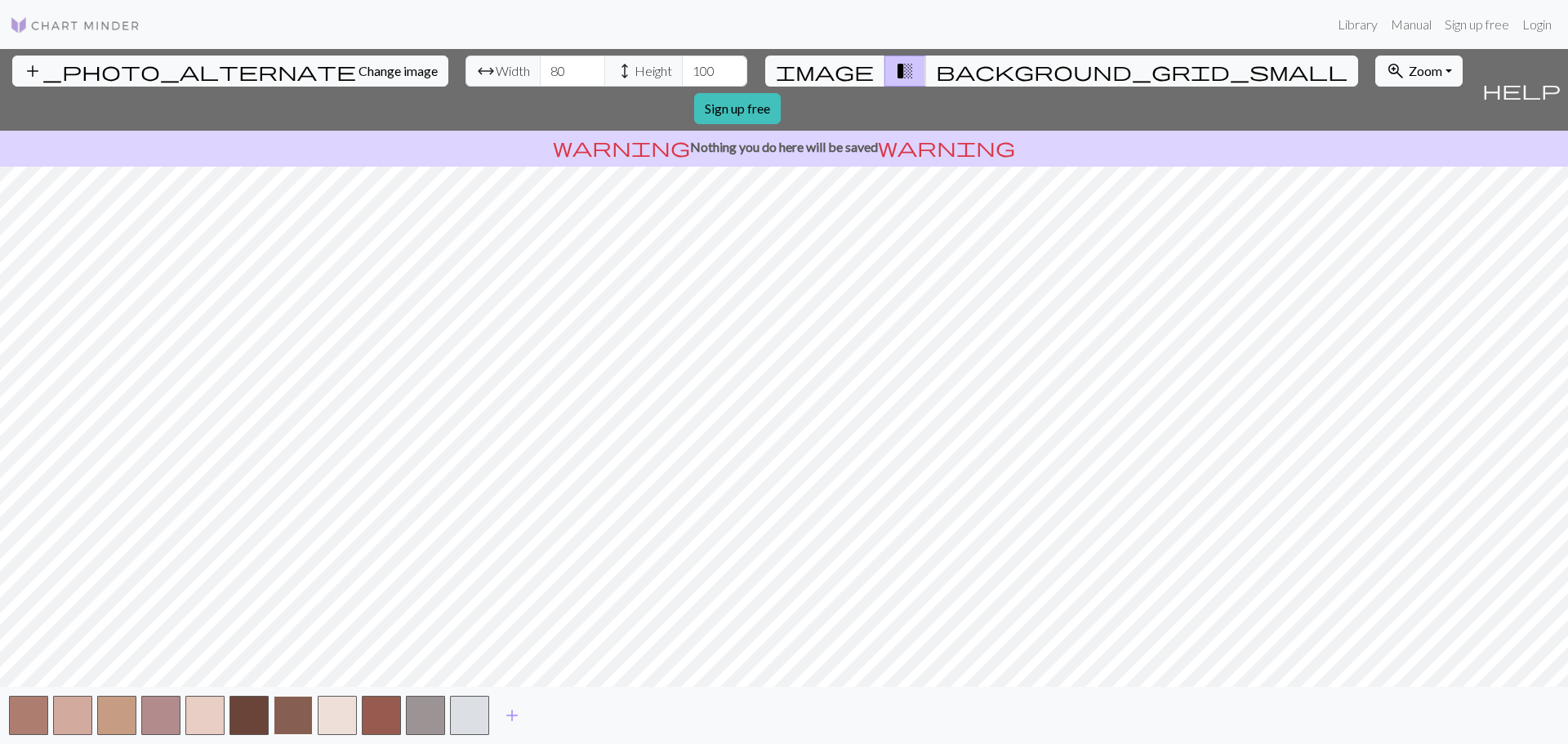
click at [287, 720] on button "button" at bounding box center [293, 715] width 39 height 39
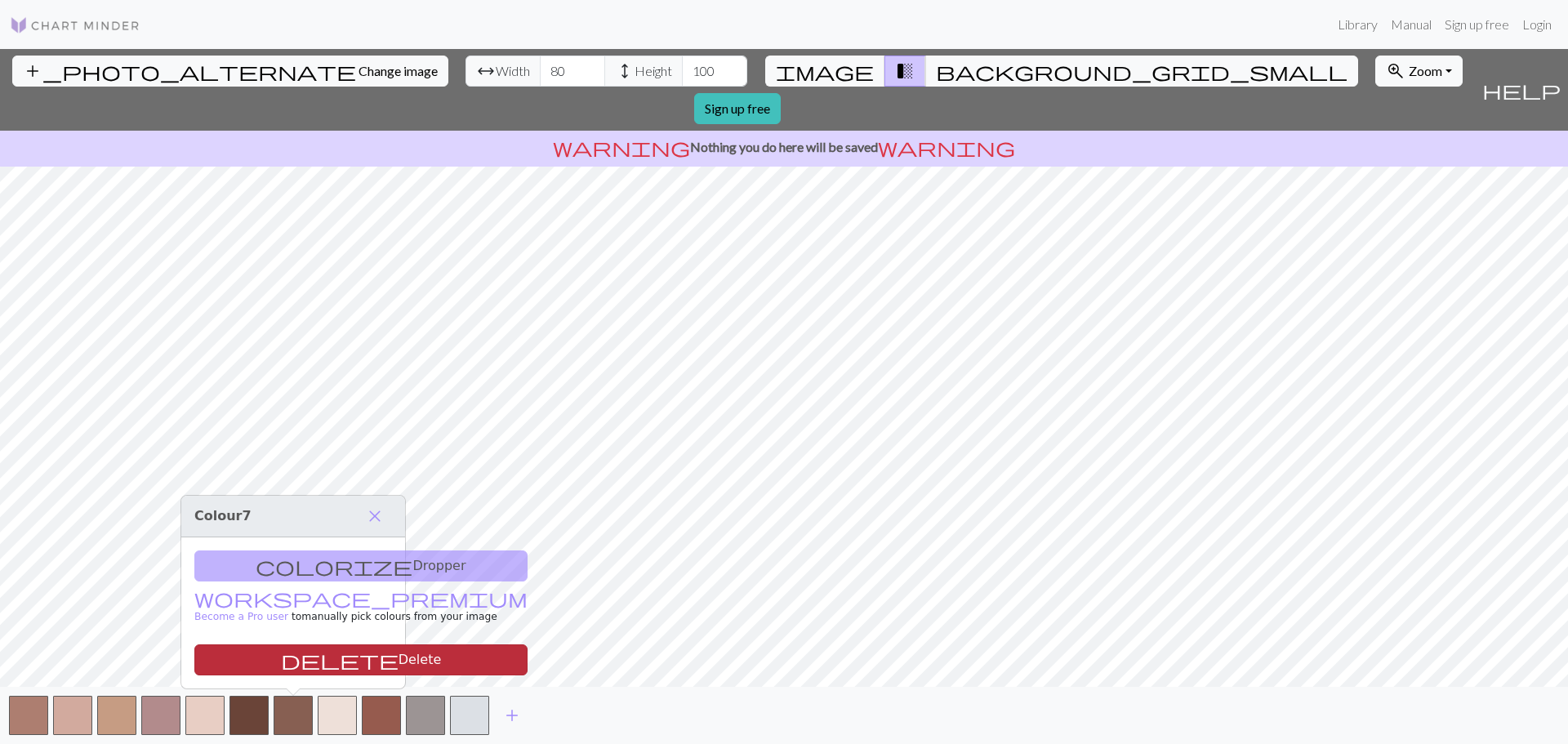
click at [294, 658] on button "delete Delete" at bounding box center [361, 659] width 333 height 31
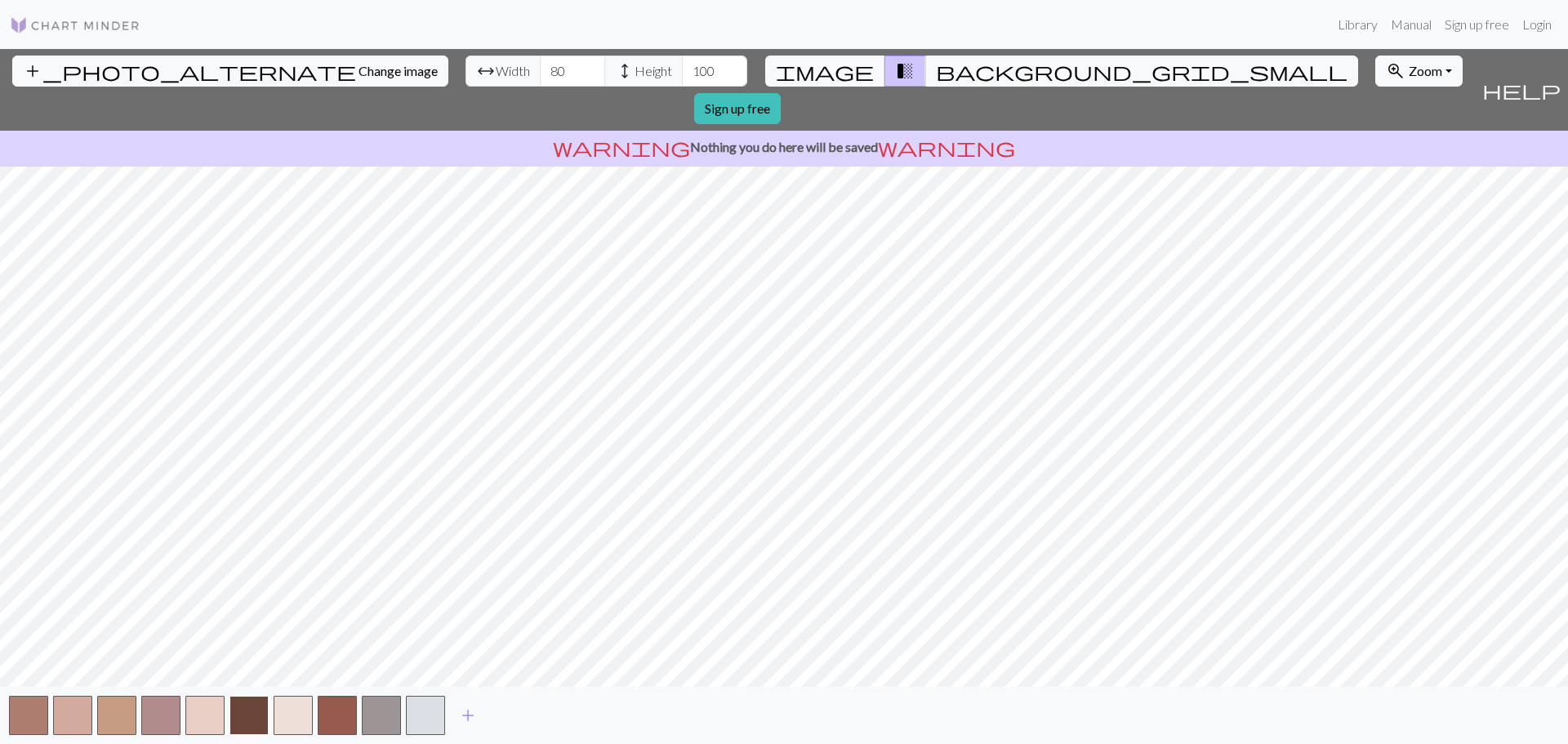
click at [254, 703] on button "button" at bounding box center [249, 715] width 39 height 39
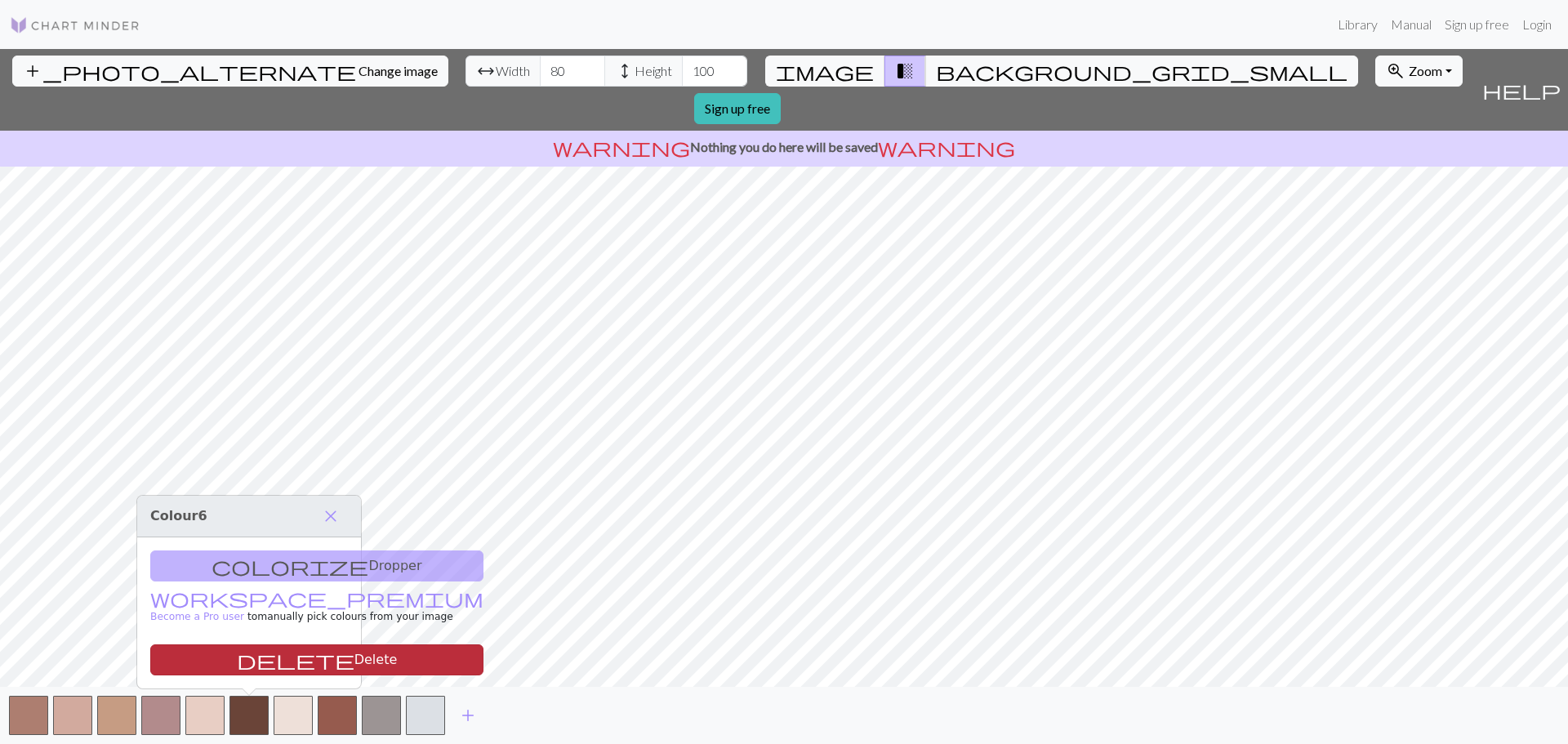
click at [252, 657] on button "delete Delete" at bounding box center [317, 659] width 333 height 31
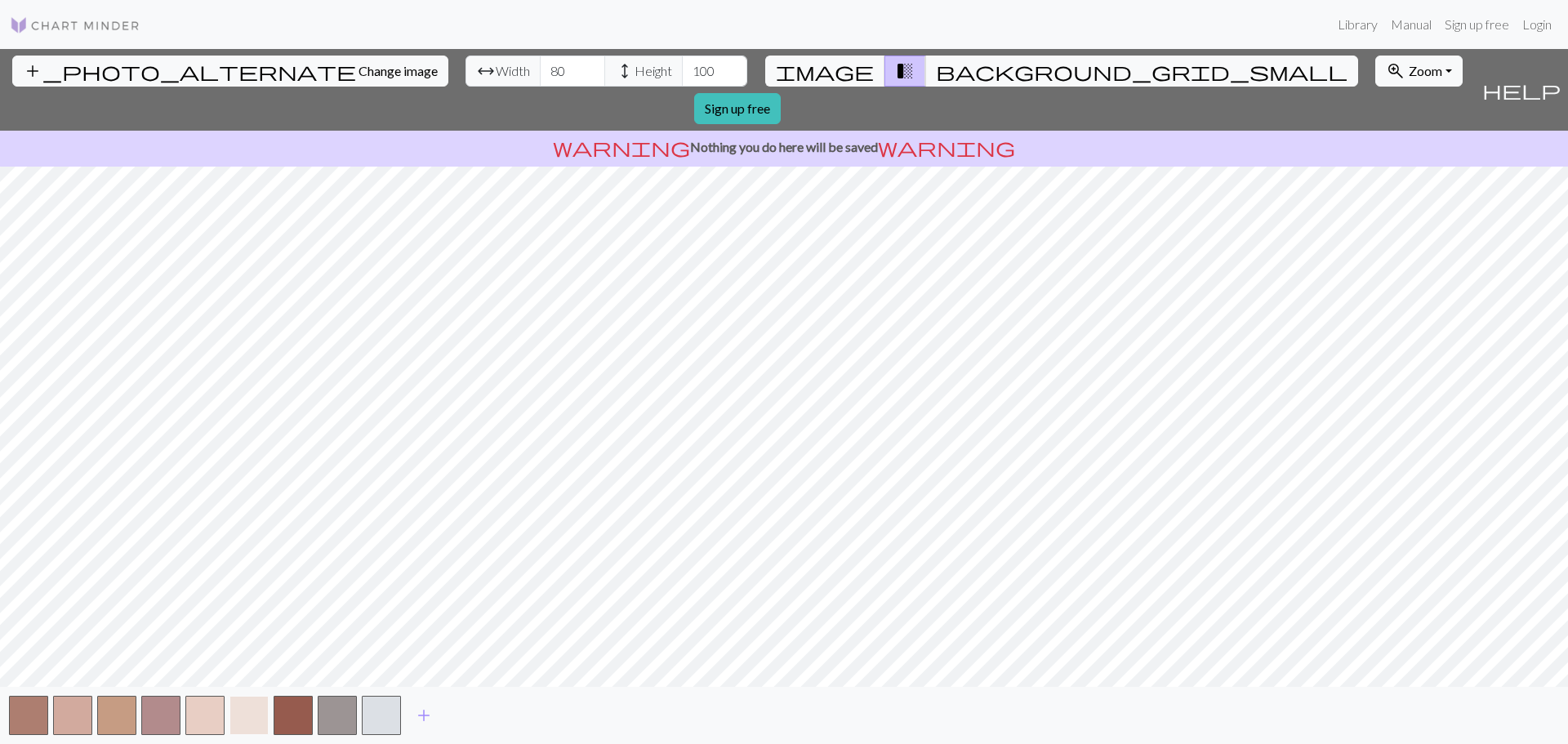
click at [242, 714] on button "button" at bounding box center [249, 715] width 39 height 39
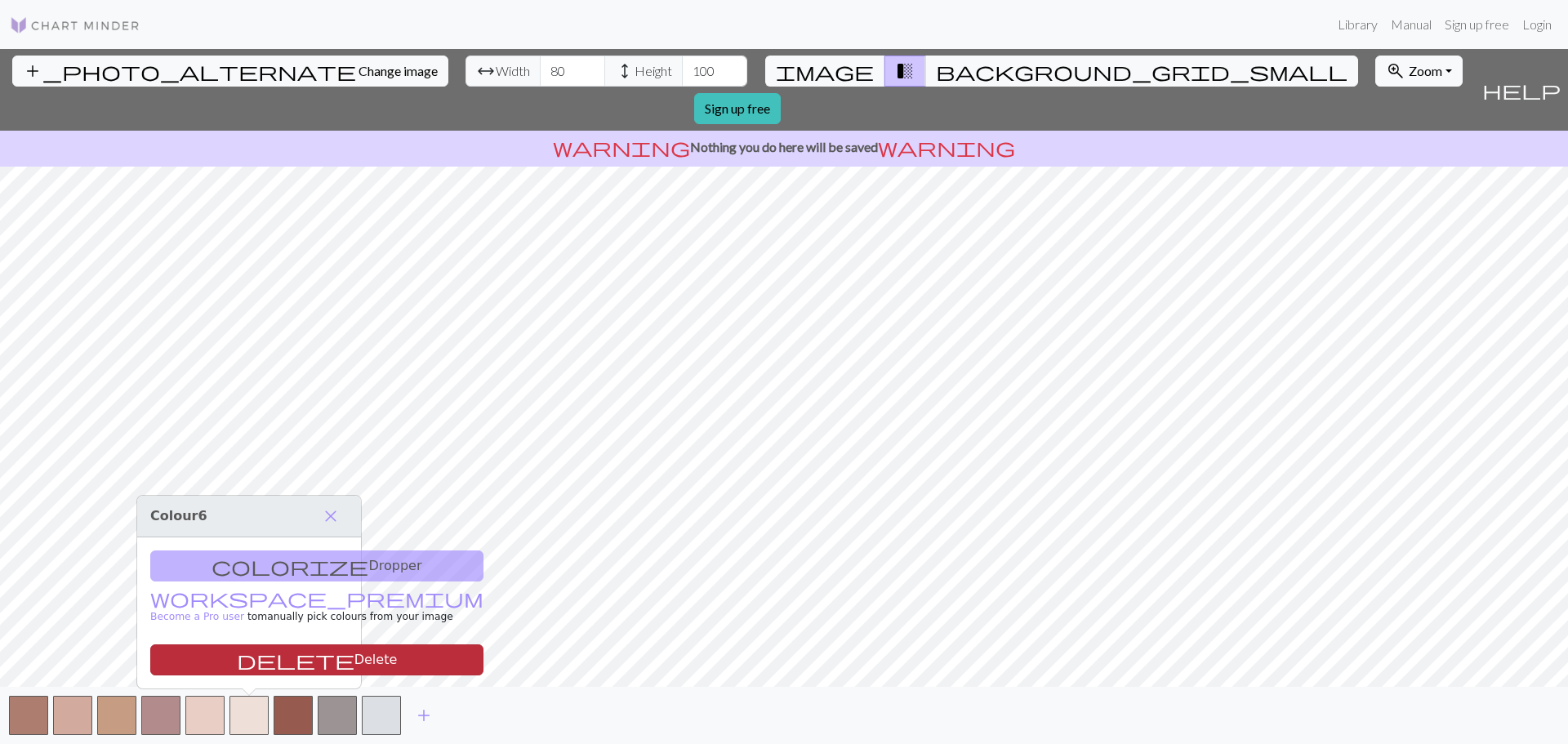
click at [245, 664] on button "delete Delete" at bounding box center [317, 659] width 333 height 31
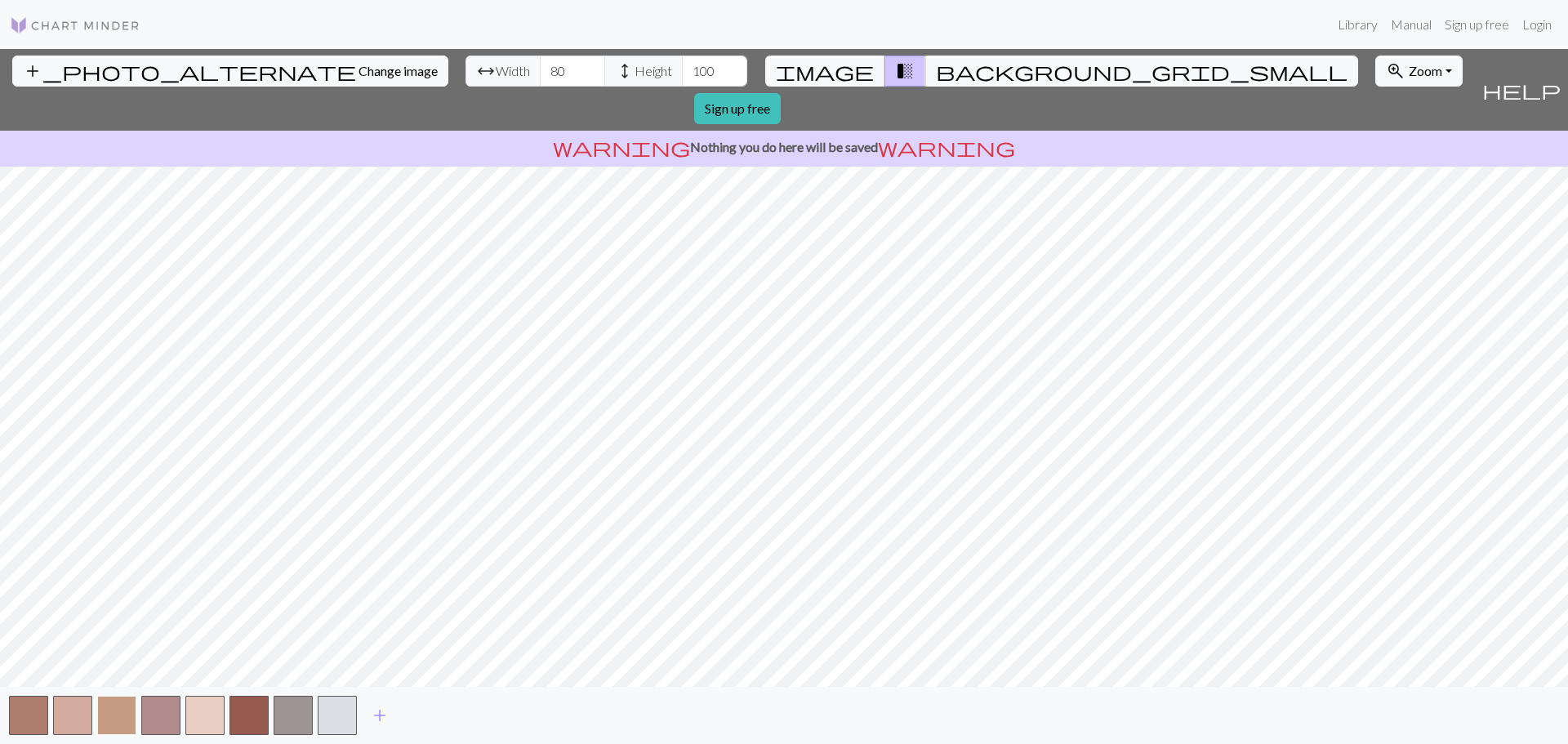
click at [122, 714] on button "button" at bounding box center [116, 715] width 39 height 39
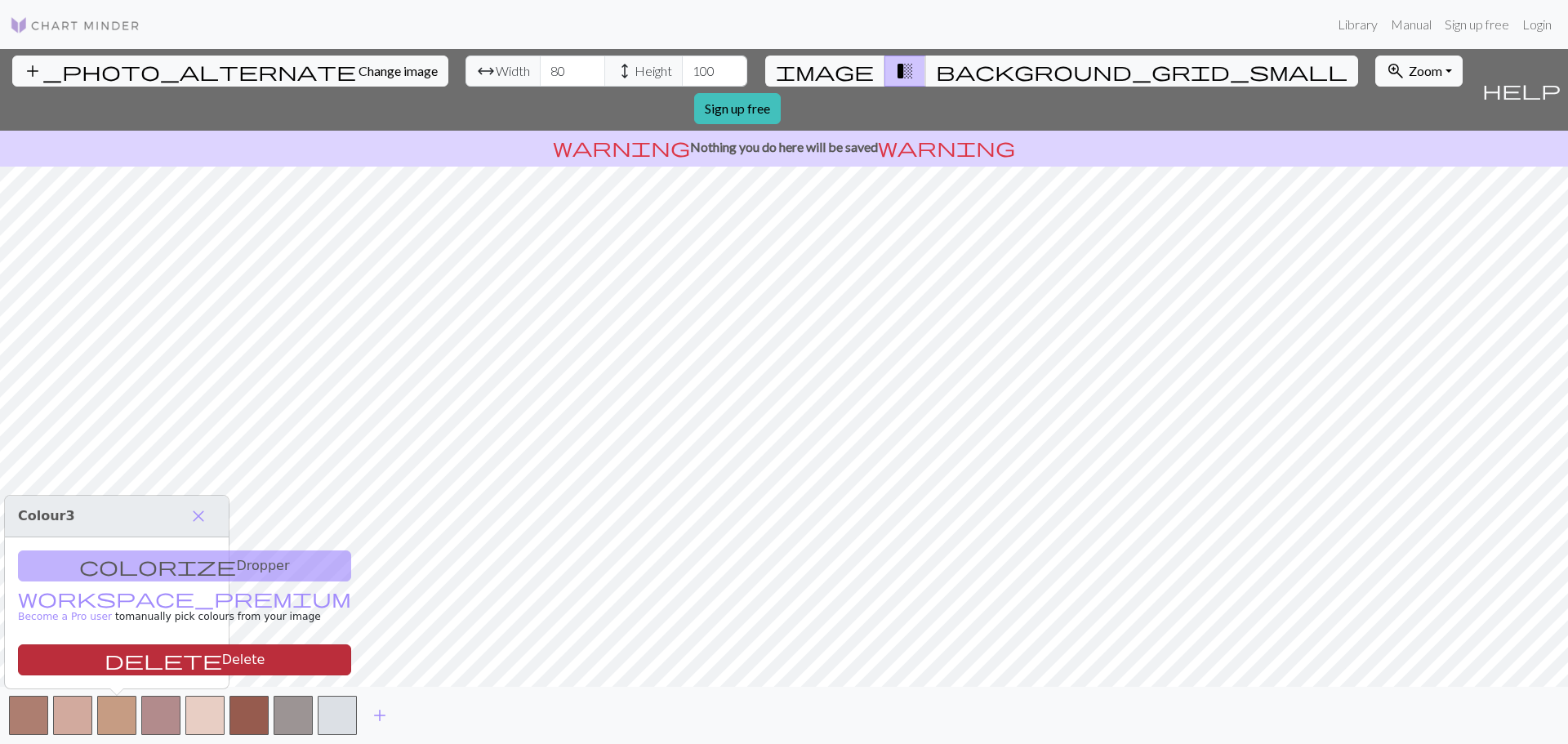
click at [125, 653] on button "delete Delete" at bounding box center [184, 659] width 333 height 31
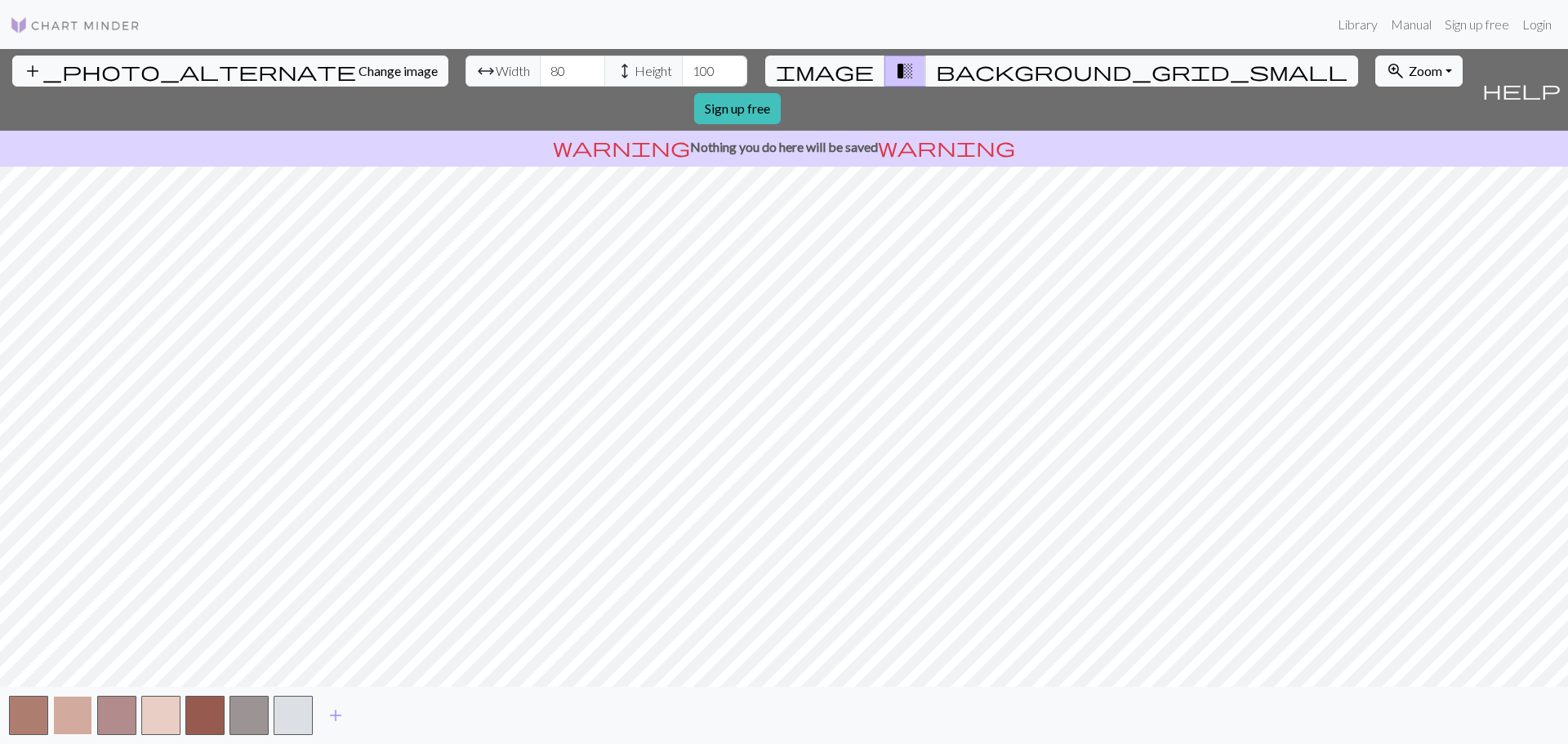
click at [77, 702] on button "button" at bounding box center [72, 715] width 39 height 39
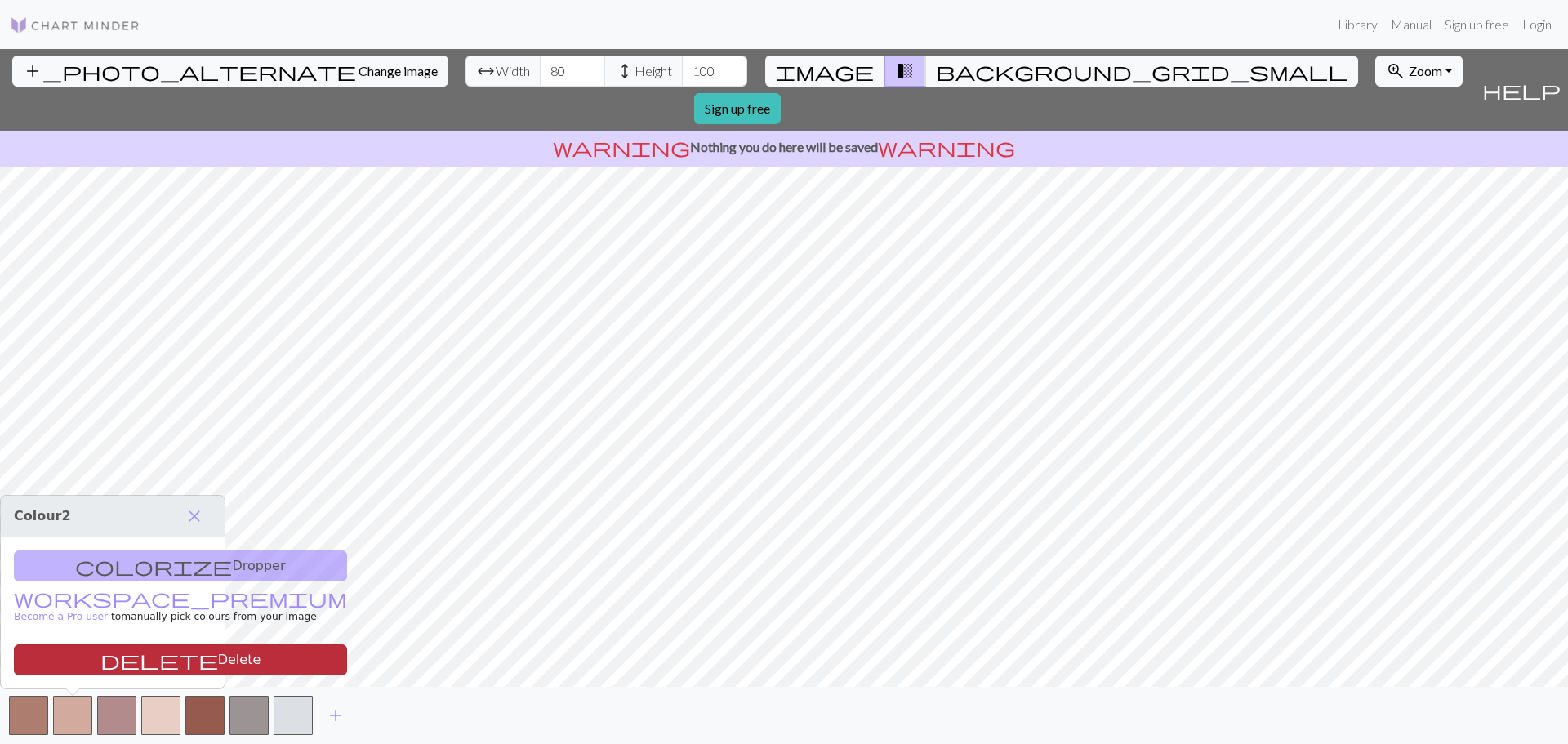
click at [83, 662] on button "delete Delete" at bounding box center [180, 659] width 333 height 31
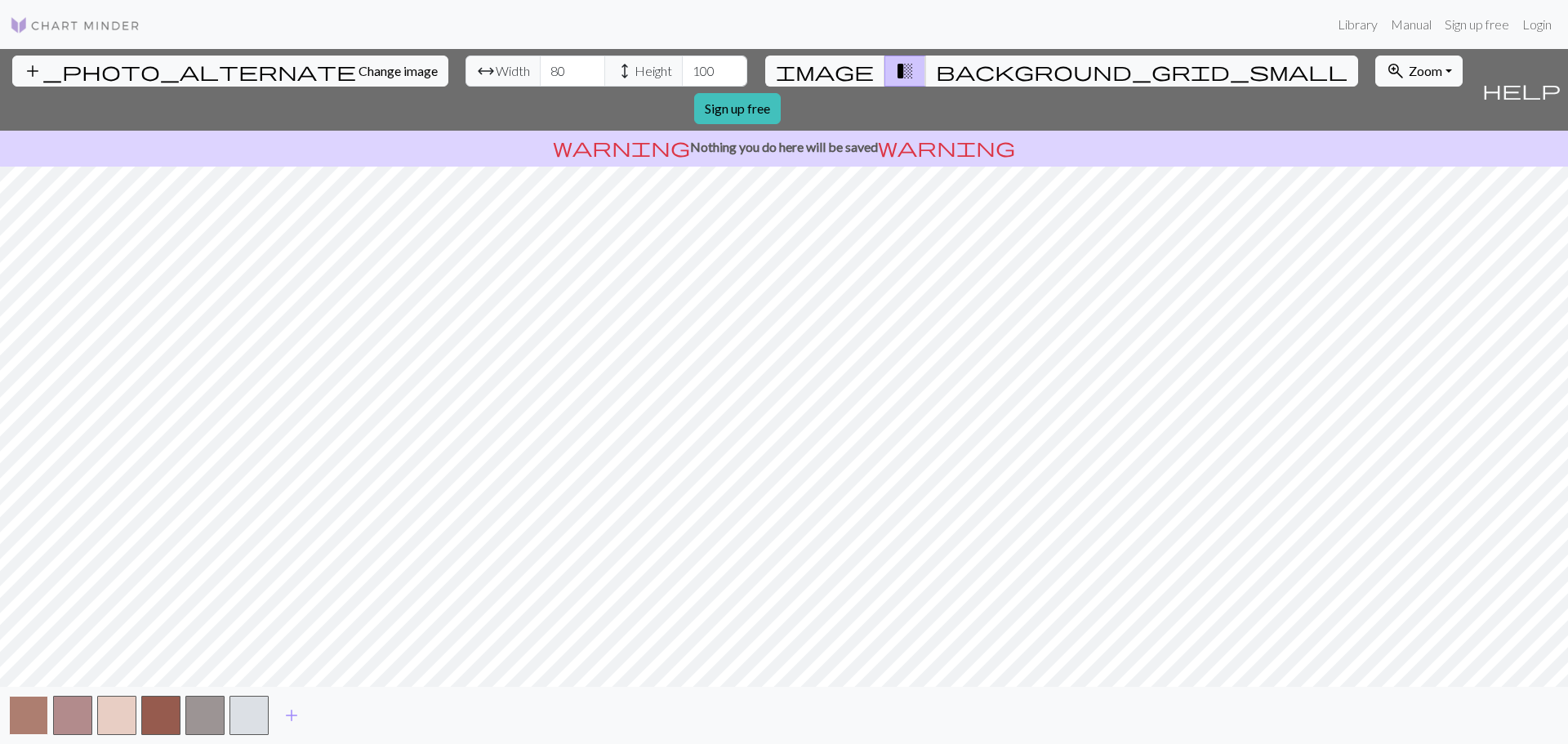
click at [29, 719] on button "button" at bounding box center [29, 715] width 39 height 39
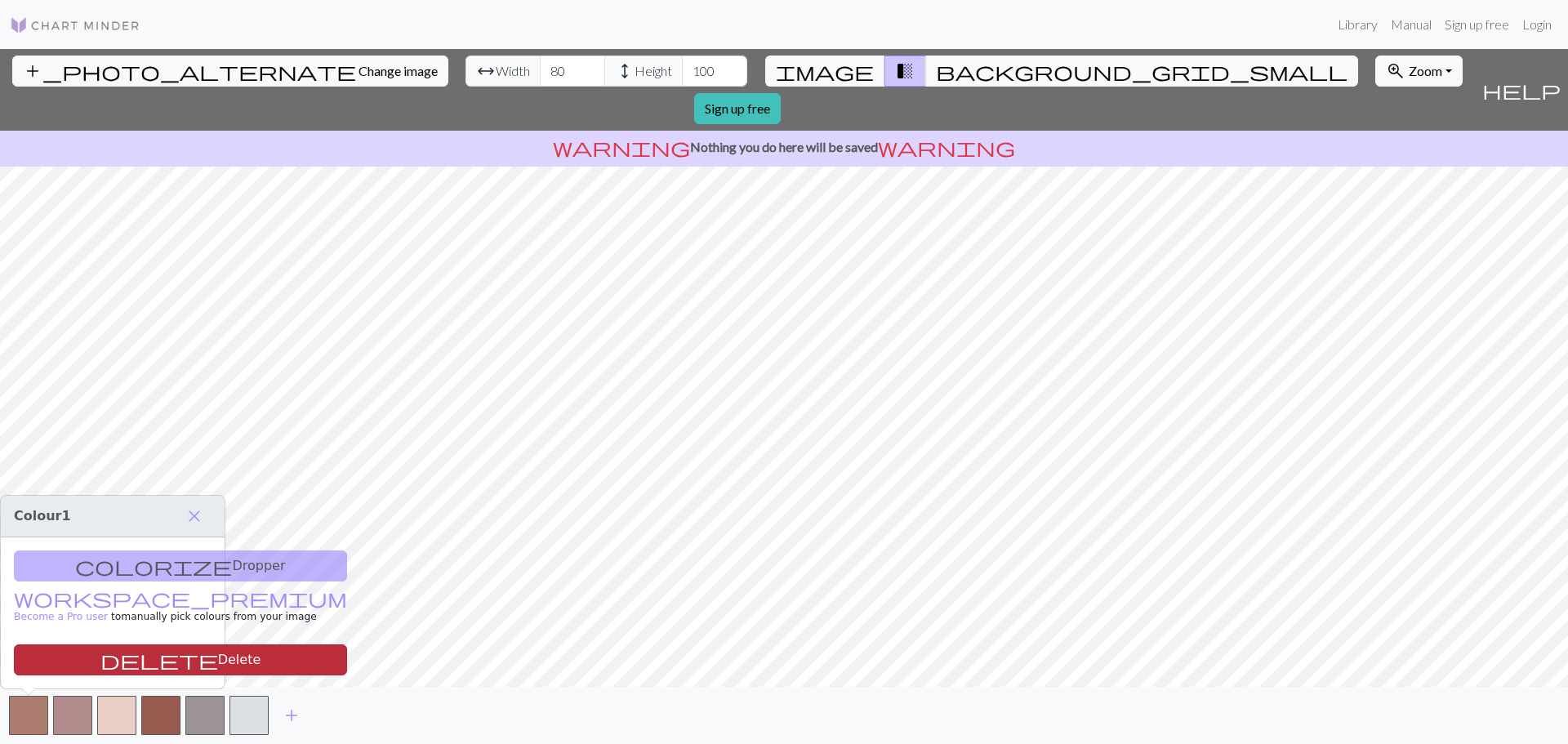
click at [46, 660] on button "delete Delete" at bounding box center [180, 659] width 333 height 31
